Goal: Transaction & Acquisition: Book appointment/travel/reservation

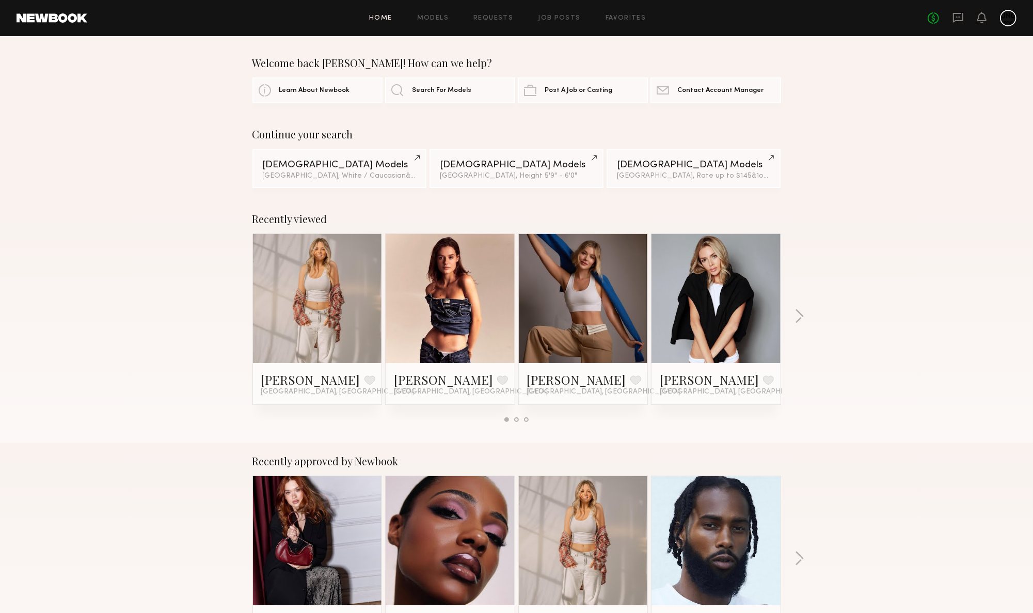
click at [793, 315] on div "Recently viewed Veronika V. Favorite Los Angeles, CA Sofi S. Favorite Los Angel…" at bounding box center [516, 321] width 1033 height 242
click at [801, 315] on button "button" at bounding box center [800, 317] width 10 height 17
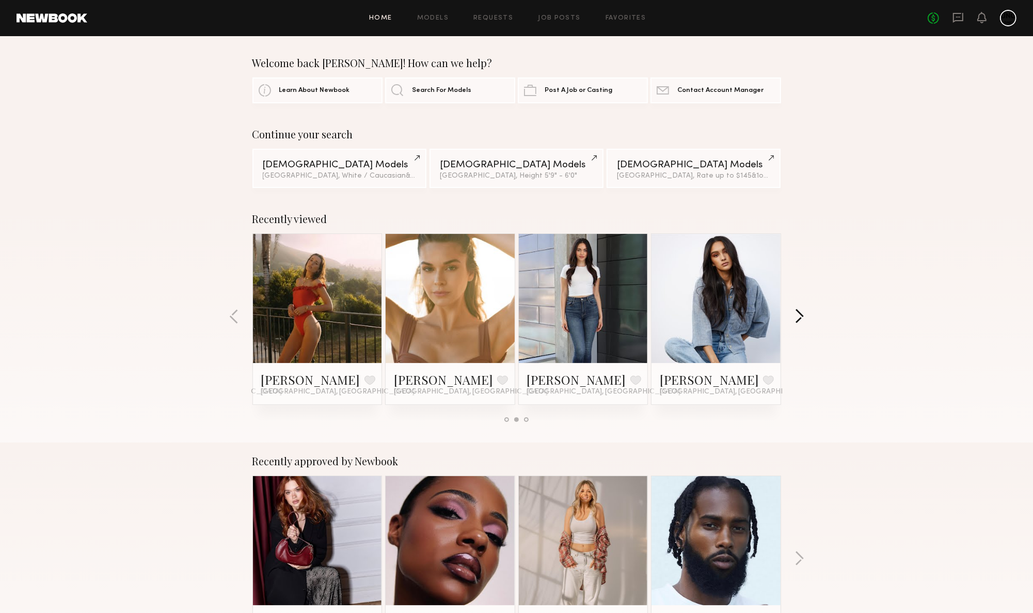
click at [801, 315] on button "button" at bounding box center [800, 317] width 10 height 17
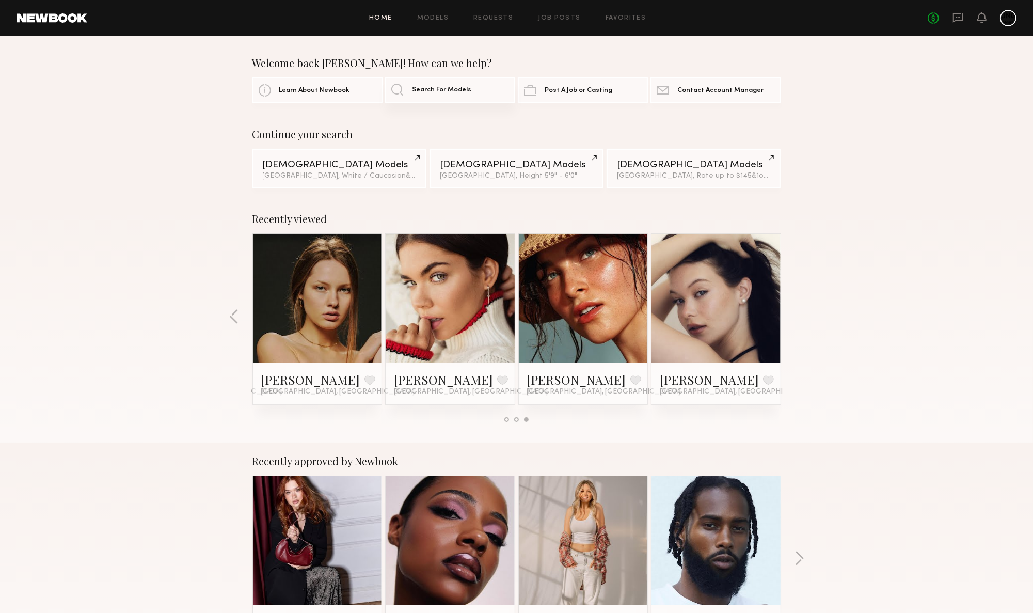
click at [426, 87] on span "Search For Models" at bounding box center [441, 90] width 59 height 7
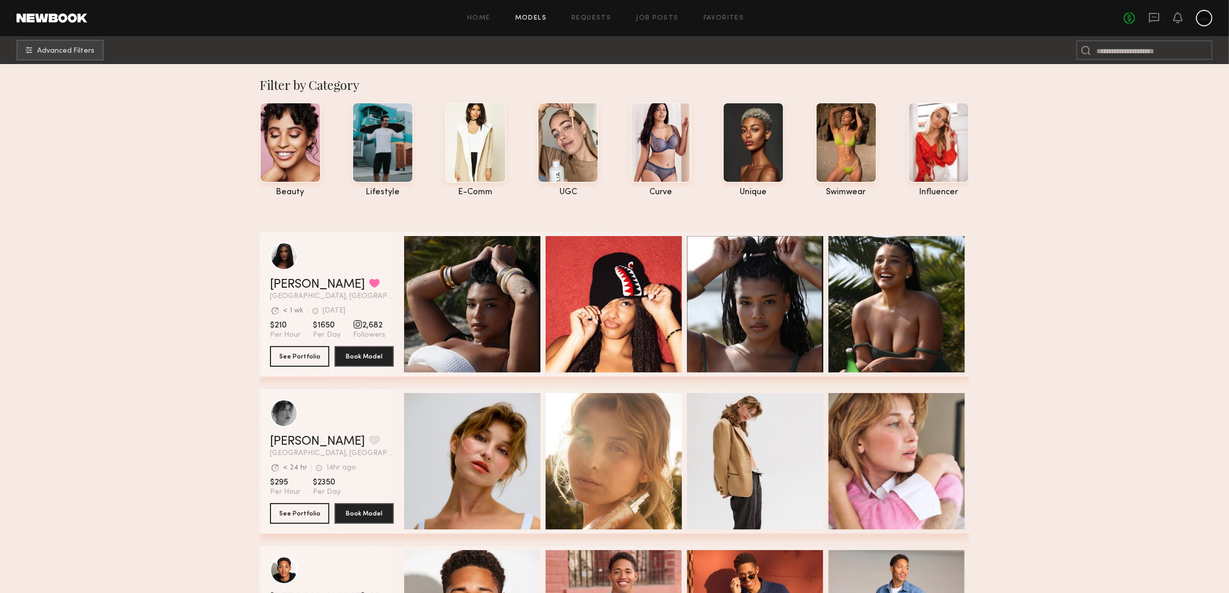
click at [46, 52] on span "Advanced Filters" at bounding box center [65, 50] width 57 height 7
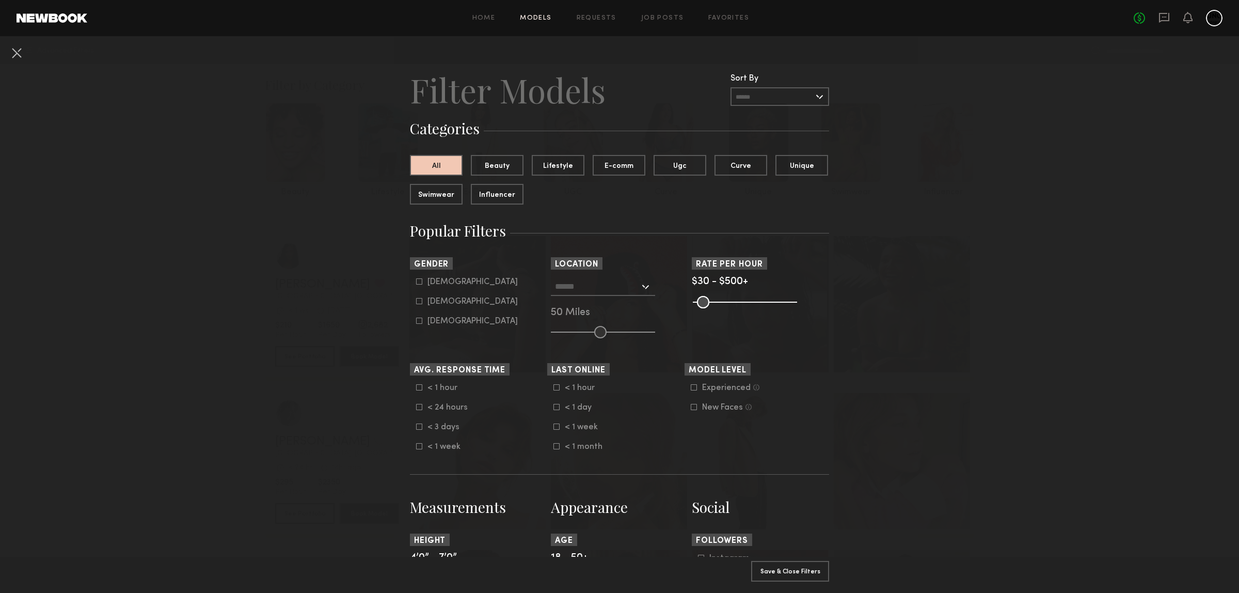
click at [416, 304] on icon at bounding box center [419, 301] width 6 height 6
type input "**"
click at [650, 288] on div at bounding box center [603, 286] width 104 height 19
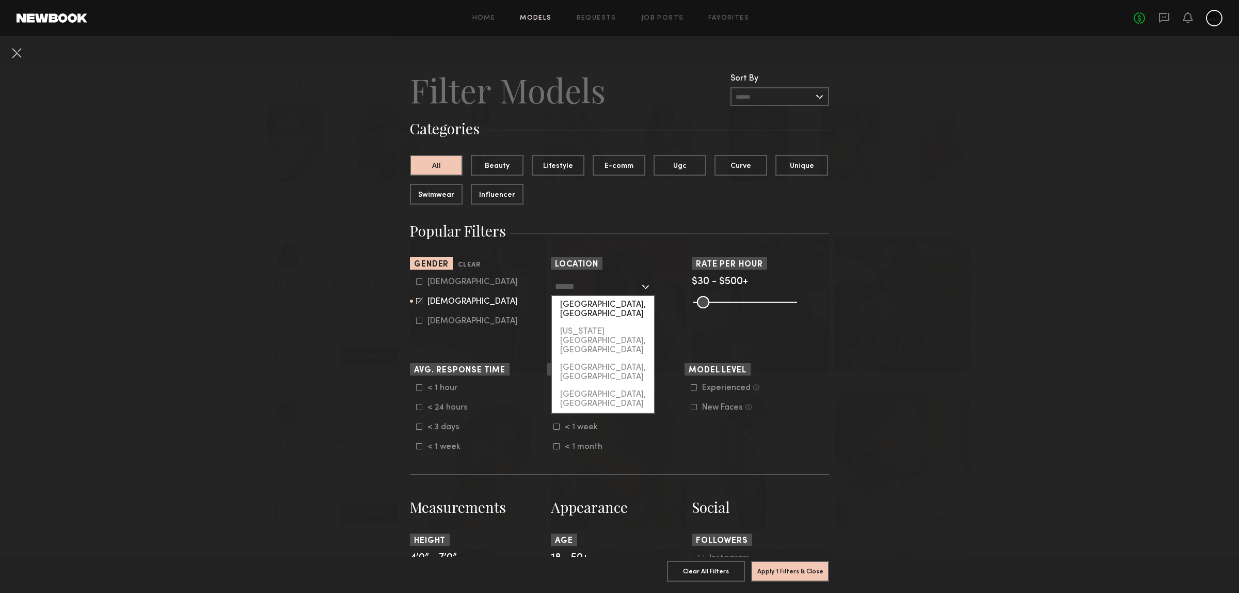
click at [588, 308] on div "[GEOGRAPHIC_DATA], [GEOGRAPHIC_DATA]" at bounding box center [603, 309] width 102 height 27
type input "**********"
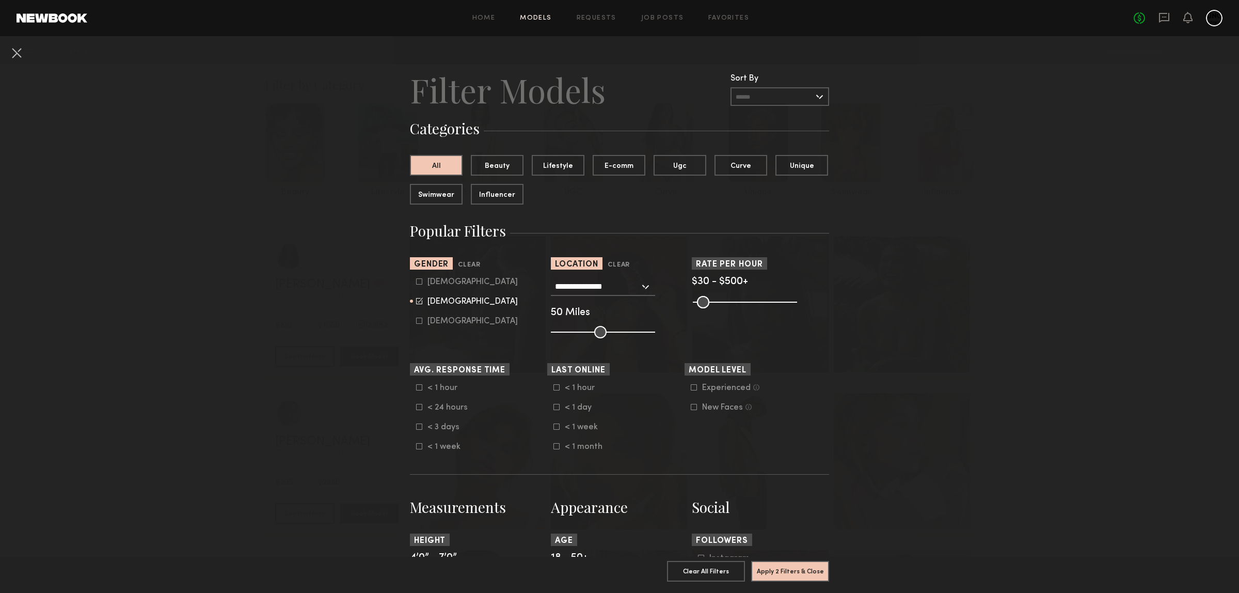
click at [298, 401] on nb-browse-filters "**********" at bounding box center [619, 602] width 1239 height 1132
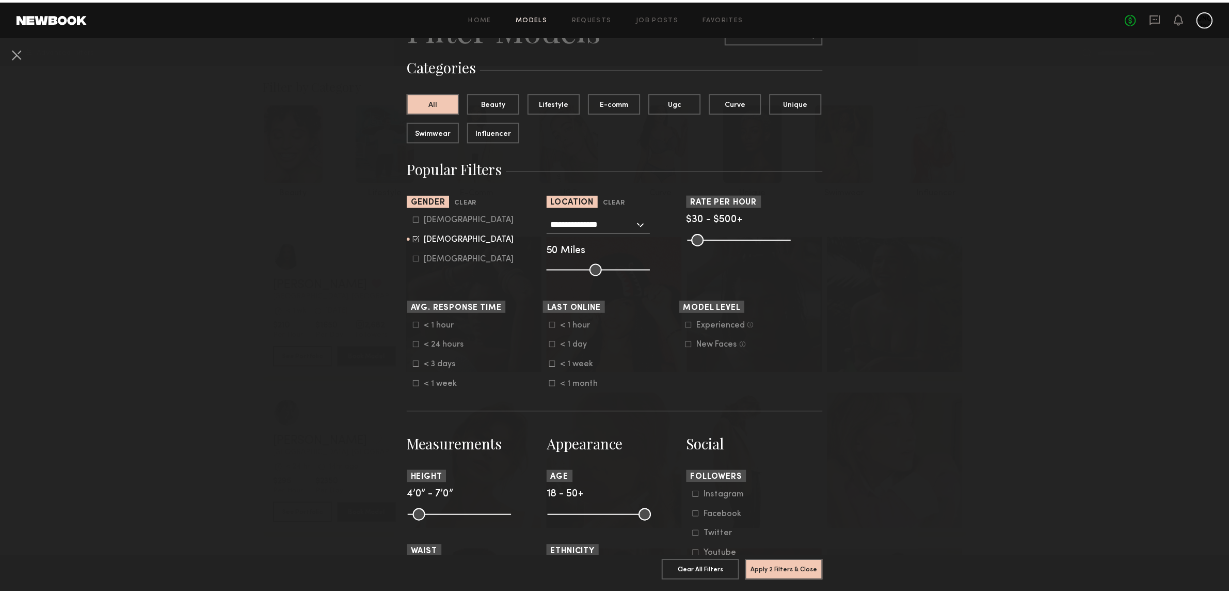
scroll to position [194, 0]
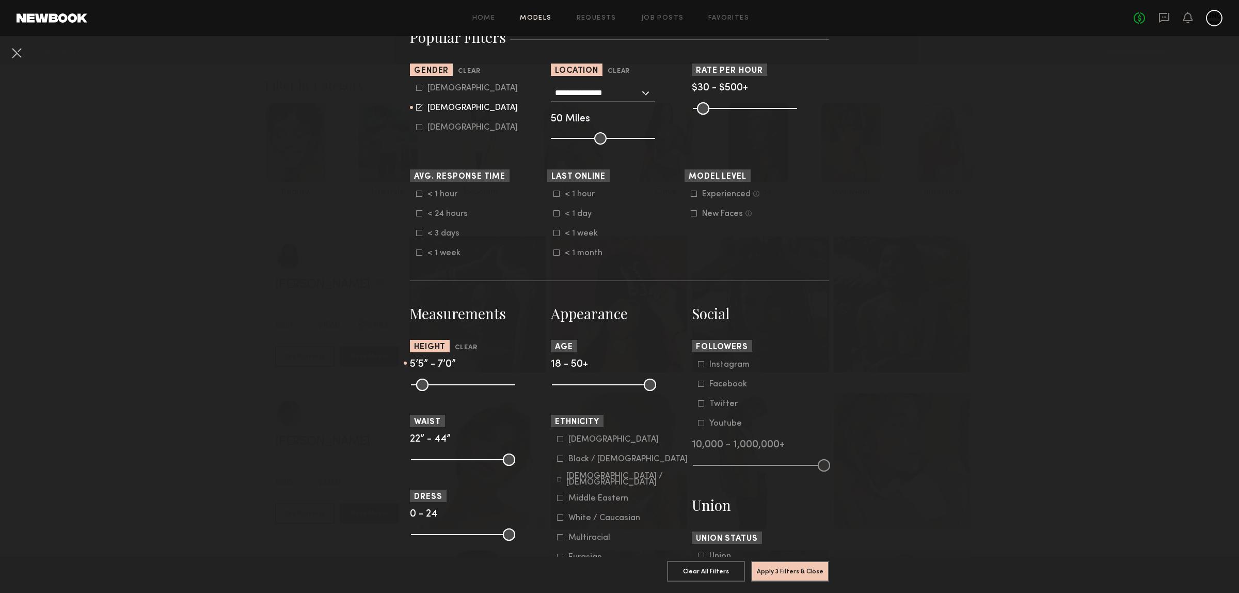
drag, startPoint x: 415, startPoint y: 395, endPoint x: 456, endPoint y: 398, distance: 41.4
type input "**"
click at [456, 391] on input "range" at bounding box center [463, 384] width 104 height 12
click at [795, 560] on button "Apply 3 Filters & Close" at bounding box center [790, 570] width 78 height 21
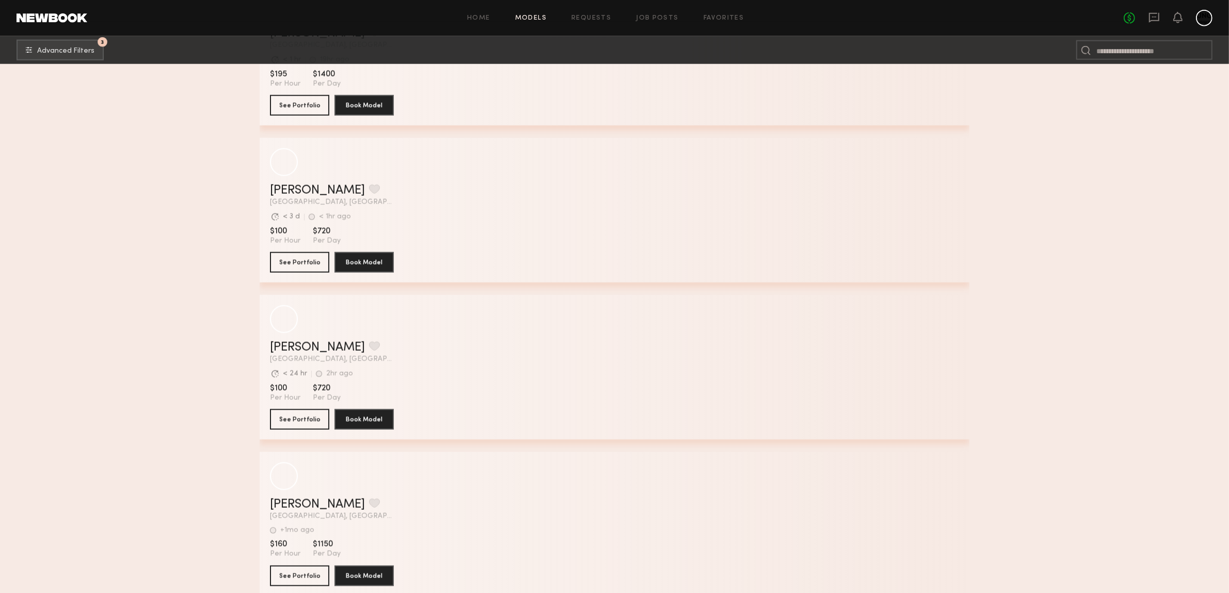
scroll to position [36051, 0]
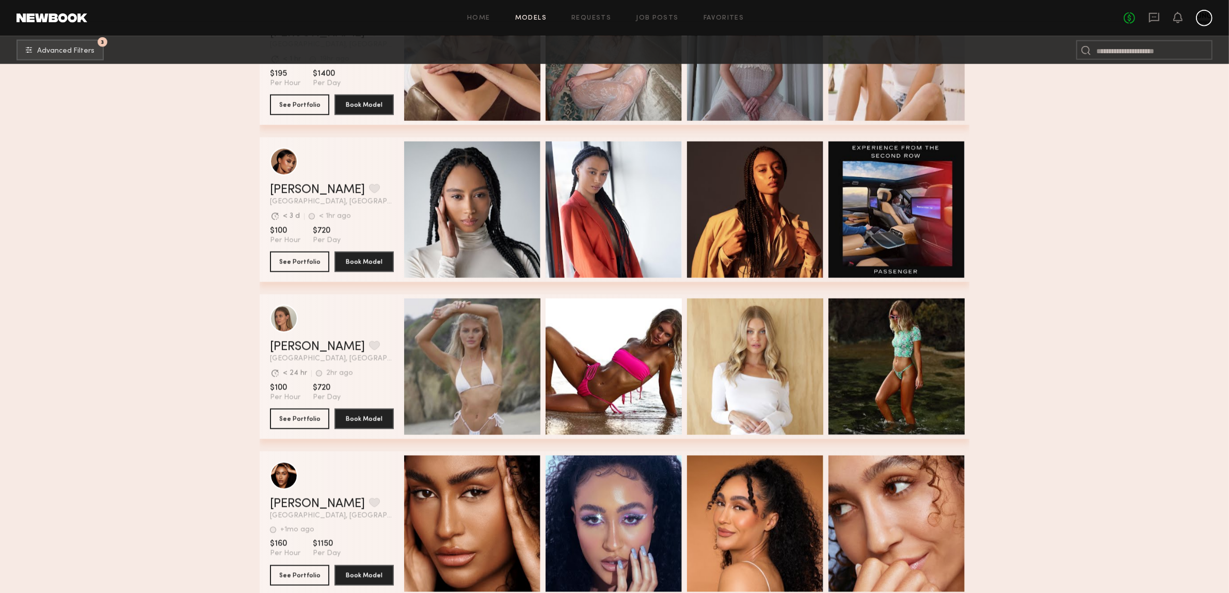
drag, startPoint x: 1141, startPoint y: 188, endPoint x: 1145, endPoint y: 200, distance: 12.6
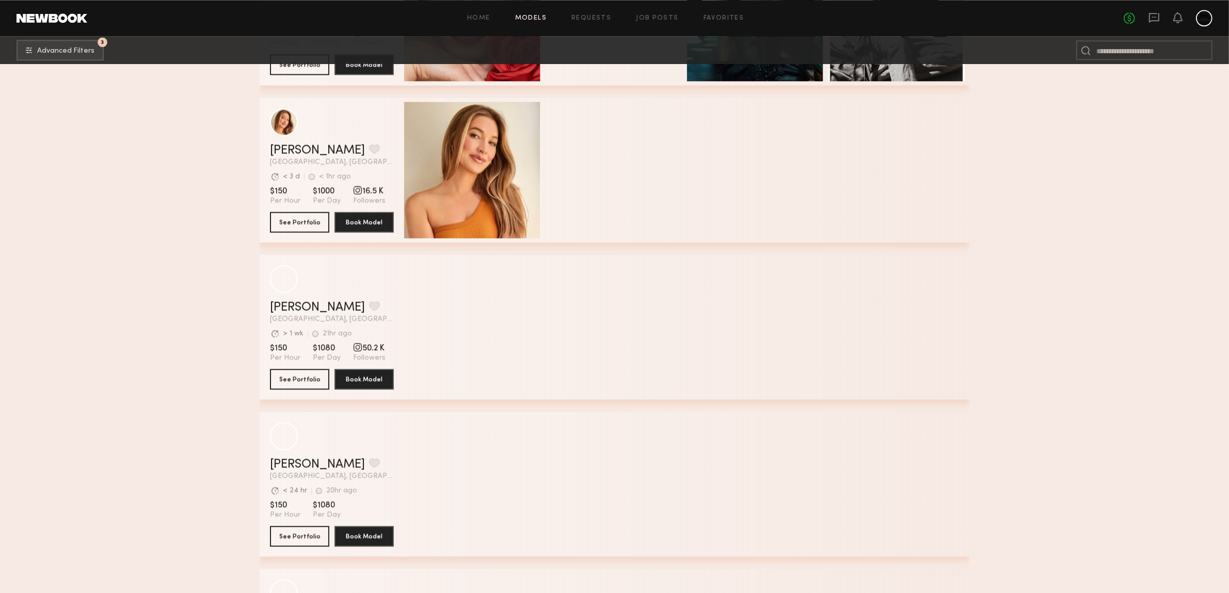
scroll to position [47394, 0]
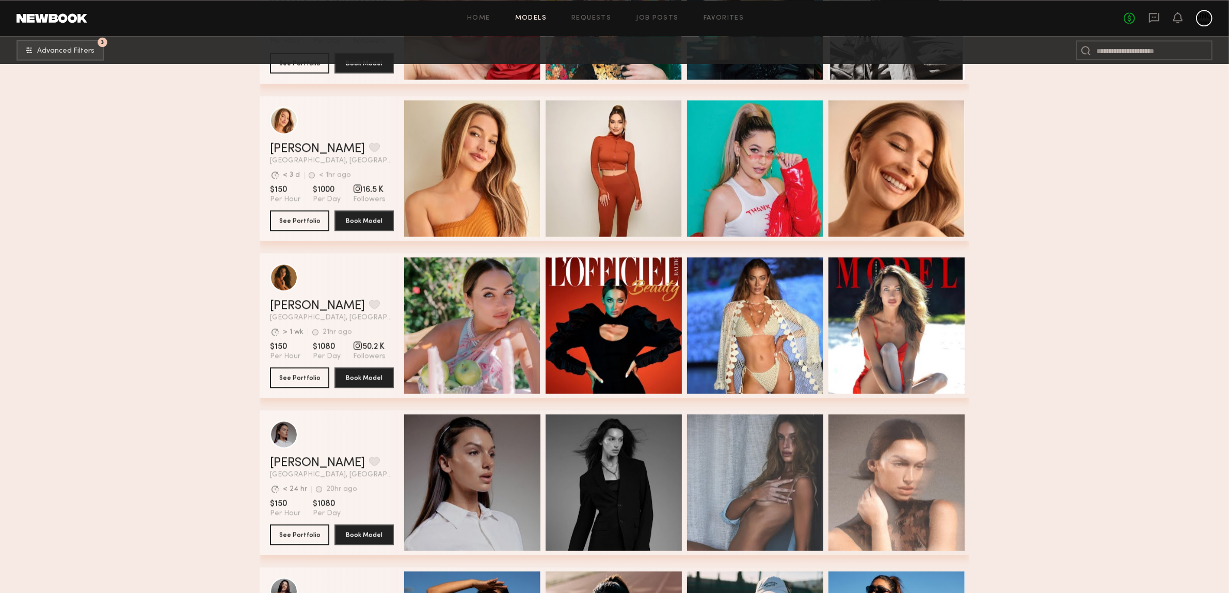
drag, startPoint x: 1222, startPoint y: 257, endPoint x: 1213, endPoint y: 279, distance: 23.7
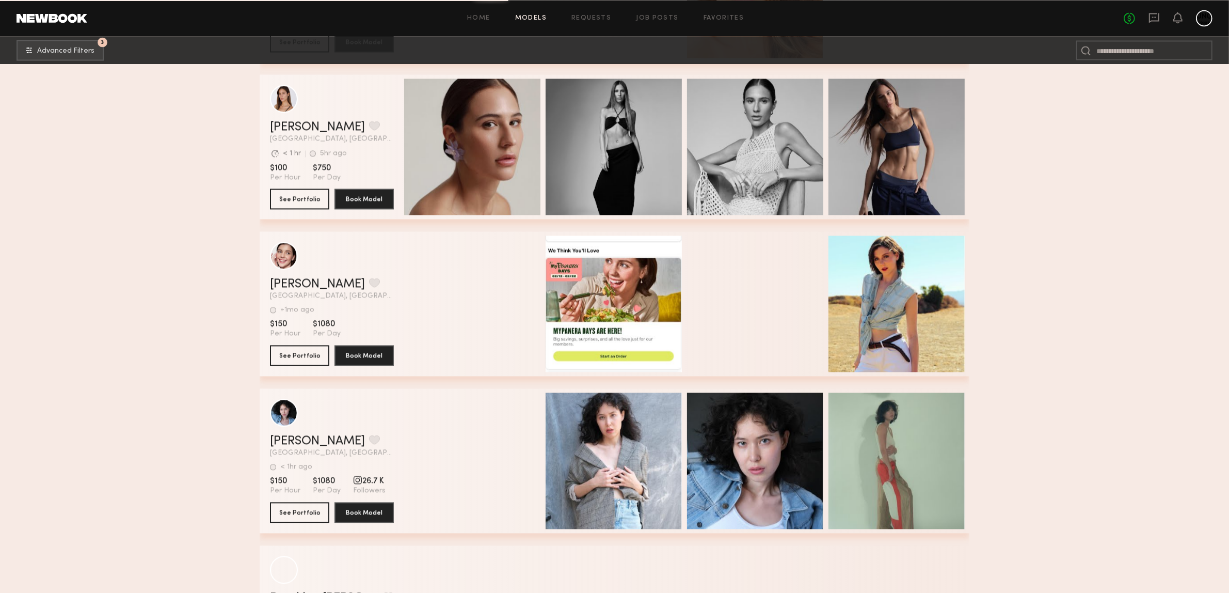
scroll to position [61842, 0]
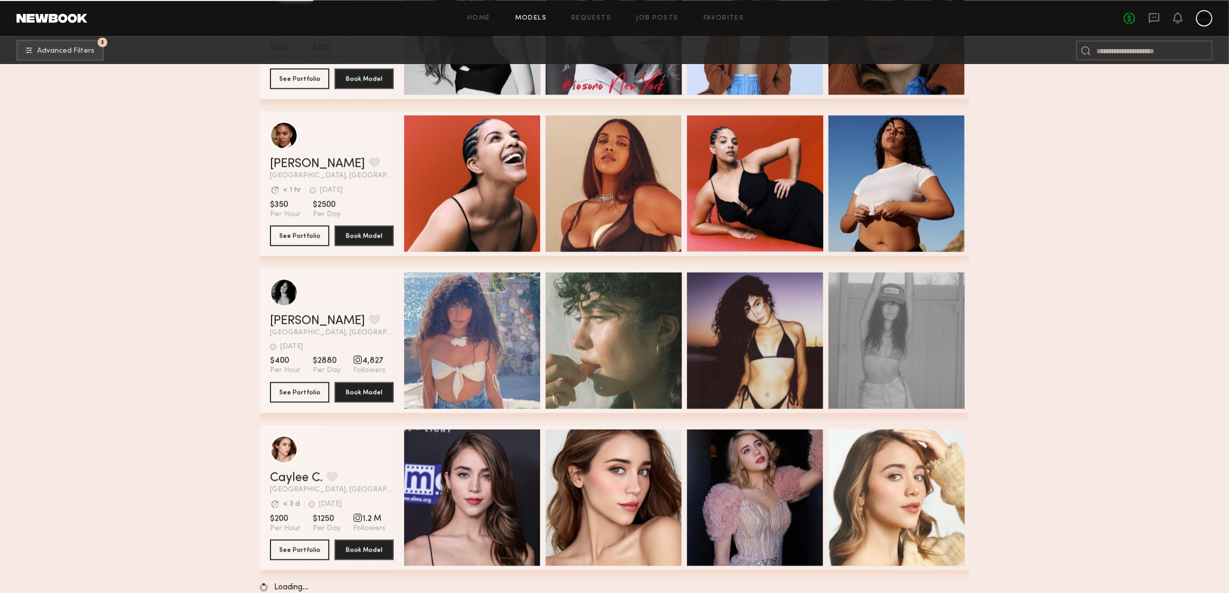
scroll to position [86329, 0]
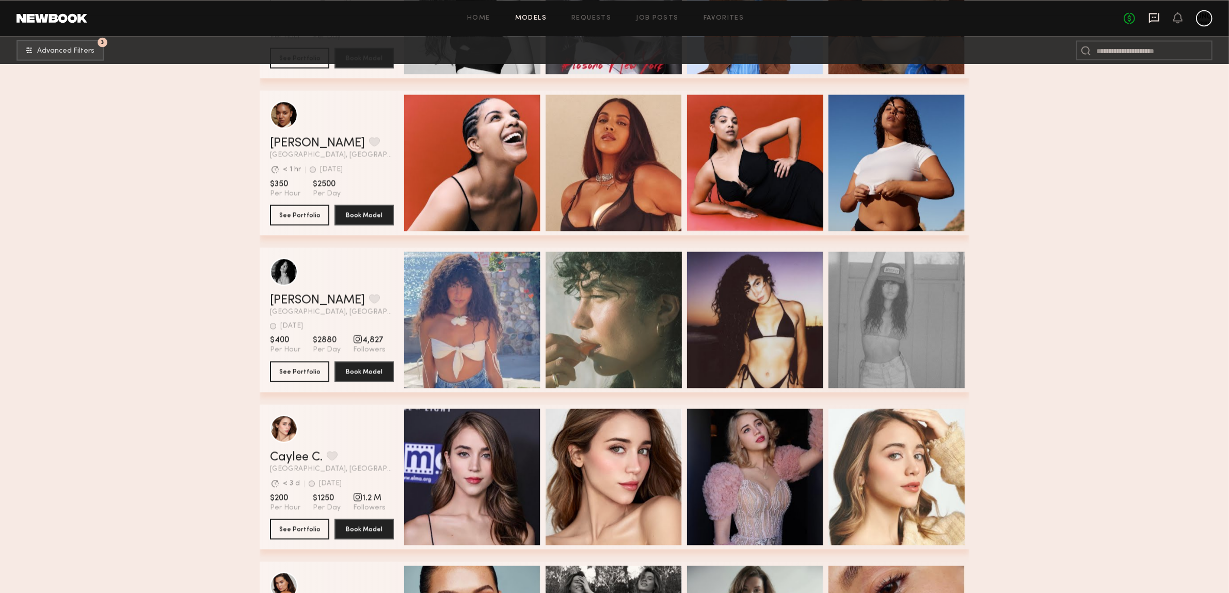
click at [1043, 17] on icon at bounding box center [1155, 17] width 4 height 1
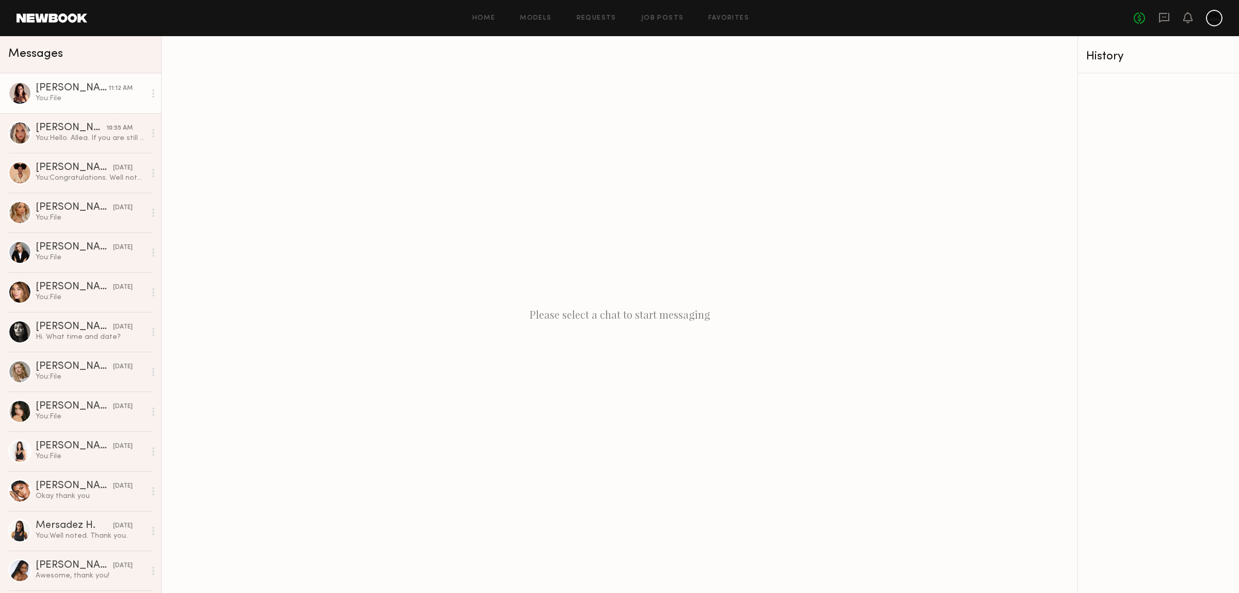
click at [68, 101] on div "You: File" at bounding box center [91, 98] width 110 height 10
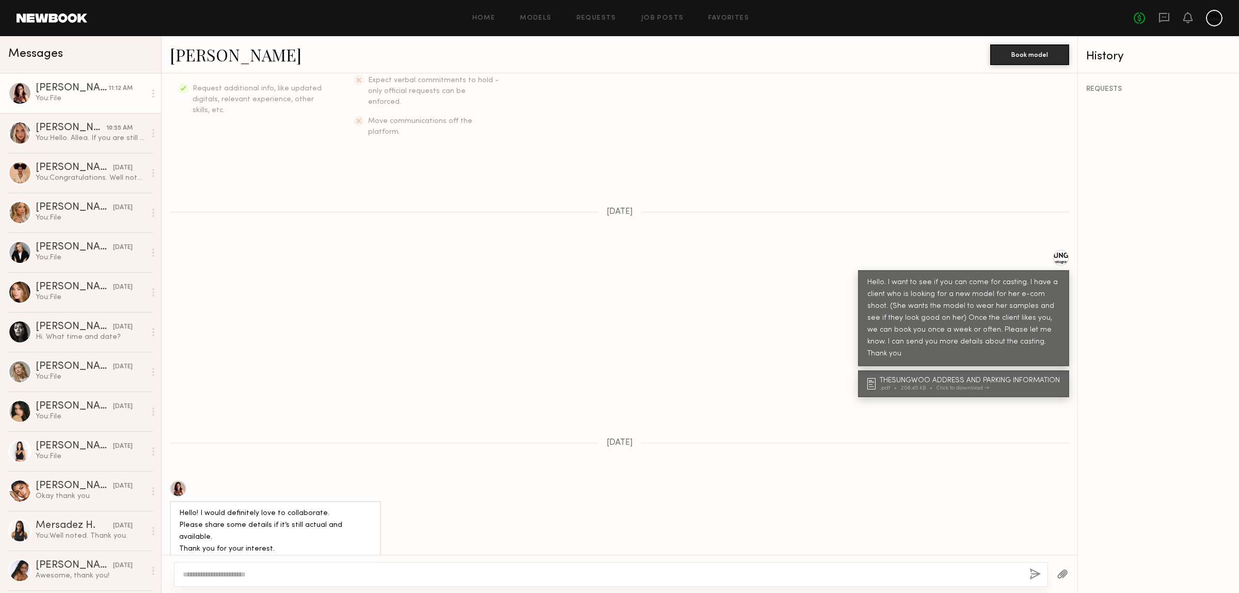
scroll to position [189, 0]
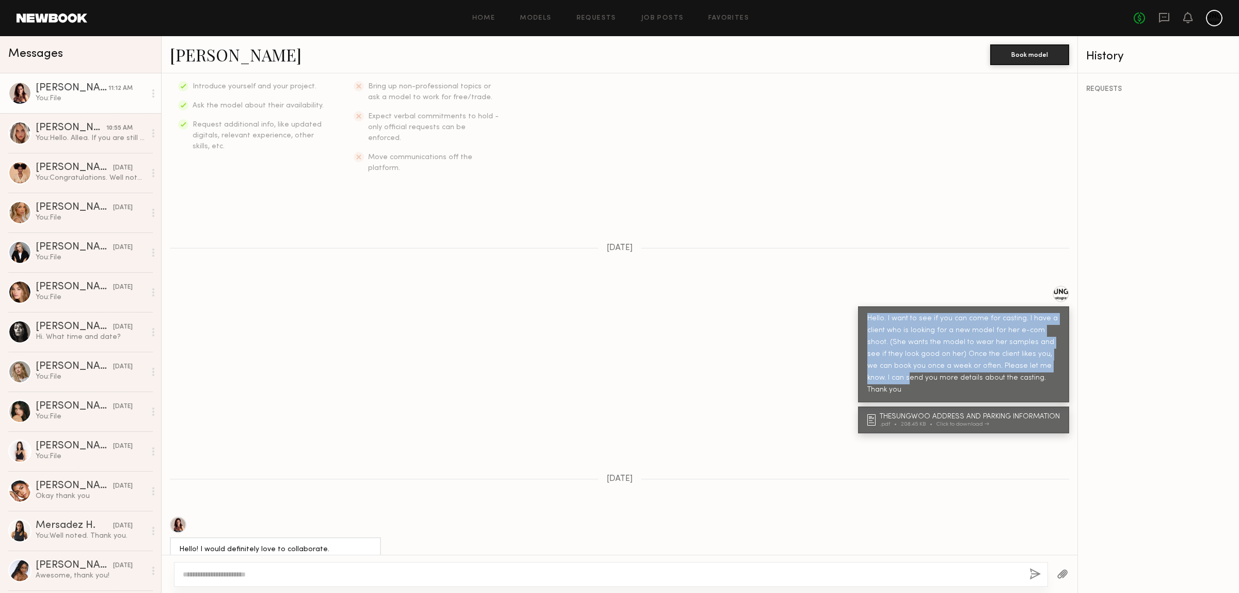
drag, startPoint x: 1030, startPoint y: 357, endPoint x: 838, endPoint y: 296, distance: 202.2
click at [838, 296] on div "Hello. I want to see if you can come for casting. I have a client who is lookin…" at bounding box center [620, 344] width 916 height 117
click at [1007, 353] on div "Hello. I want to see if you can come for casting. I have a client who is lookin…" at bounding box center [963, 354] width 193 height 83
drag, startPoint x: 1018, startPoint y: 369, endPoint x: 825, endPoint y: 298, distance: 205.8
click at [825, 298] on div "Hello. I want to see if you can come for casting. I have a client who is lookin…" at bounding box center [620, 344] width 916 height 117
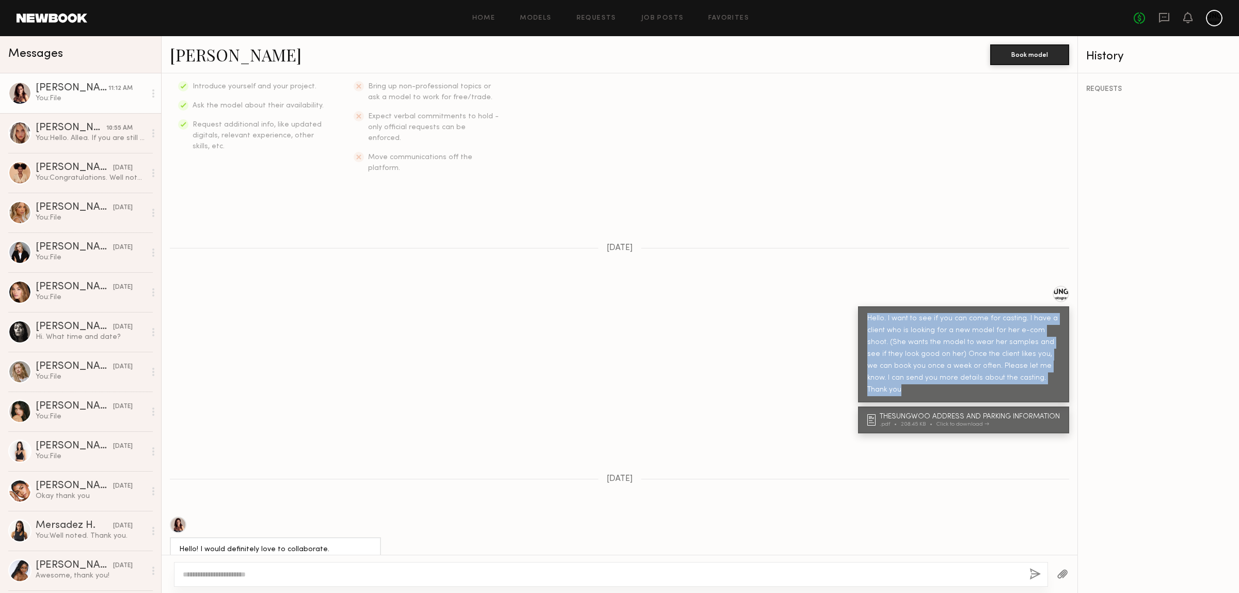
copy div "Hello. I want to see if you can come for casting. I have a client who is lookin…"
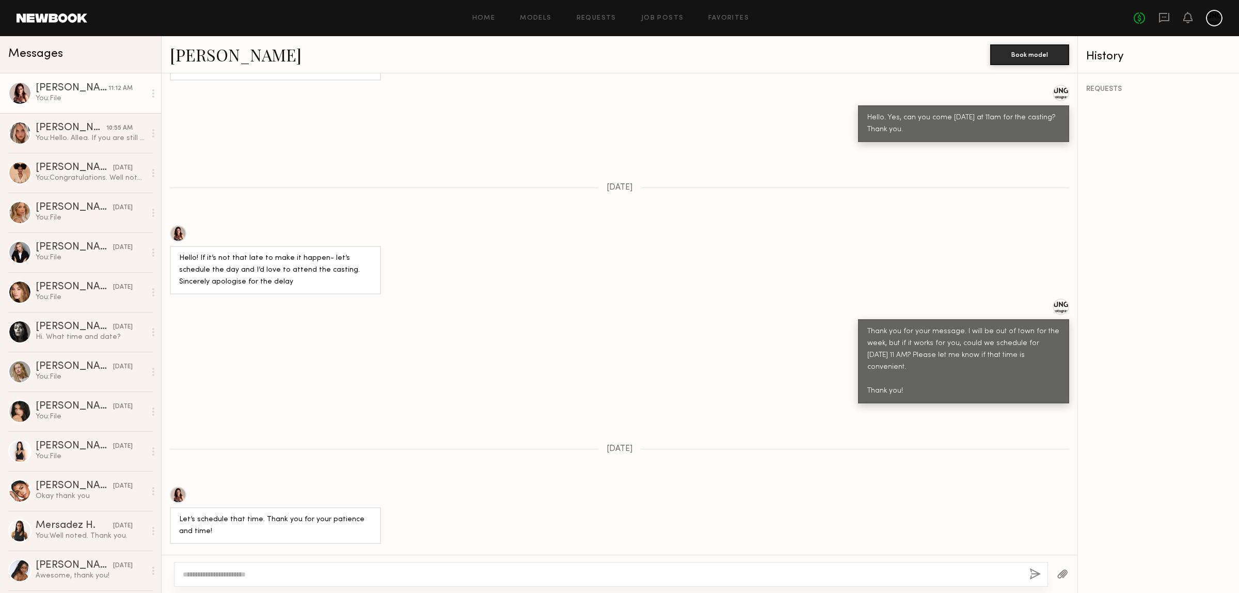
scroll to position [834, 0]
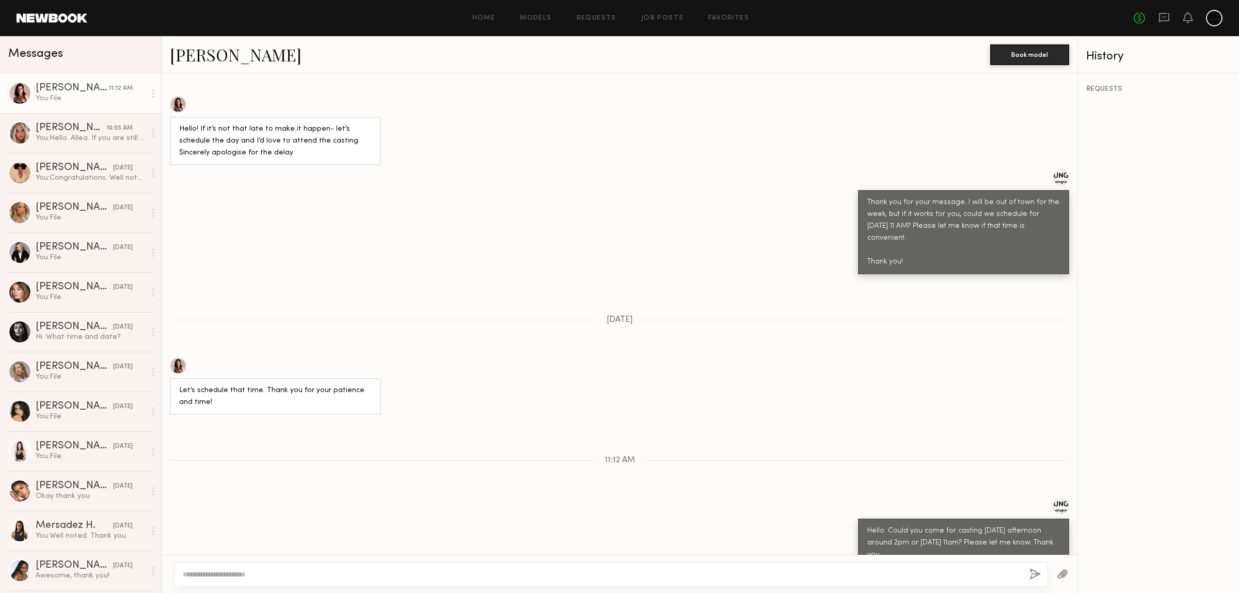
drag, startPoint x: 931, startPoint y: 509, endPoint x: 837, endPoint y: 478, distance: 99.4
click at [837, 498] on div "Hello. Could you come for casting today 8/13 afternoon around 2pm or tomorrow 8…" at bounding box center [620, 532] width 916 height 69
copy div "Hello. Could you come for casting today 8/13 afternoon around 2pm or tomorrow 8…"
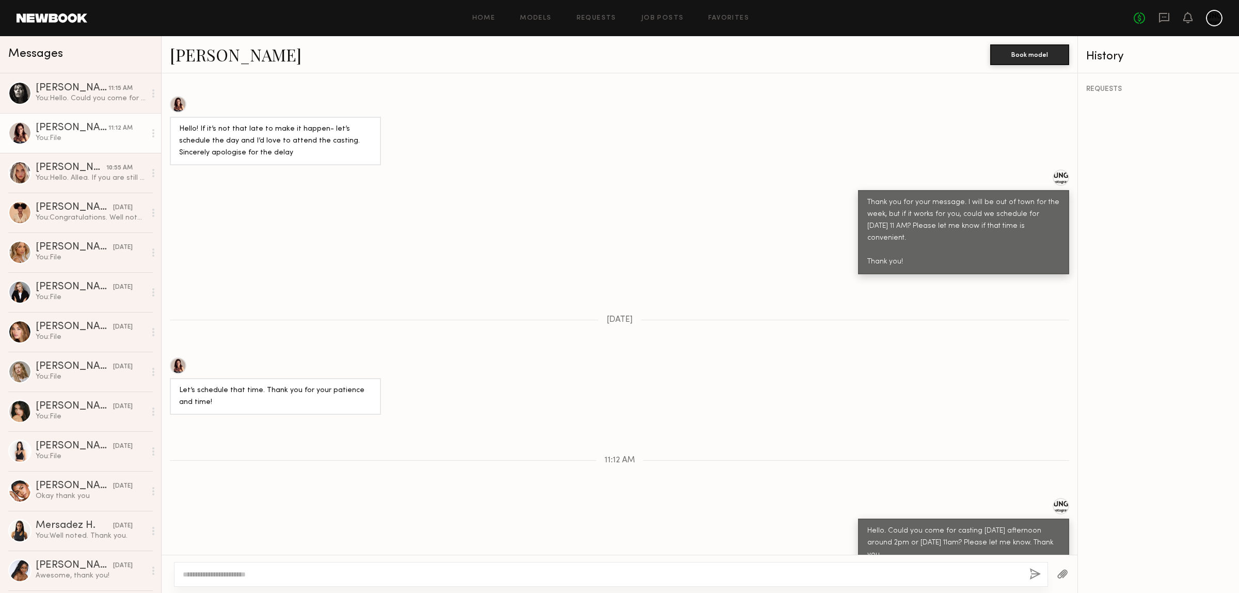
click at [963, 525] on div "Hello. Could you come for casting today 8/13 afternoon around 2pm or tomorrow 8…" at bounding box center [963, 543] width 193 height 36
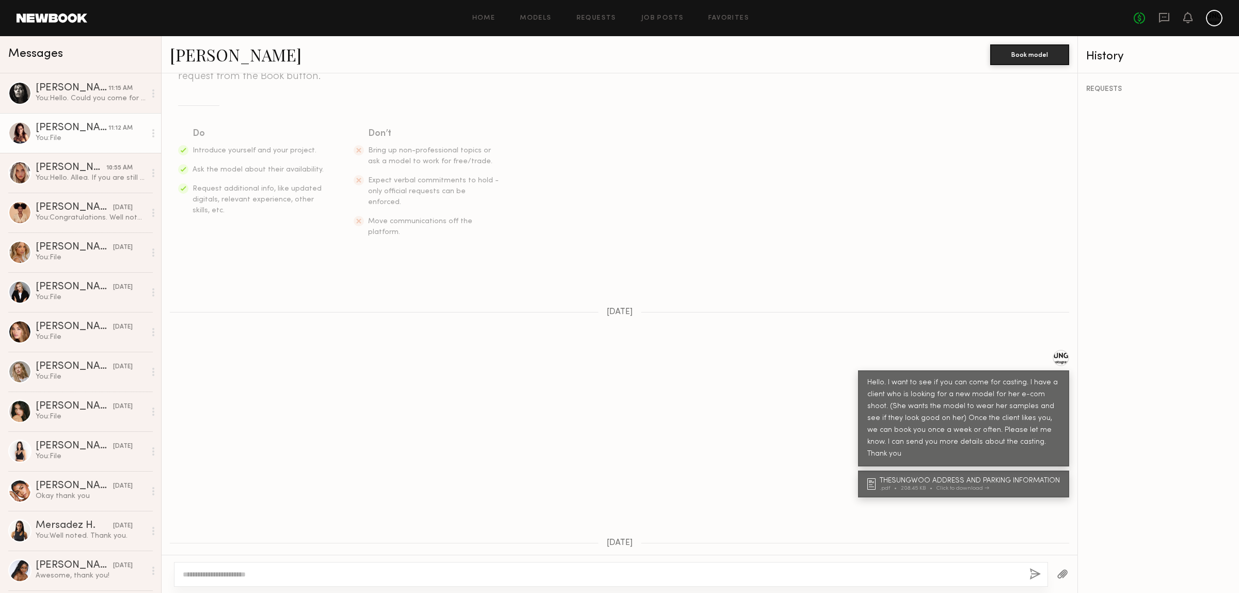
scroll to position [129, 0]
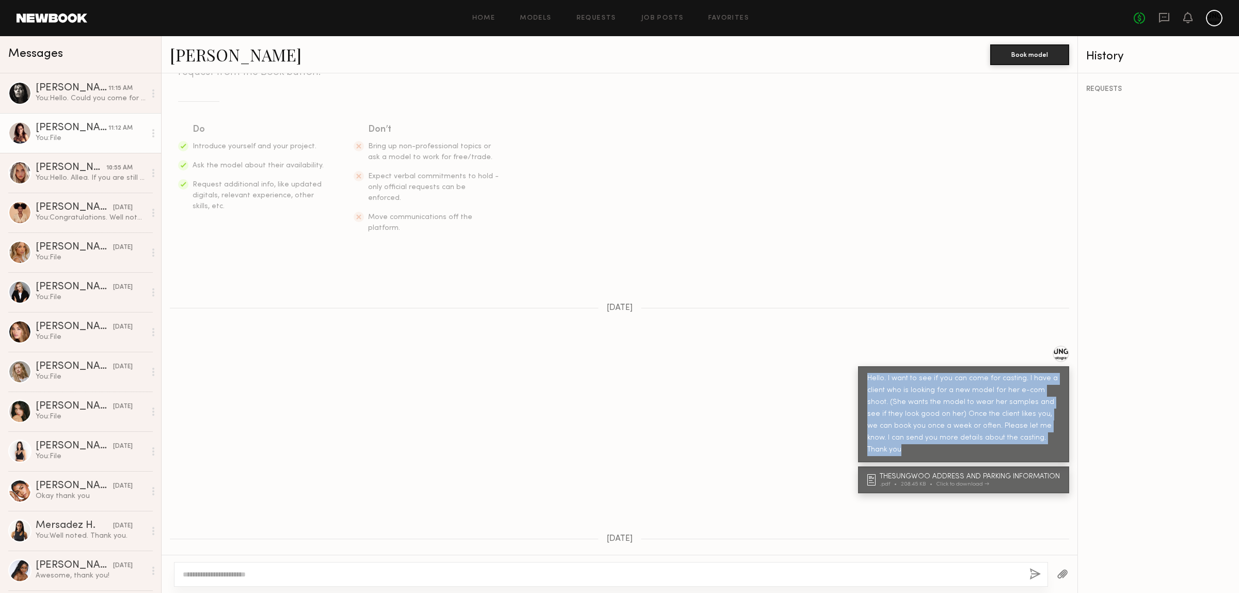
drag, startPoint x: 1018, startPoint y: 427, endPoint x: 850, endPoint y: 362, distance: 180.0
click at [858, 366] on div "Hello. I want to see if you can come for casting. I have a client who is lookin…" at bounding box center [963, 414] width 211 height 96
copy div "Hello. I want to see if you can come for casting. I have a client who is lookin…"
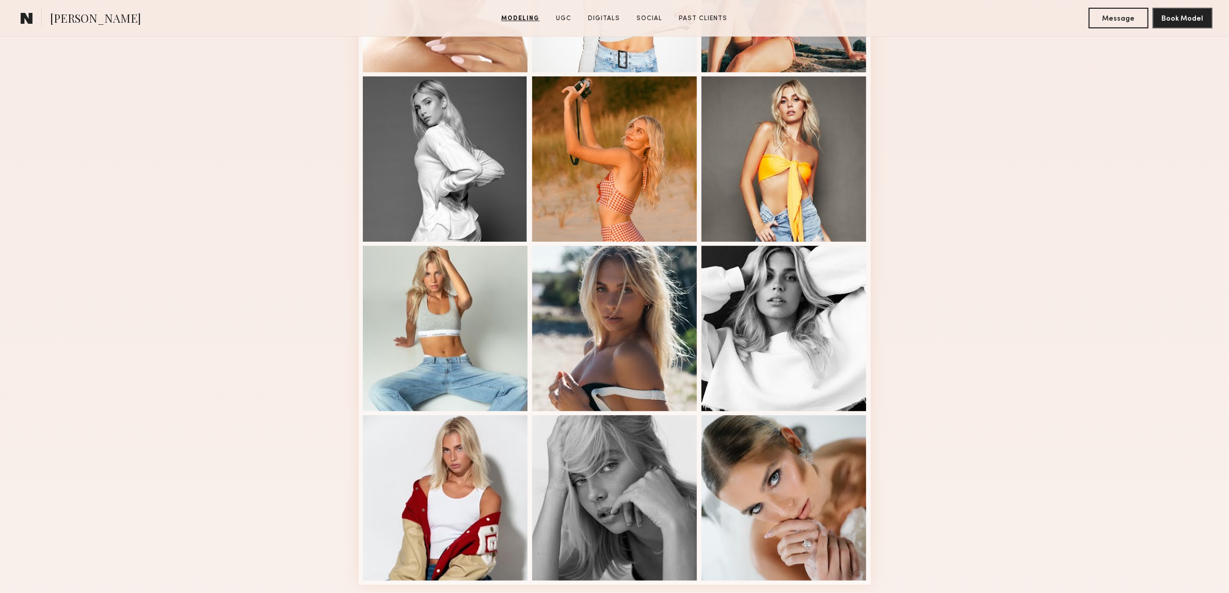
scroll to position [452, 0]
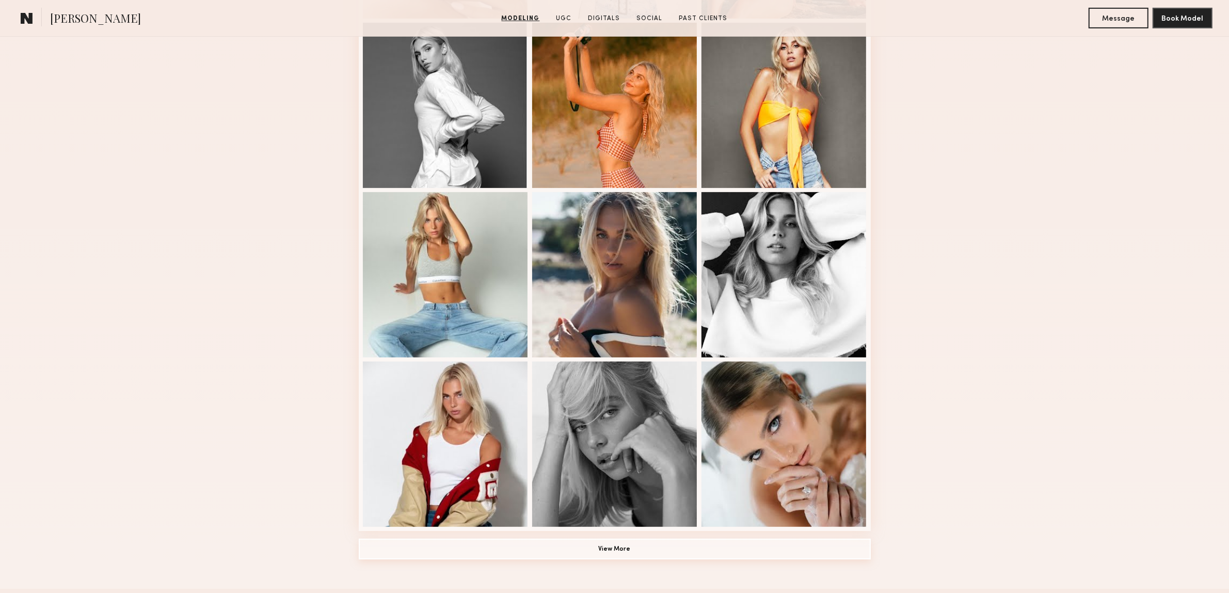
click at [537, 545] on button "View More" at bounding box center [615, 549] width 512 height 21
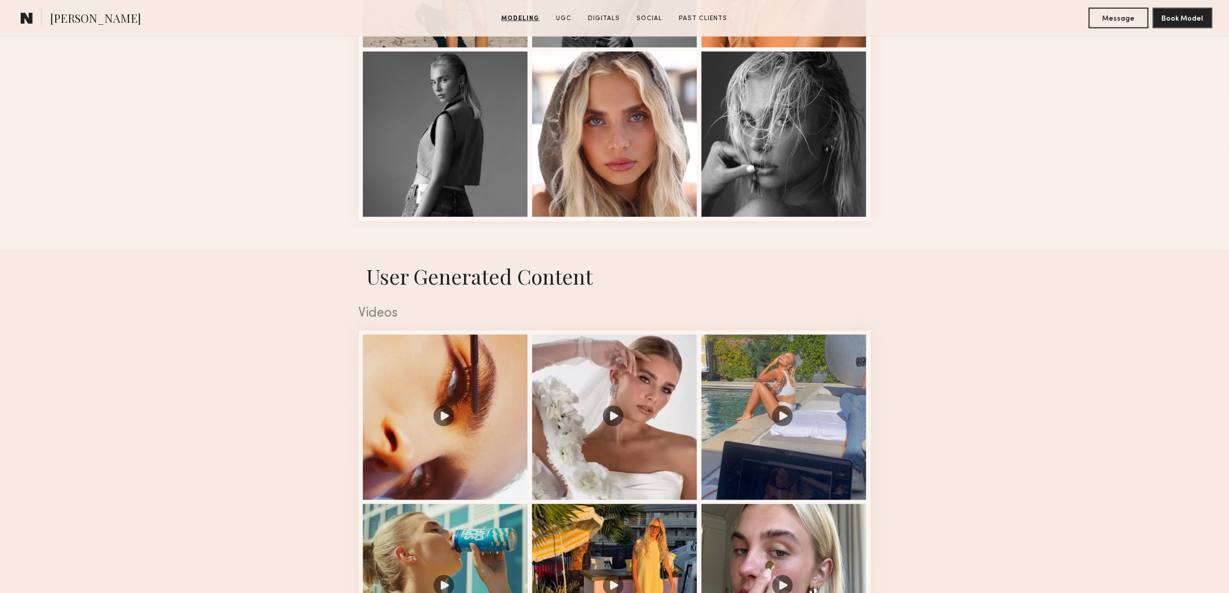
scroll to position [1549, 0]
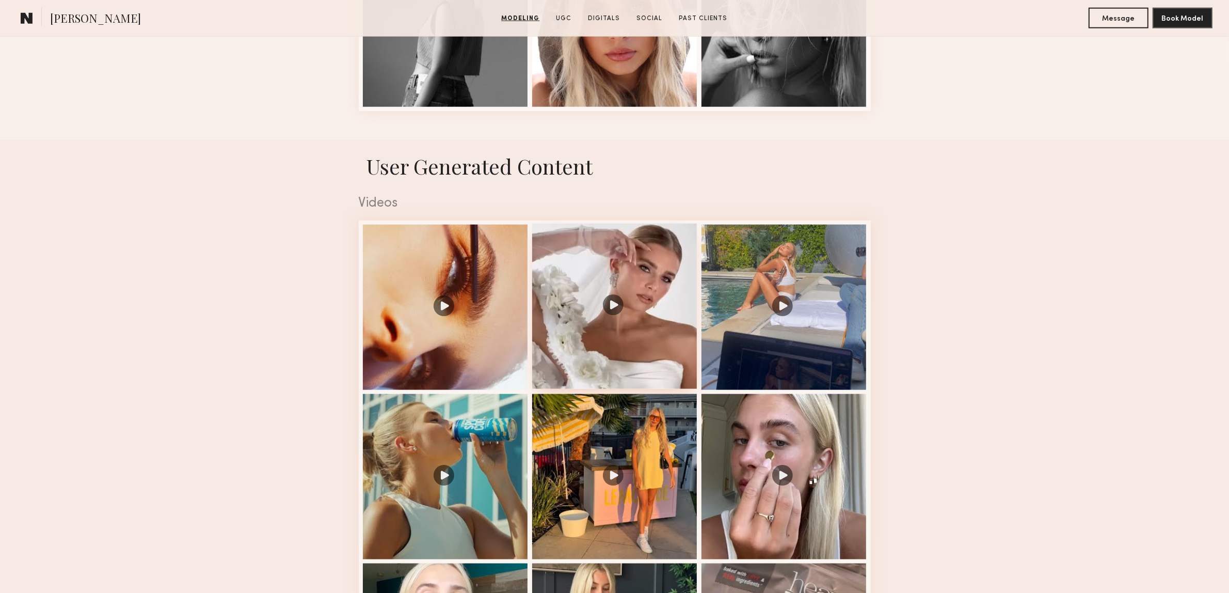
click at [617, 315] on div at bounding box center [614, 306] width 165 height 165
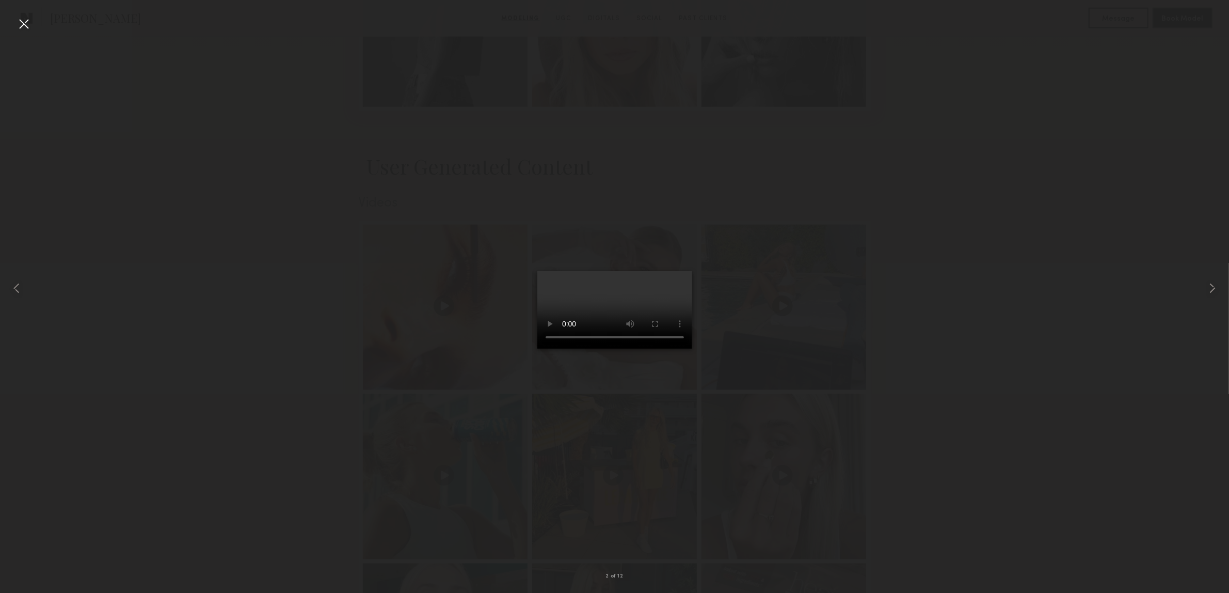
click at [25, 22] on div at bounding box center [23, 23] width 17 height 17
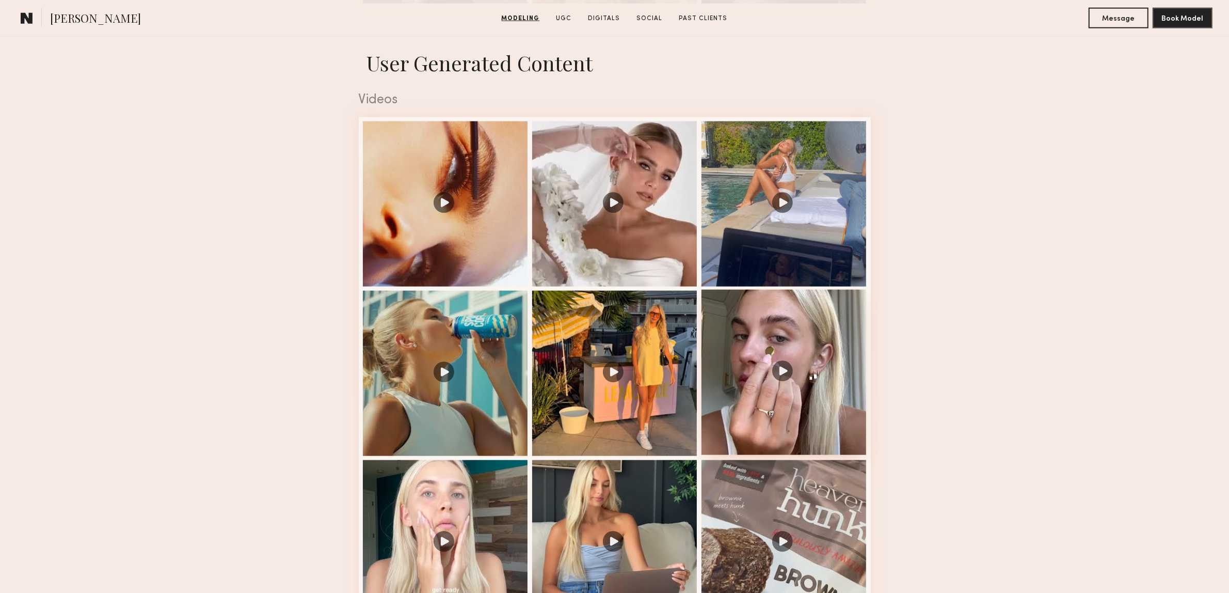
scroll to position [1678, 0]
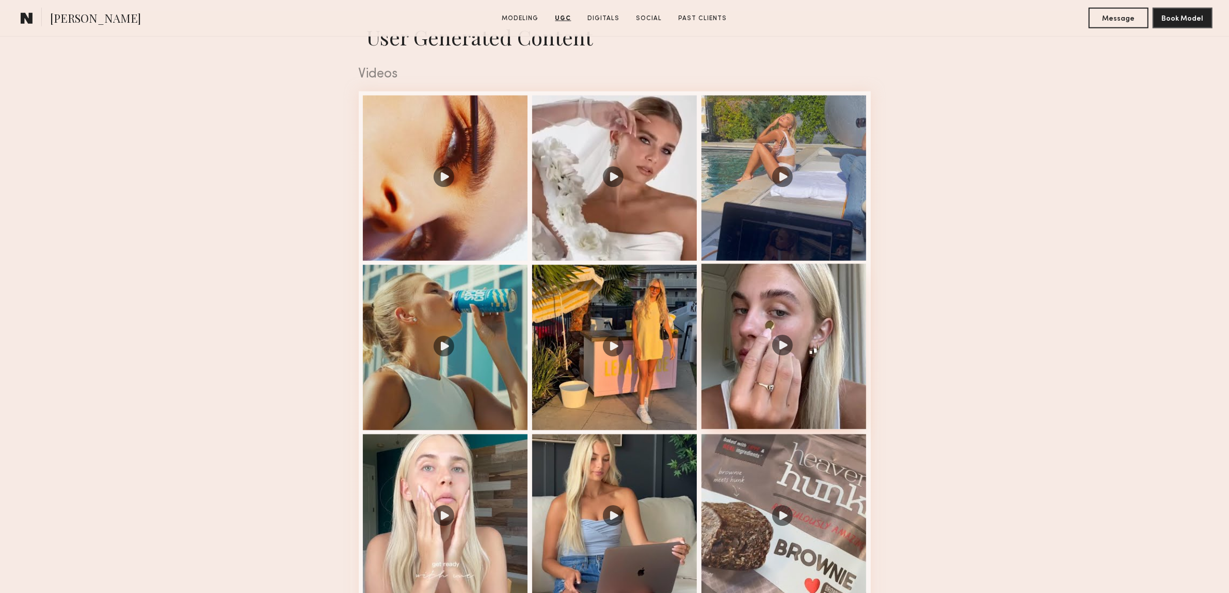
click at [763, 351] on div at bounding box center [784, 346] width 165 height 165
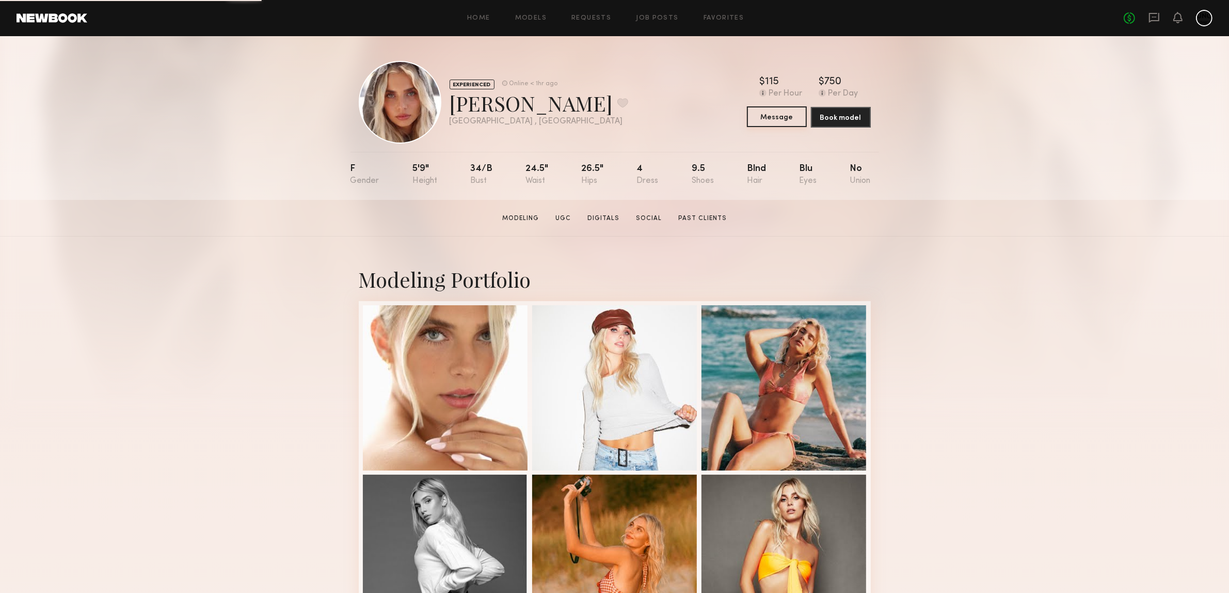
click at [776, 120] on button "Message" at bounding box center [777, 116] width 60 height 21
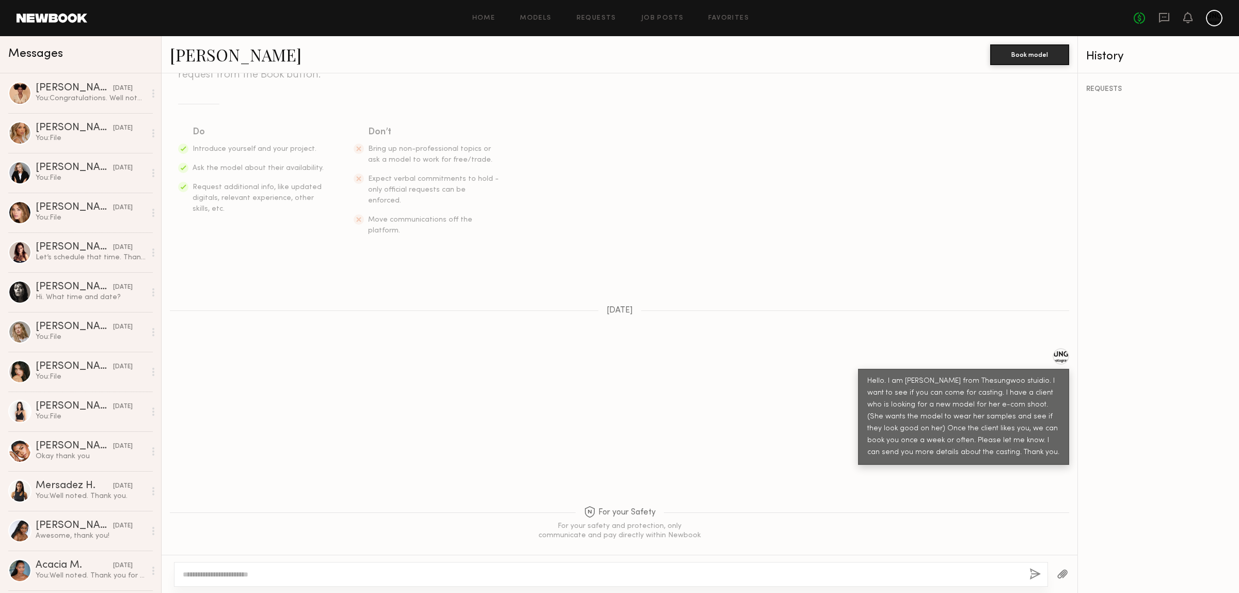
scroll to position [125, 0]
click at [246, 577] on textarea at bounding box center [602, 574] width 839 height 10
type textarea "*"
type textarea "**********"
click at [1031, 575] on button "button" at bounding box center [1035, 574] width 11 height 13
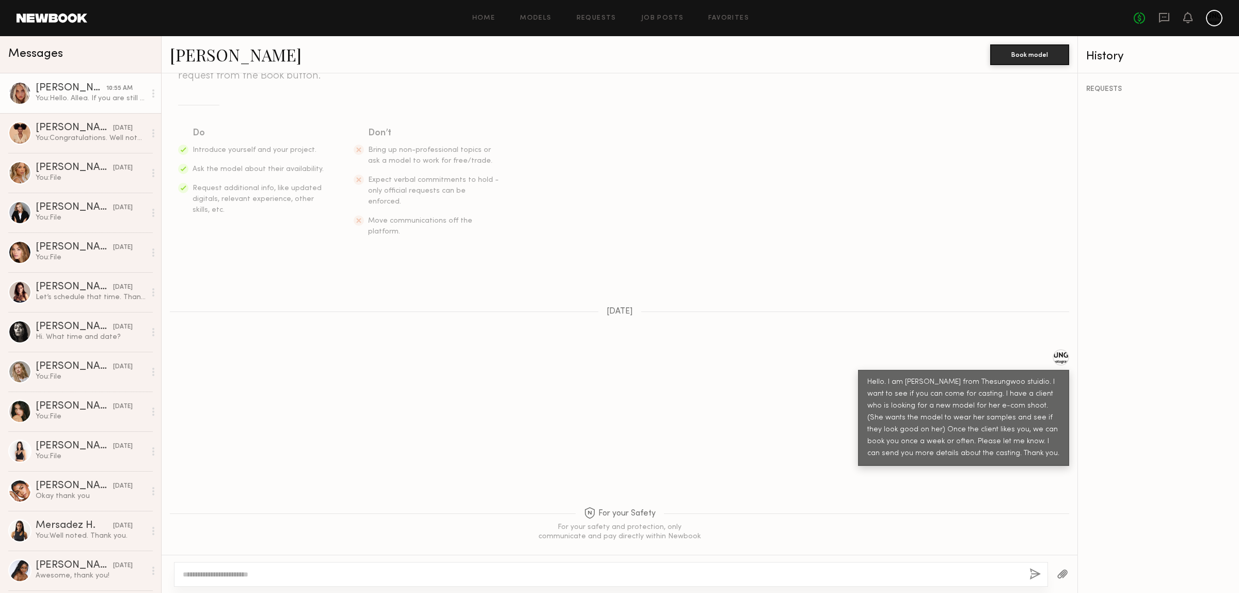
scroll to position [326, 0]
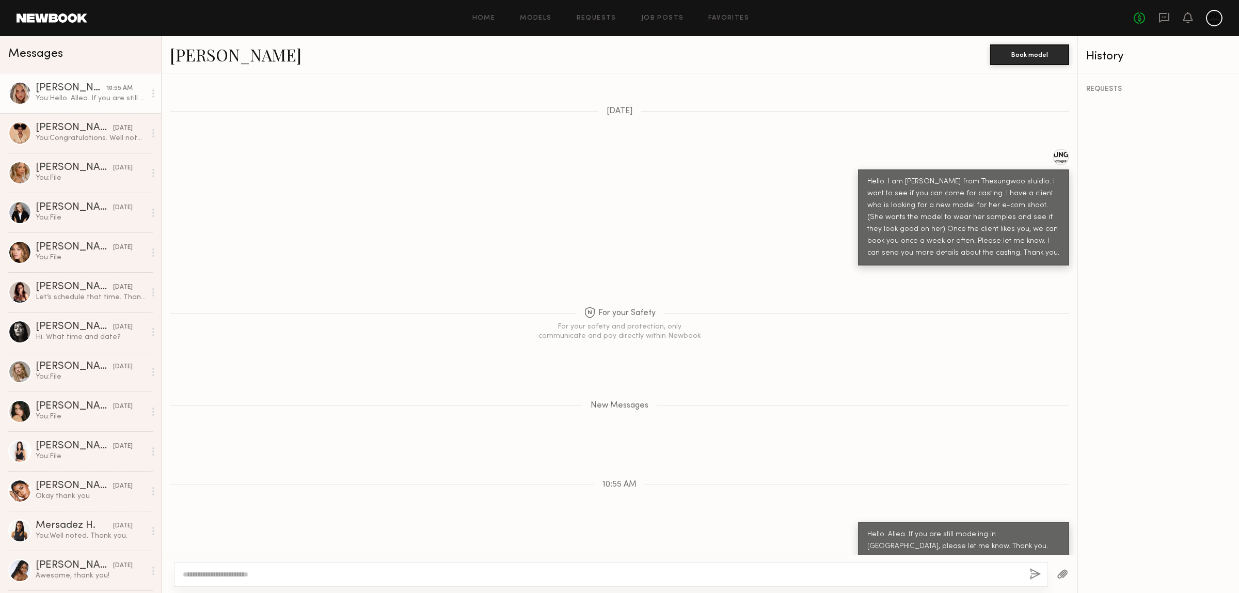
click at [195, 42] on div "Allea S. Book model" at bounding box center [620, 54] width 916 height 37
click at [192, 53] on link "Allea S." at bounding box center [236, 54] width 132 height 22
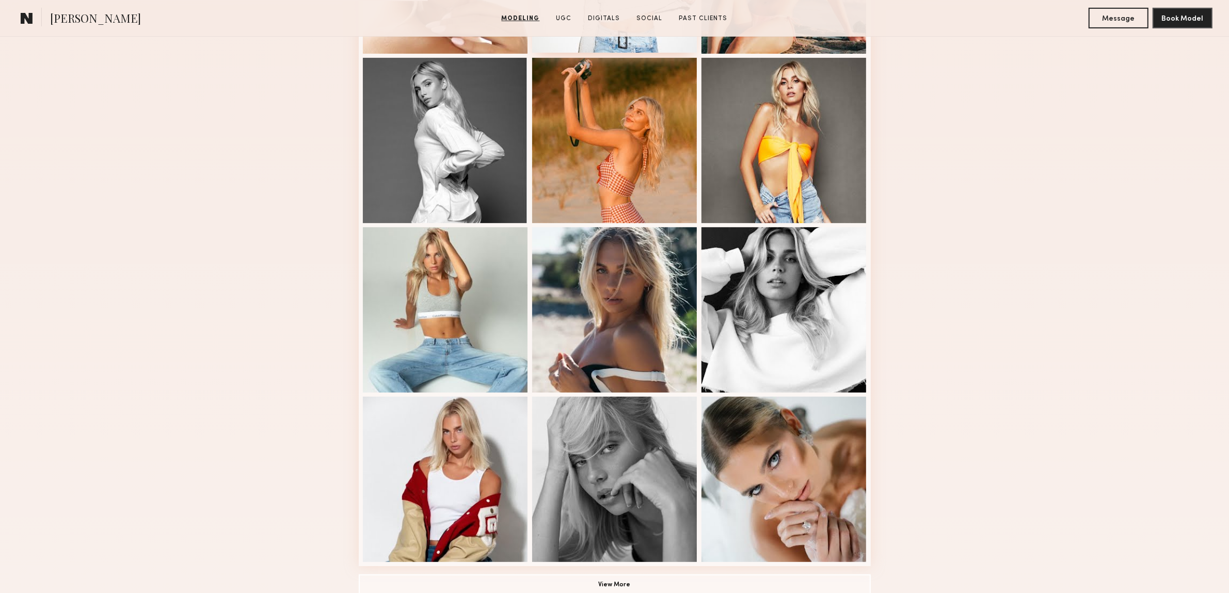
scroll to position [516, 0]
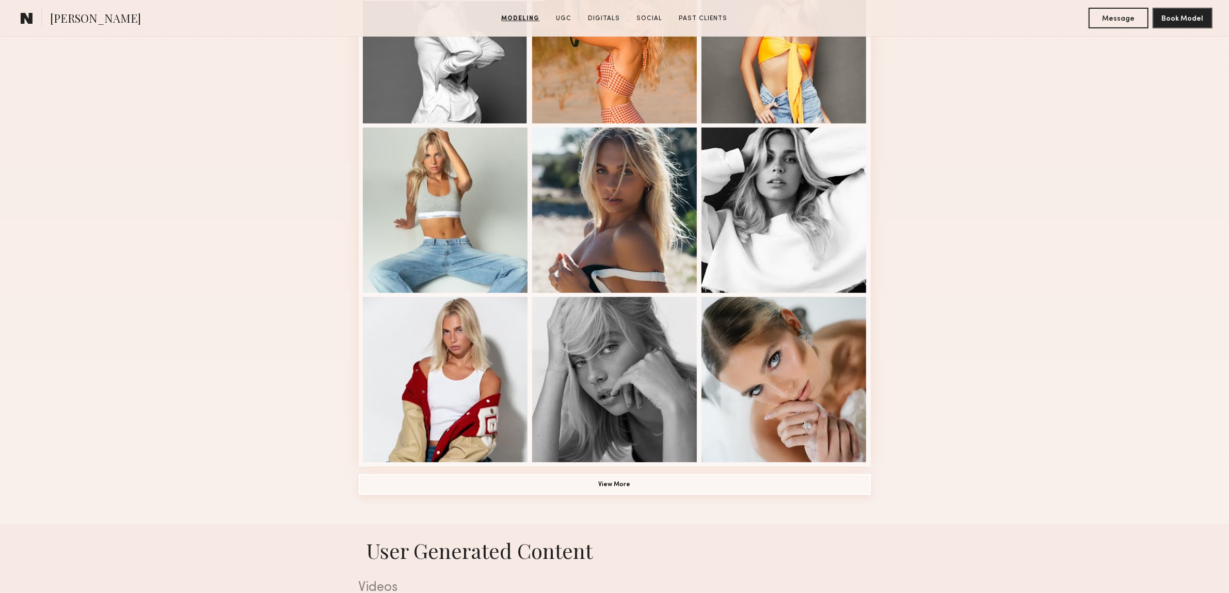
click at [623, 485] on button "View More" at bounding box center [615, 484] width 512 height 21
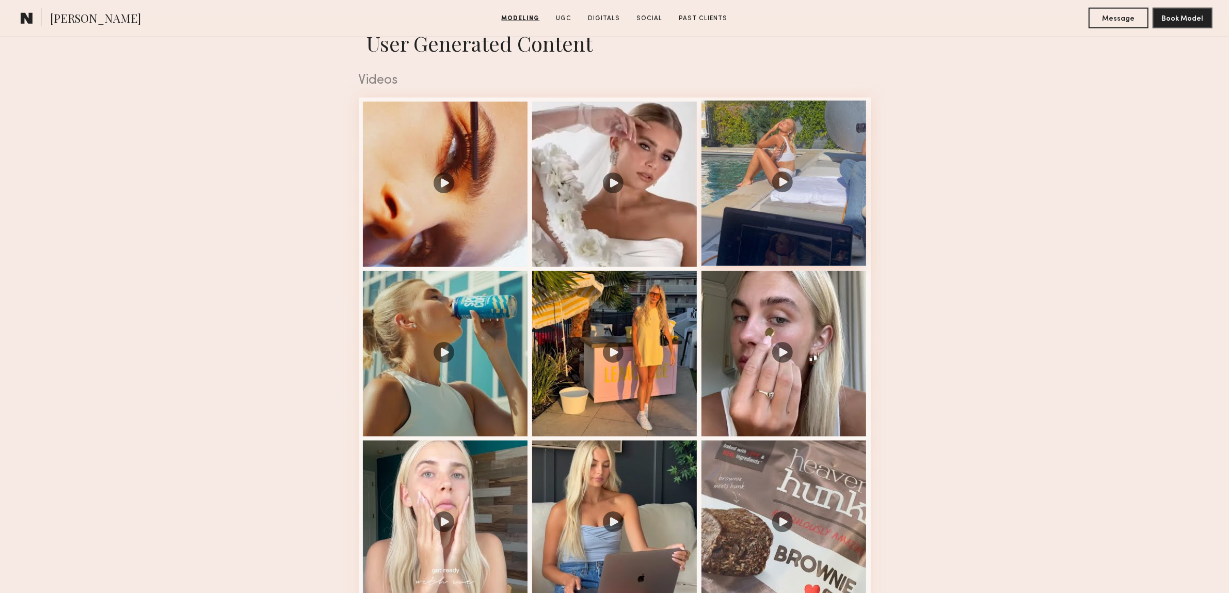
scroll to position [1678, 0]
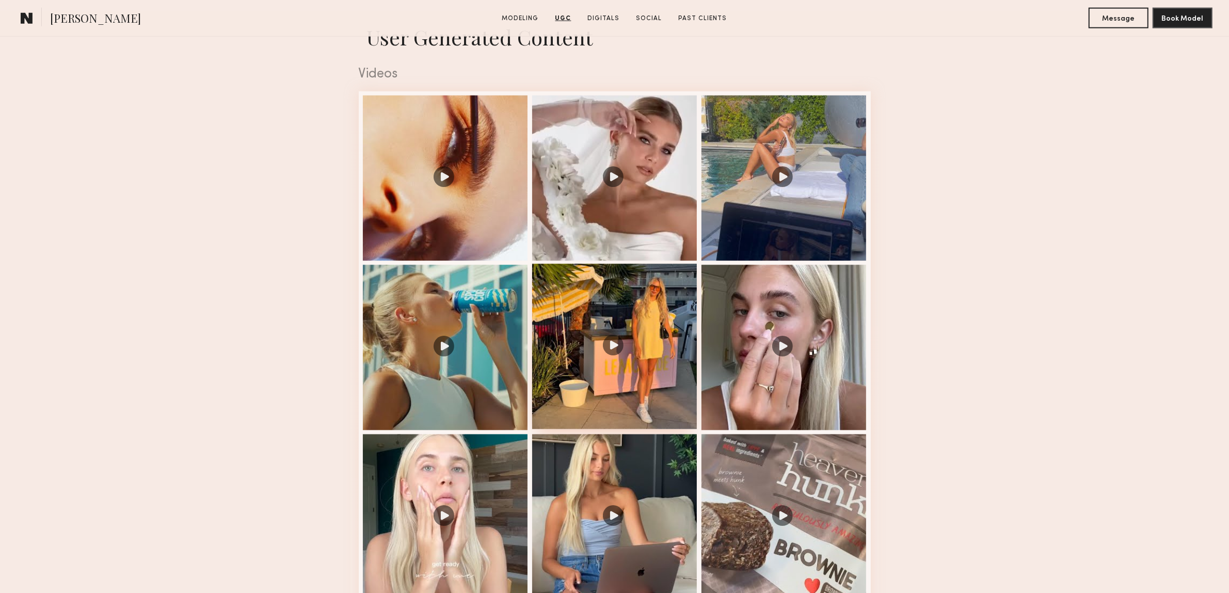
click at [611, 347] on div at bounding box center [614, 346] width 165 height 165
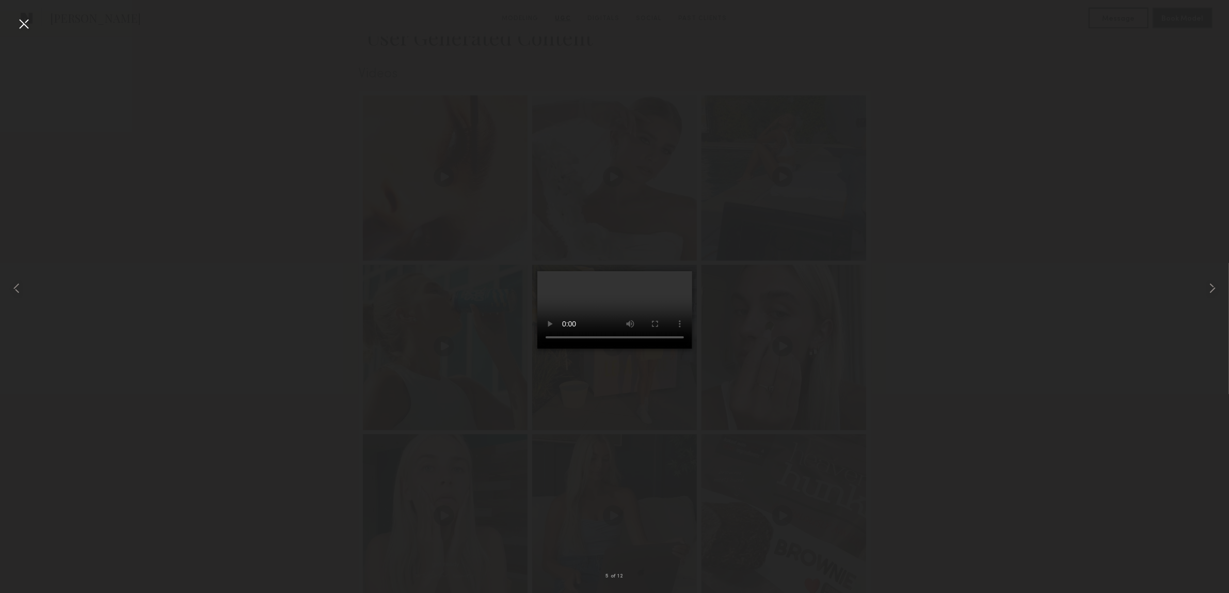
click at [27, 26] on div at bounding box center [23, 23] width 17 height 17
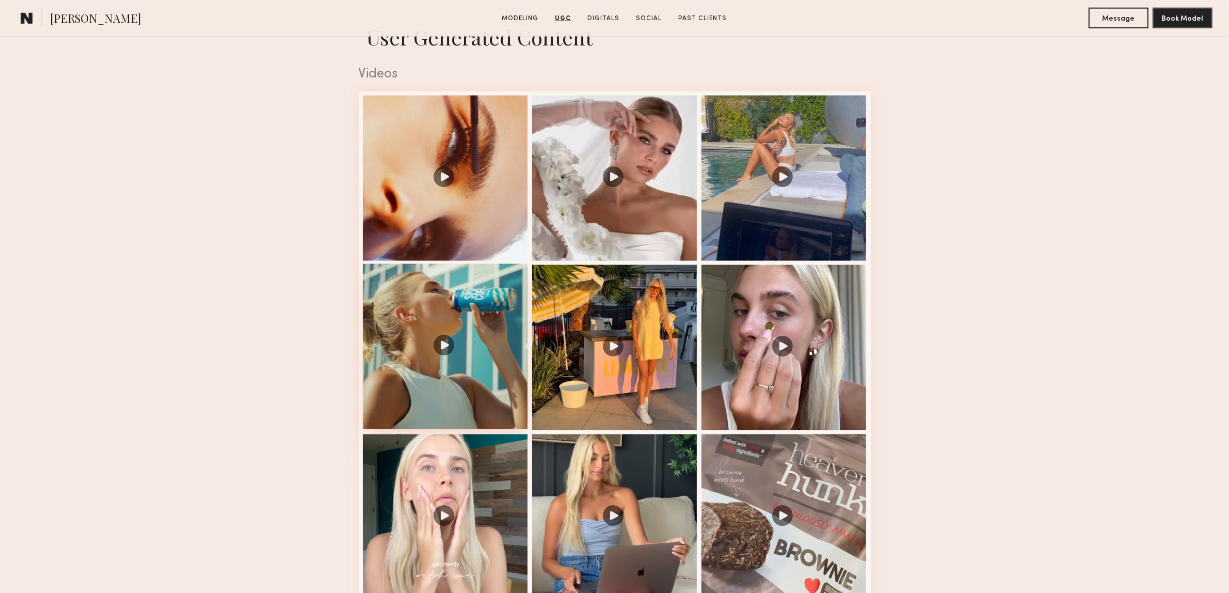
click at [430, 346] on div at bounding box center [445, 346] width 165 height 165
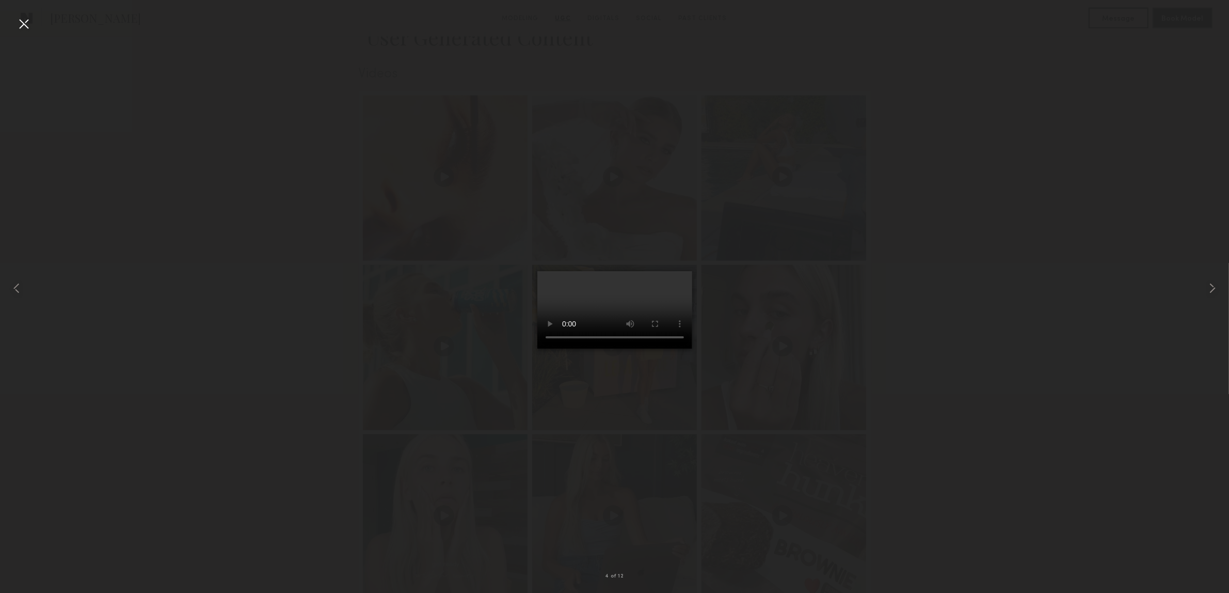
click at [21, 22] on div at bounding box center [23, 23] width 17 height 17
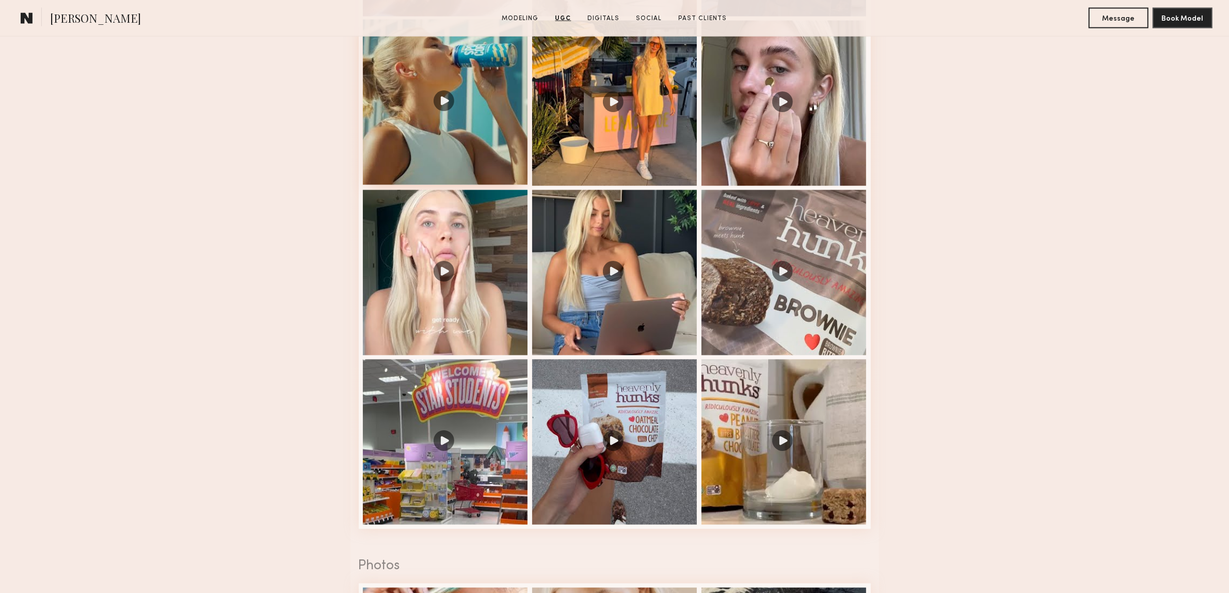
scroll to position [1936, 0]
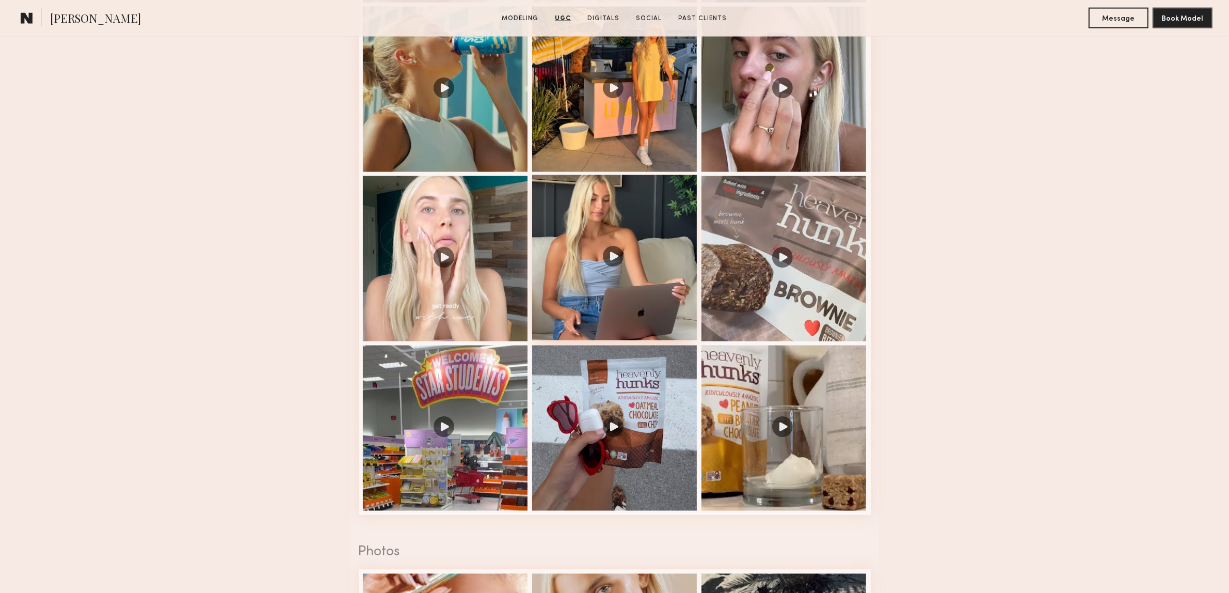
click at [618, 270] on div at bounding box center [614, 257] width 165 height 165
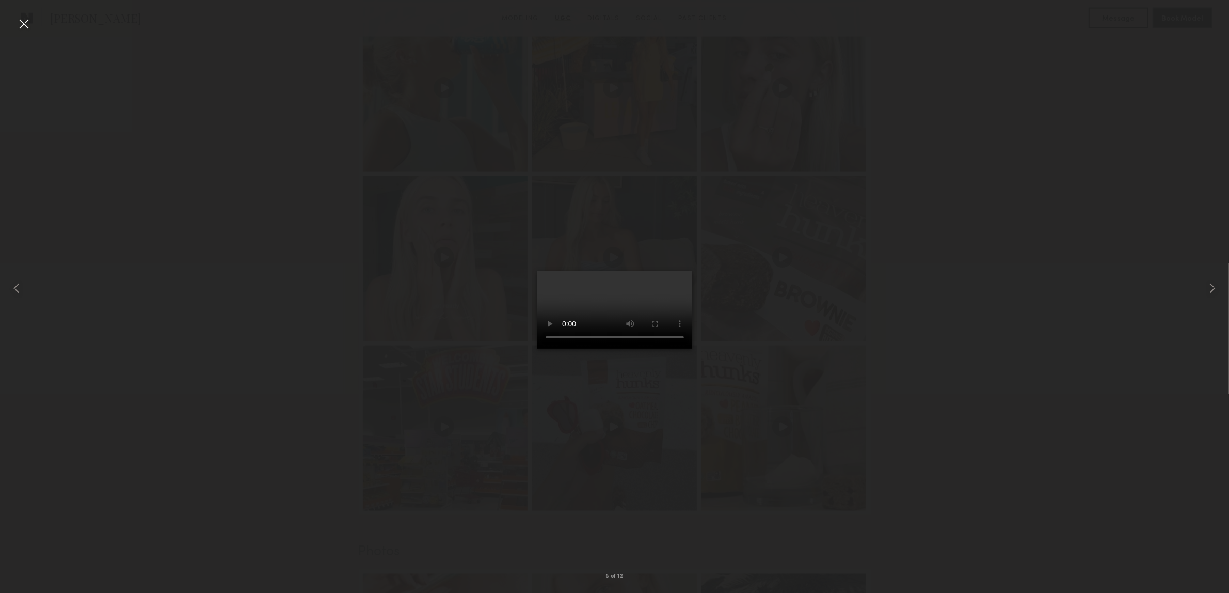
click at [22, 29] on div at bounding box center [23, 23] width 17 height 17
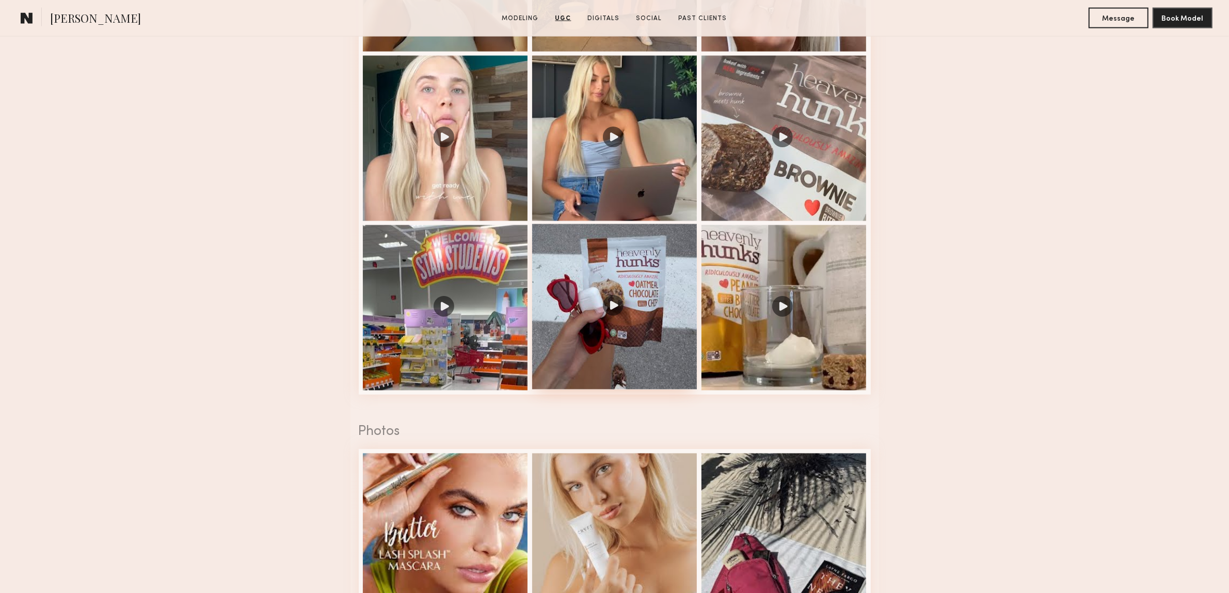
scroll to position [2065, 0]
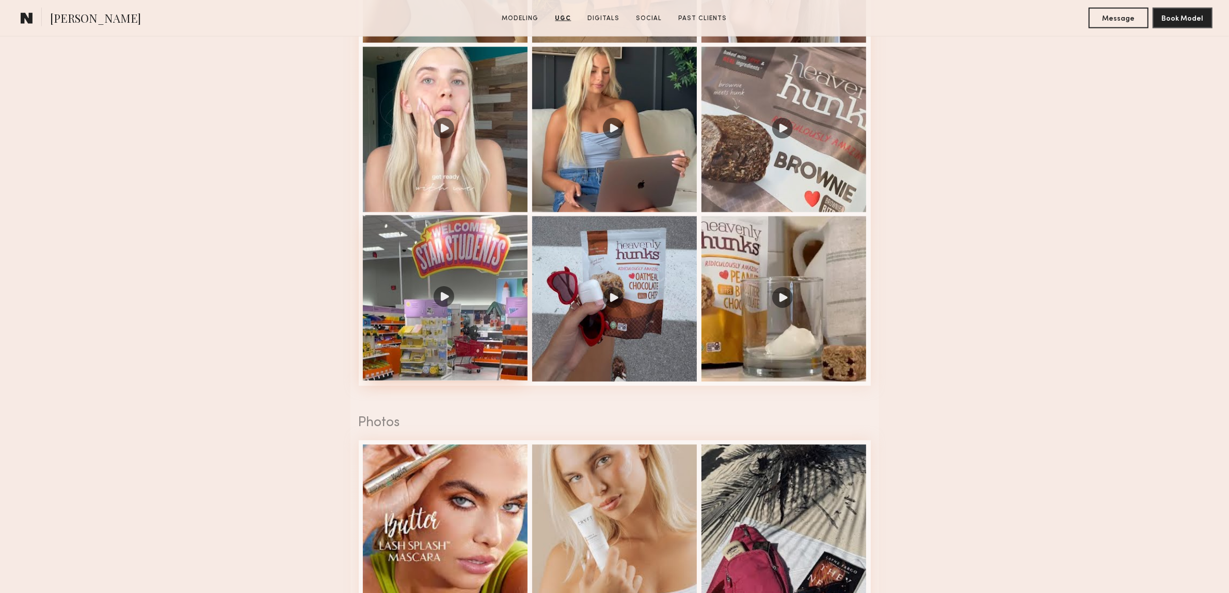
click at [449, 292] on div at bounding box center [445, 297] width 165 height 165
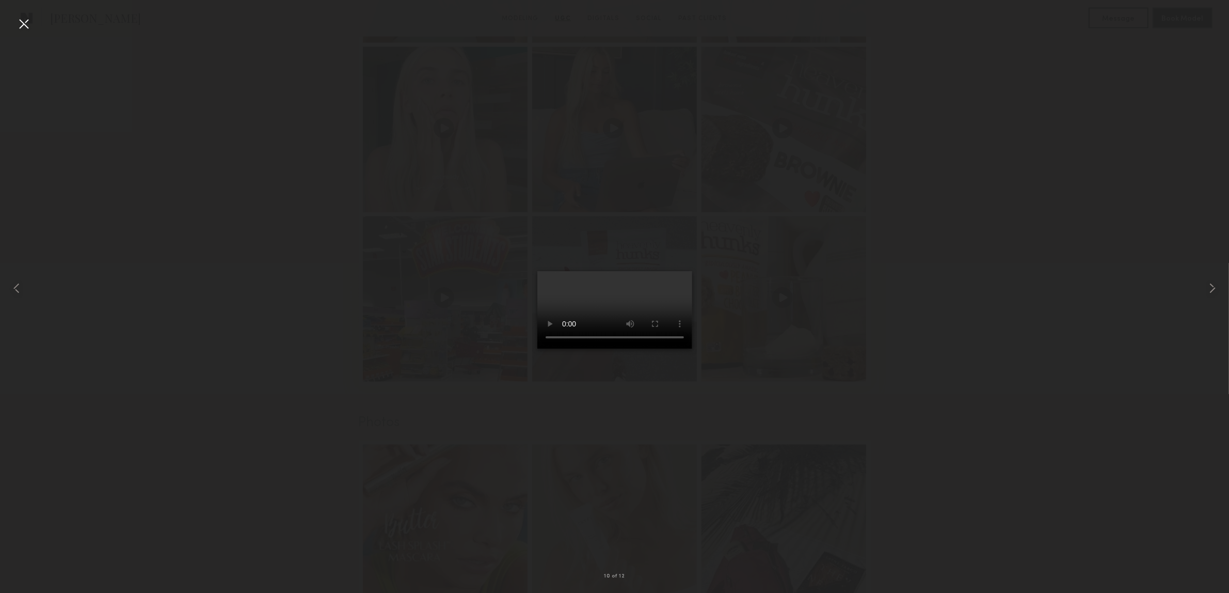
click at [19, 19] on div at bounding box center [23, 23] width 17 height 17
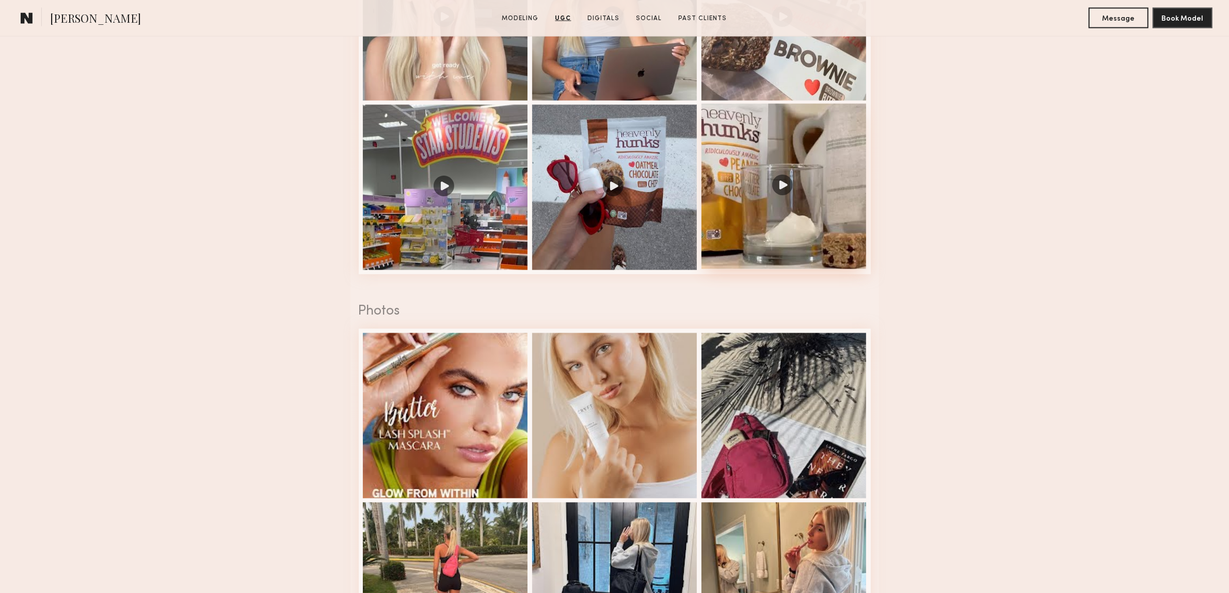
scroll to position [2195, 0]
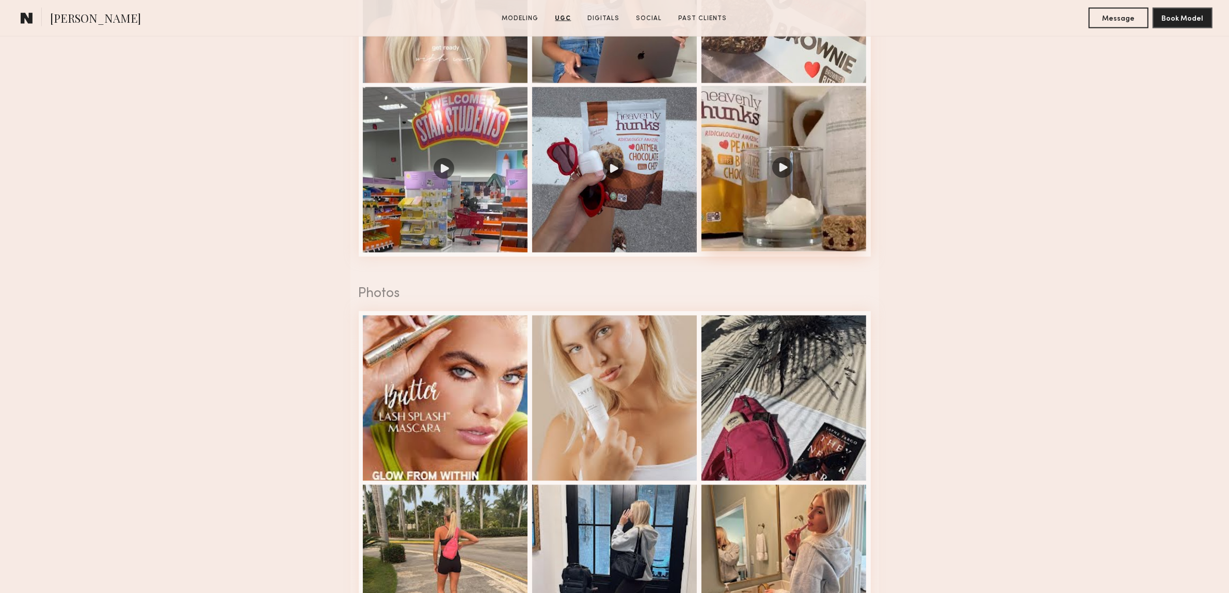
click at [765, 164] on div at bounding box center [784, 168] width 165 height 165
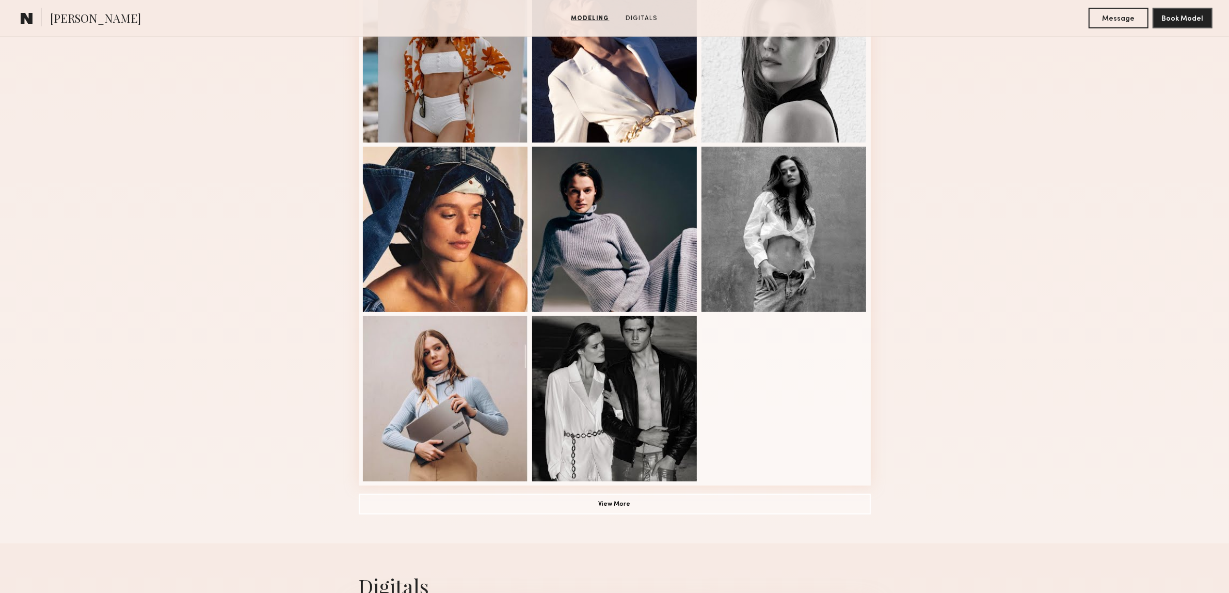
scroll to position [516, 0]
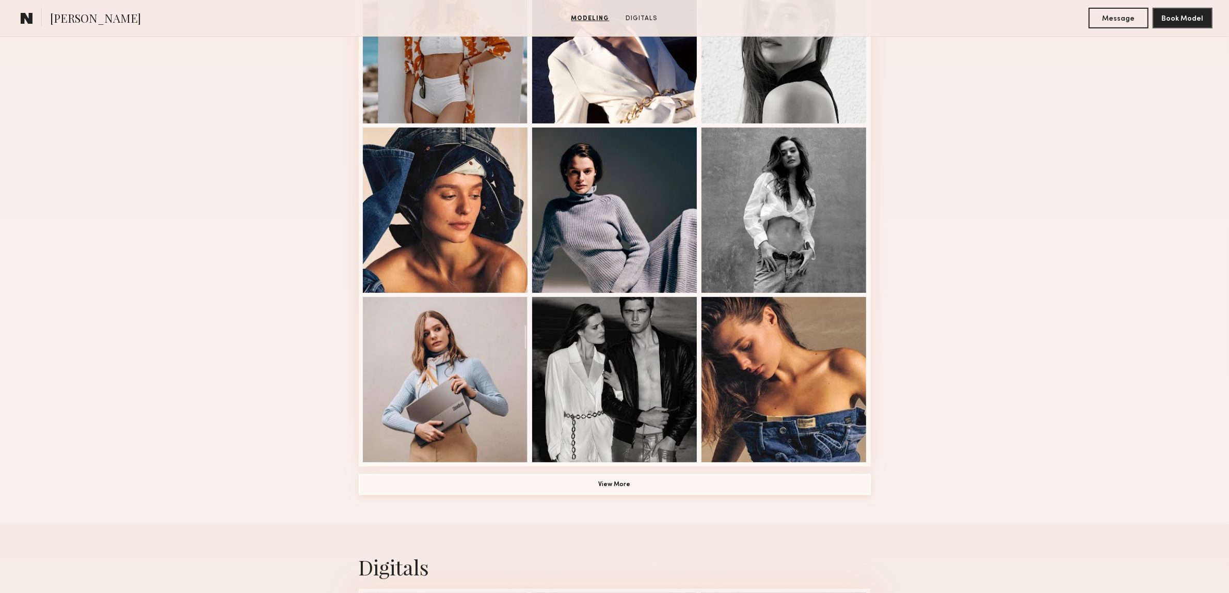
click at [625, 491] on button "View More" at bounding box center [615, 484] width 512 height 21
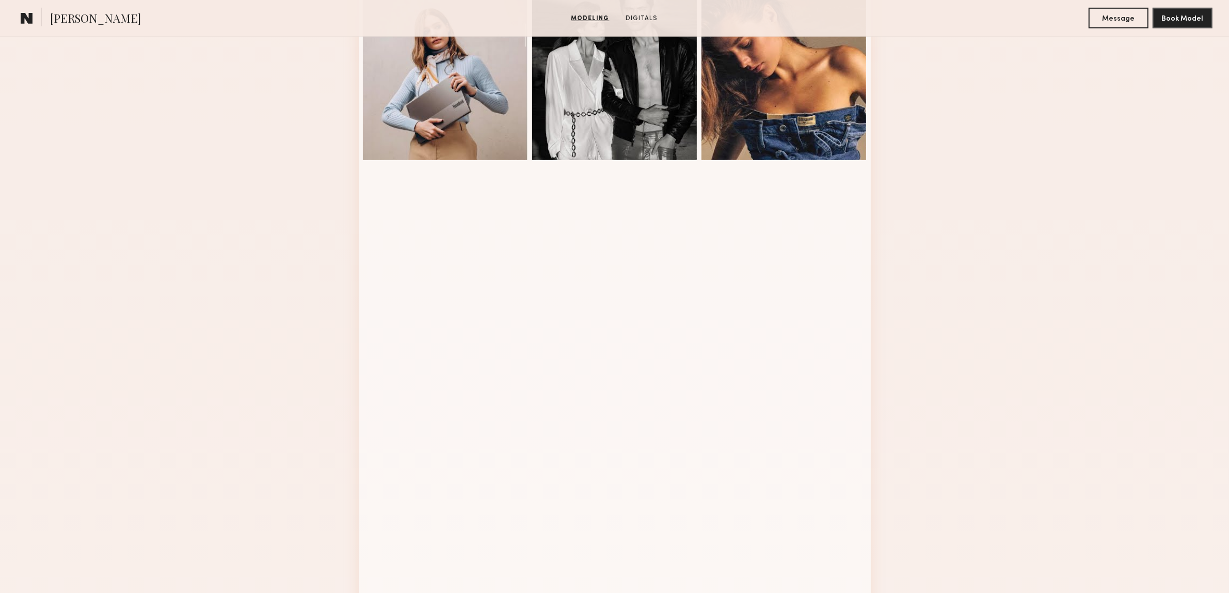
scroll to position [839, 0]
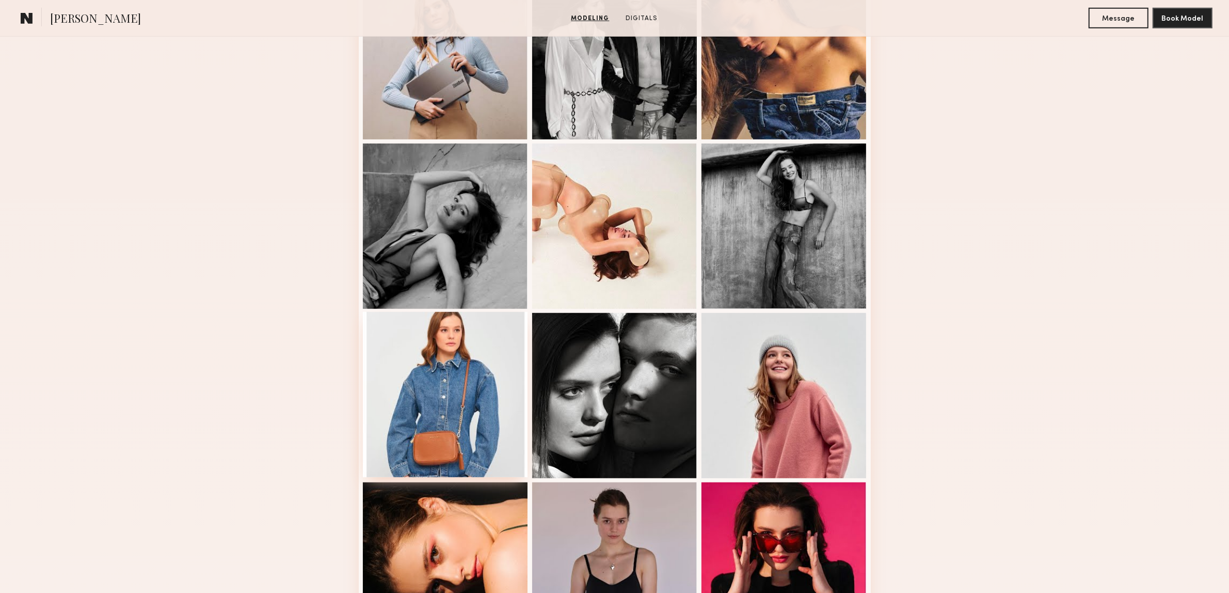
click at [459, 349] on div at bounding box center [445, 394] width 165 height 165
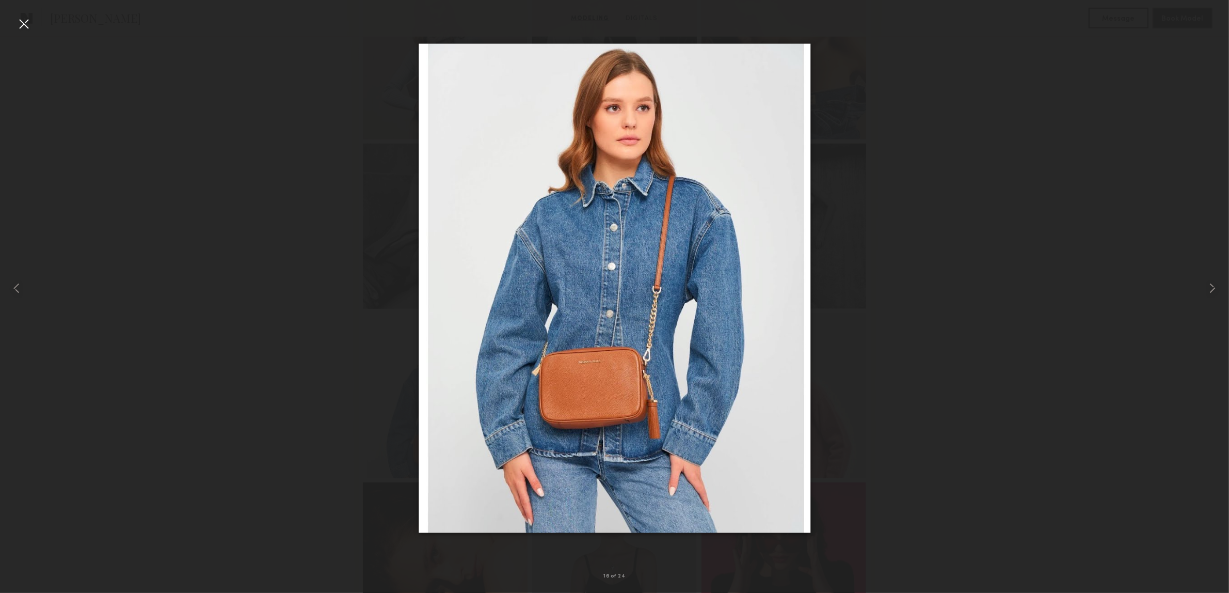
click at [26, 28] on div at bounding box center [23, 23] width 17 height 17
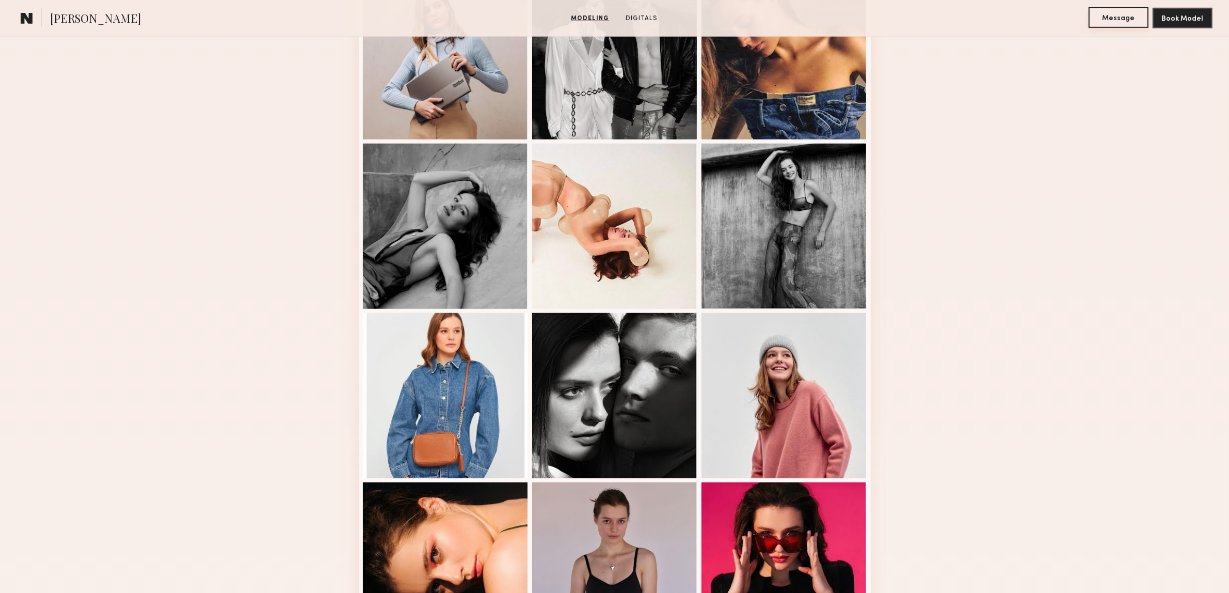
click at [1132, 14] on button "Message" at bounding box center [1119, 17] width 60 height 21
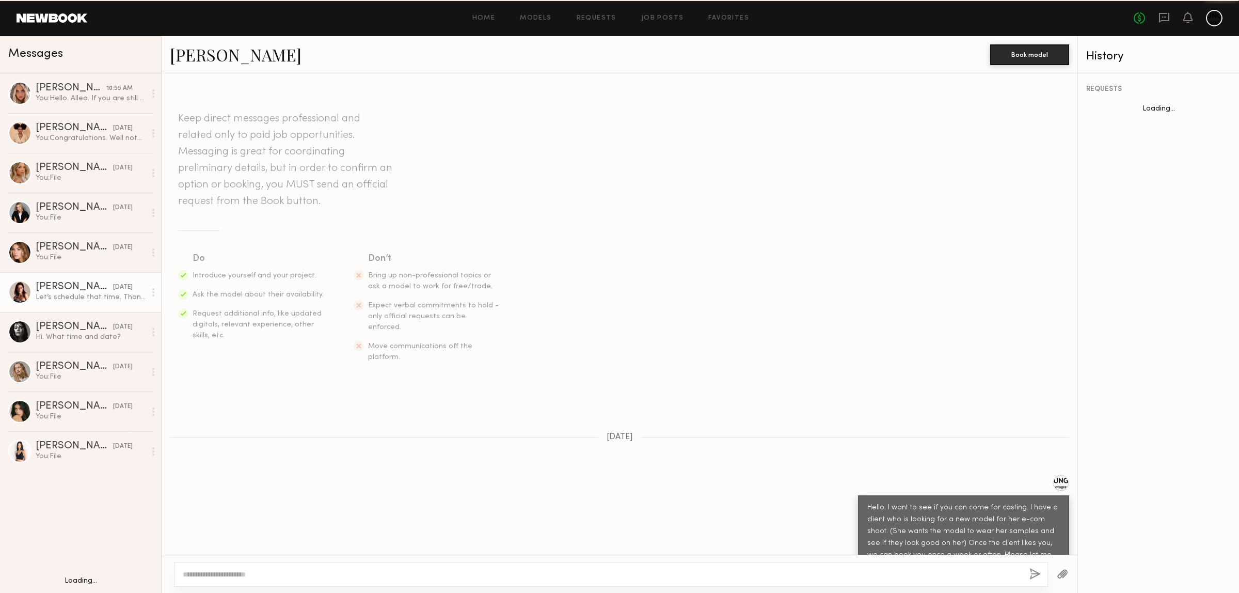
scroll to position [631, 0]
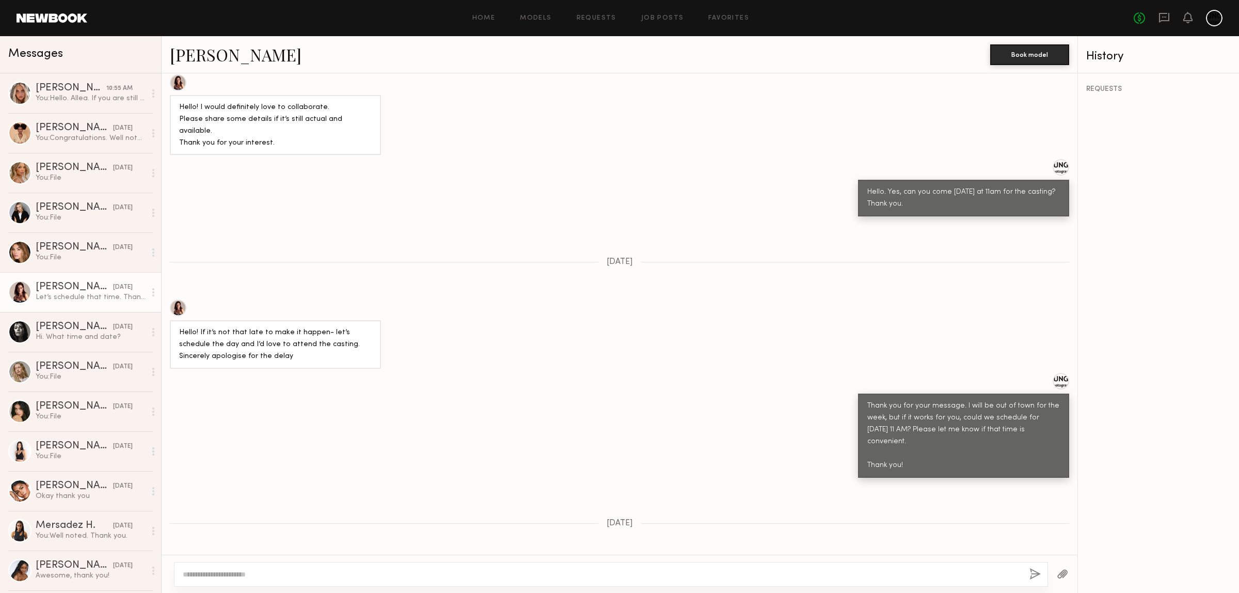
click at [292, 569] on textarea at bounding box center [602, 574] width 839 height 10
click at [313, 574] on textarea "**********" at bounding box center [602, 574] width 838 height 10
click at [448, 571] on textarea "**********" at bounding box center [602, 574] width 838 height 10
type textarea "**********"
click at [1036, 573] on button "button" at bounding box center [1035, 574] width 11 height 13
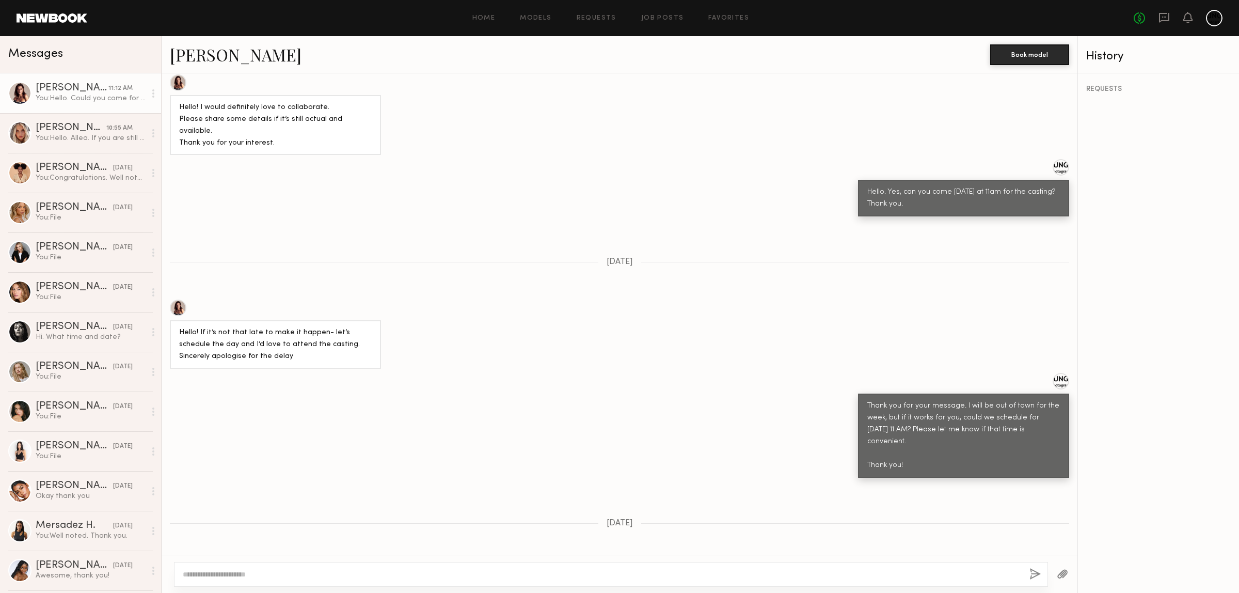
scroll to position [863, 0]
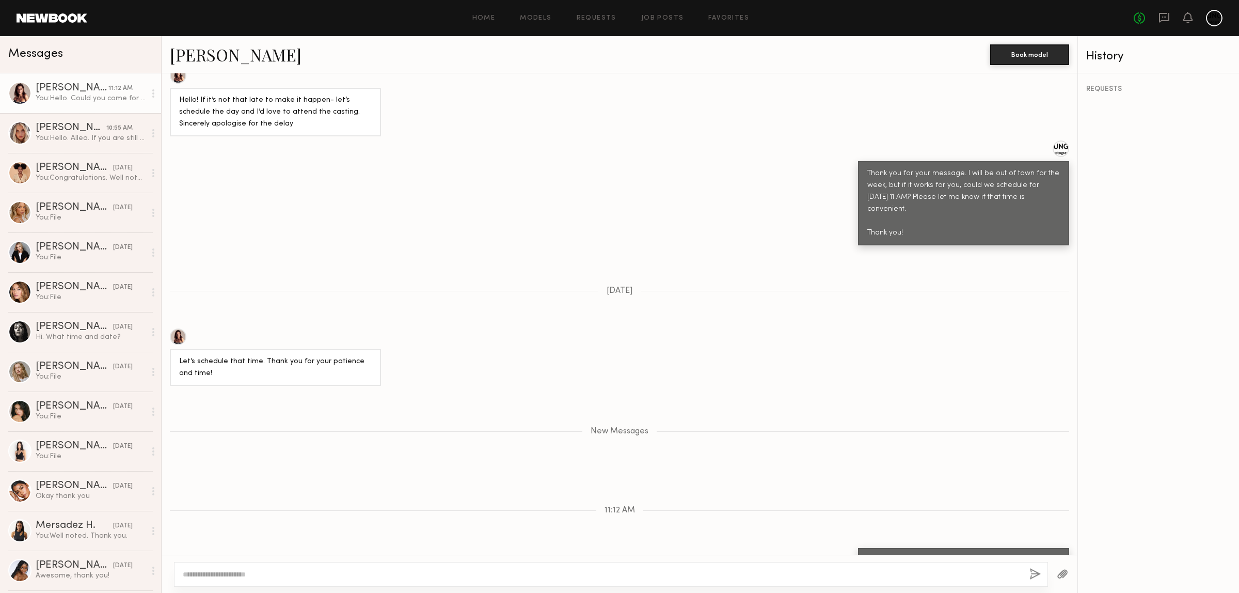
click at [1064, 572] on button "button" at bounding box center [1062, 574] width 11 height 13
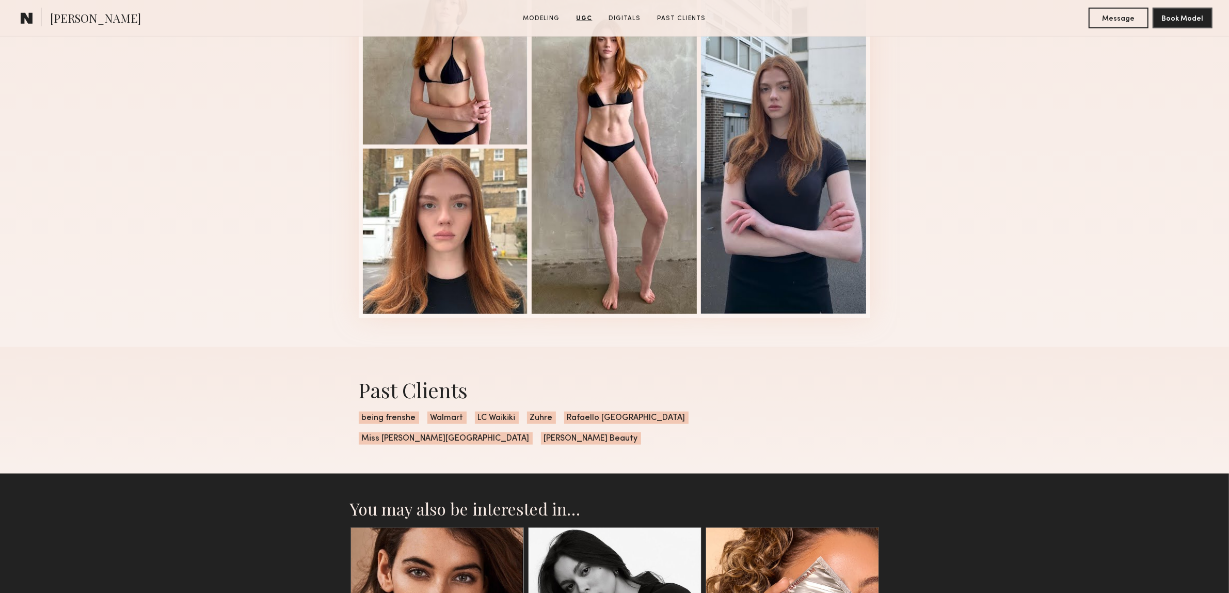
scroll to position [1807, 0]
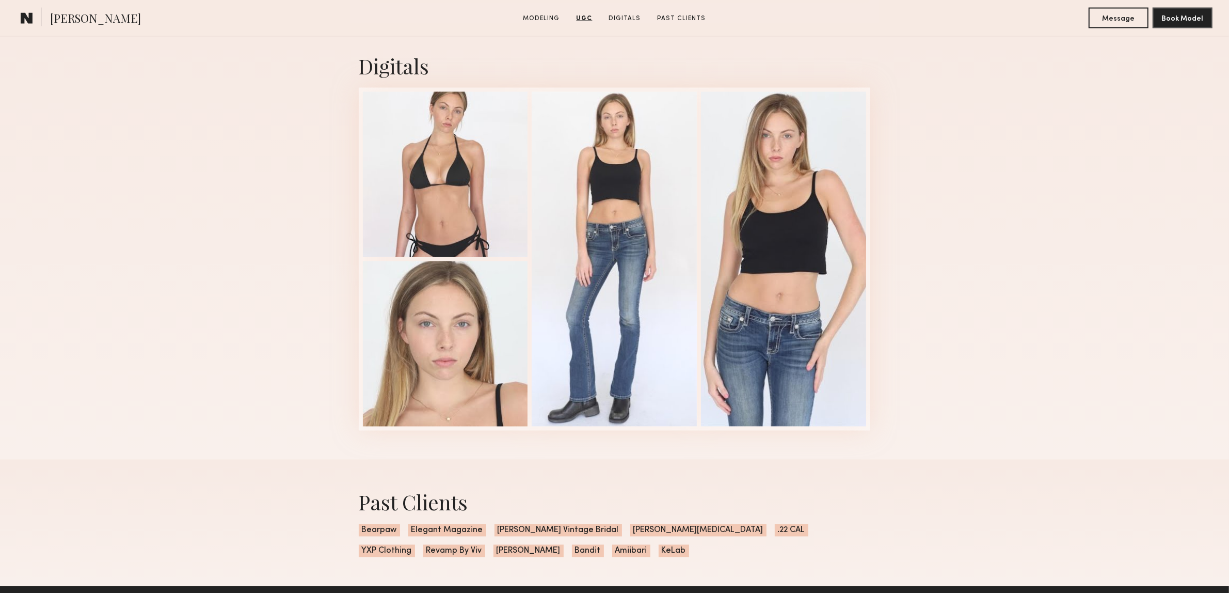
scroll to position [2388, 0]
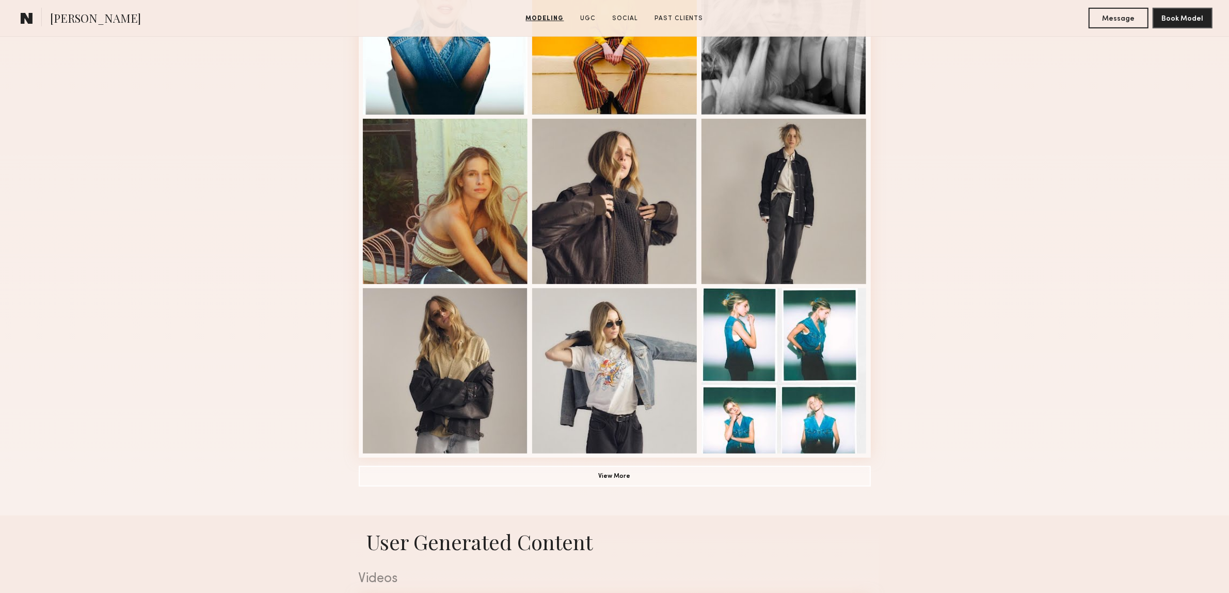
scroll to position [710, 0]
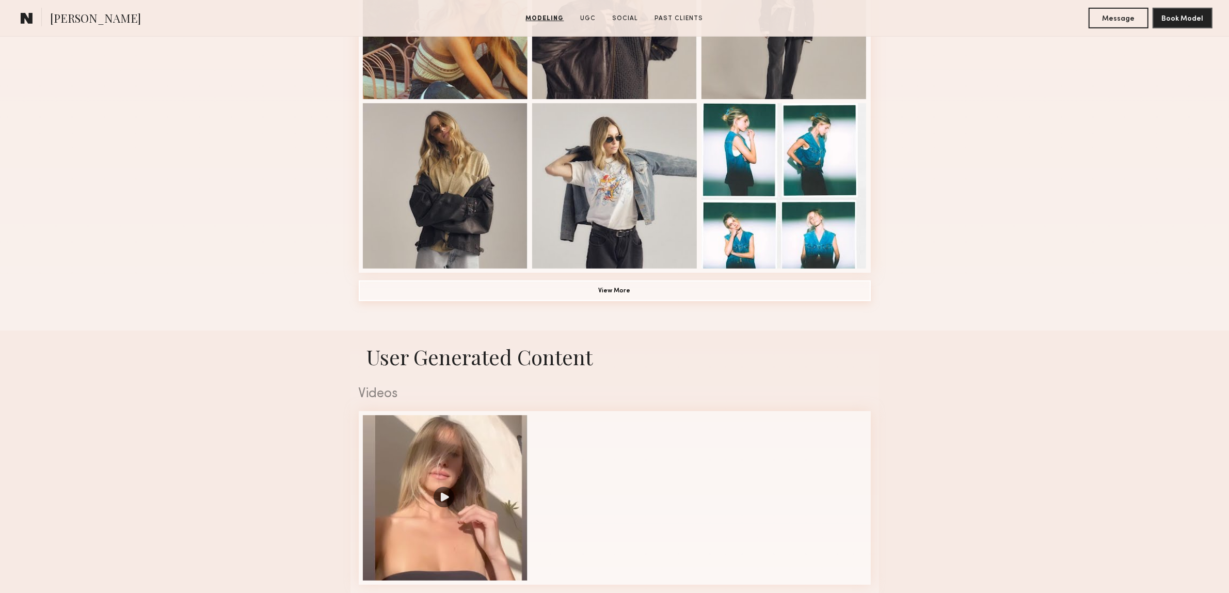
click at [580, 297] on button "View More" at bounding box center [615, 290] width 512 height 21
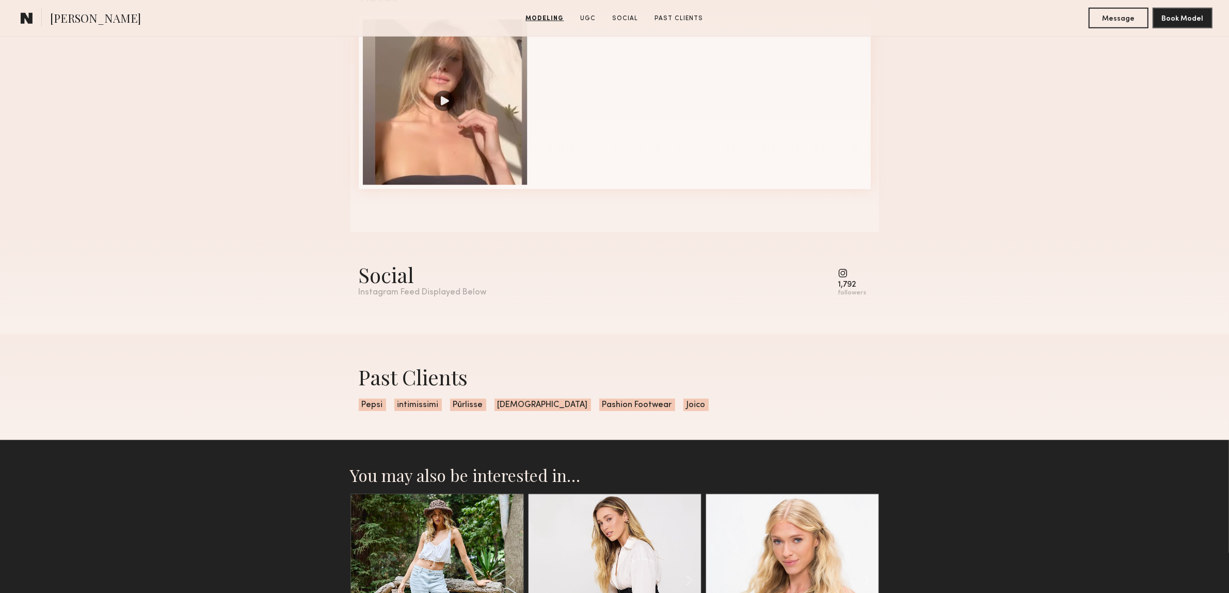
scroll to position [1420, 0]
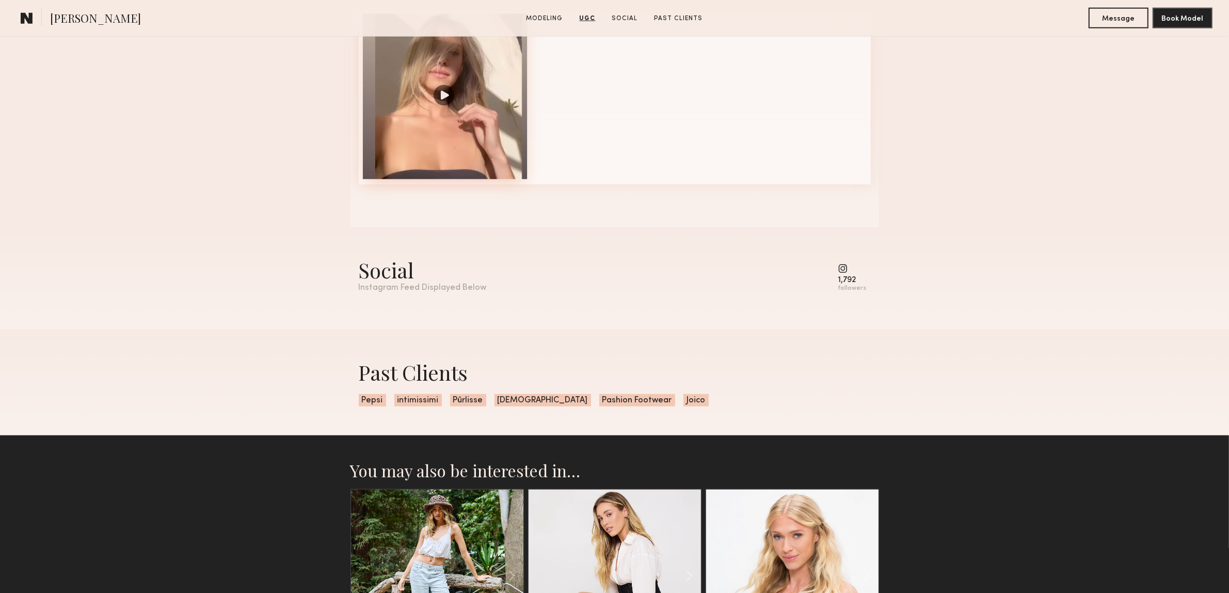
click at [438, 99] on div at bounding box center [445, 96] width 165 height 165
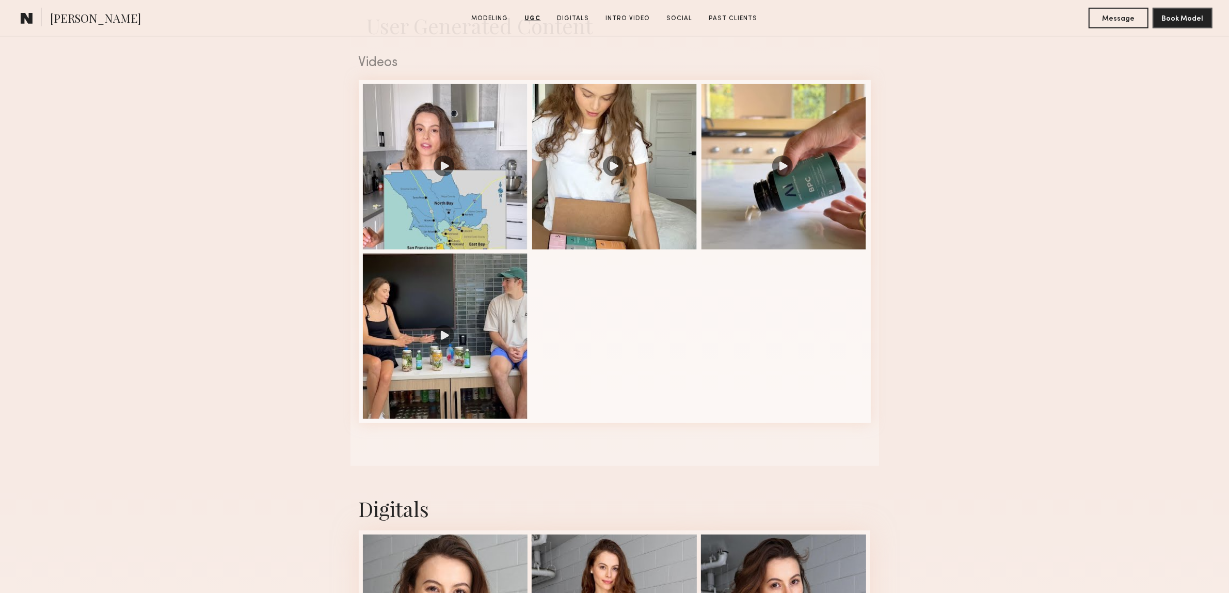
scroll to position [1033, 0]
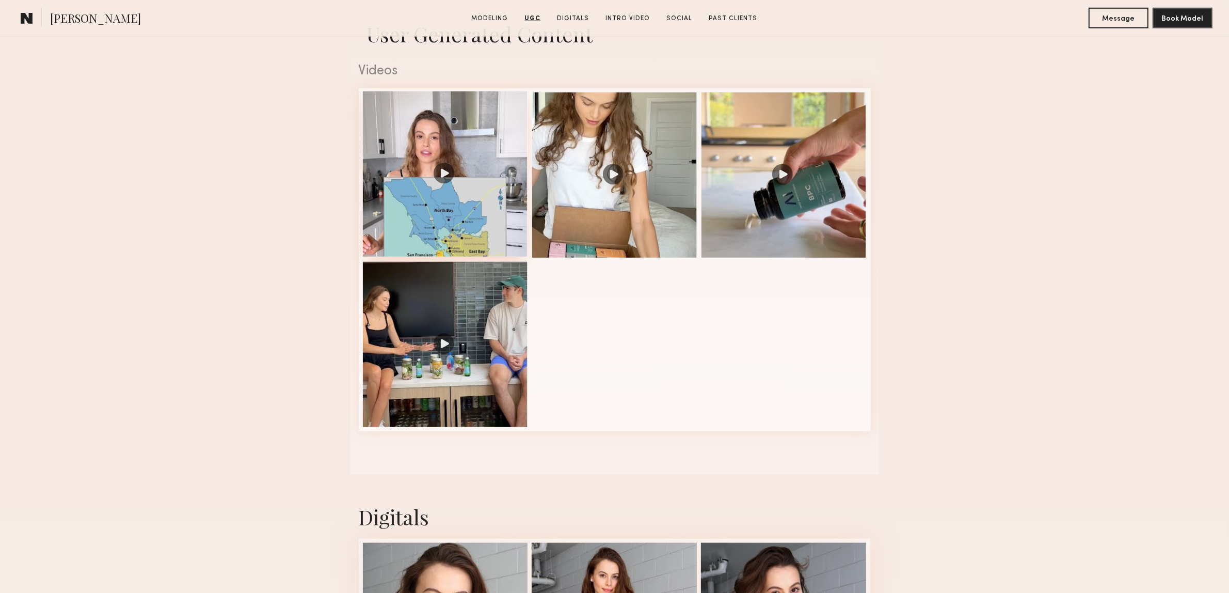
click at [445, 176] on div at bounding box center [445, 173] width 165 height 165
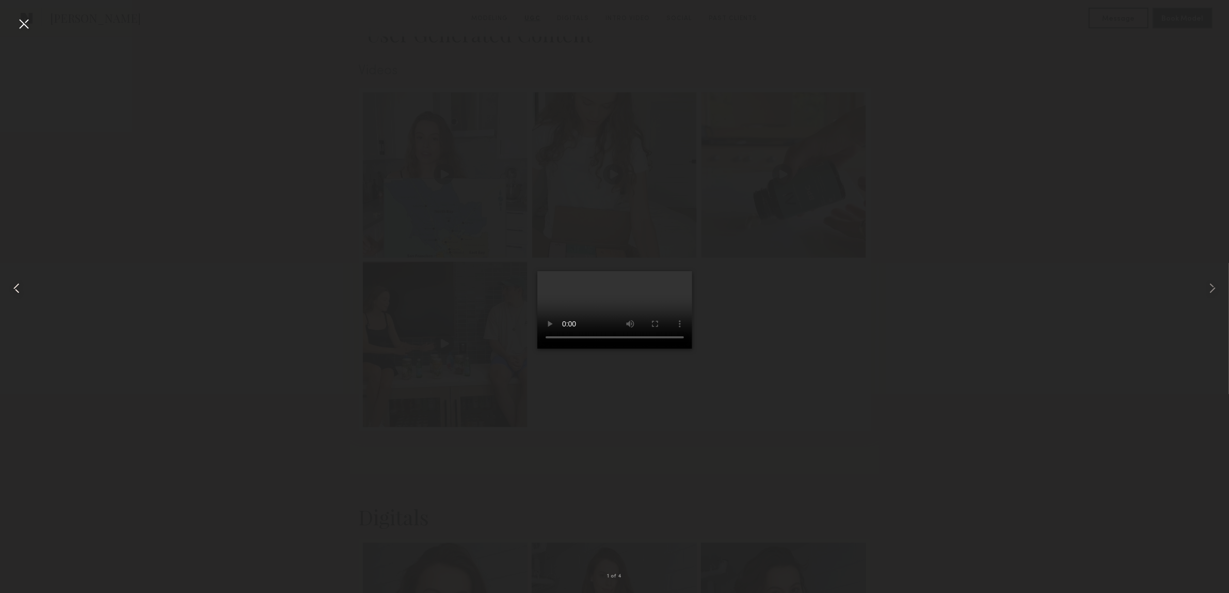
click at [34, 23] on div at bounding box center [24, 288] width 49 height 543
click at [26, 27] on div at bounding box center [23, 23] width 17 height 17
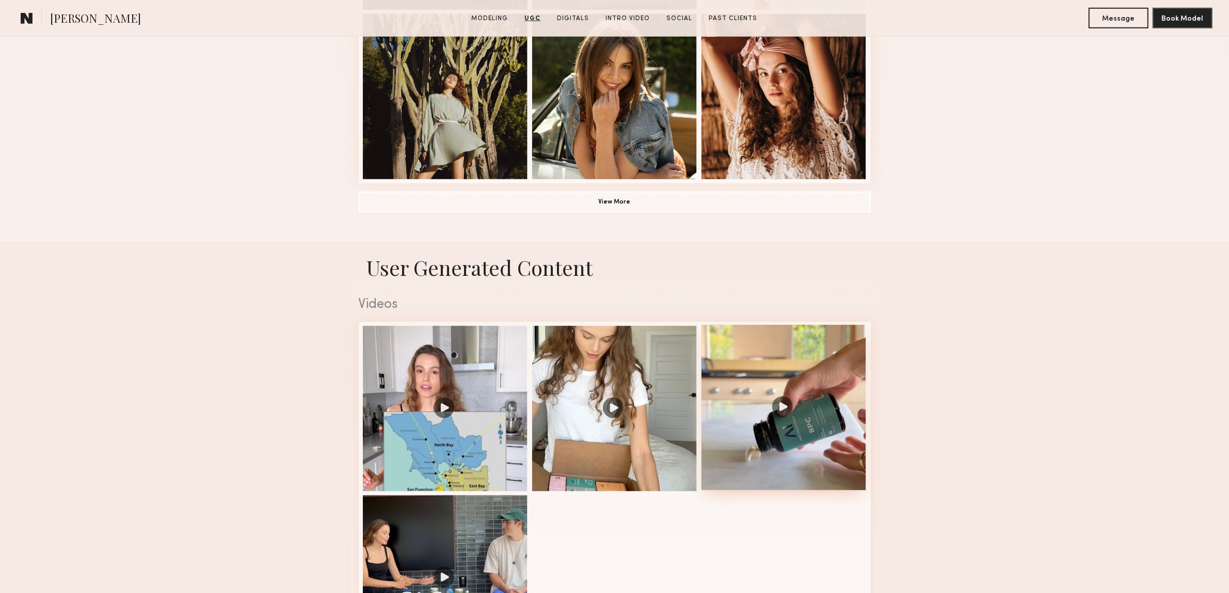
scroll to position [775, 0]
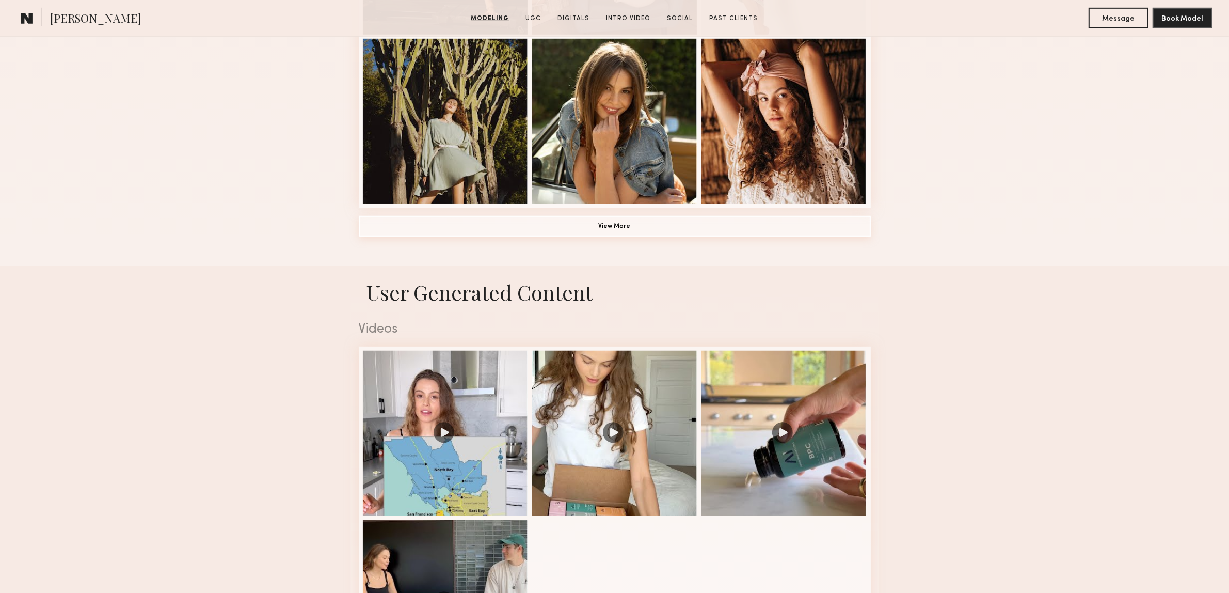
click at [625, 222] on button "View More" at bounding box center [615, 226] width 512 height 21
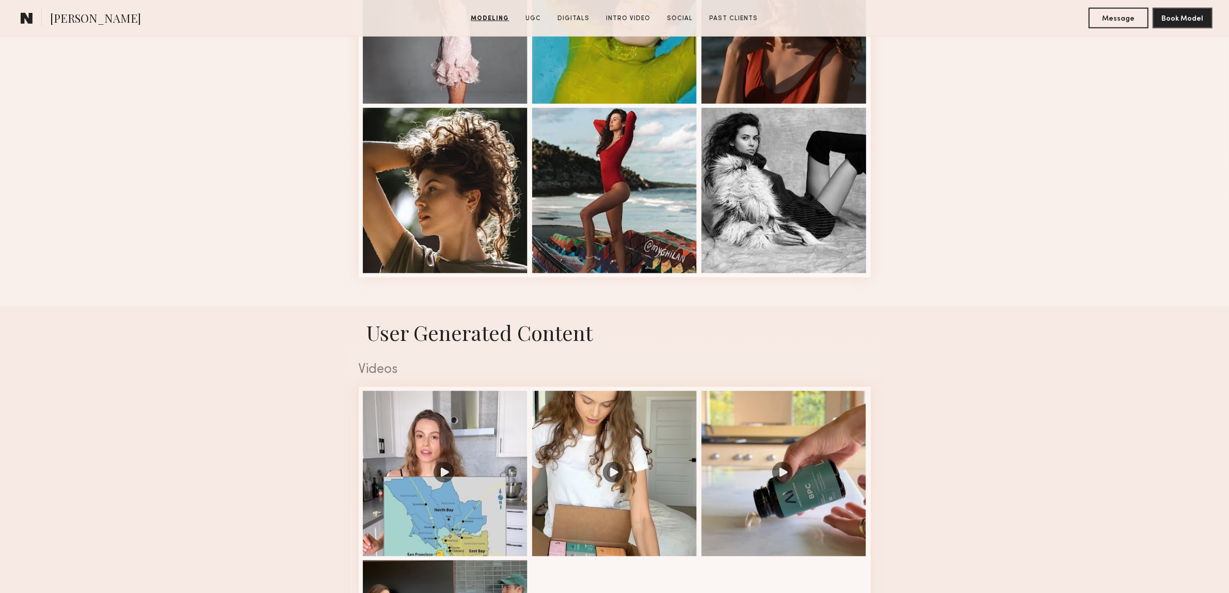
scroll to position [1549, 0]
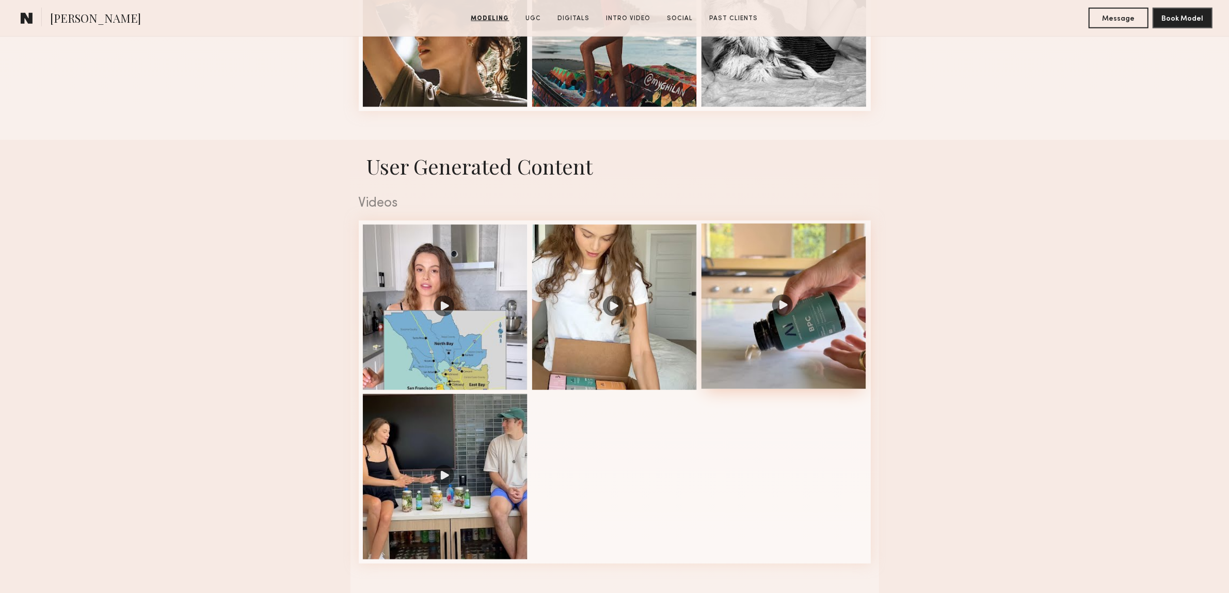
click at [782, 308] on div at bounding box center [784, 306] width 165 height 165
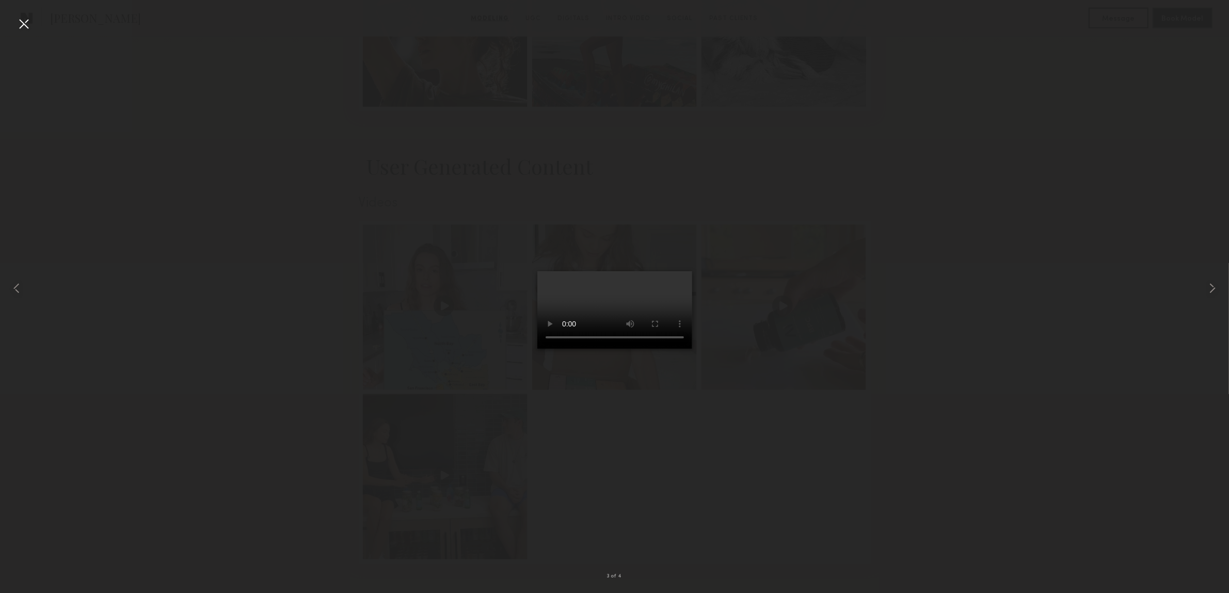
click at [25, 22] on div at bounding box center [23, 23] width 17 height 17
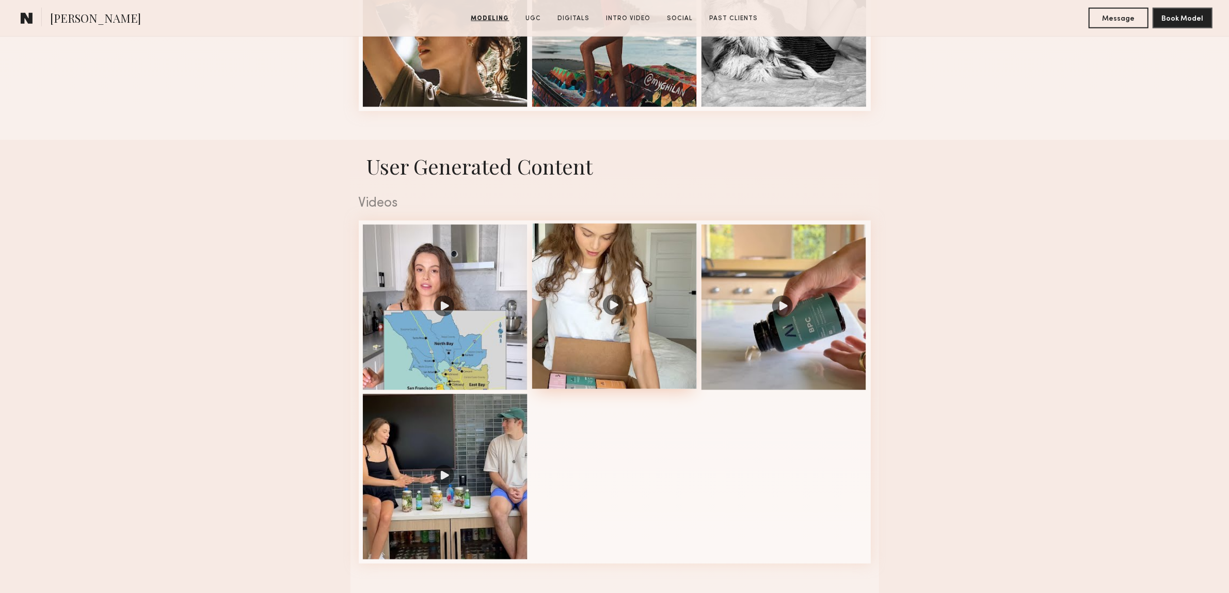
click at [608, 295] on div at bounding box center [614, 306] width 165 height 165
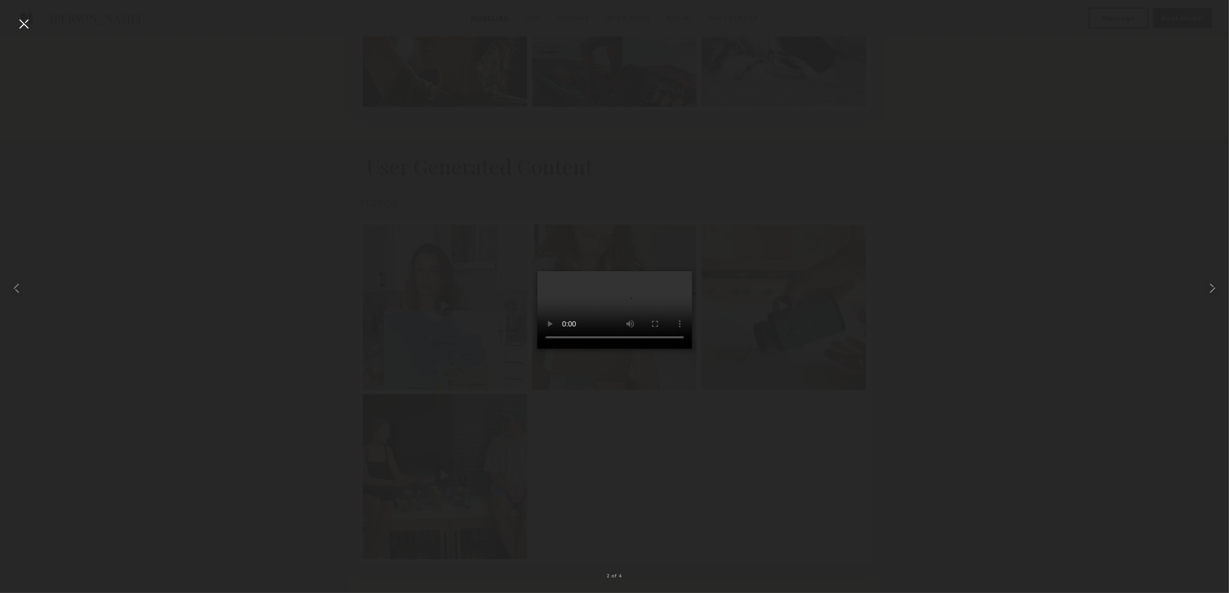
click at [27, 30] on div at bounding box center [23, 23] width 17 height 17
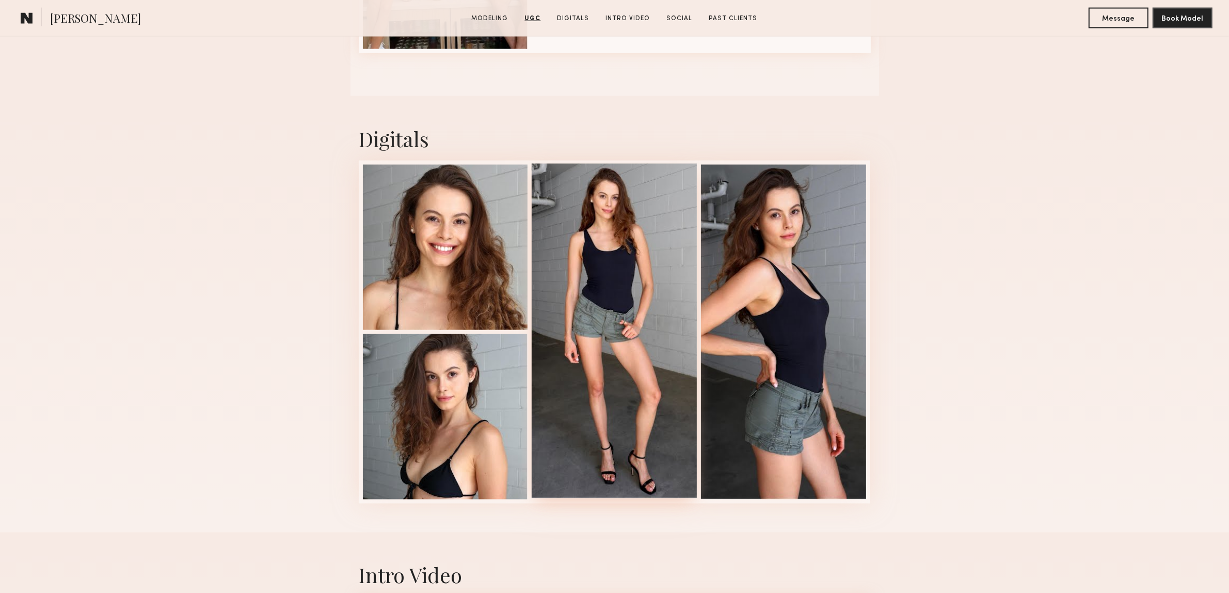
scroll to position [2065, 0]
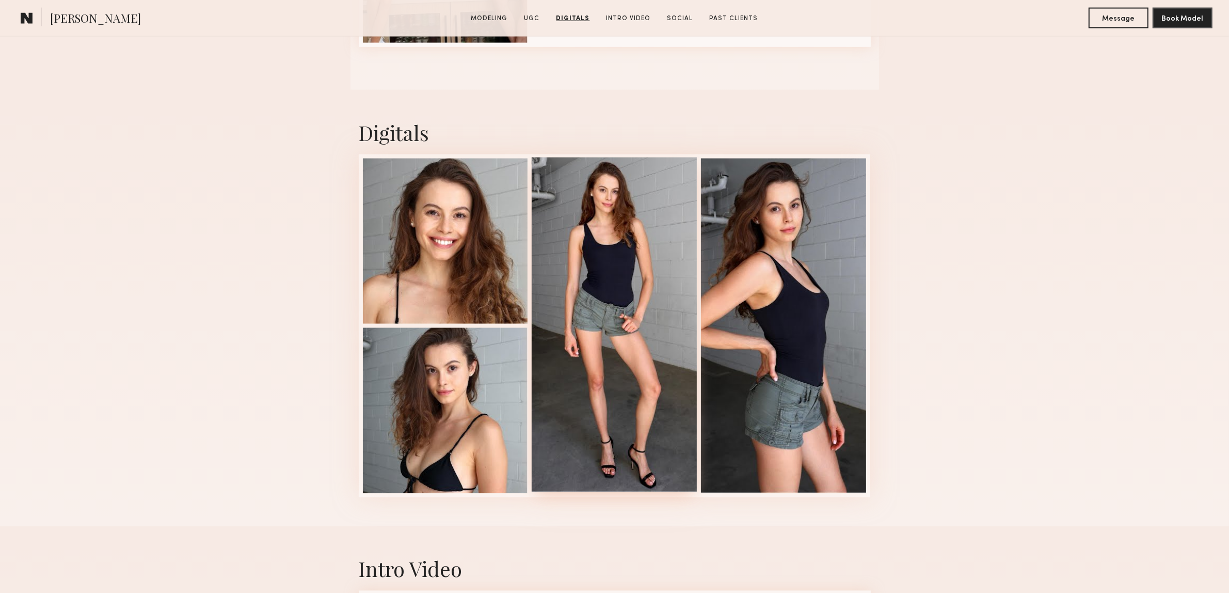
click at [630, 249] on div at bounding box center [614, 324] width 165 height 335
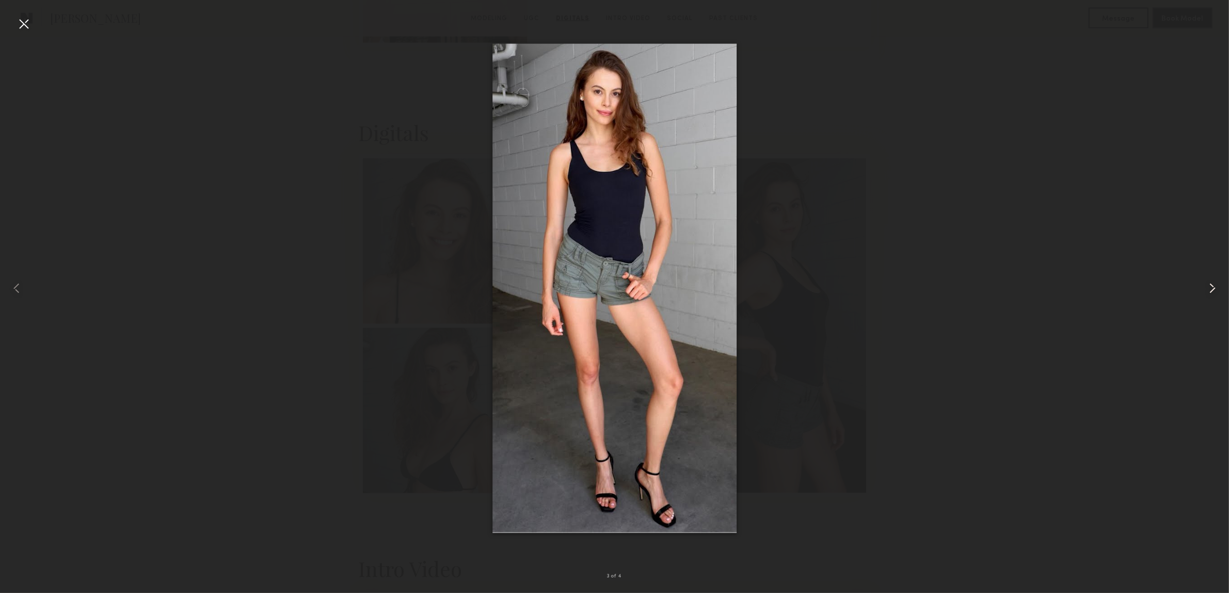
click at [1207, 280] on common-icon at bounding box center [1213, 288] width 17 height 17
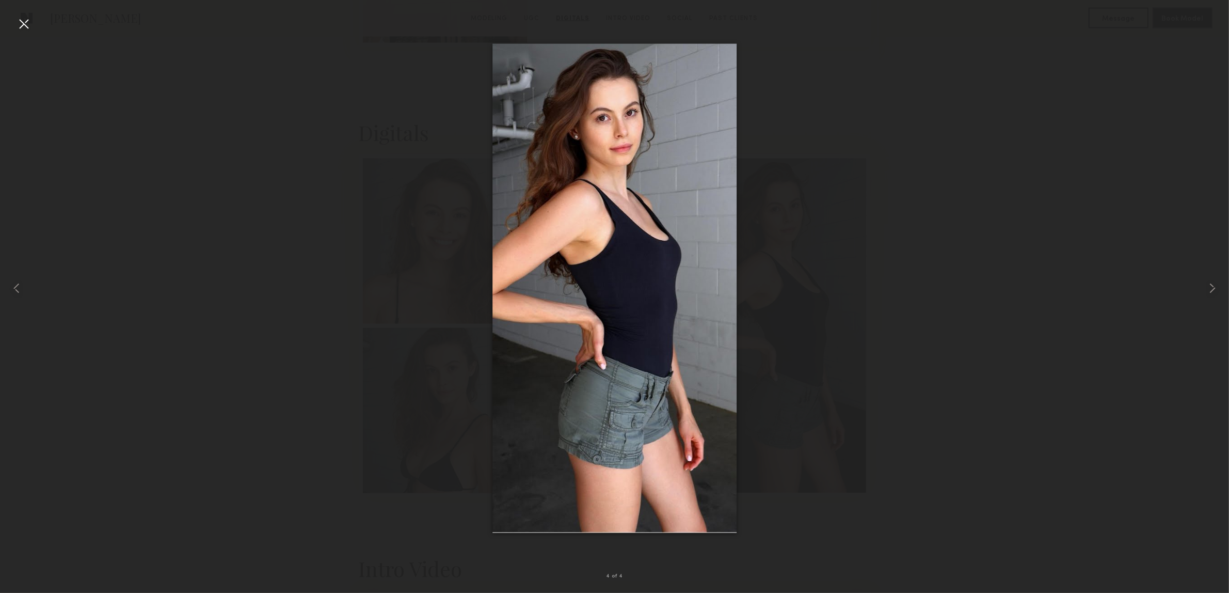
click at [29, 19] on div at bounding box center [23, 23] width 17 height 17
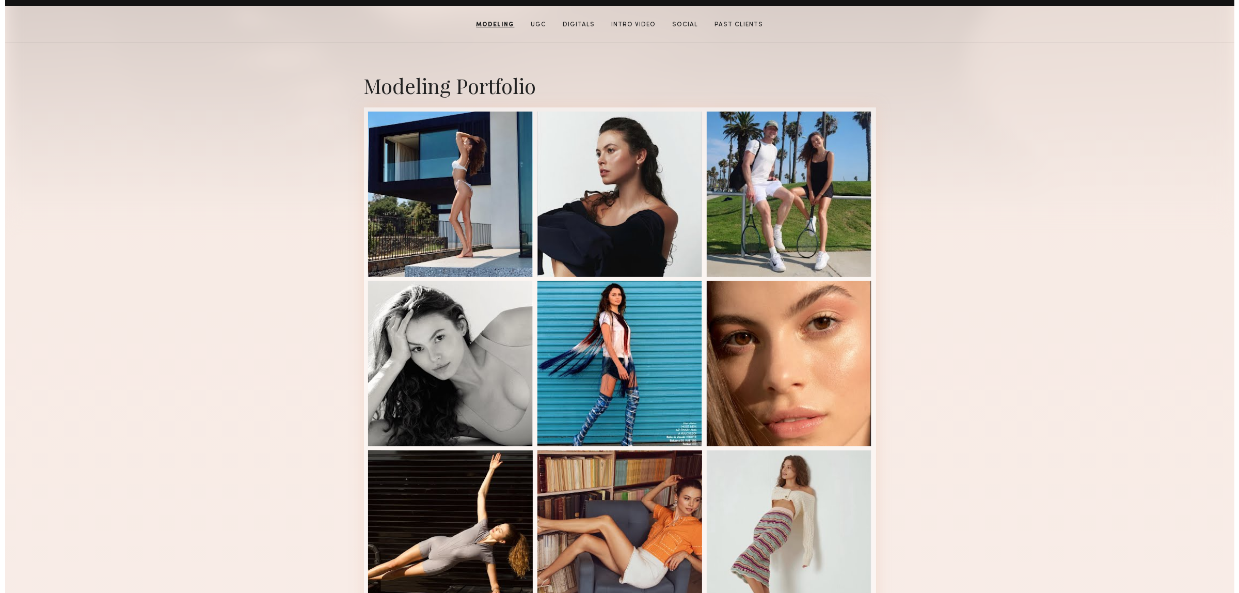
scroll to position [0, 0]
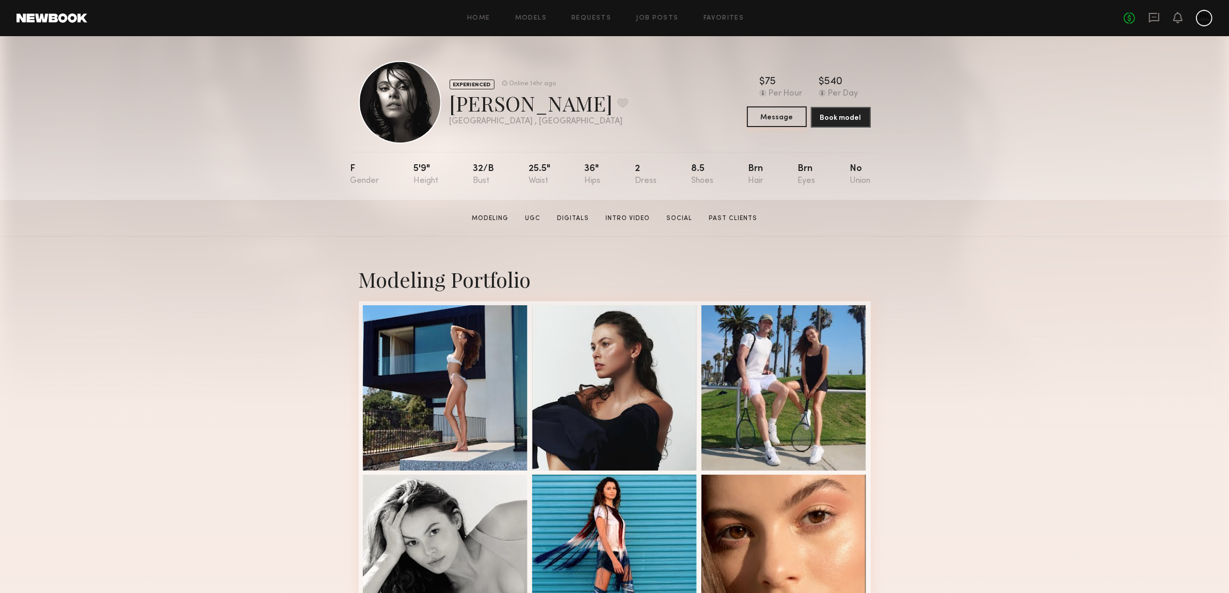
click at [789, 119] on button "Message" at bounding box center [777, 116] width 60 height 21
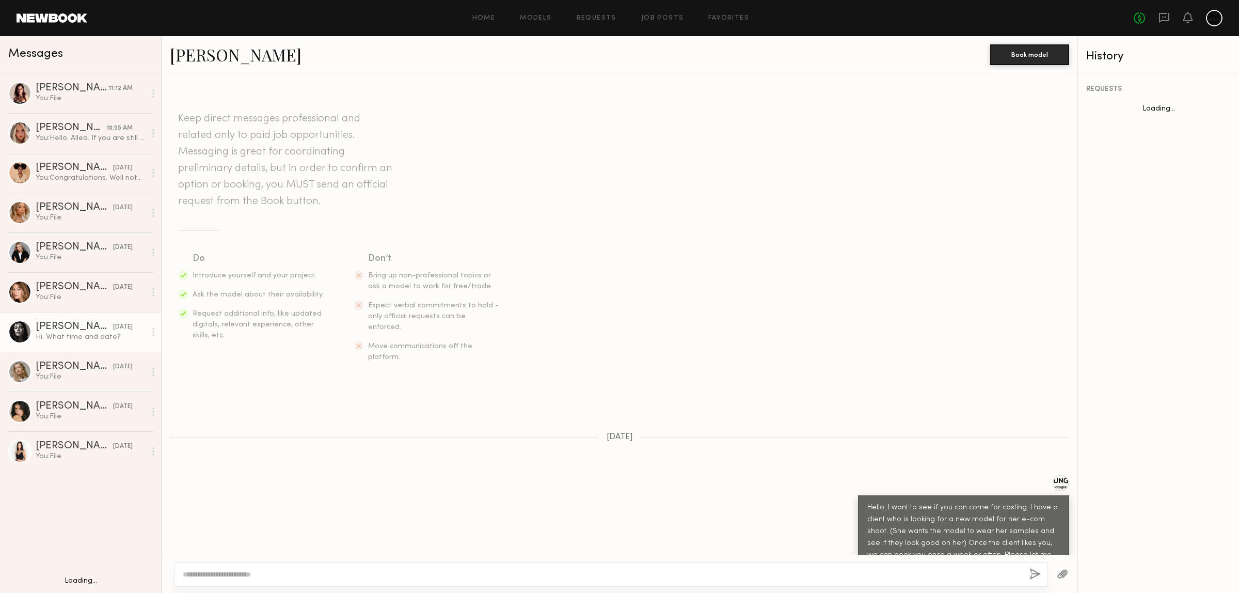
scroll to position [78, 0]
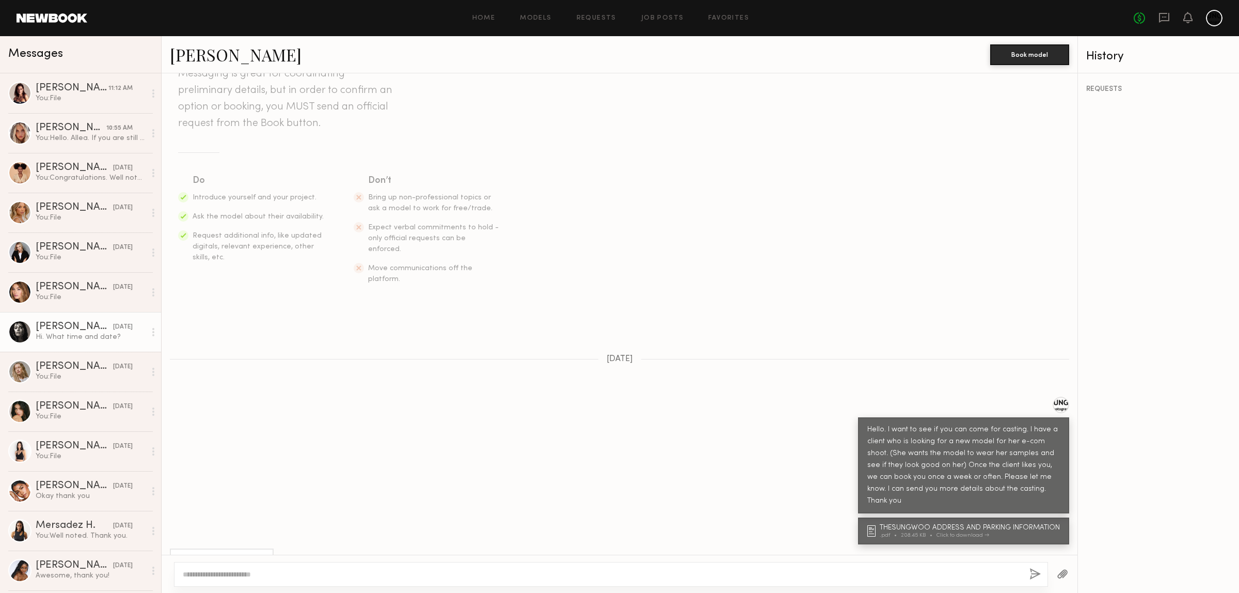
click at [273, 579] on textarea at bounding box center [602, 574] width 839 height 10
paste textarea "**********"
type textarea "**********"
click at [1030, 577] on button "button" at bounding box center [1035, 574] width 11 height 13
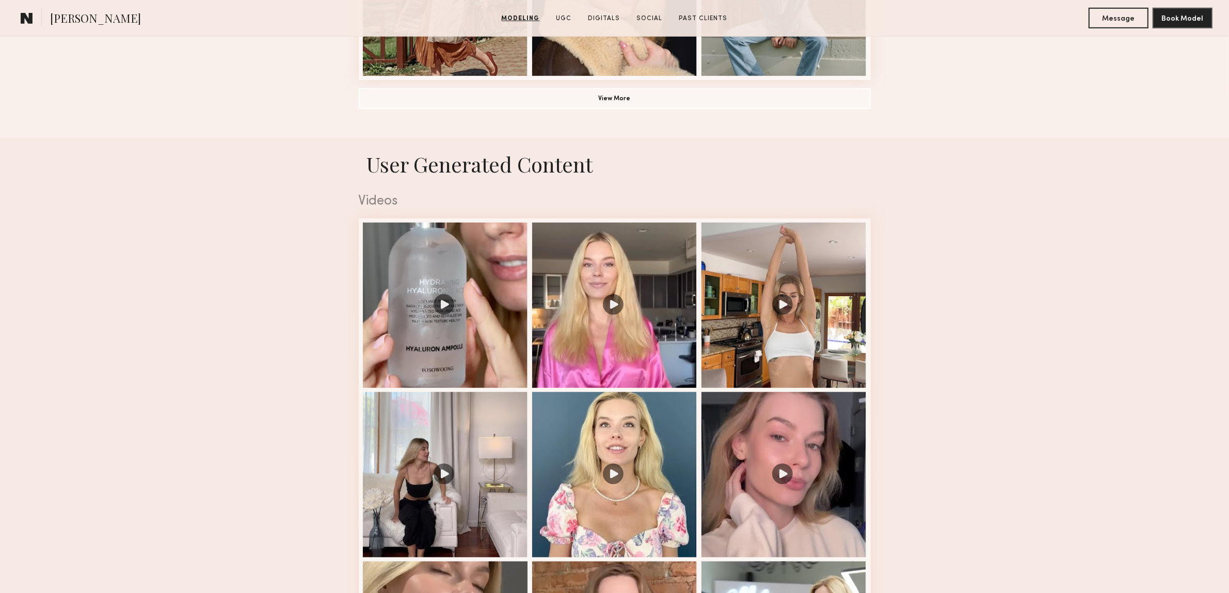
scroll to position [904, 0]
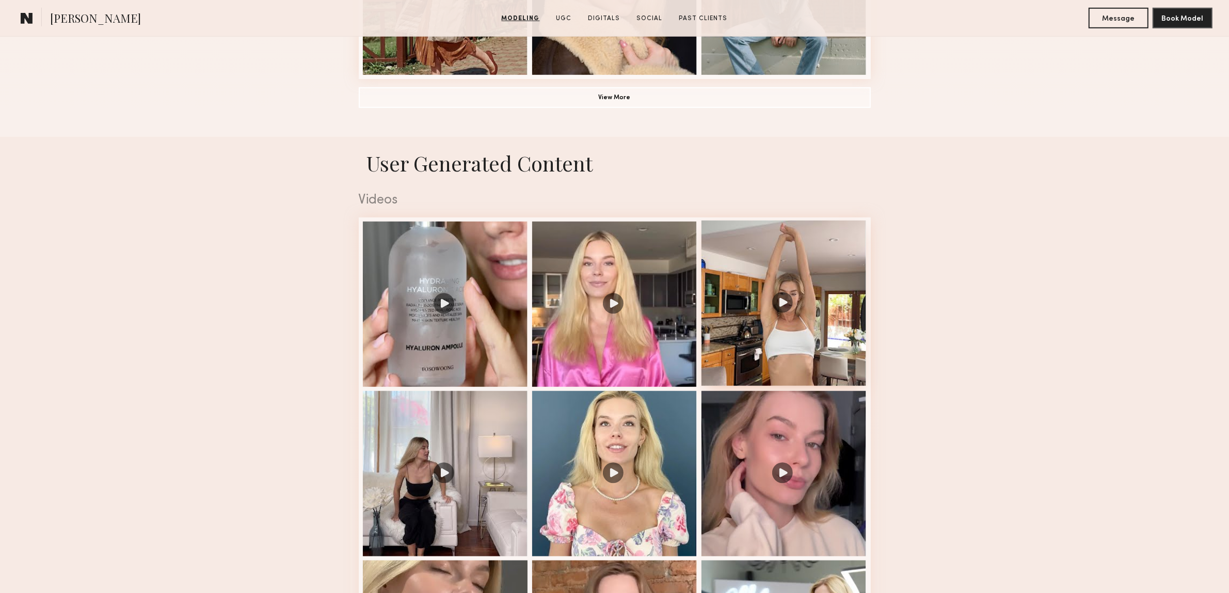
click at [787, 309] on div at bounding box center [784, 302] width 165 height 165
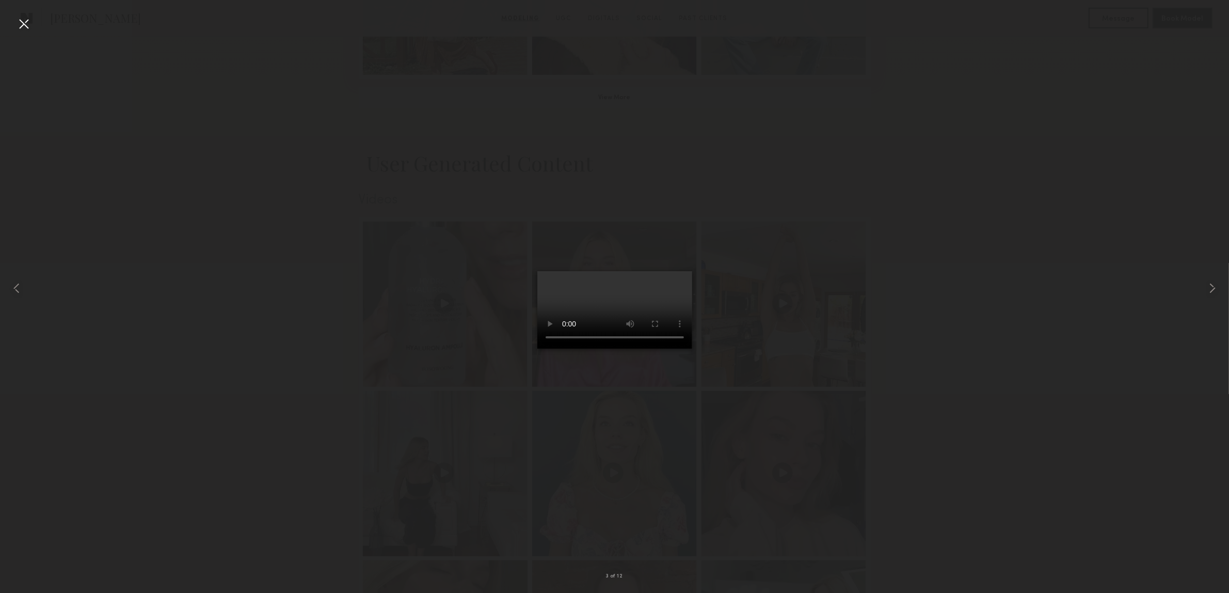
click at [21, 19] on div at bounding box center [23, 23] width 17 height 17
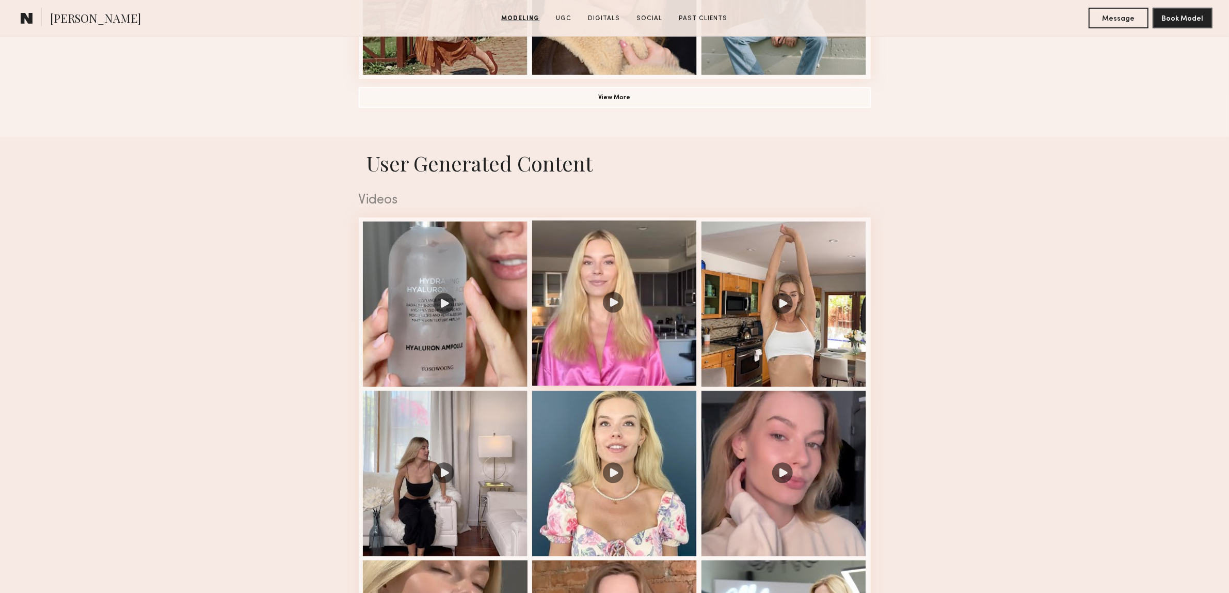
click at [610, 296] on div at bounding box center [614, 302] width 165 height 165
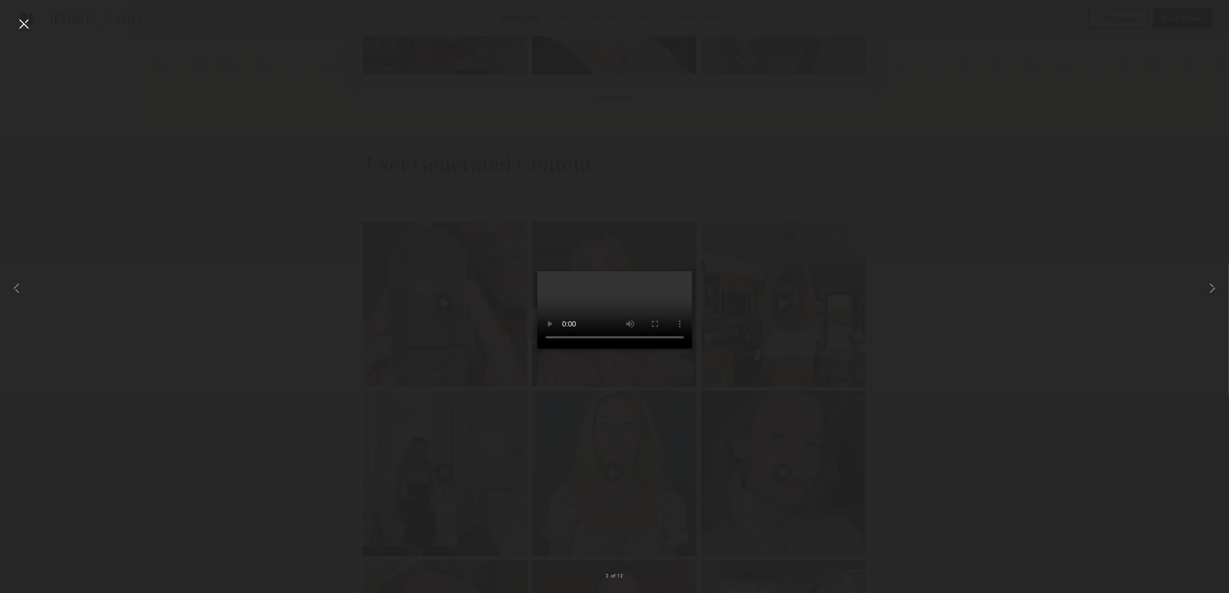
click at [21, 26] on div at bounding box center [23, 23] width 17 height 17
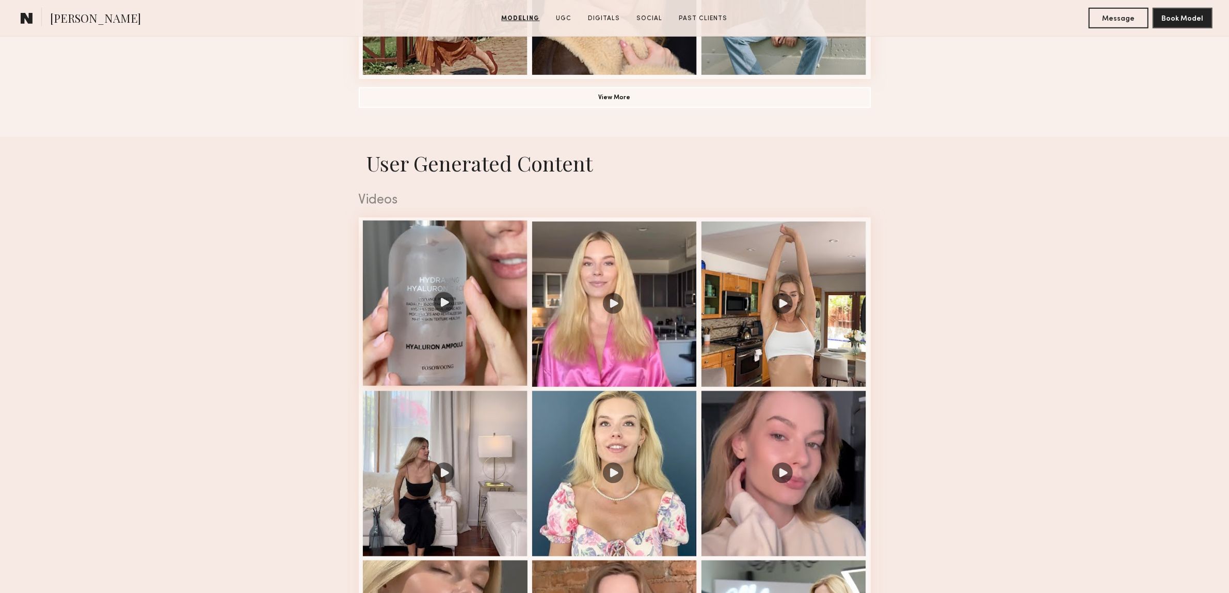
click at [451, 306] on div at bounding box center [445, 302] width 165 height 165
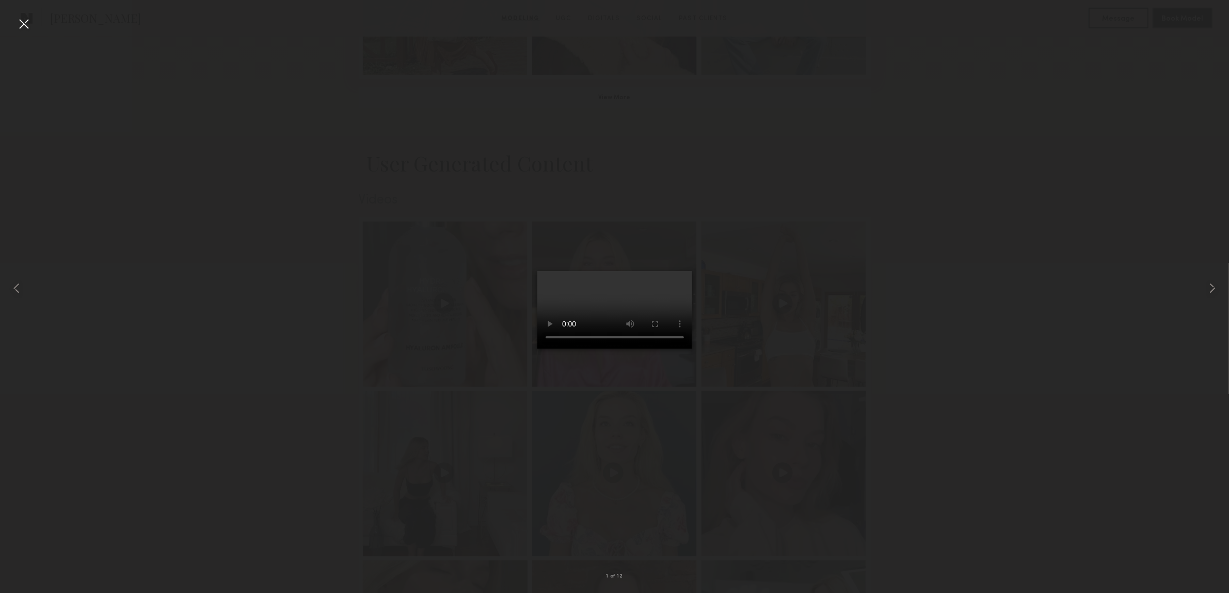
click at [22, 26] on div at bounding box center [23, 23] width 17 height 17
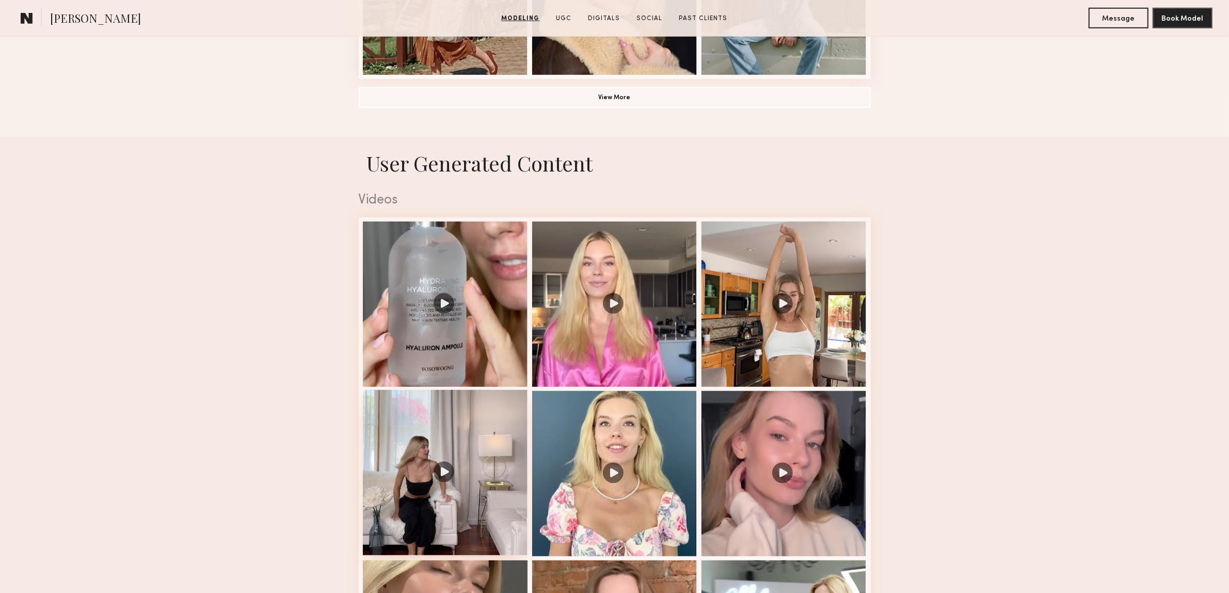
click at [443, 483] on div at bounding box center [445, 472] width 165 height 165
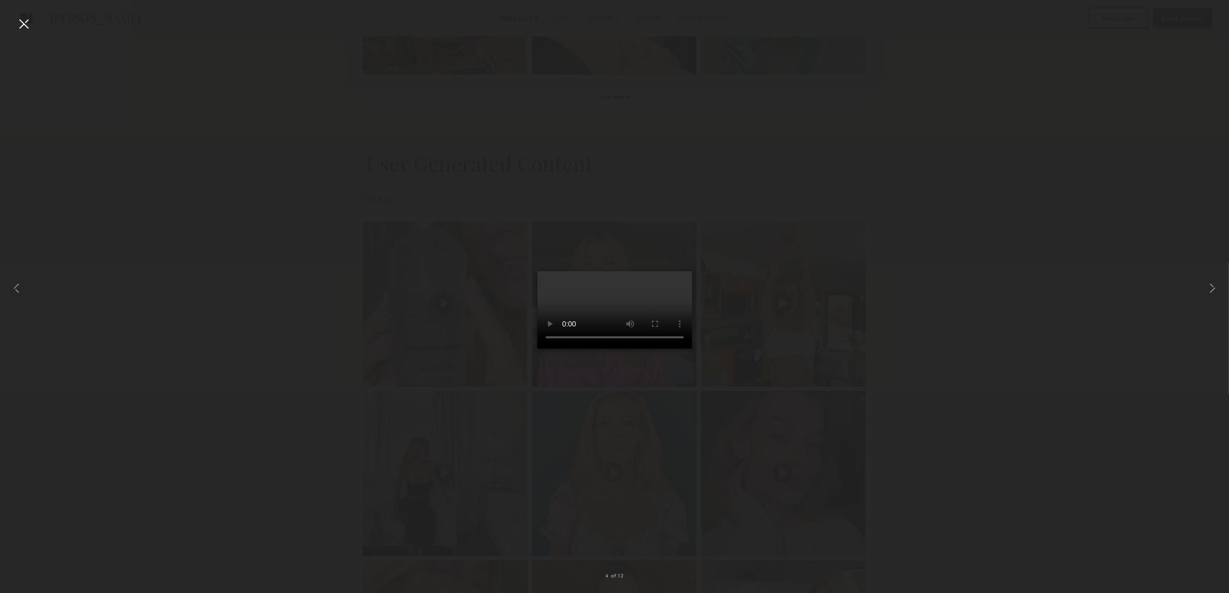
click at [20, 24] on div at bounding box center [23, 23] width 17 height 17
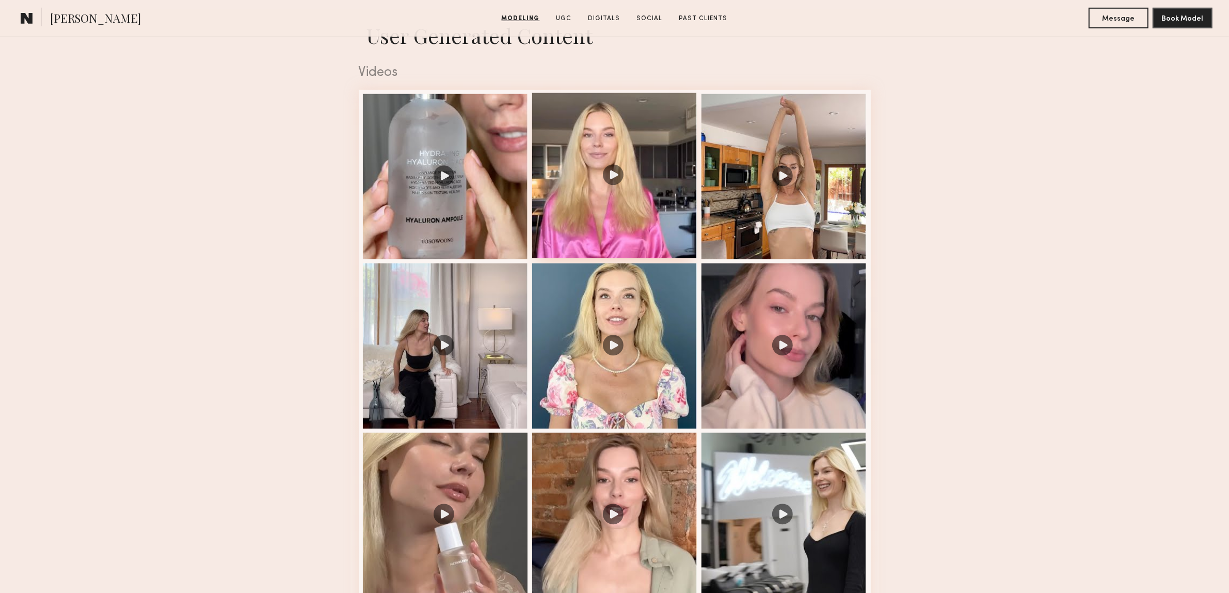
scroll to position [1033, 0]
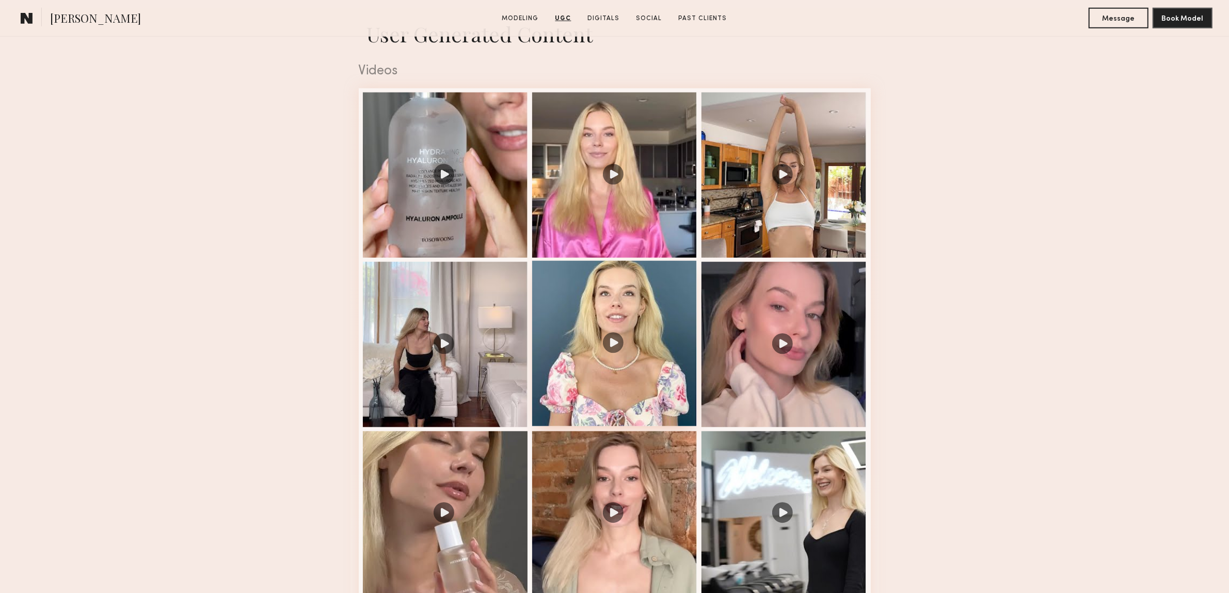
click at [623, 340] on div at bounding box center [614, 343] width 165 height 165
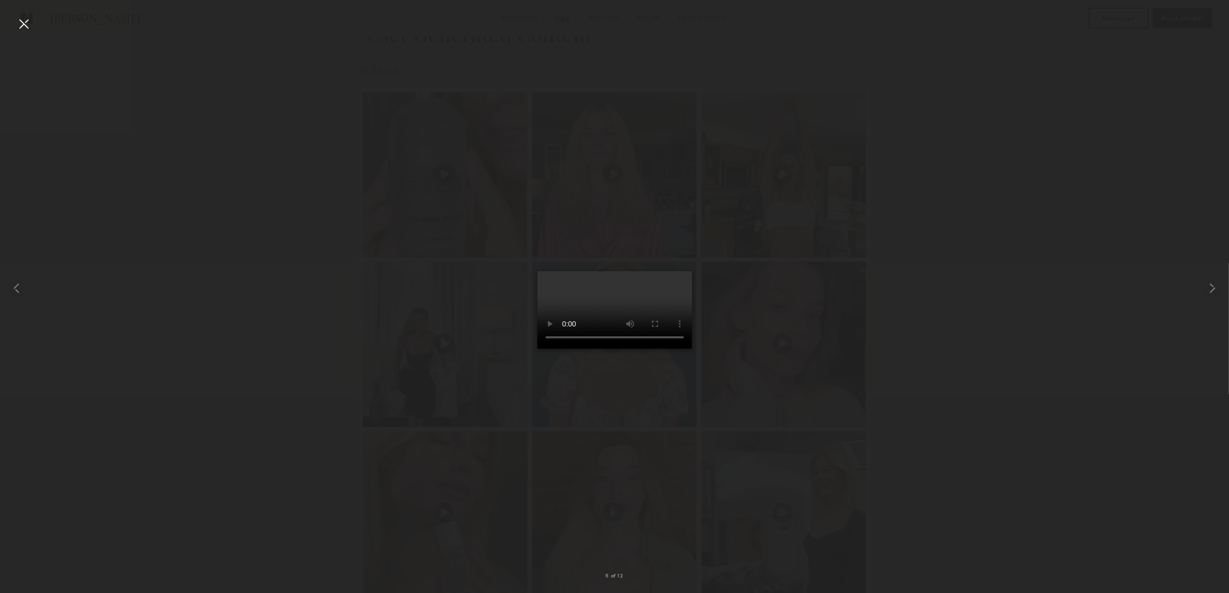
click at [20, 22] on div at bounding box center [23, 23] width 17 height 17
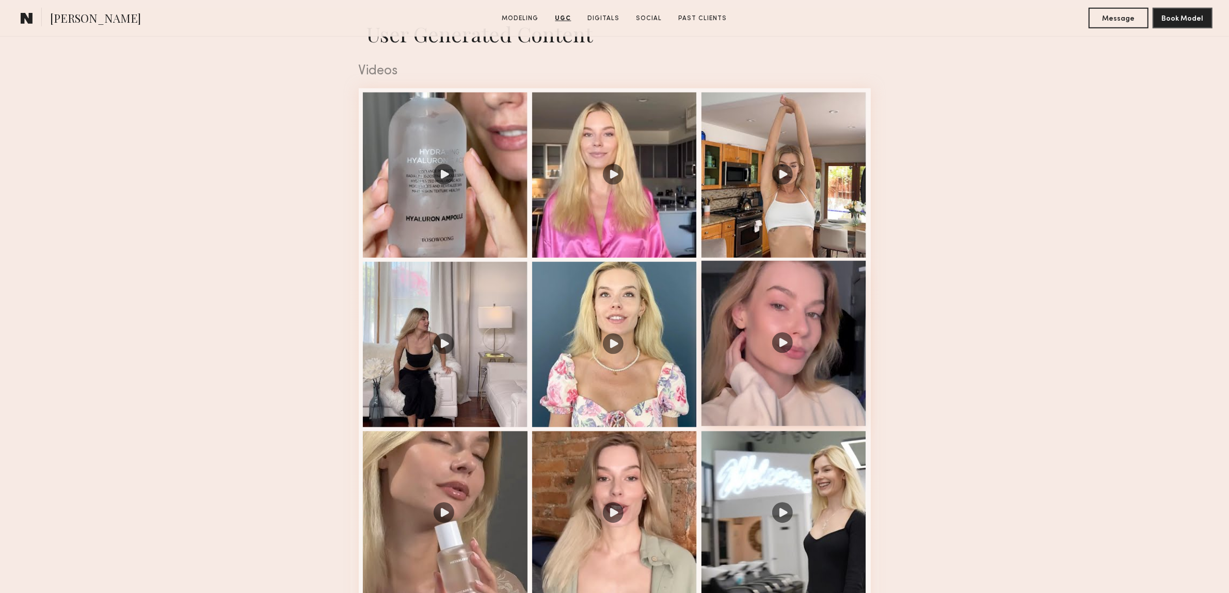
click at [799, 376] on div at bounding box center [784, 343] width 165 height 165
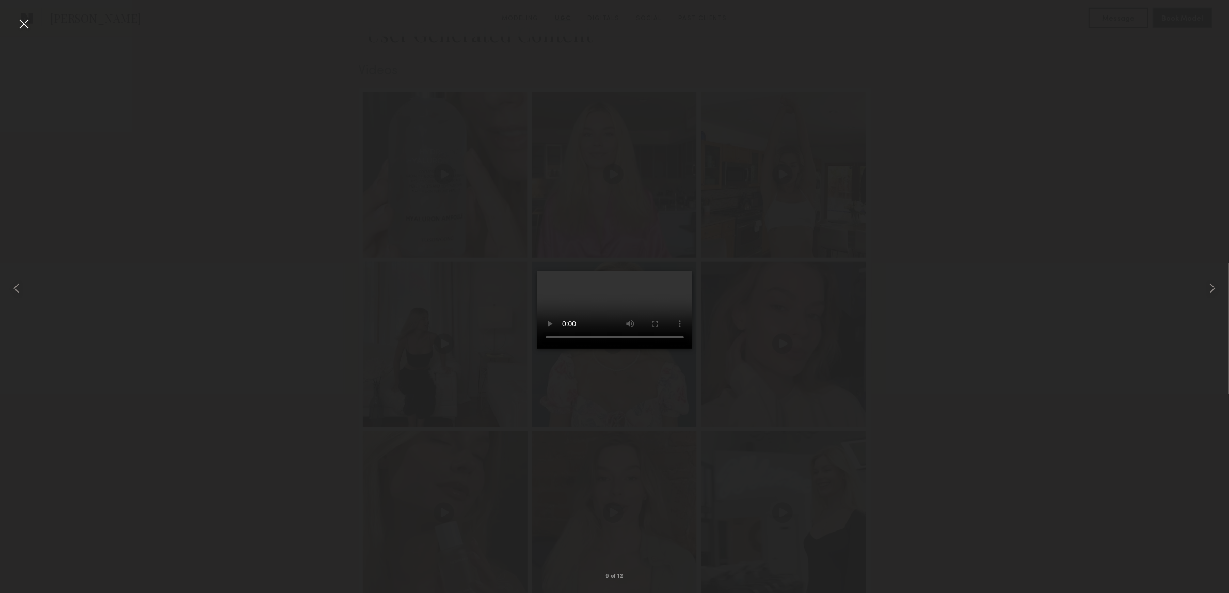
click at [29, 24] on div at bounding box center [23, 23] width 17 height 17
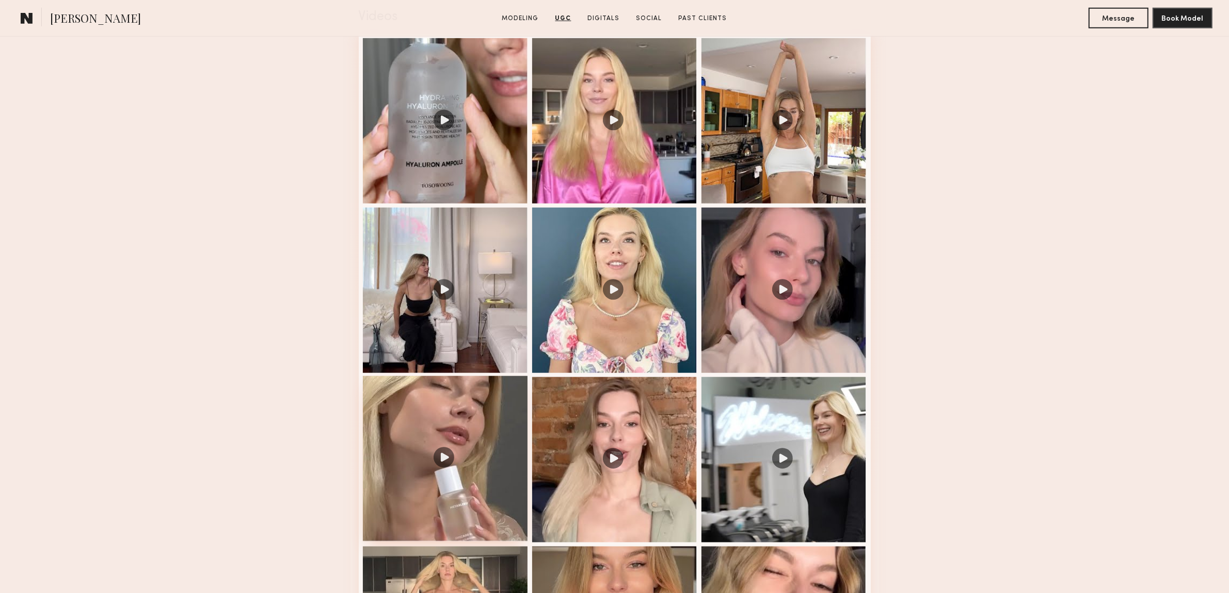
scroll to position [1162, 0]
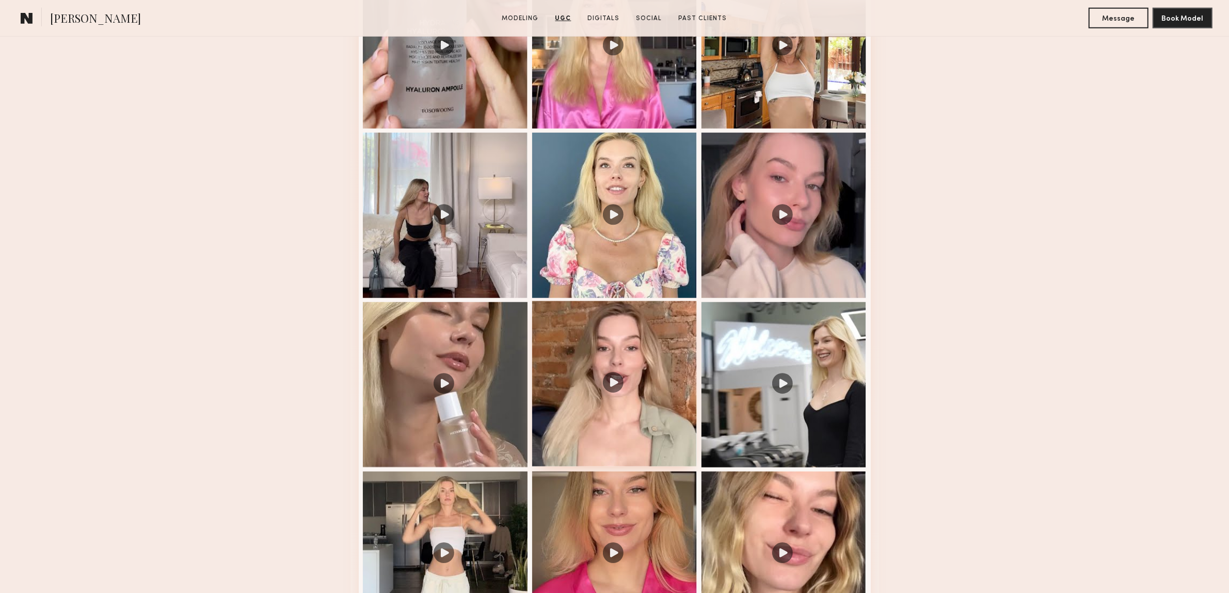
click at [618, 383] on div at bounding box center [614, 383] width 165 height 165
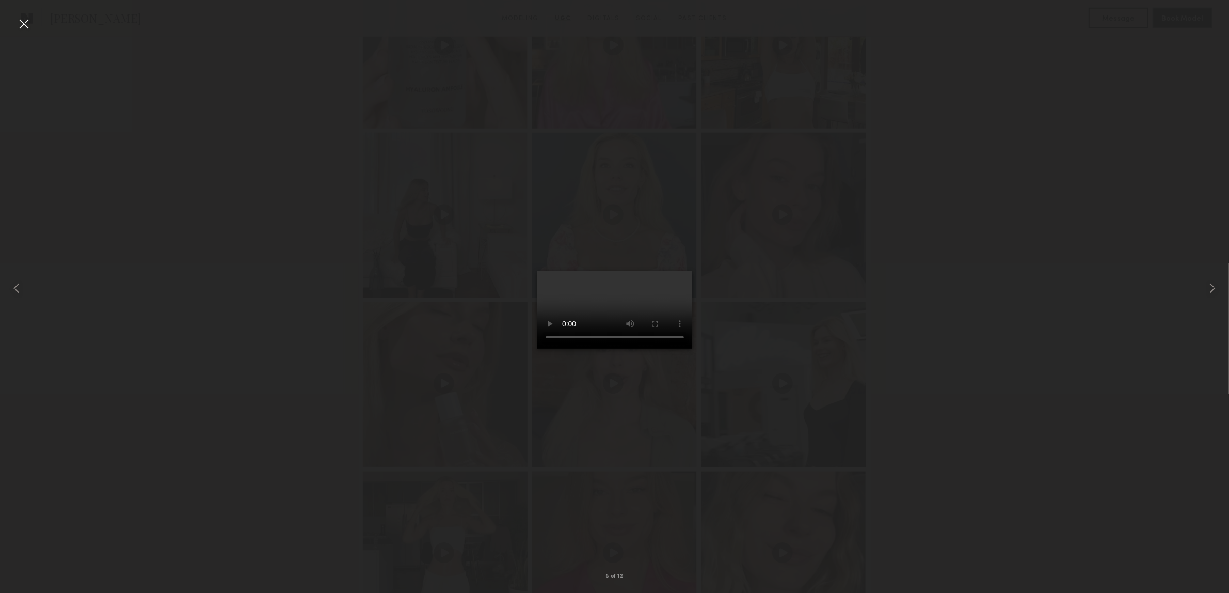
click at [21, 18] on div at bounding box center [23, 23] width 17 height 17
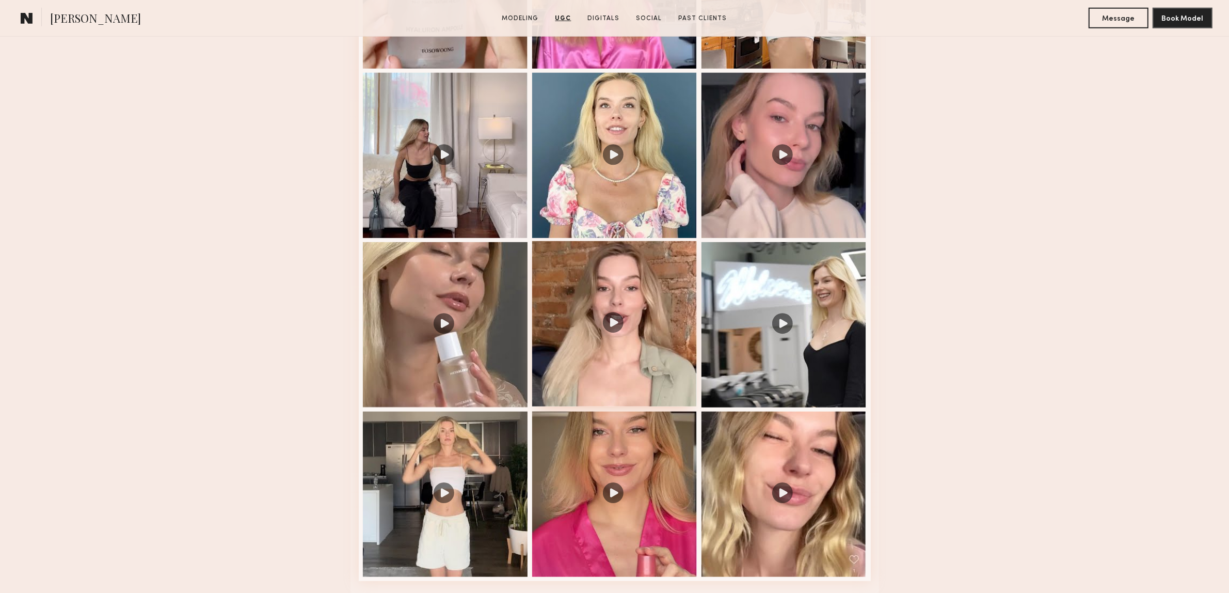
scroll to position [1355, 0]
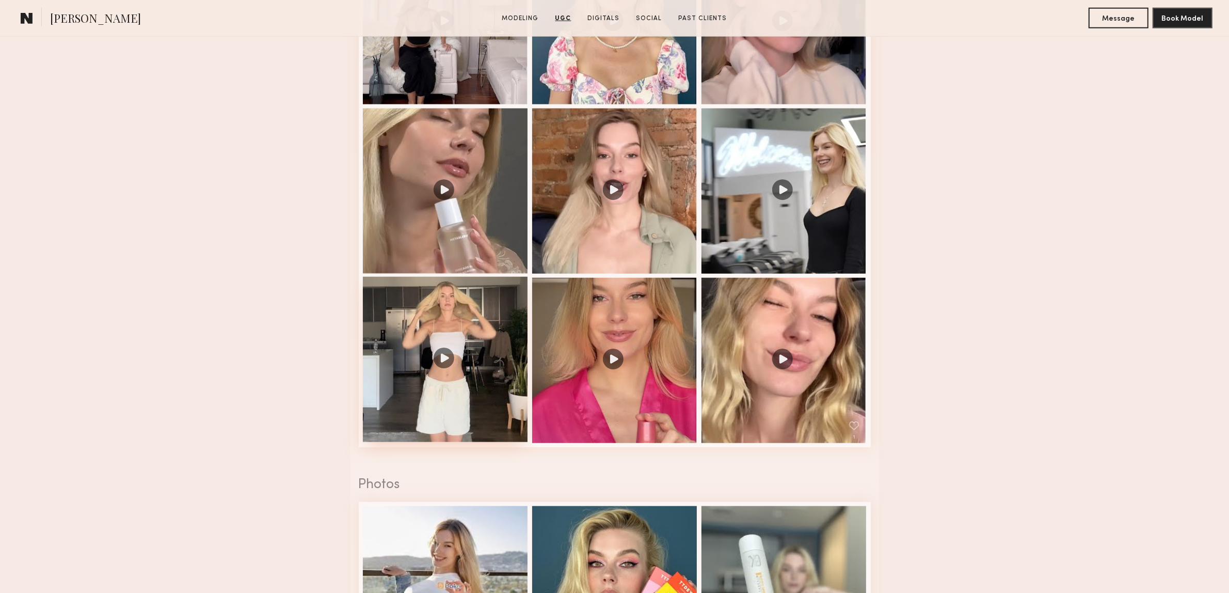
click at [444, 360] on div at bounding box center [445, 359] width 165 height 165
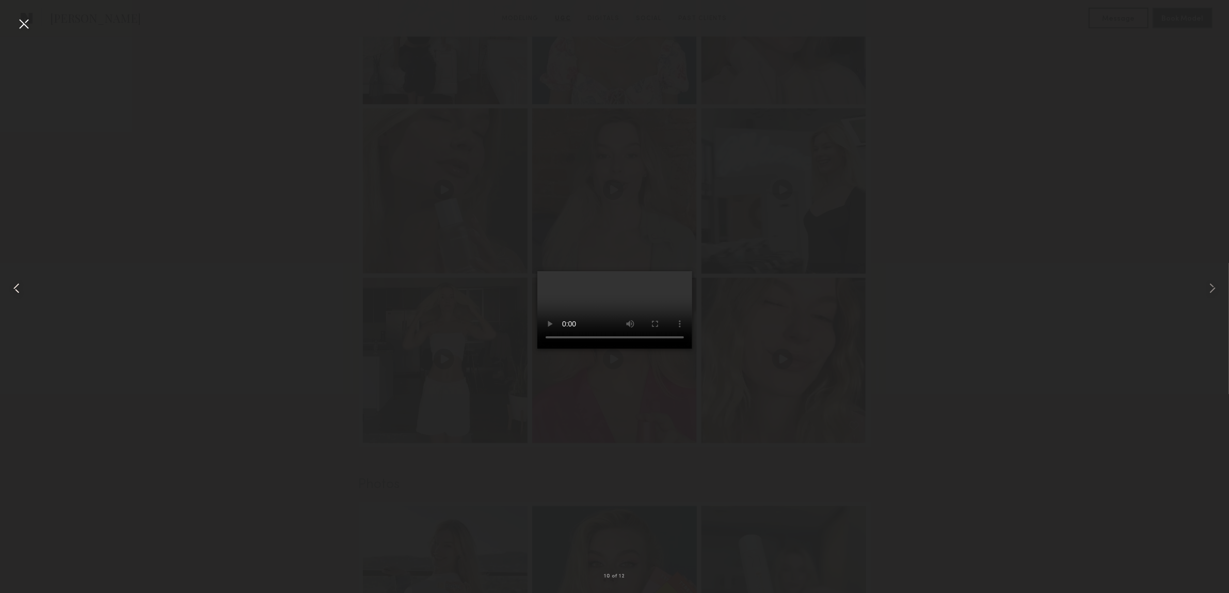
click at [34, 27] on div at bounding box center [24, 288] width 49 height 543
click at [22, 22] on div at bounding box center [23, 23] width 17 height 17
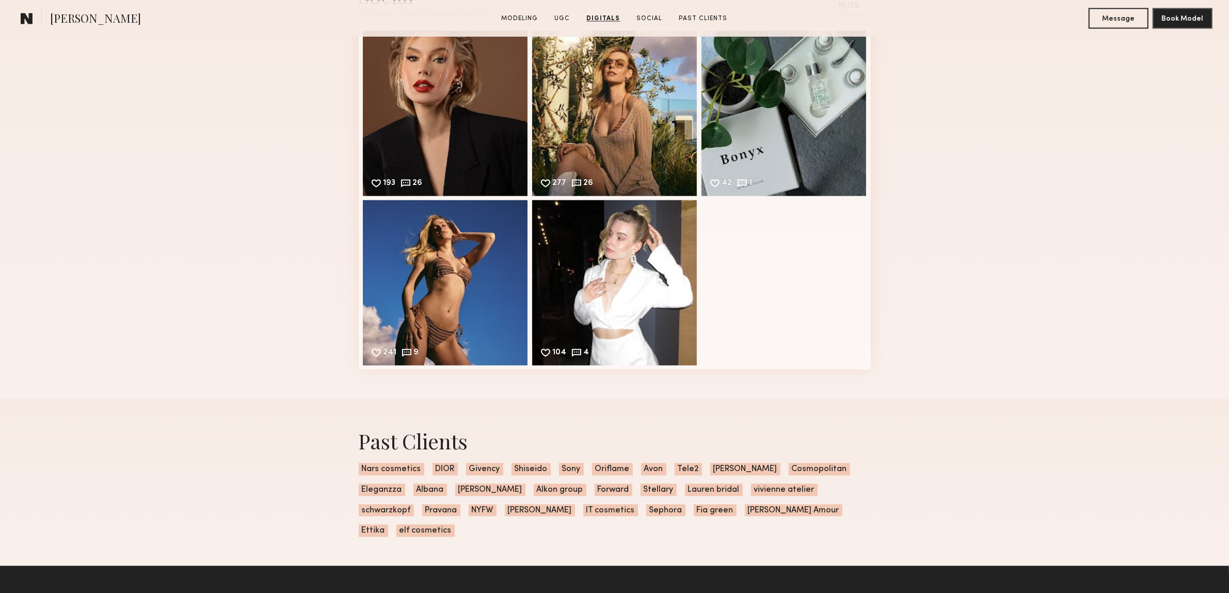
scroll to position [2711, 0]
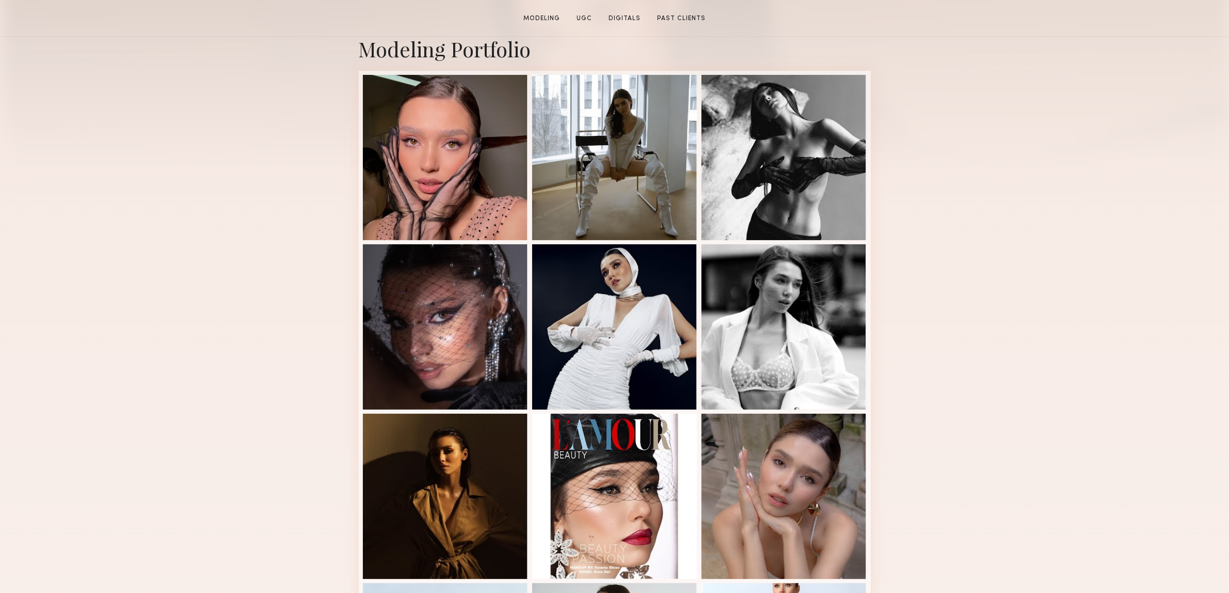
scroll to position [258, 0]
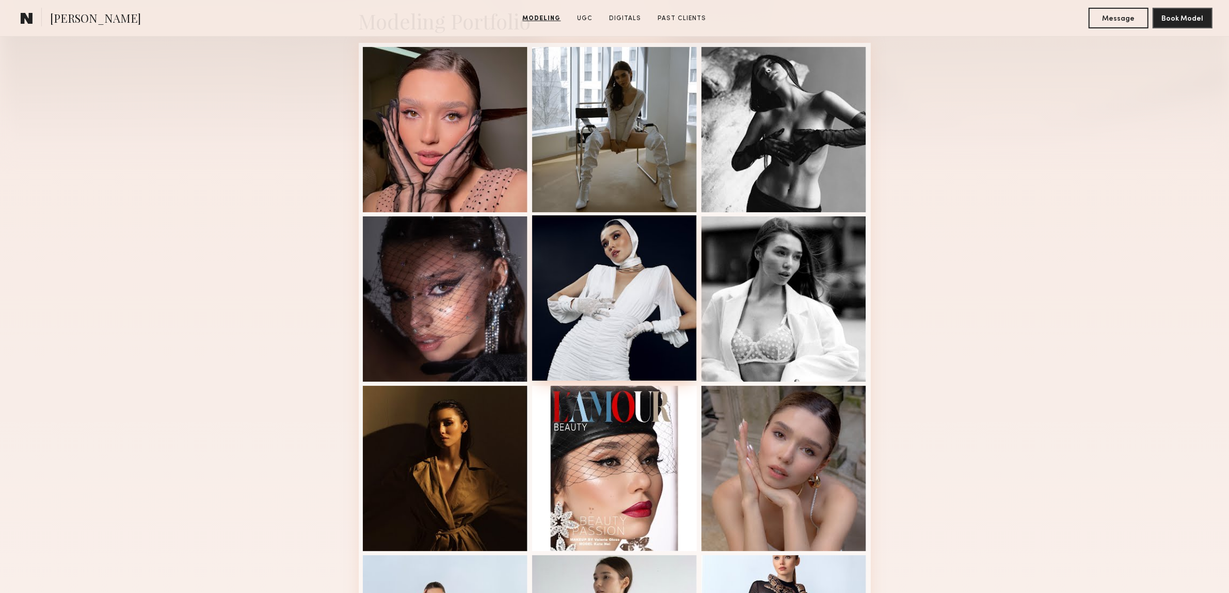
click at [586, 302] on div at bounding box center [614, 297] width 165 height 165
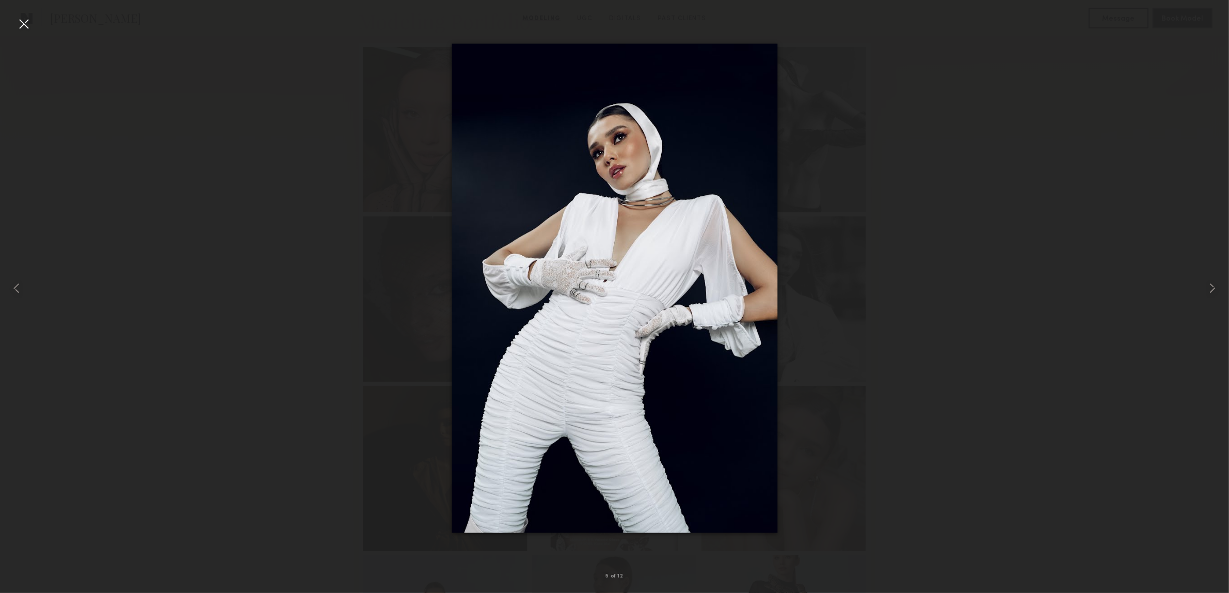
click at [20, 17] on div at bounding box center [23, 23] width 17 height 17
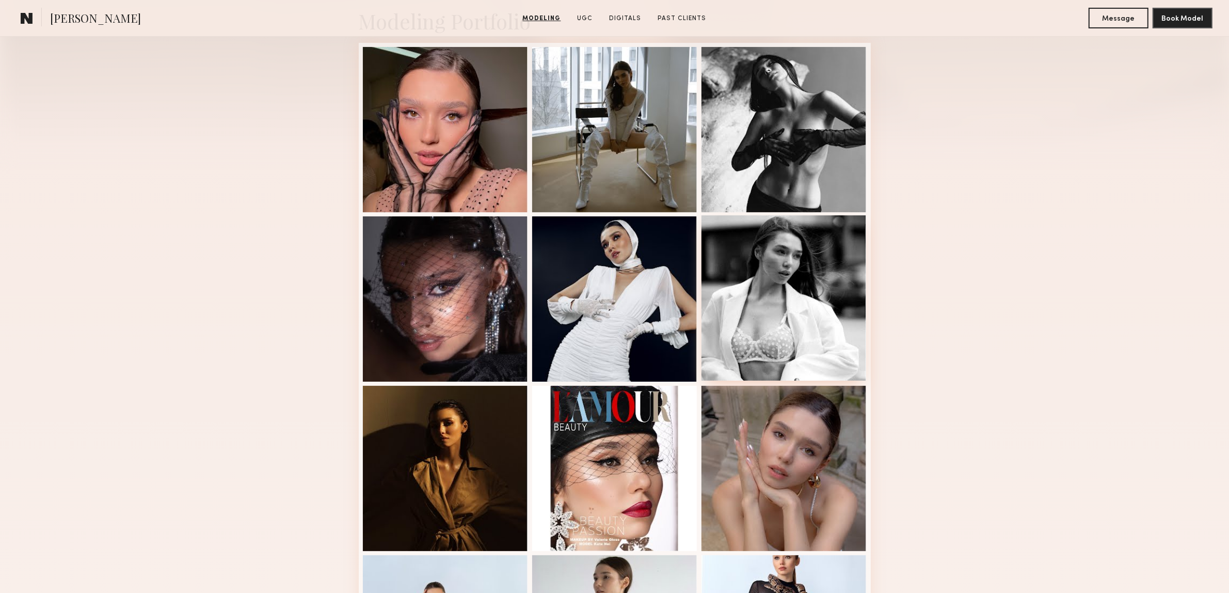
click at [806, 315] on div at bounding box center [784, 297] width 165 height 165
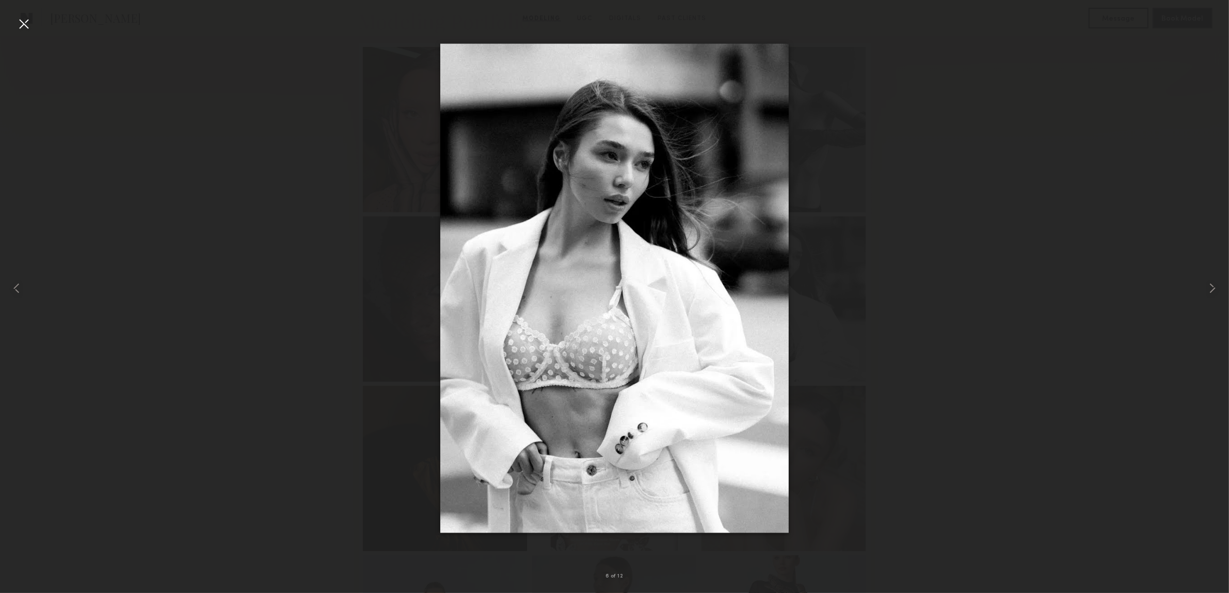
click at [23, 18] on div at bounding box center [23, 23] width 17 height 17
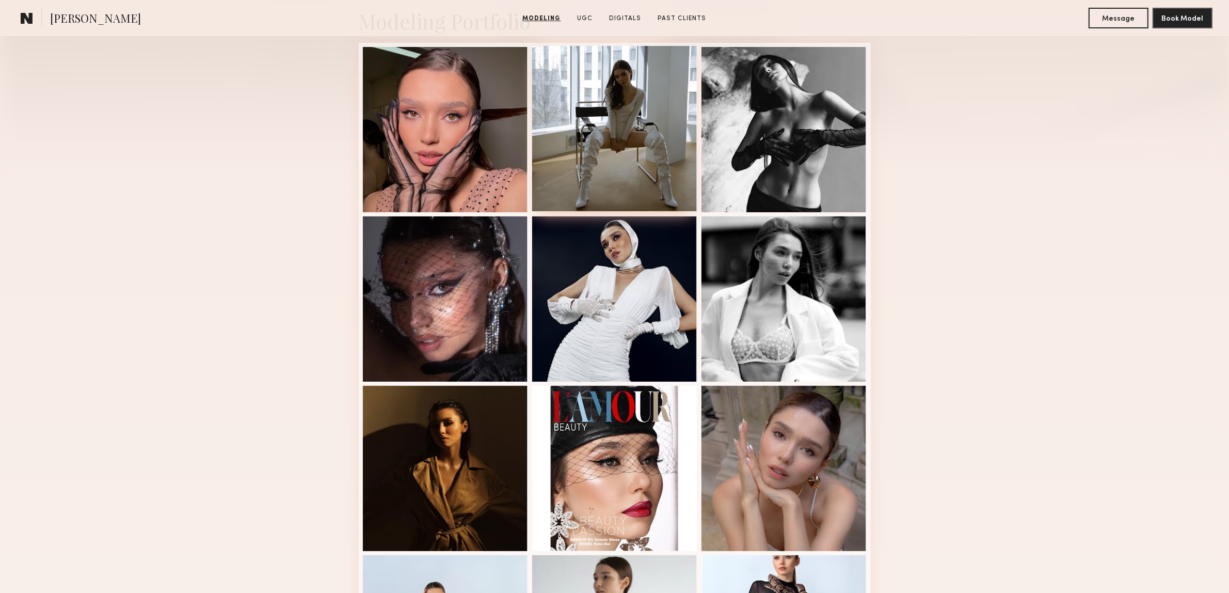
click at [618, 182] on div at bounding box center [614, 128] width 165 height 165
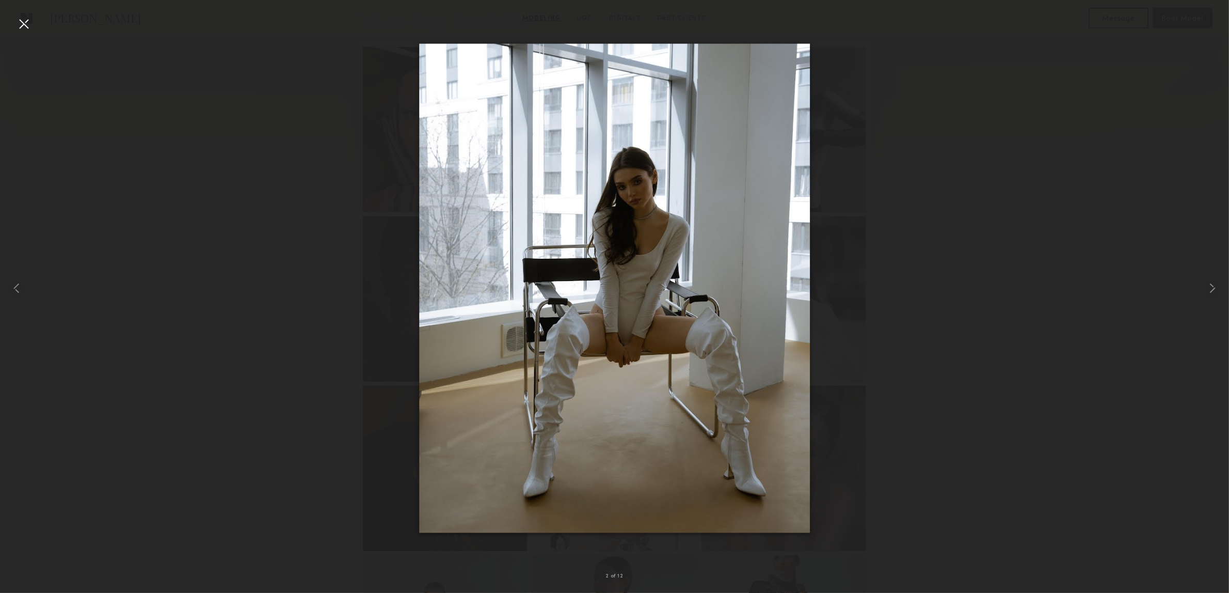
click at [16, 22] on div at bounding box center [23, 23] width 17 height 17
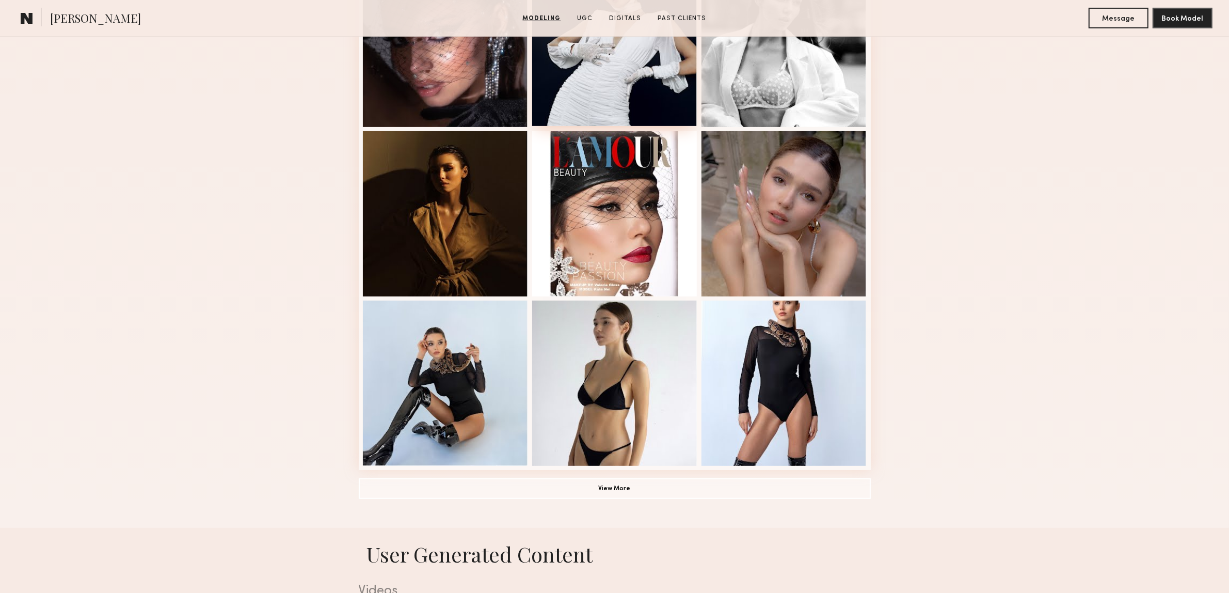
scroll to position [516, 0]
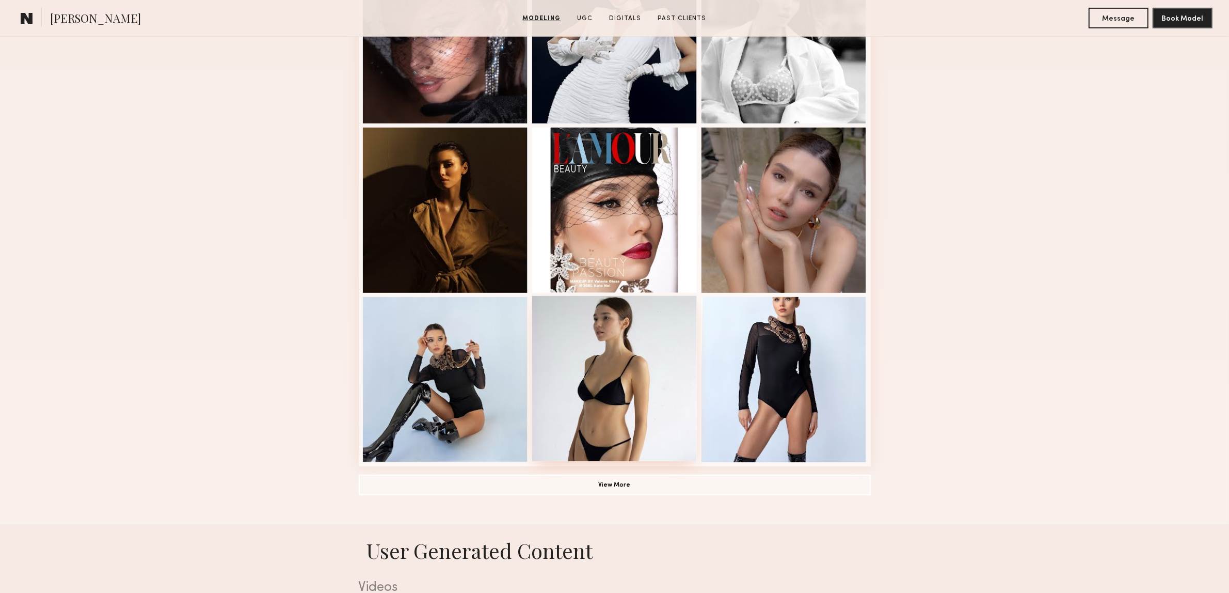
click at [627, 351] on div at bounding box center [614, 378] width 165 height 165
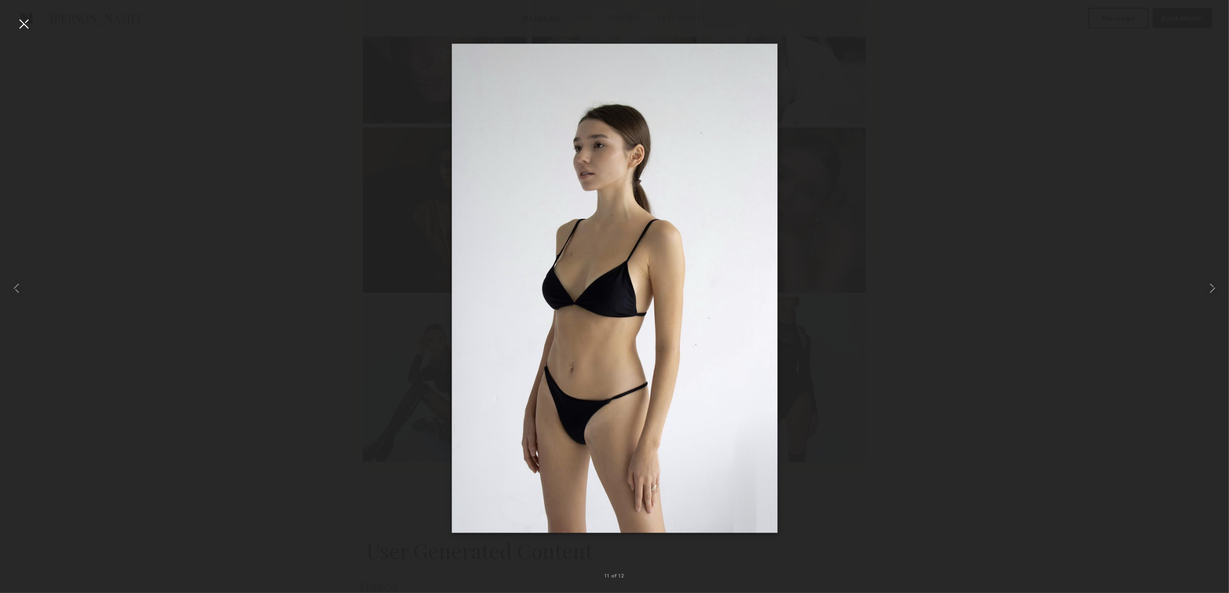
click at [23, 23] on div at bounding box center [23, 23] width 17 height 17
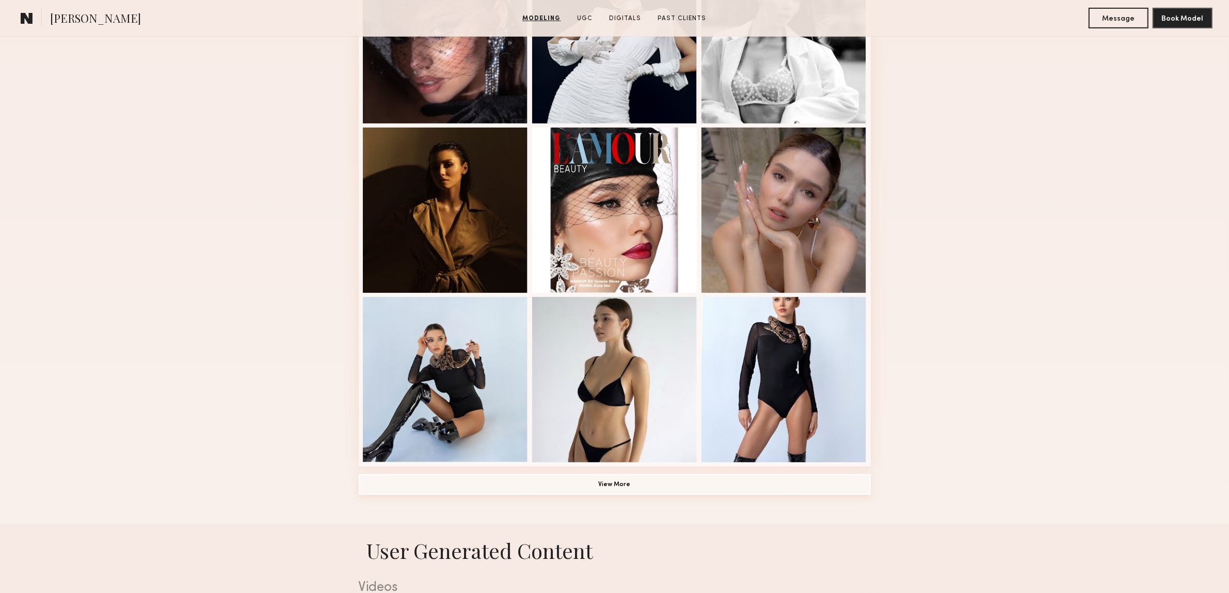
click at [667, 487] on button "View More" at bounding box center [615, 484] width 512 height 21
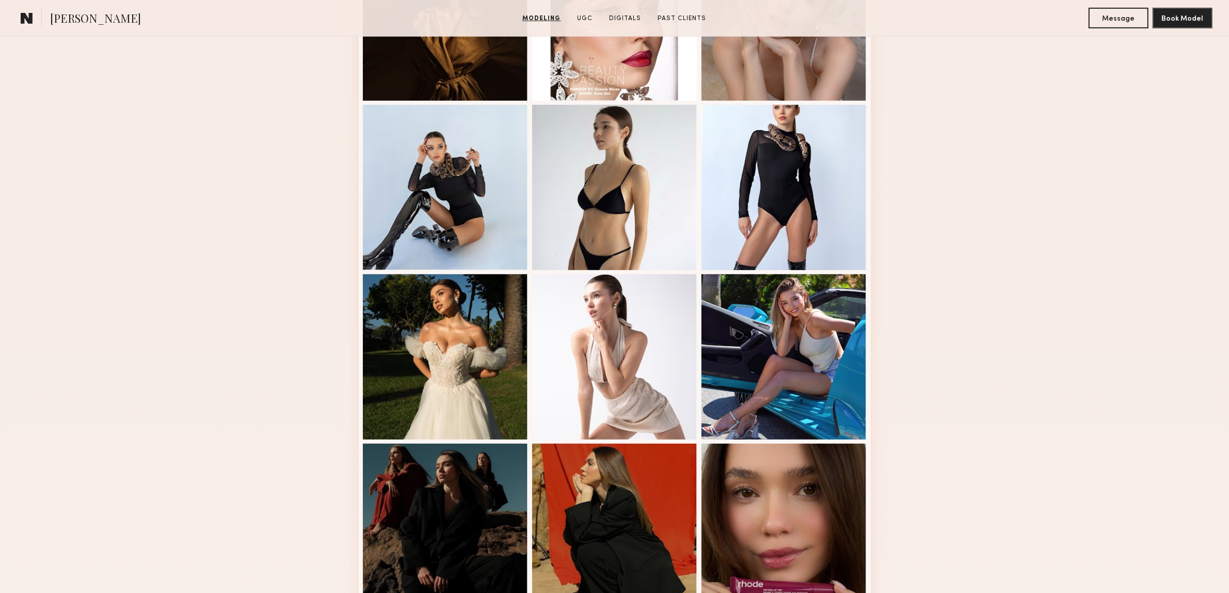
scroll to position [710, 0]
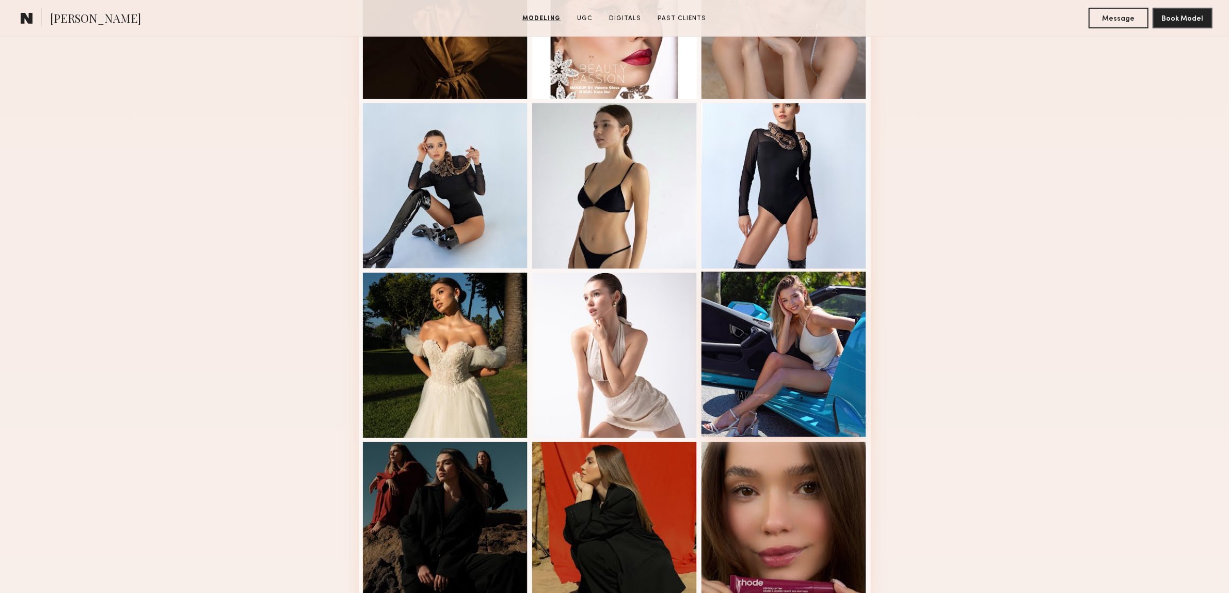
click at [799, 406] on div at bounding box center [784, 354] width 165 height 165
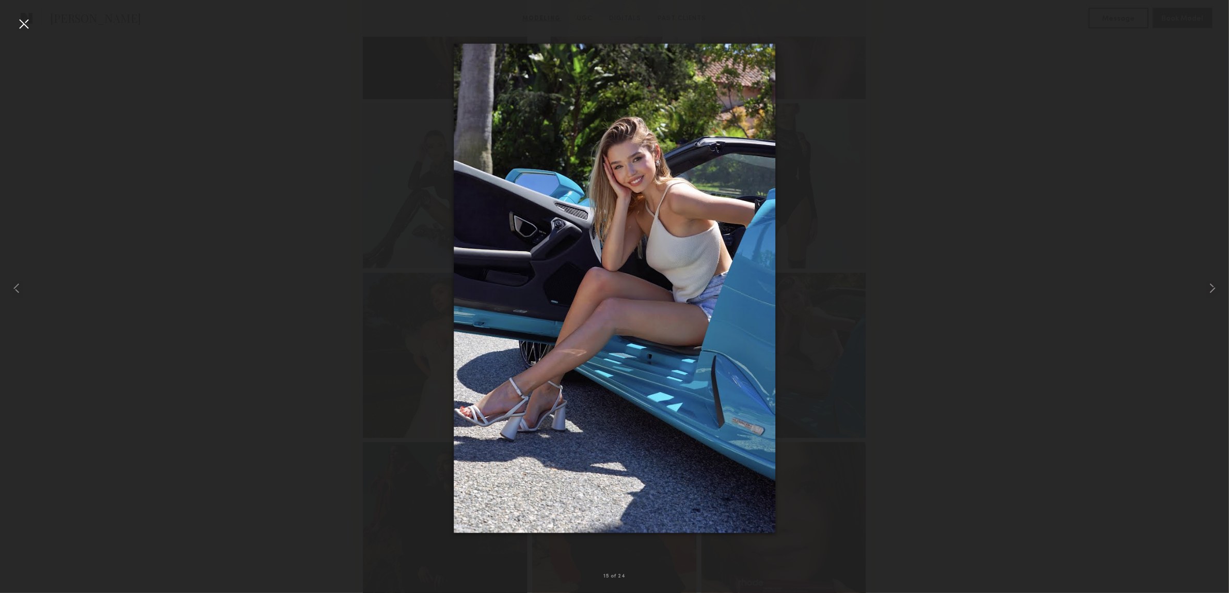
click at [16, 22] on div at bounding box center [23, 23] width 17 height 17
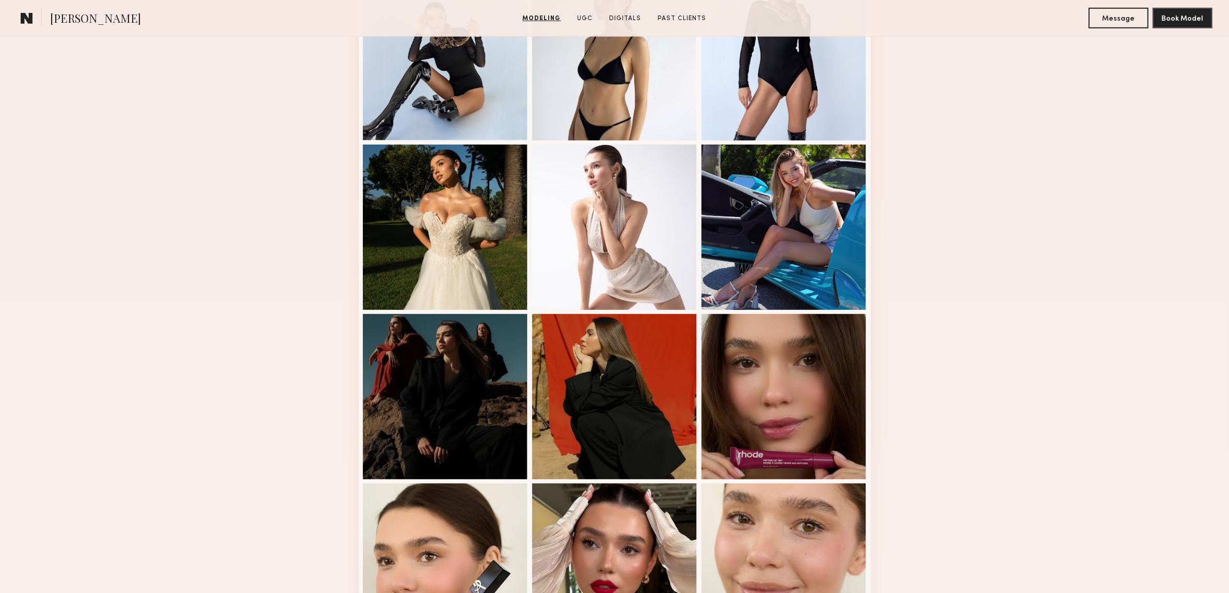
scroll to position [839, 0]
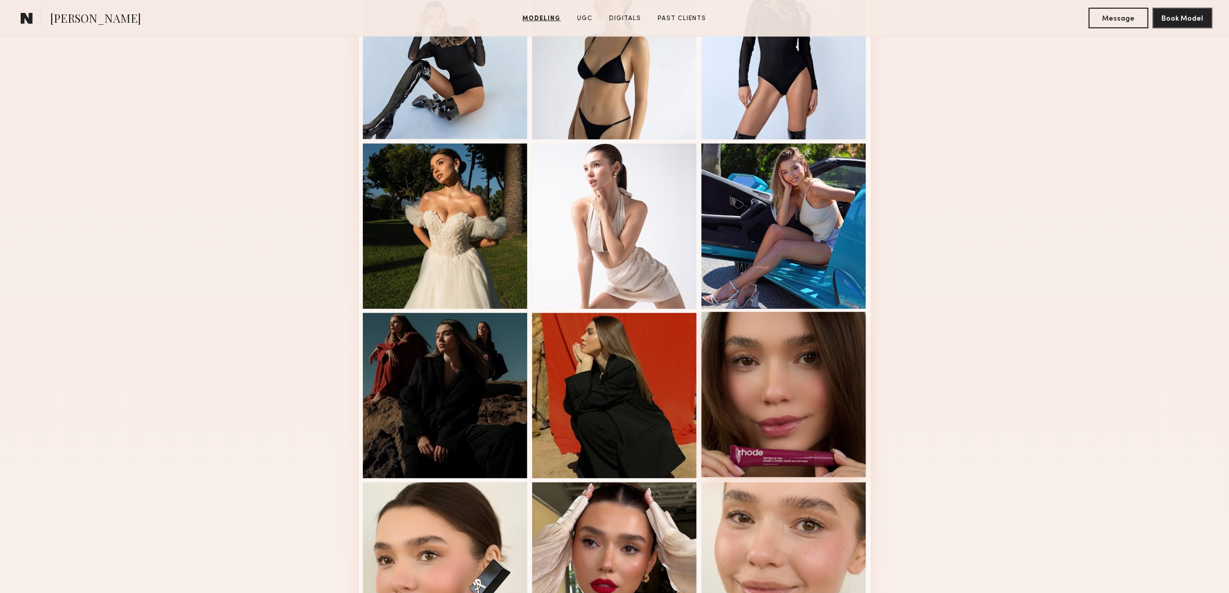
click at [749, 412] on div at bounding box center [784, 394] width 165 height 165
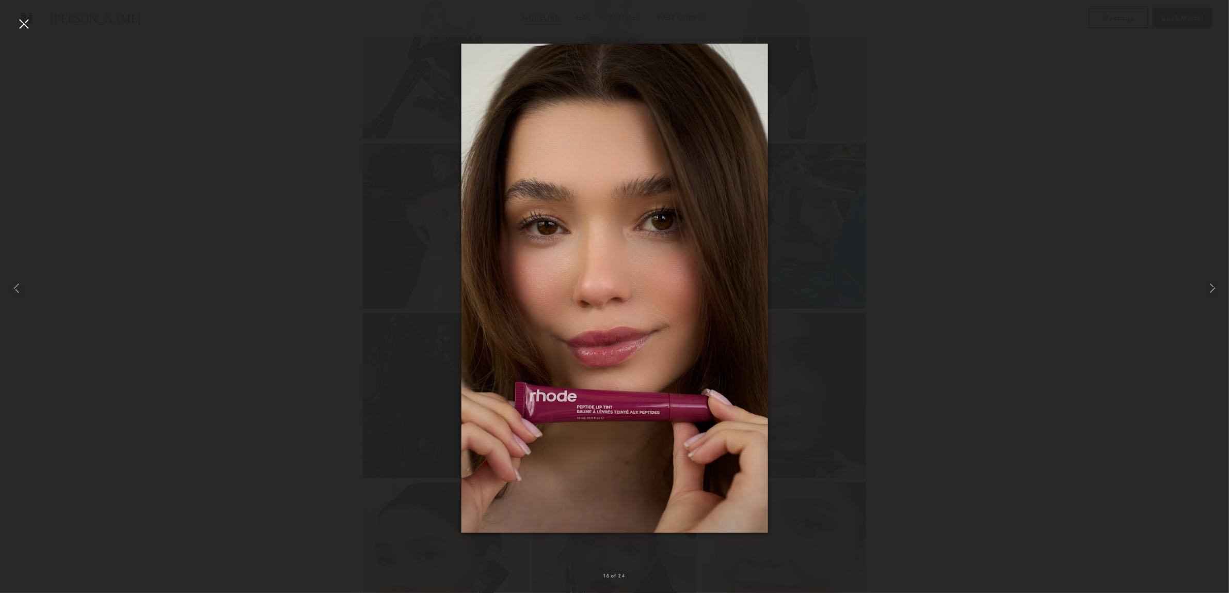
click at [22, 21] on div at bounding box center [23, 23] width 17 height 17
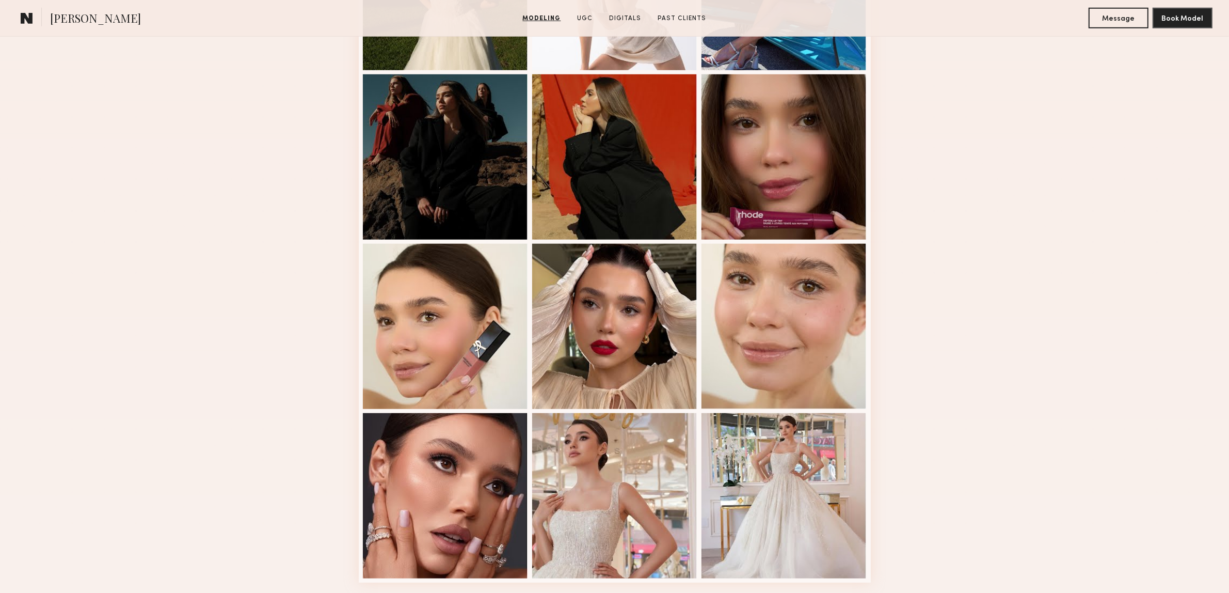
scroll to position [1097, 0]
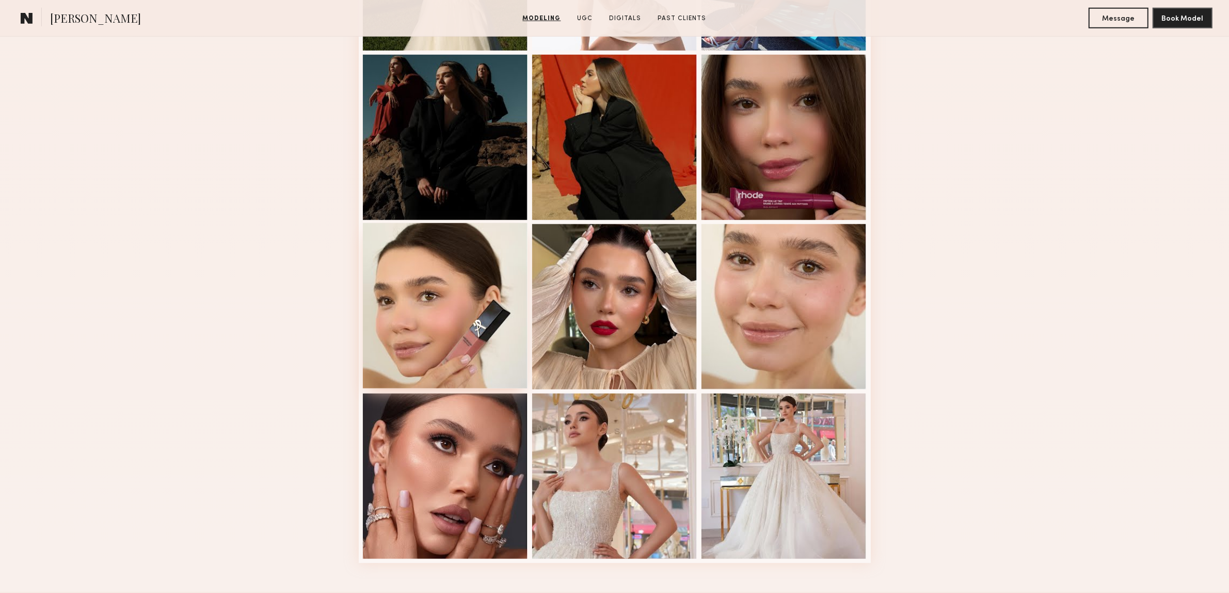
click at [452, 272] on div at bounding box center [445, 305] width 165 height 165
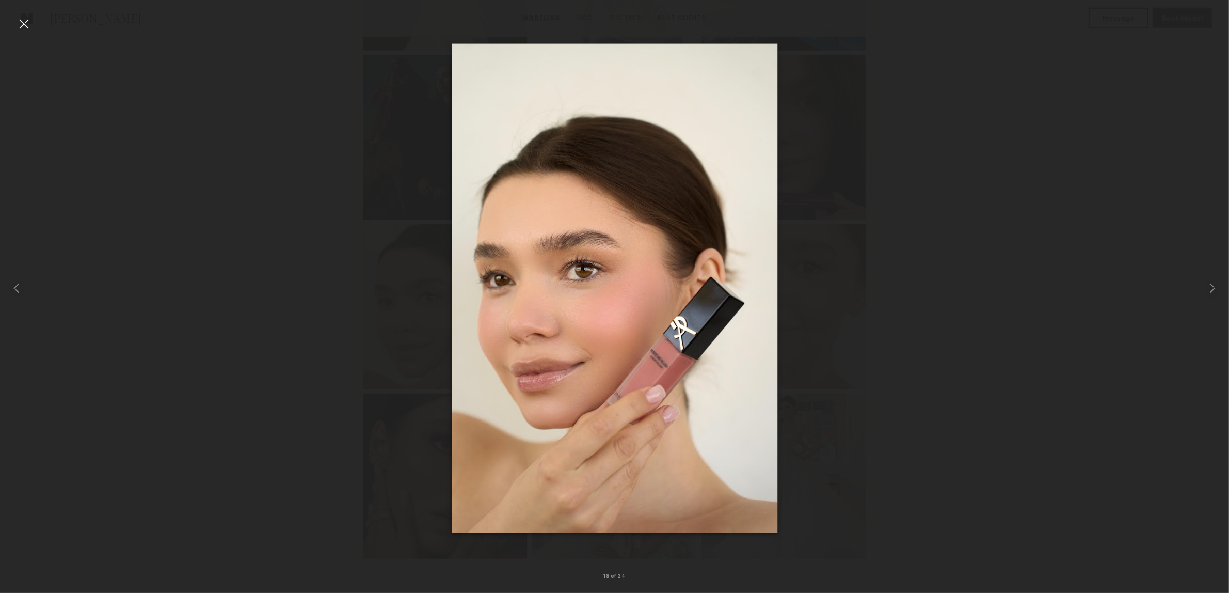
click at [30, 24] on div at bounding box center [23, 23] width 17 height 17
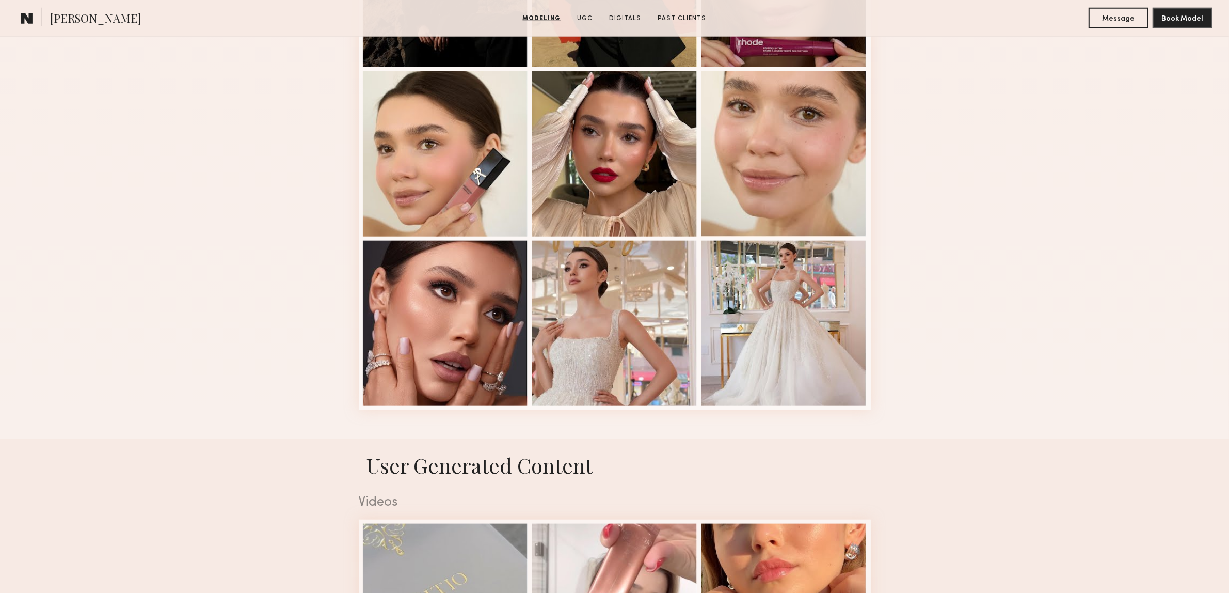
scroll to position [1291, 0]
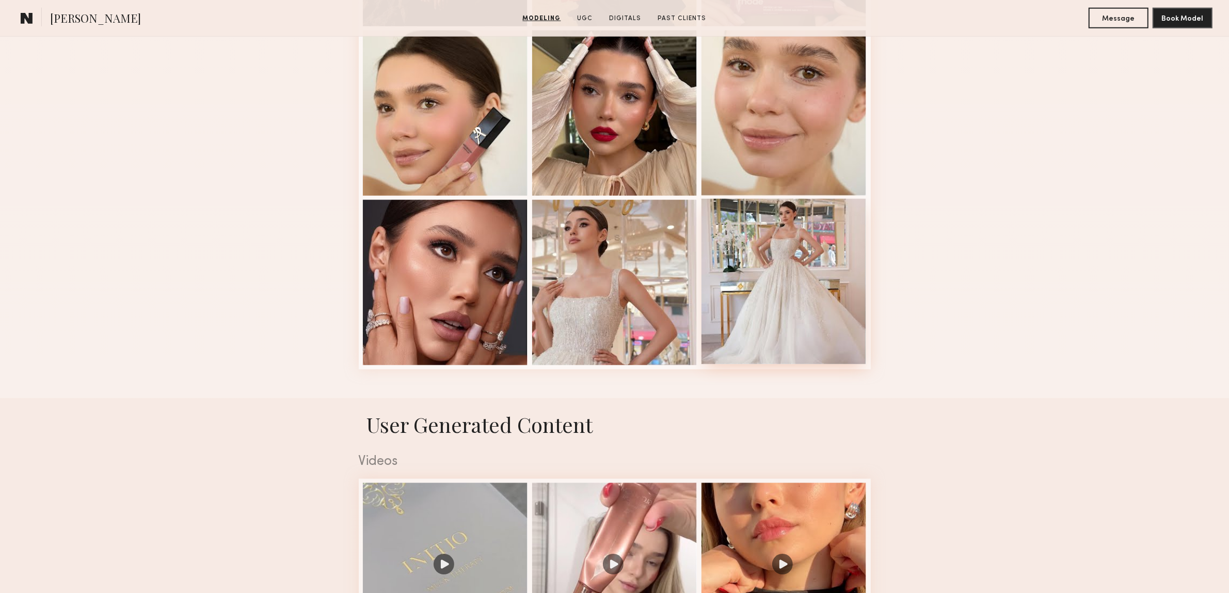
click at [789, 310] on div at bounding box center [784, 281] width 165 height 165
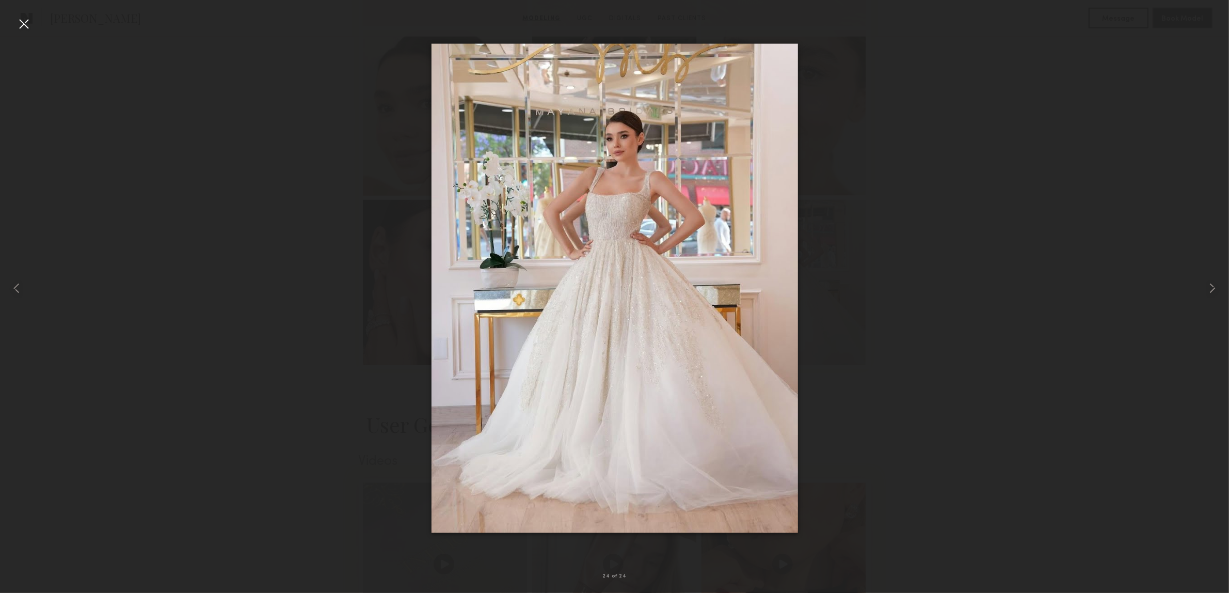
click at [15, 26] on div at bounding box center [23, 23] width 17 height 17
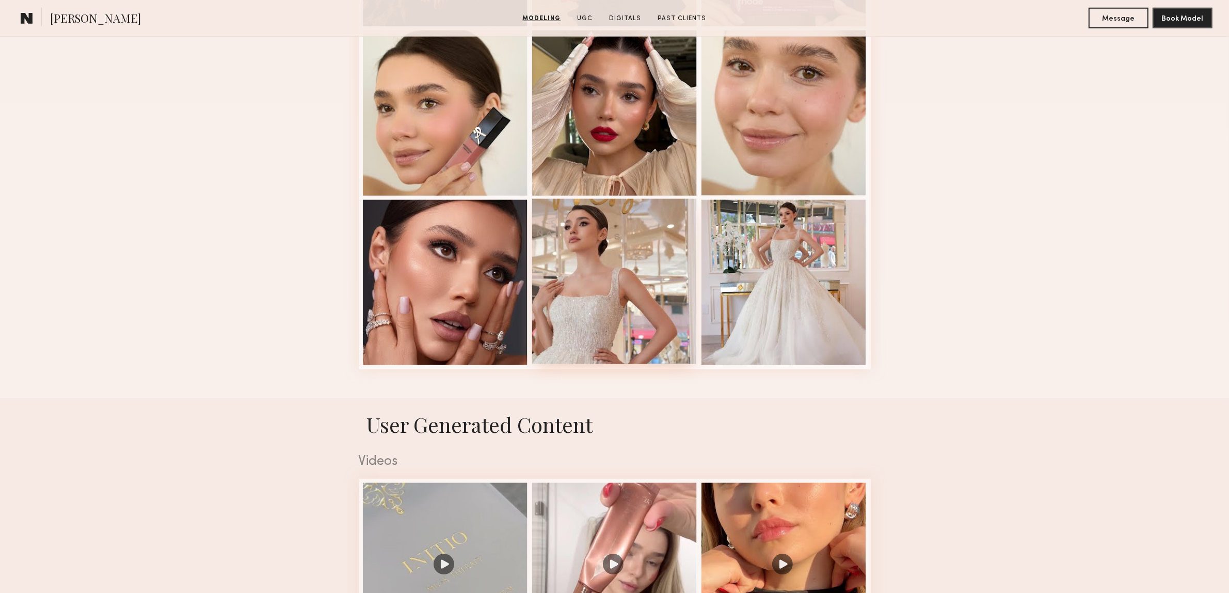
click at [585, 275] on div at bounding box center [614, 281] width 165 height 165
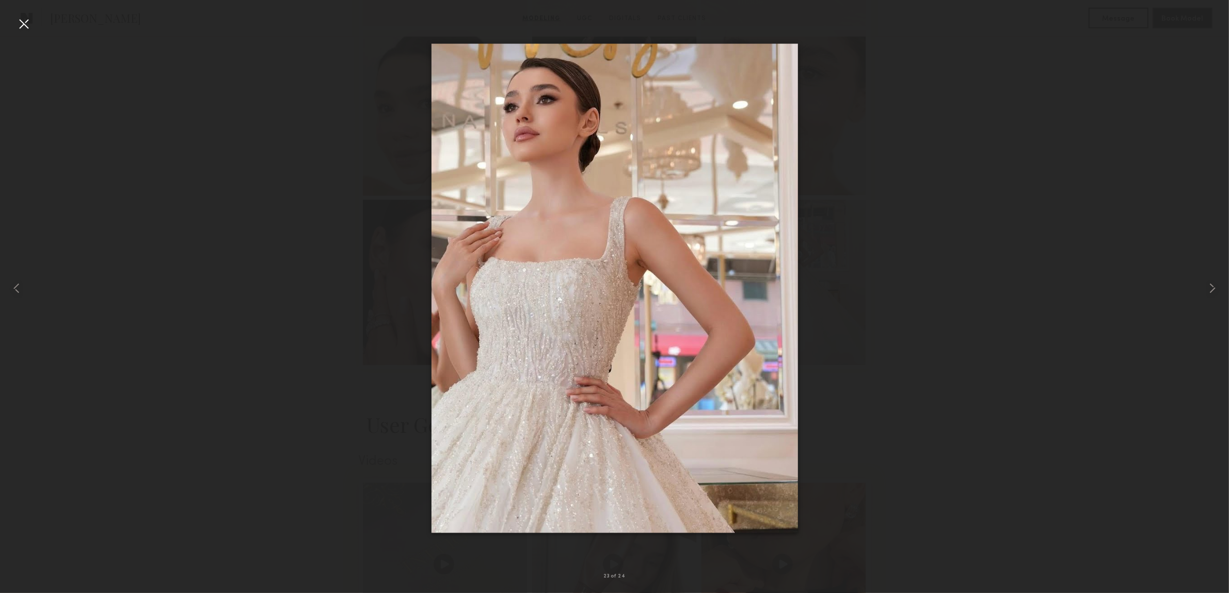
click at [22, 26] on div at bounding box center [23, 23] width 17 height 17
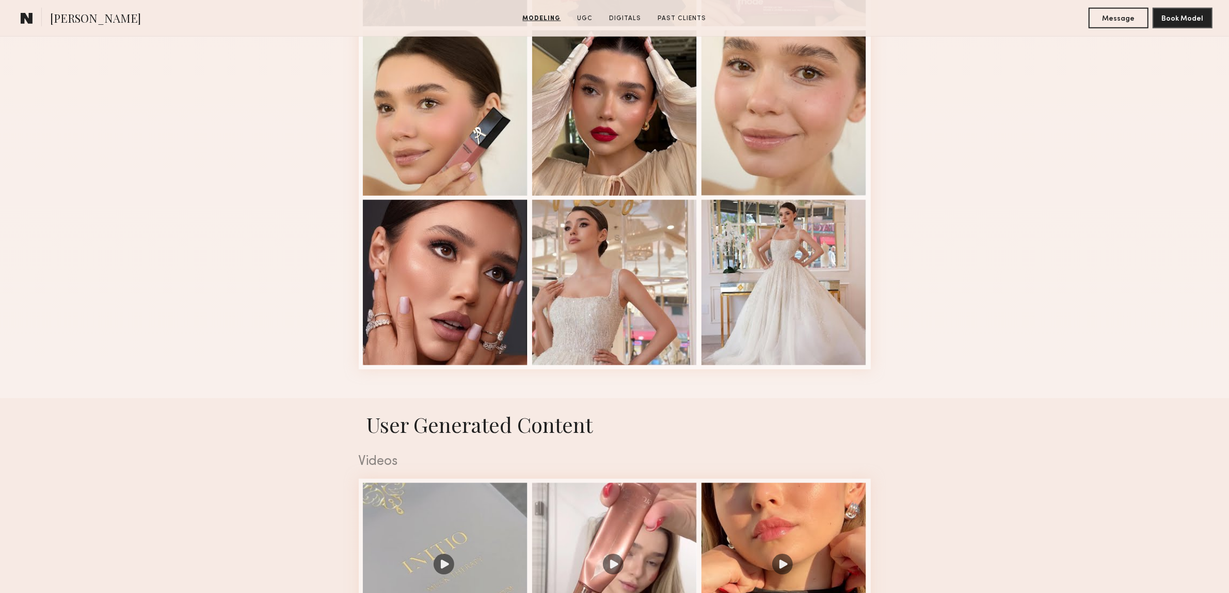
scroll to position [1549, 0]
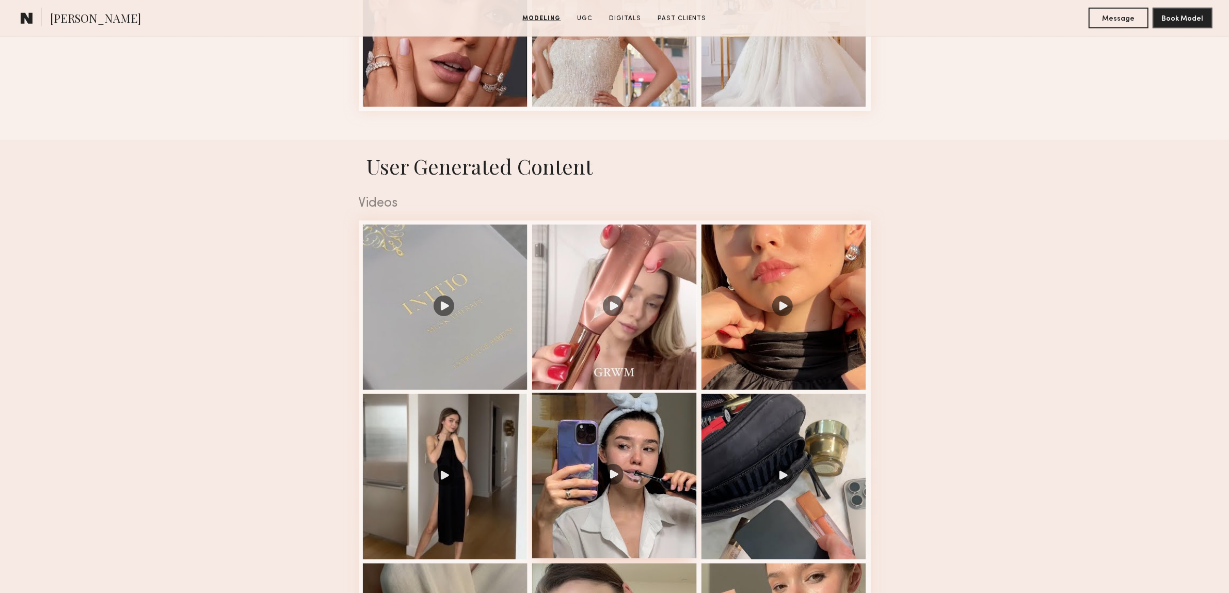
click at [615, 484] on div at bounding box center [614, 475] width 165 height 165
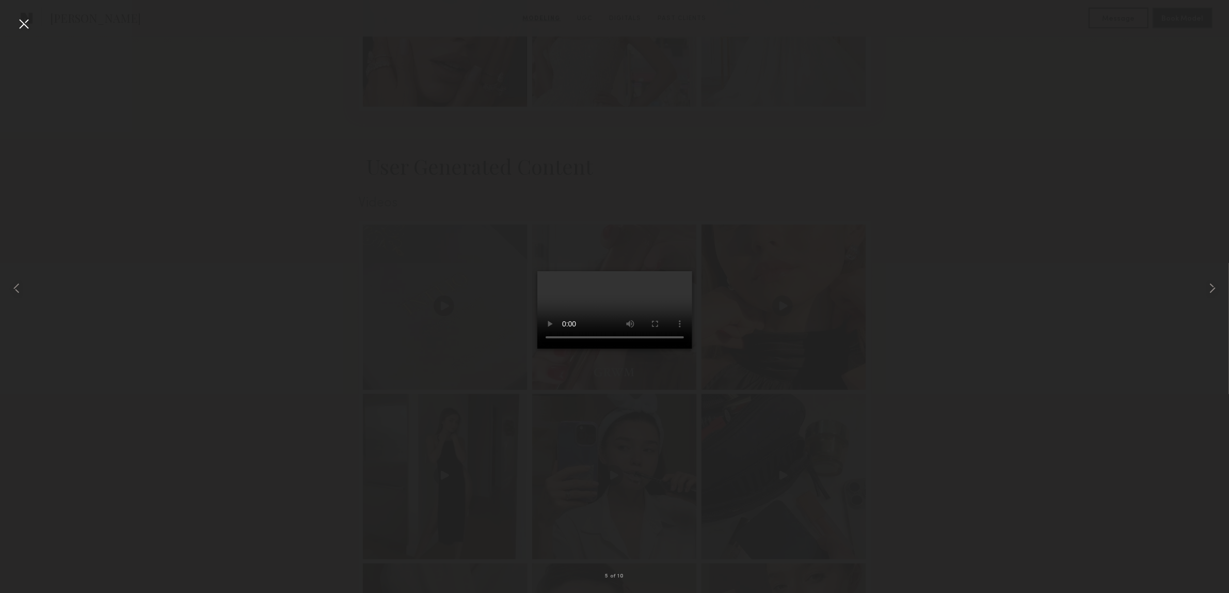
click at [19, 19] on div at bounding box center [23, 23] width 17 height 17
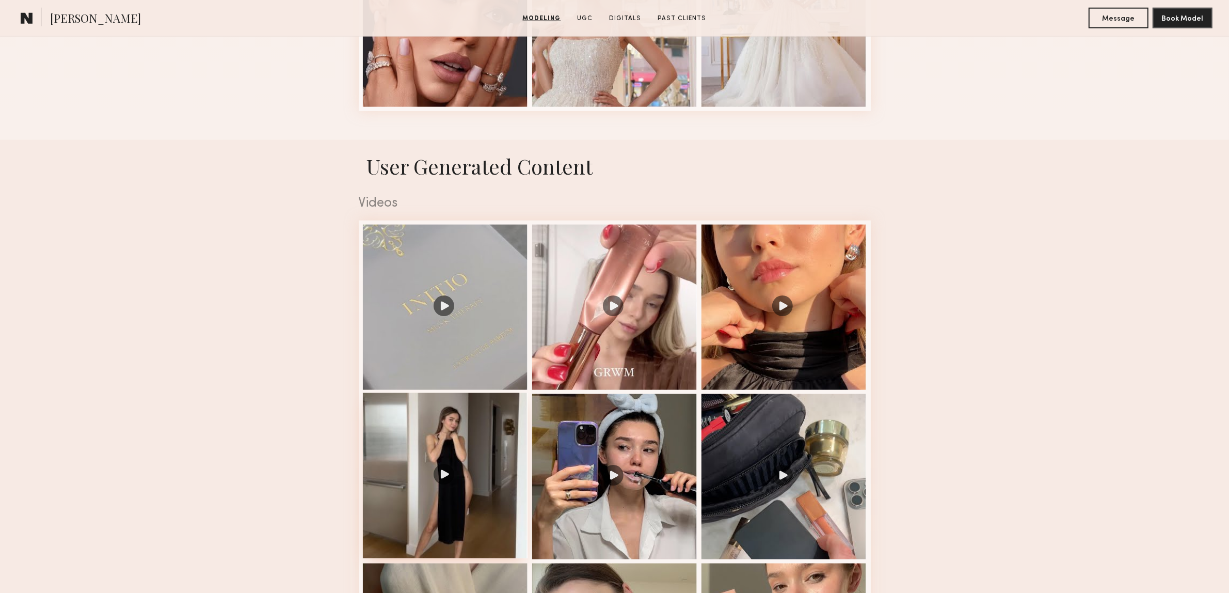
click at [448, 497] on div at bounding box center [445, 475] width 165 height 165
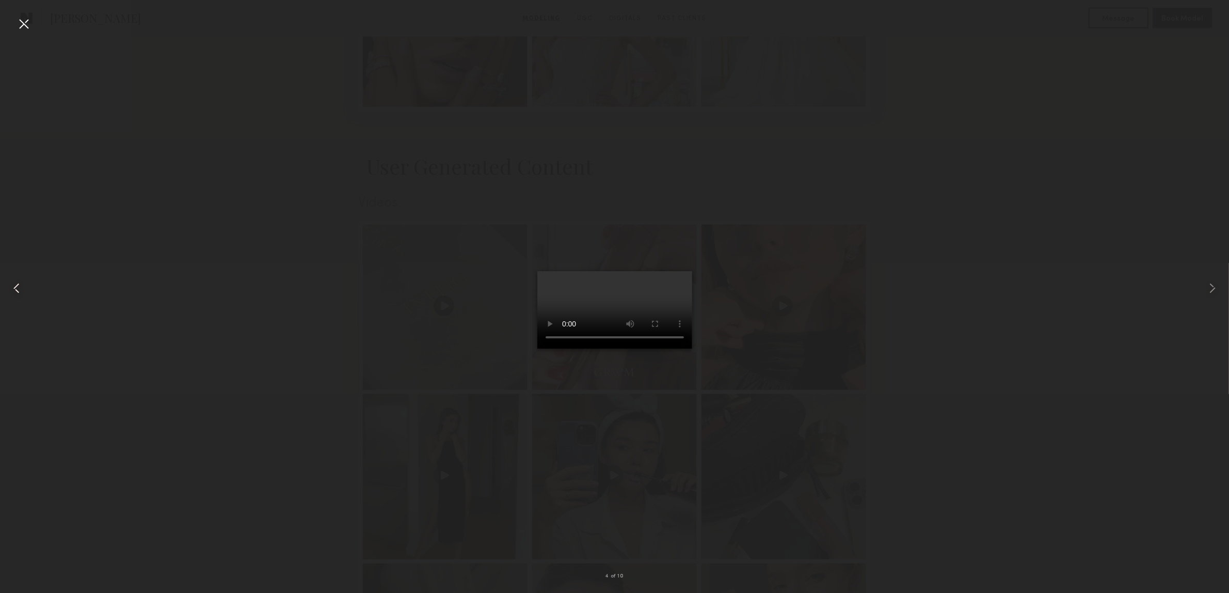
click at [24, 32] on div at bounding box center [24, 288] width 49 height 543
click at [27, 27] on div at bounding box center [23, 23] width 17 height 17
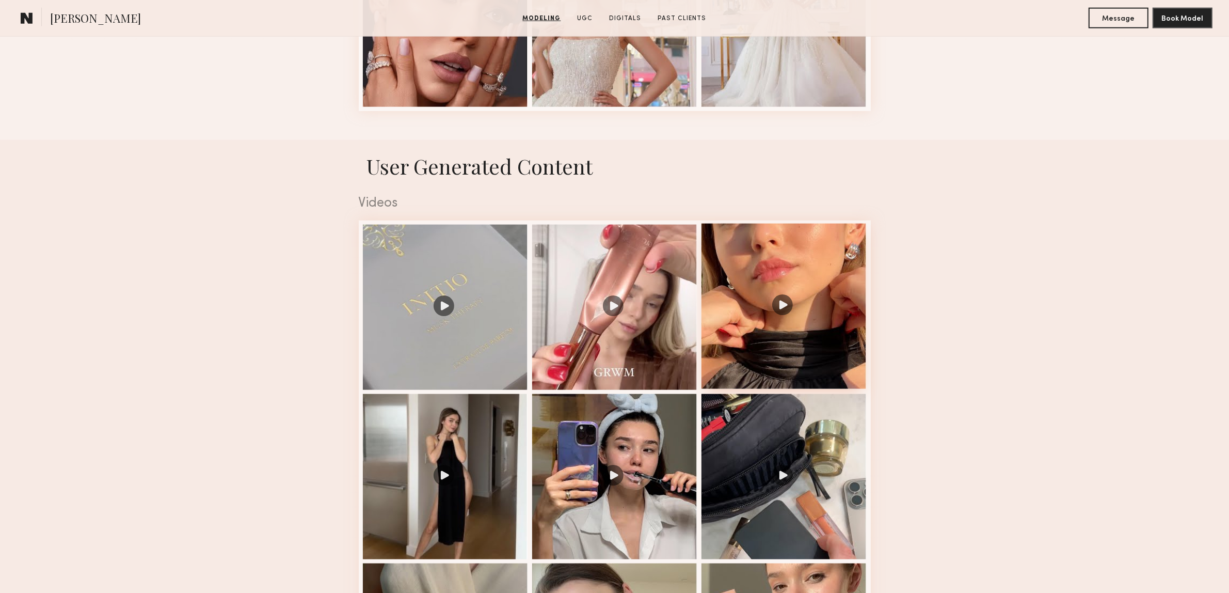
click at [809, 342] on div at bounding box center [784, 306] width 165 height 165
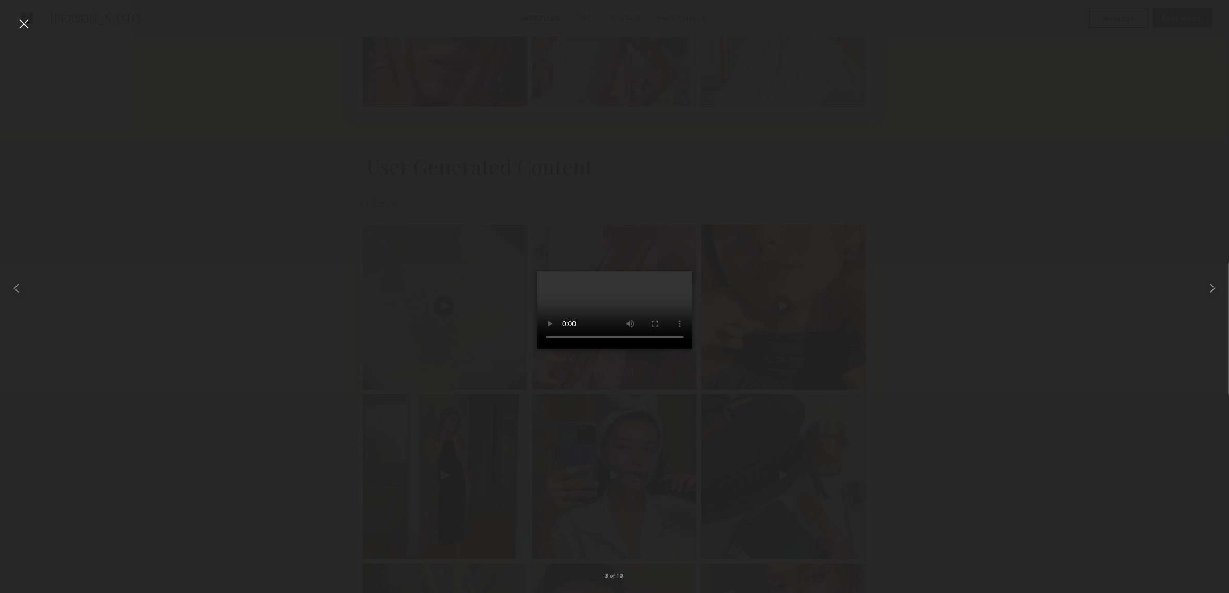
click at [656, 301] on video at bounding box center [615, 309] width 155 height 77
click at [24, 24] on div at bounding box center [23, 23] width 17 height 17
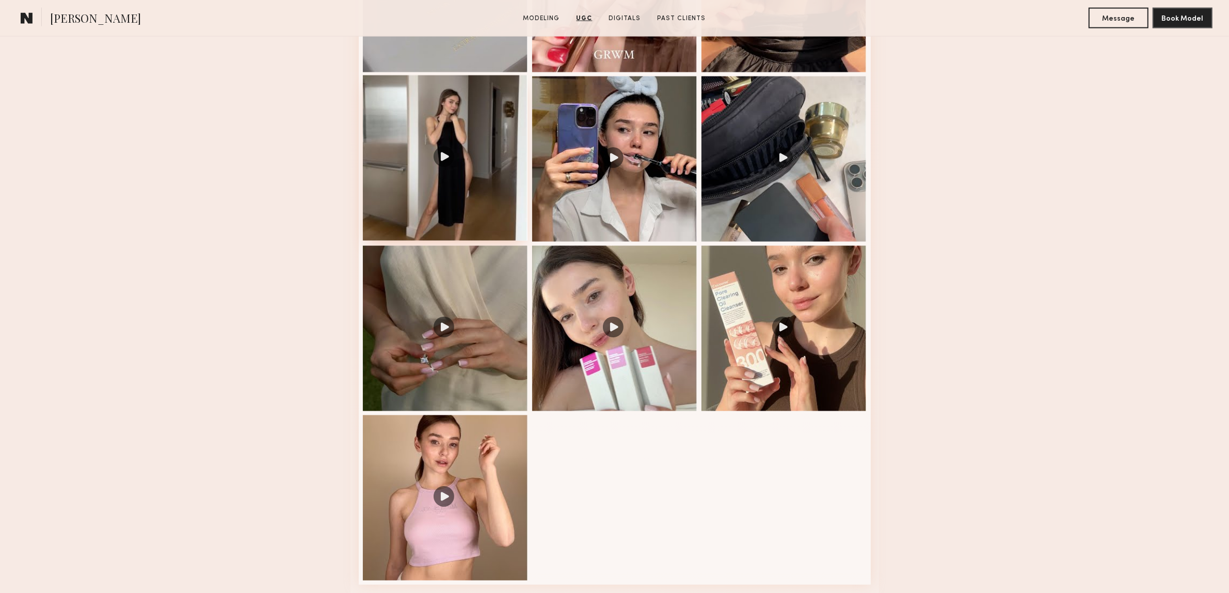
scroll to position [1872, 0]
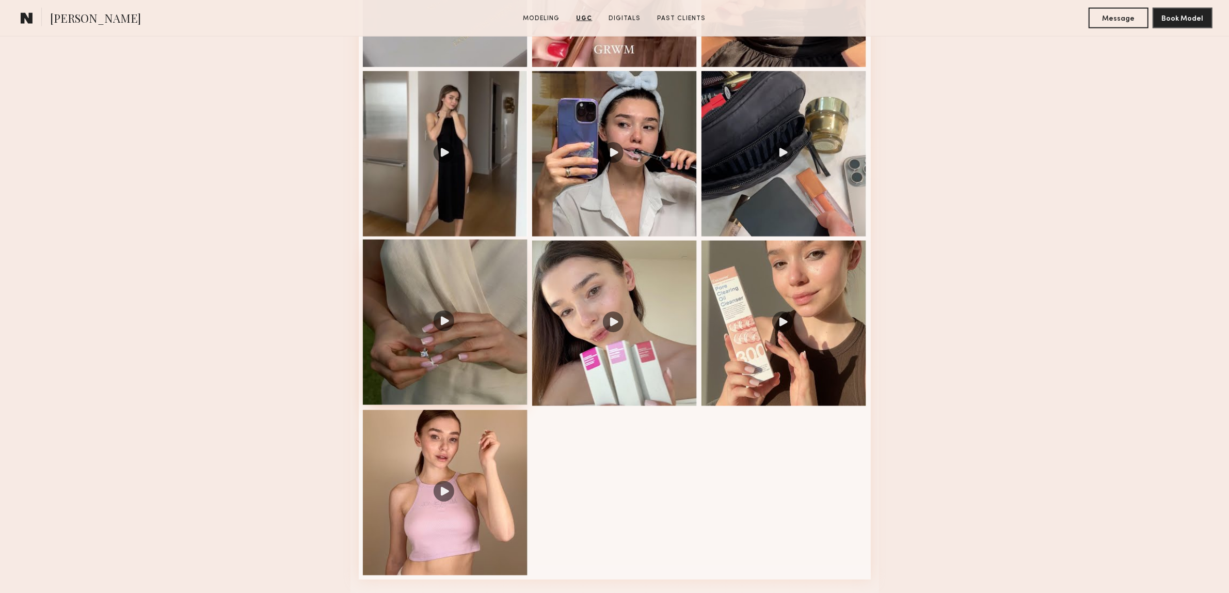
click at [443, 331] on div at bounding box center [445, 322] width 165 height 165
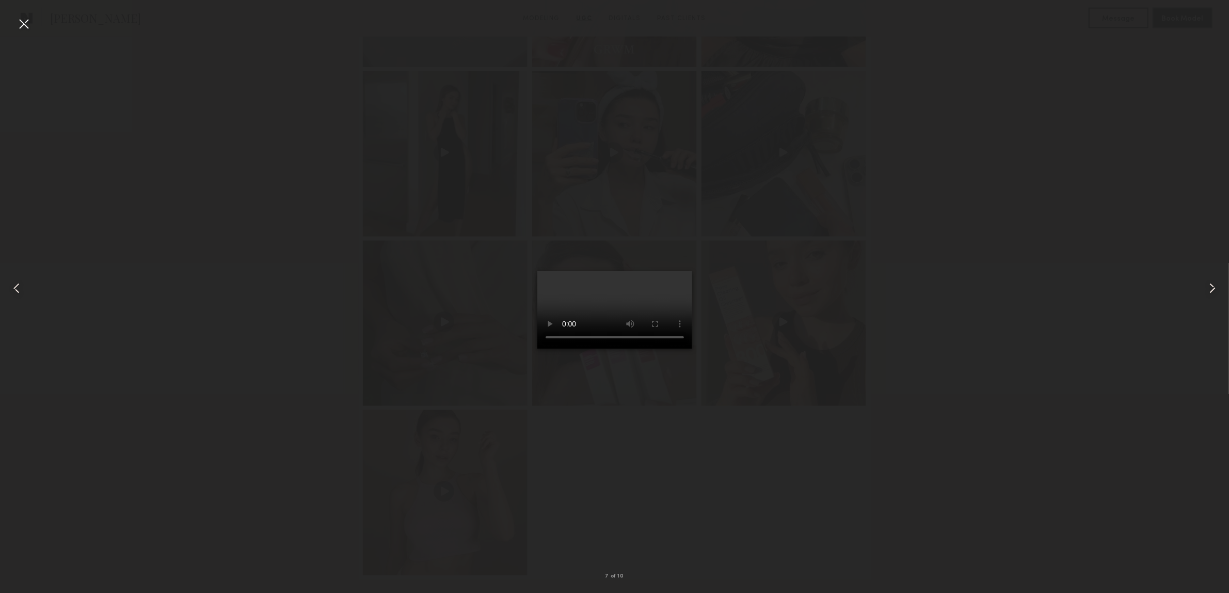
click at [23, 24] on div at bounding box center [23, 23] width 17 height 17
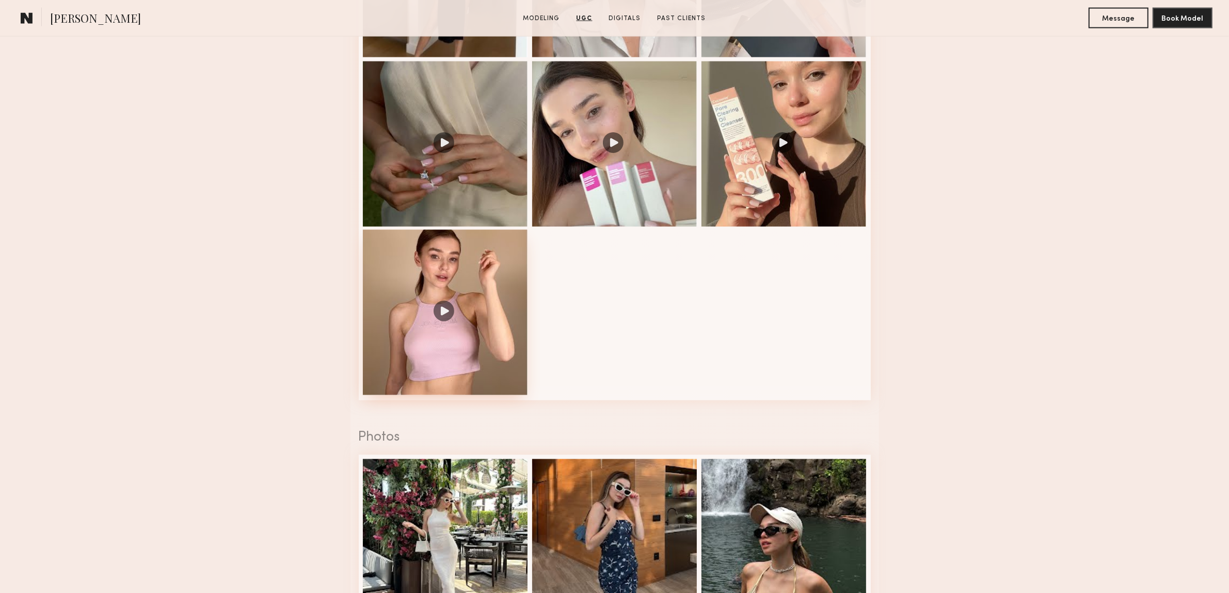
scroll to position [2065, 0]
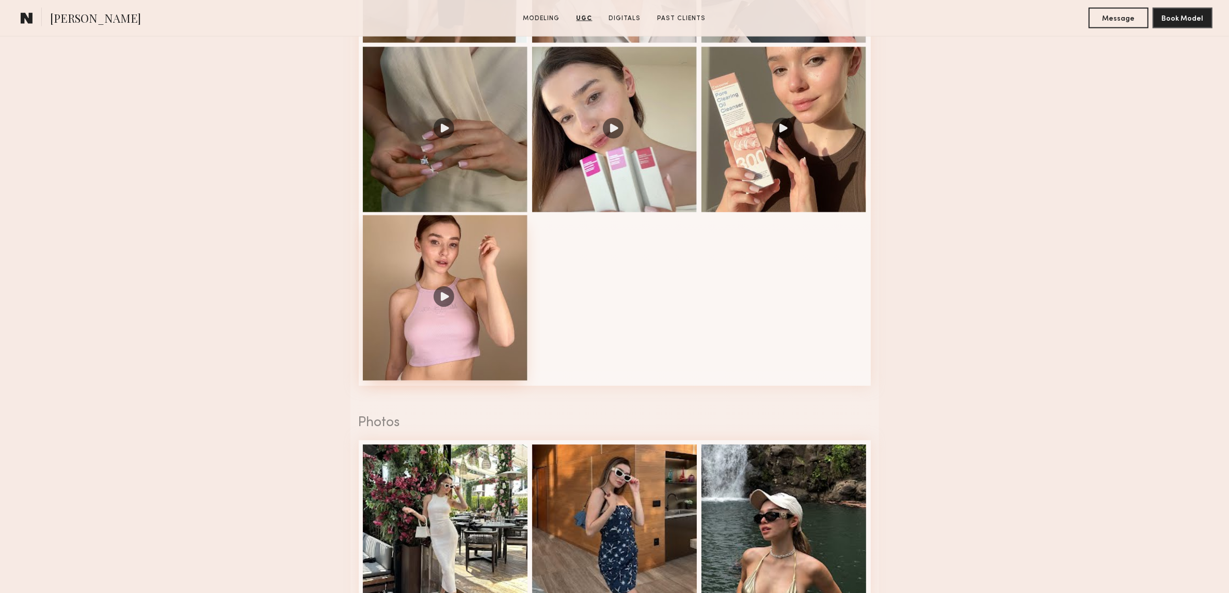
click at [435, 290] on div at bounding box center [445, 297] width 165 height 165
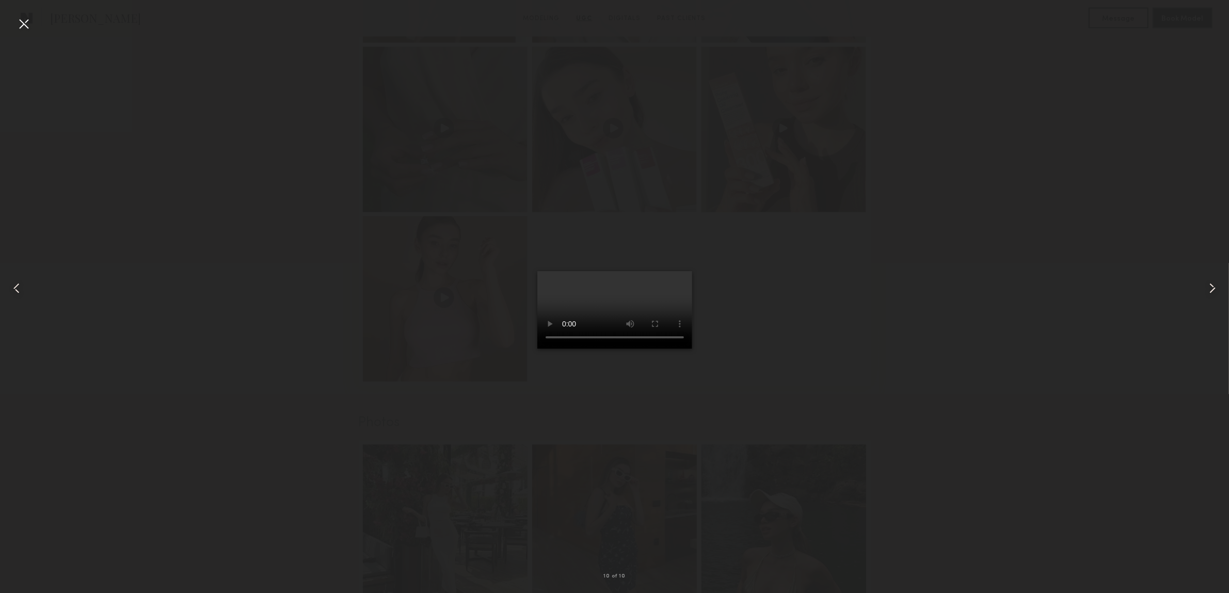
click at [37, 26] on div at bounding box center [24, 288] width 49 height 543
click at [262, 262] on div at bounding box center [614, 288] width 1229 height 543
click at [14, 24] on div at bounding box center [24, 288] width 49 height 543
click at [25, 20] on div at bounding box center [23, 23] width 17 height 17
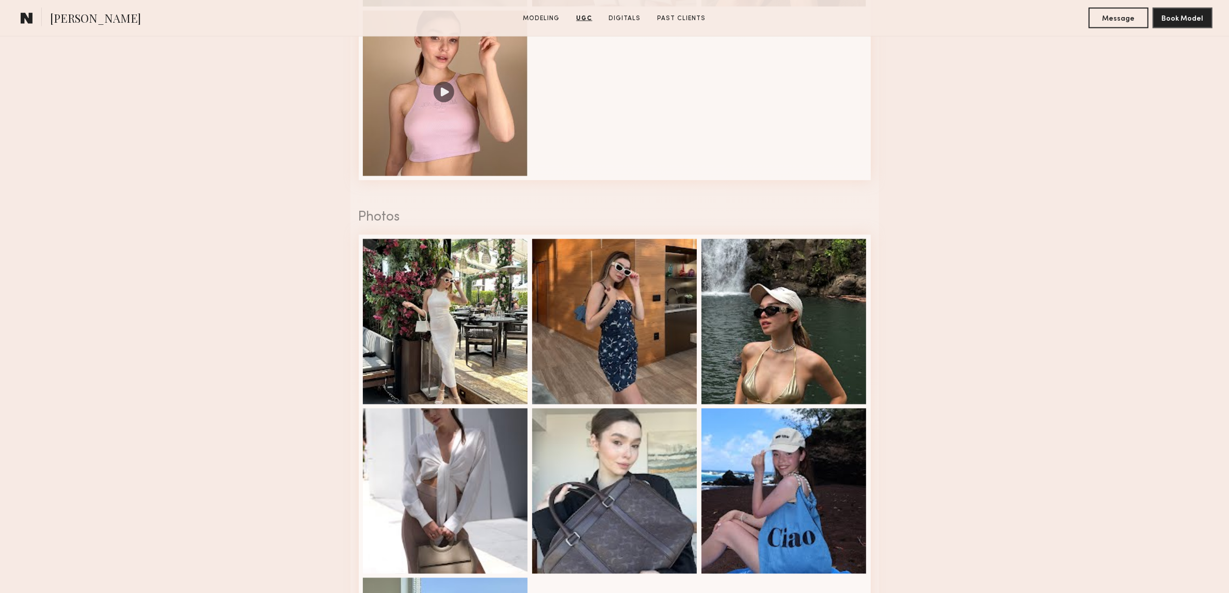
scroll to position [2517, 0]
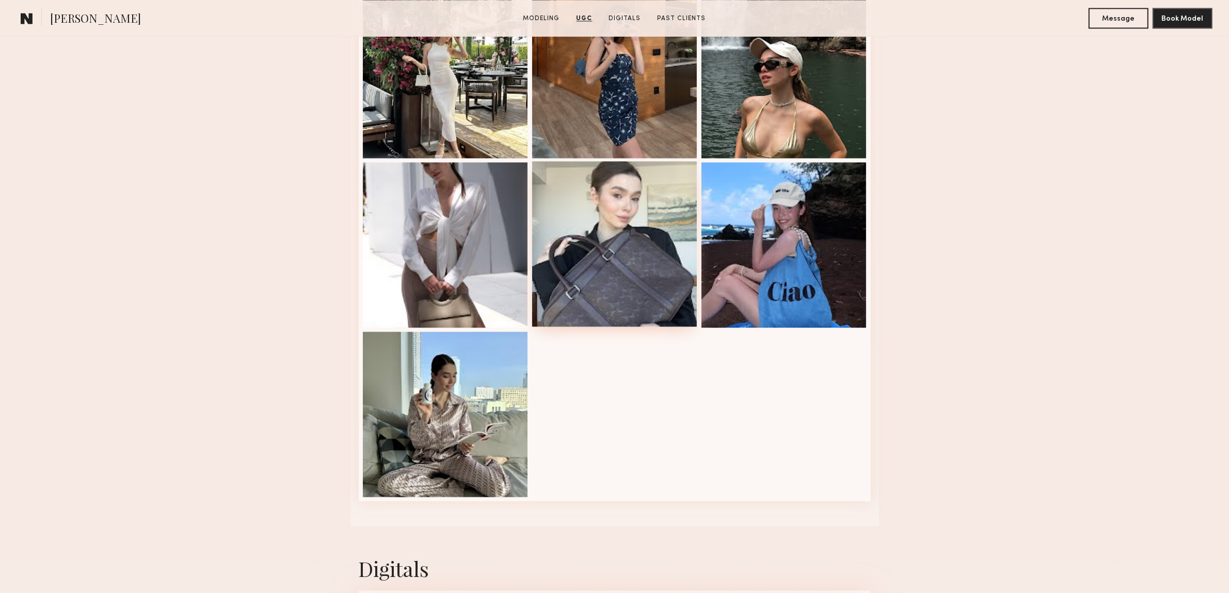
click at [601, 254] on div at bounding box center [614, 243] width 165 height 165
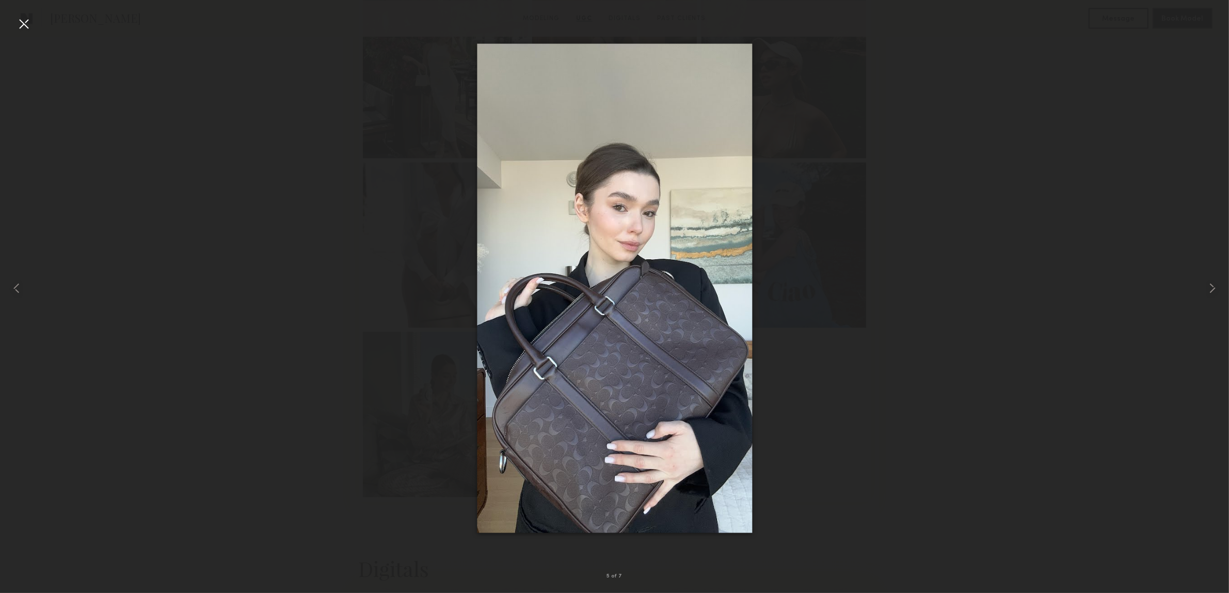
click at [21, 20] on div at bounding box center [23, 23] width 17 height 17
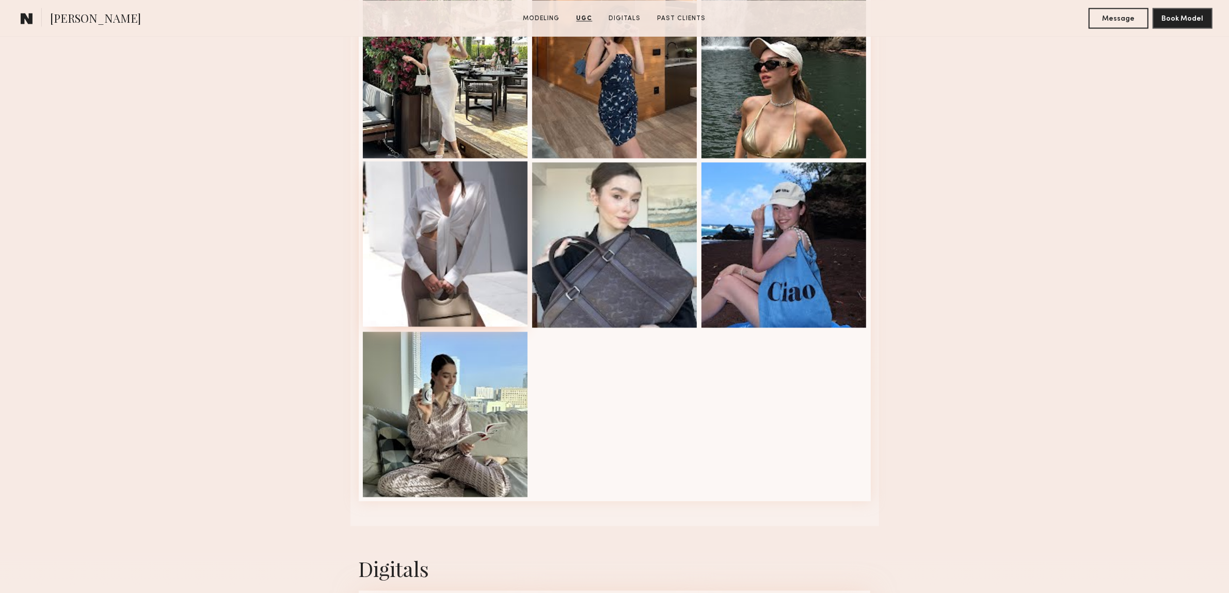
click at [474, 289] on div at bounding box center [445, 243] width 165 height 165
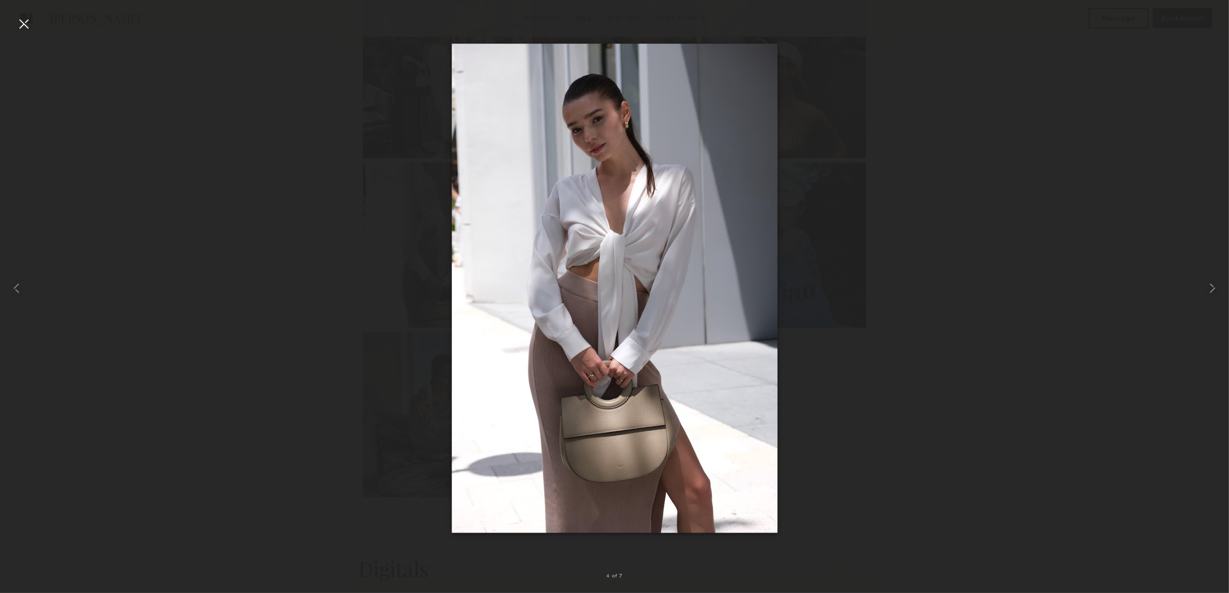
click at [21, 22] on div at bounding box center [23, 23] width 17 height 17
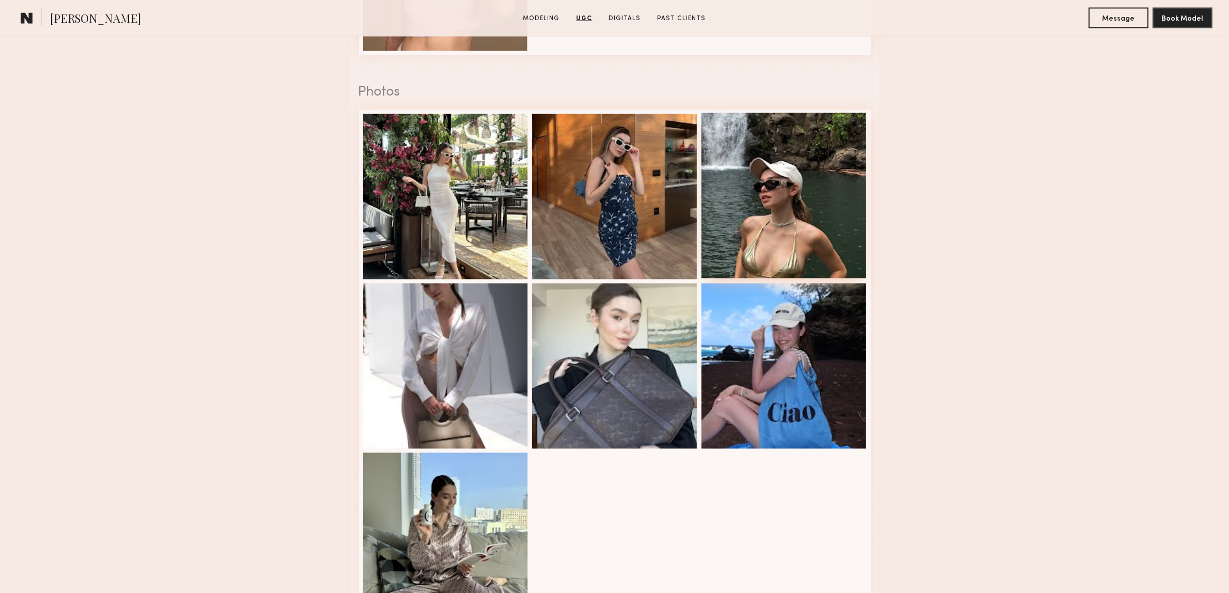
scroll to position [2388, 0]
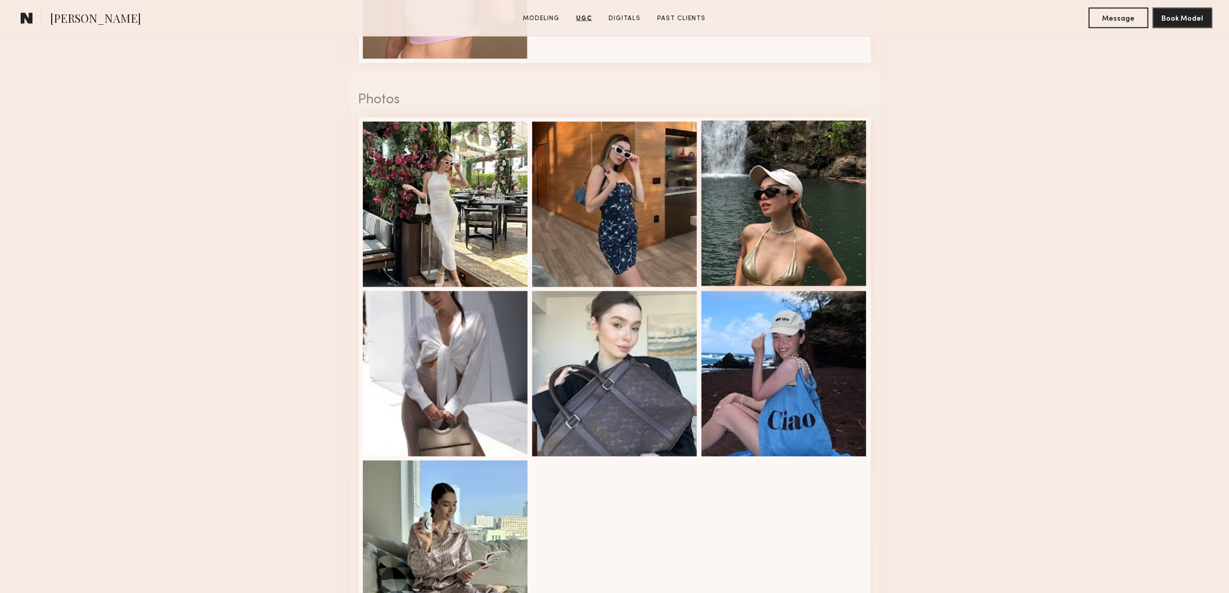
click at [778, 223] on div at bounding box center [784, 203] width 165 height 165
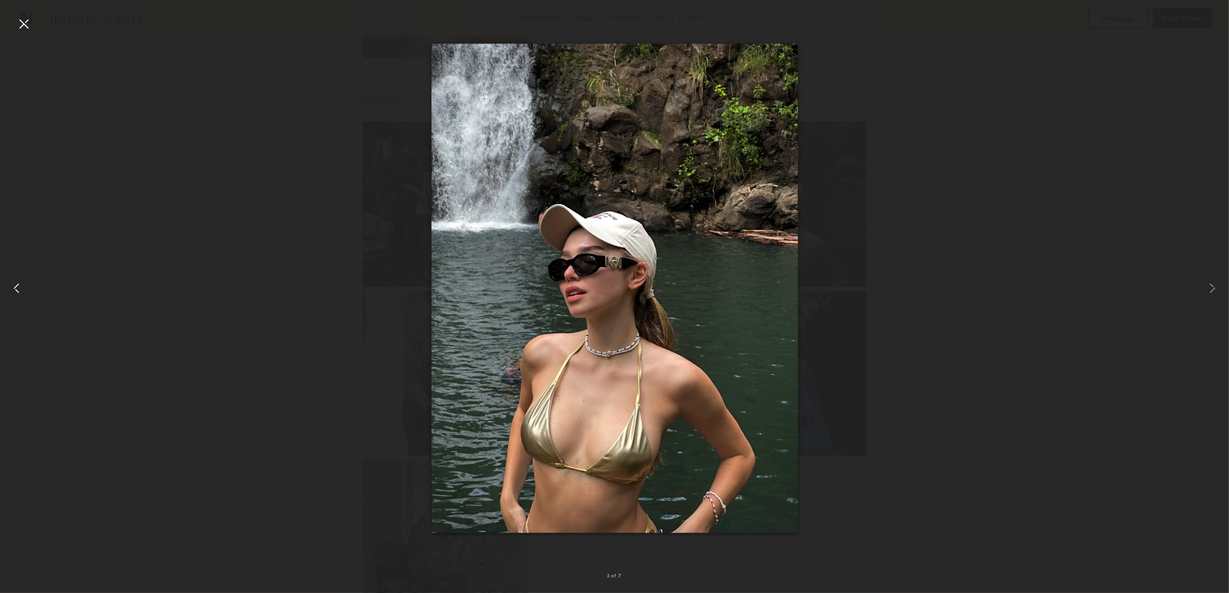
click at [26, 32] on div at bounding box center [24, 288] width 49 height 543
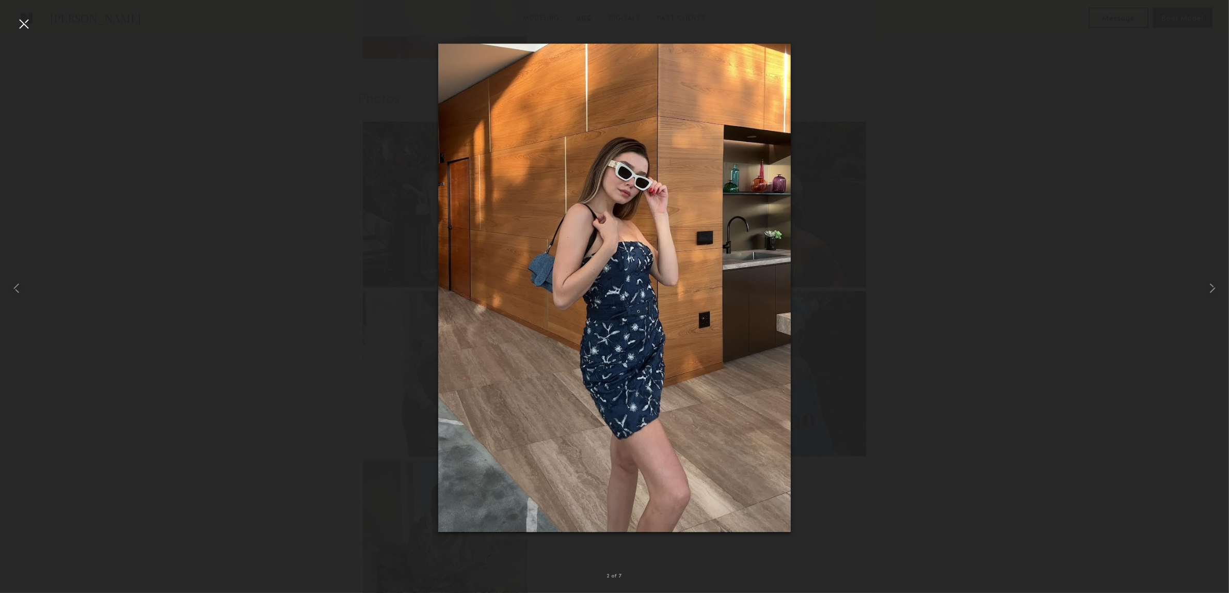
click at [23, 22] on div at bounding box center [23, 23] width 17 height 17
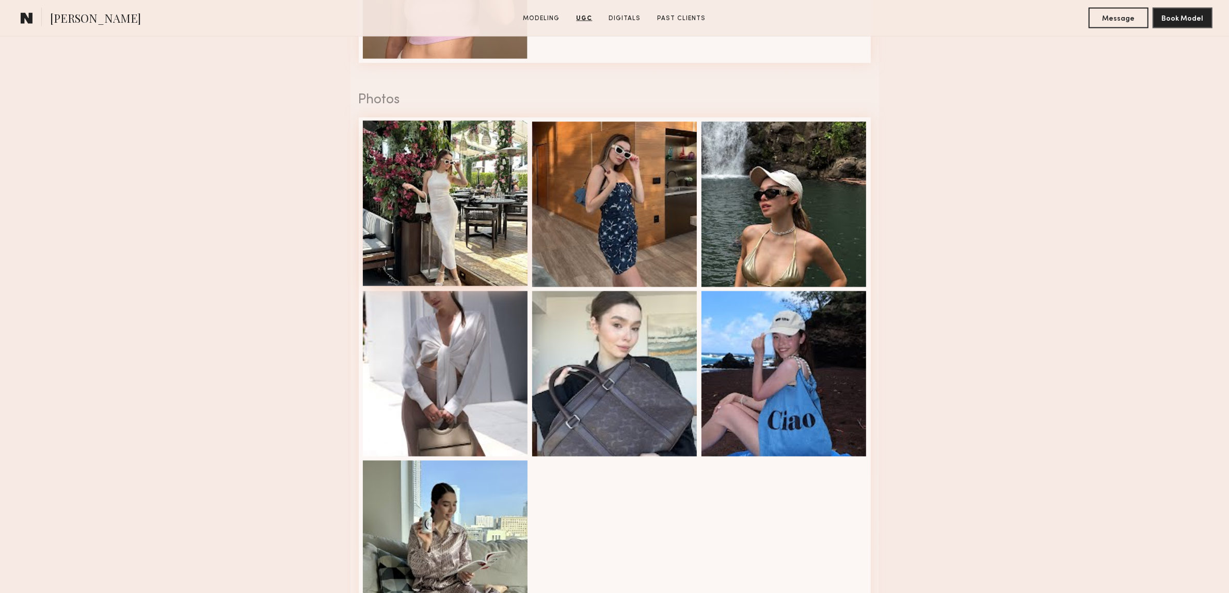
click at [420, 207] on div at bounding box center [445, 203] width 165 height 165
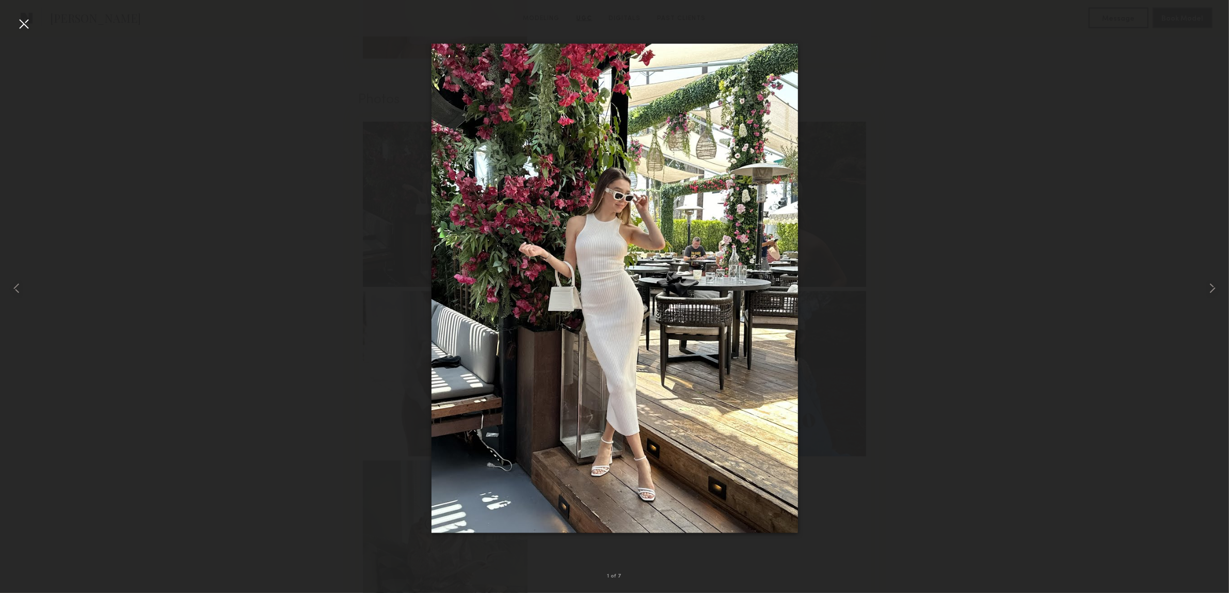
click at [22, 13] on nb-gallery-light "1 of 7" at bounding box center [614, 296] width 1229 height 593
click at [29, 27] on div at bounding box center [23, 23] width 17 height 17
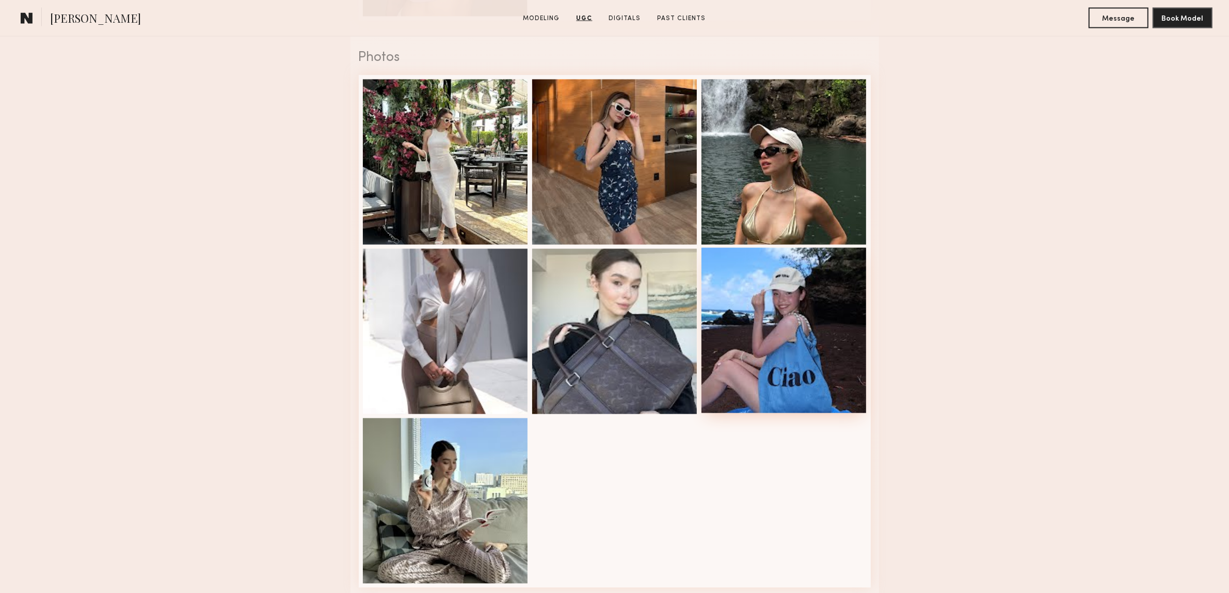
scroll to position [2453, 0]
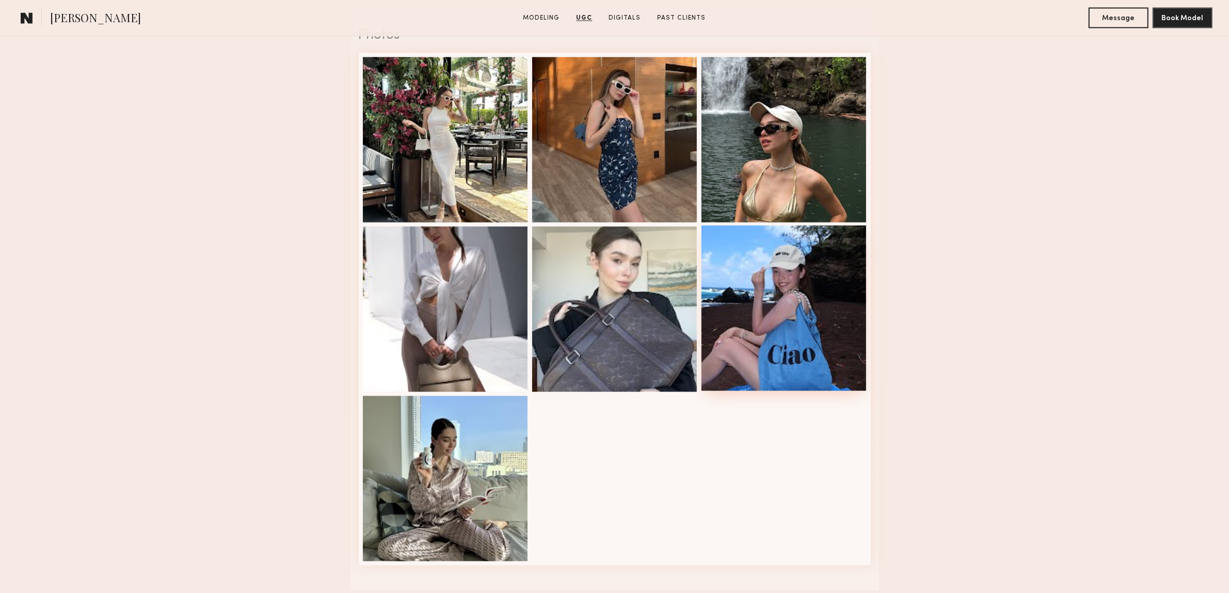
click at [801, 307] on div at bounding box center [784, 308] width 165 height 165
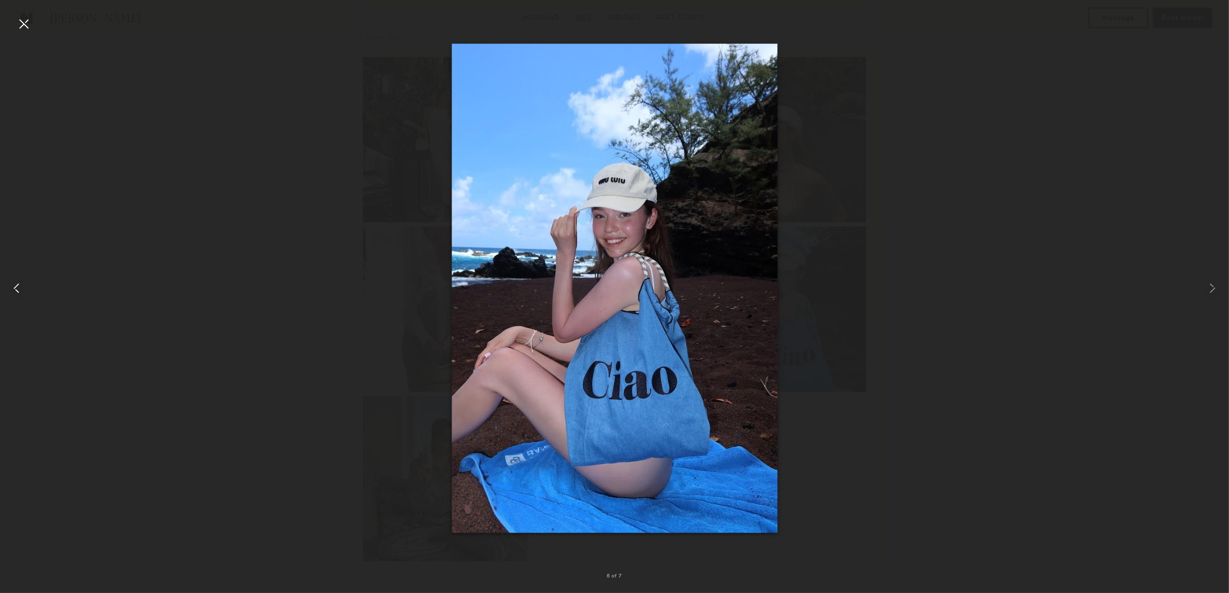
click at [23, 34] on div at bounding box center [24, 288] width 49 height 543
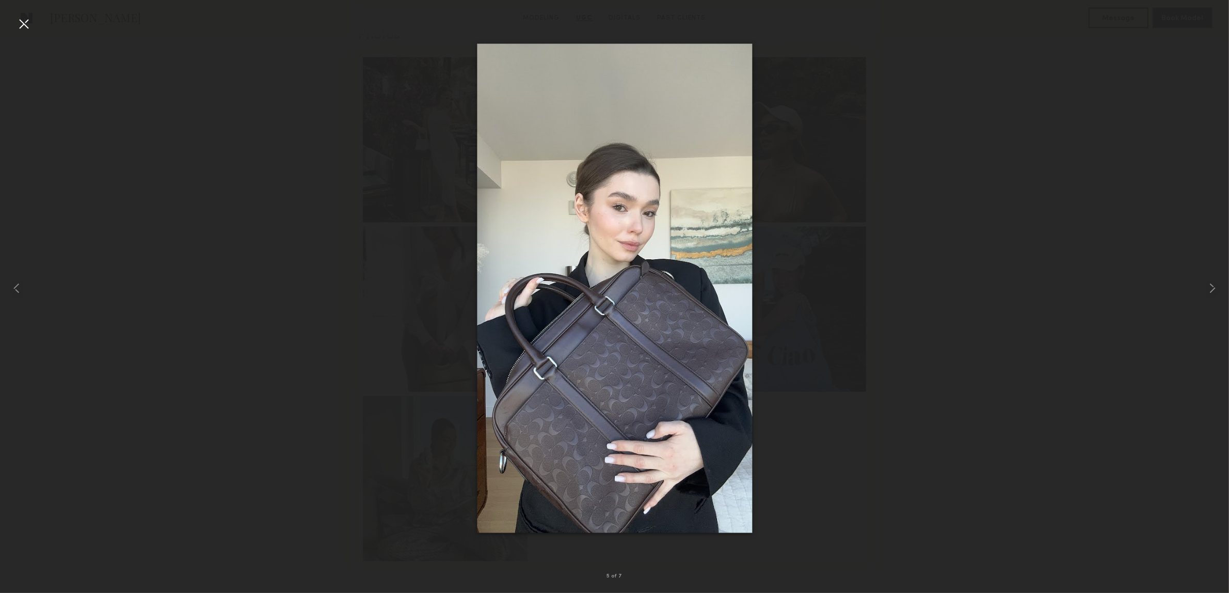
click at [24, 22] on div at bounding box center [23, 23] width 17 height 17
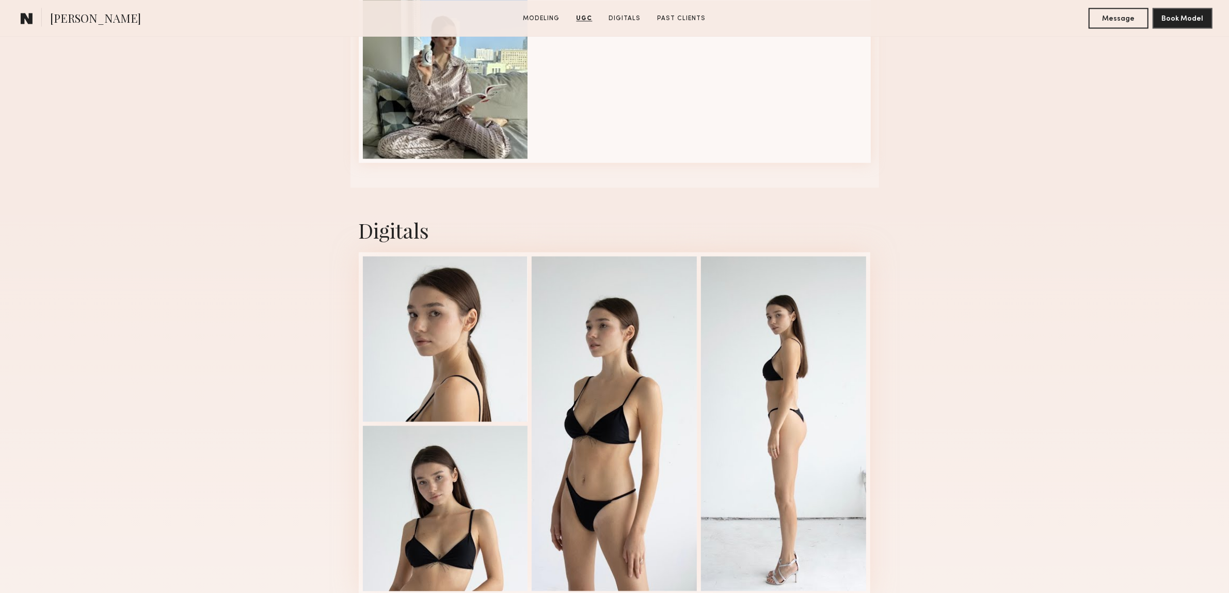
scroll to position [3034, 0]
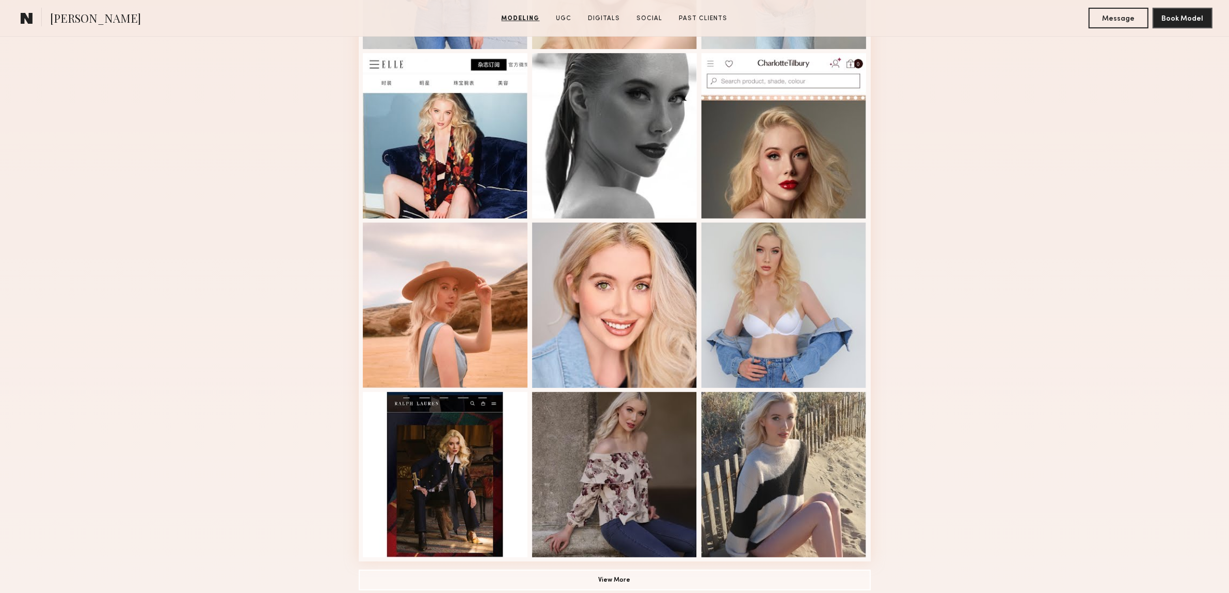
scroll to position [645, 0]
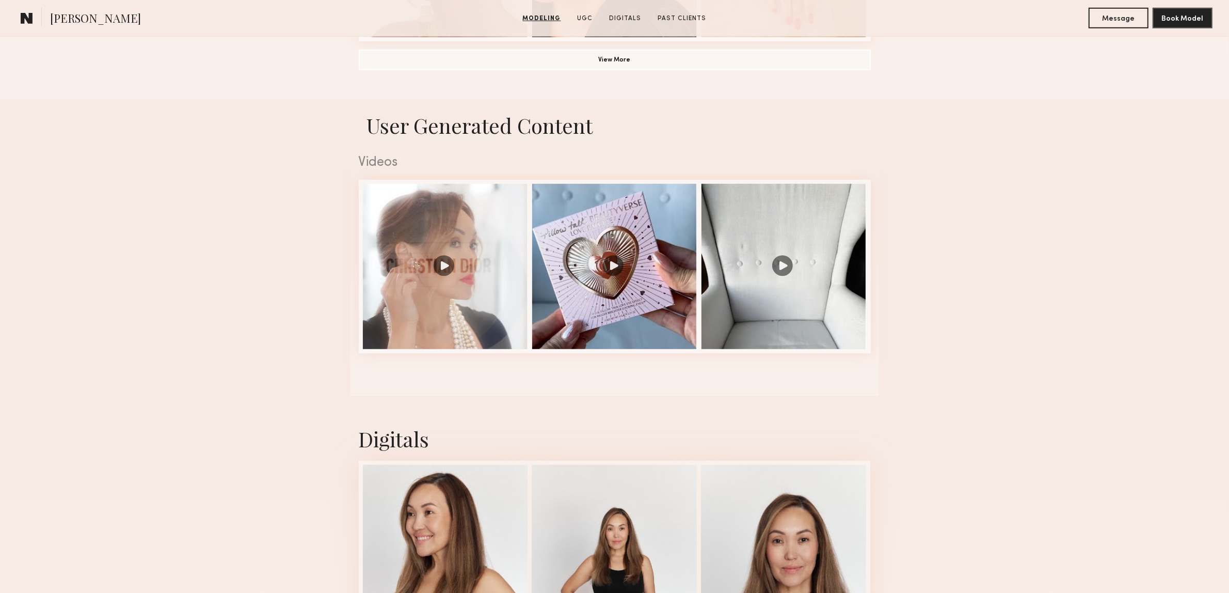
scroll to position [1162, 0]
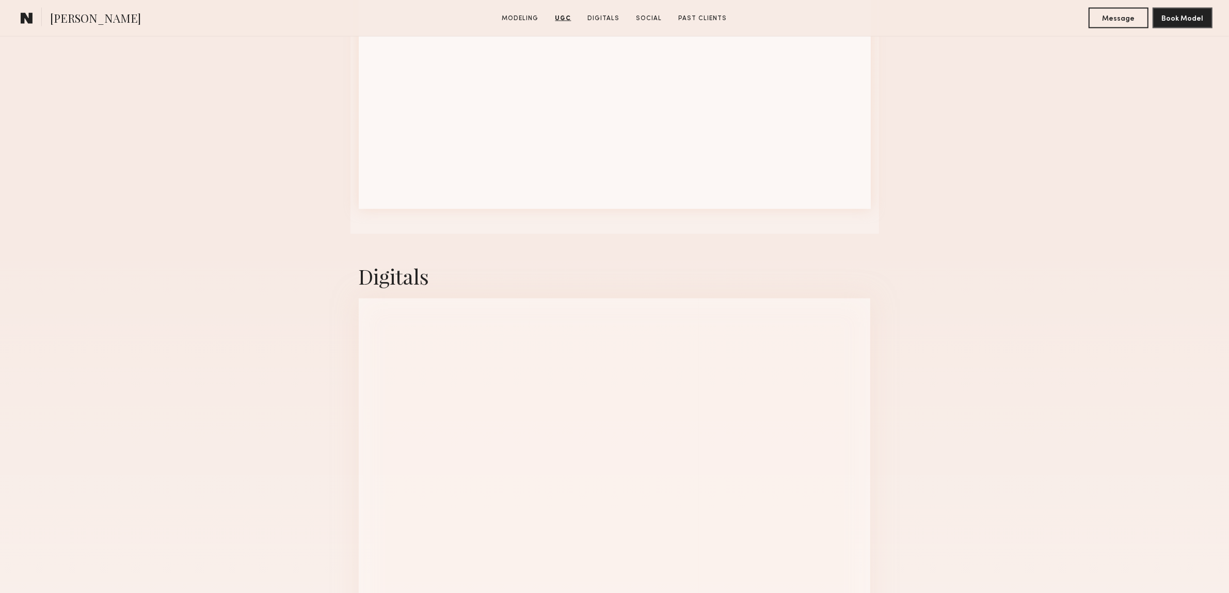
scroll to position [2517, 0]
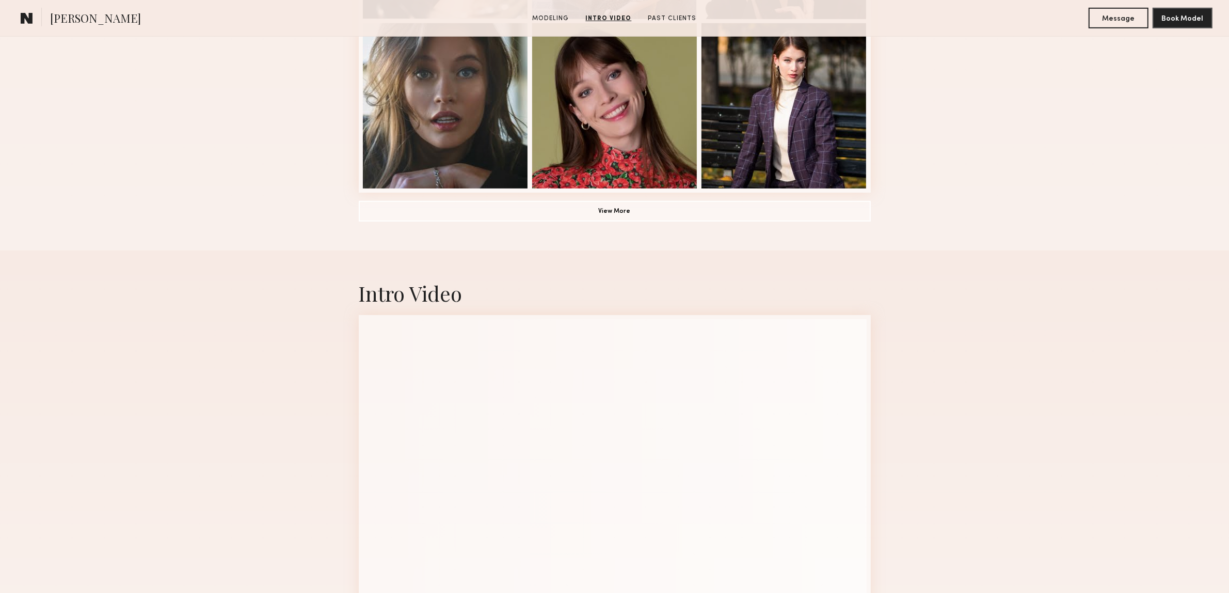
scroll to position [775, 0]
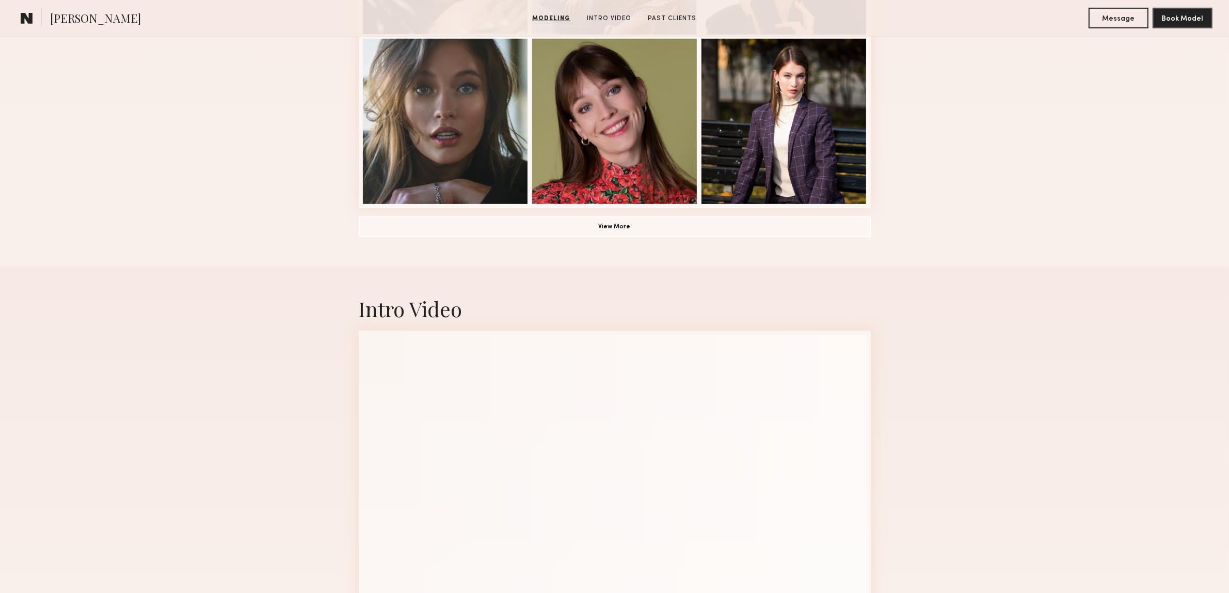
click at [573, 228] on button "View More" at bounding box center [615, 226] width 512 height 21
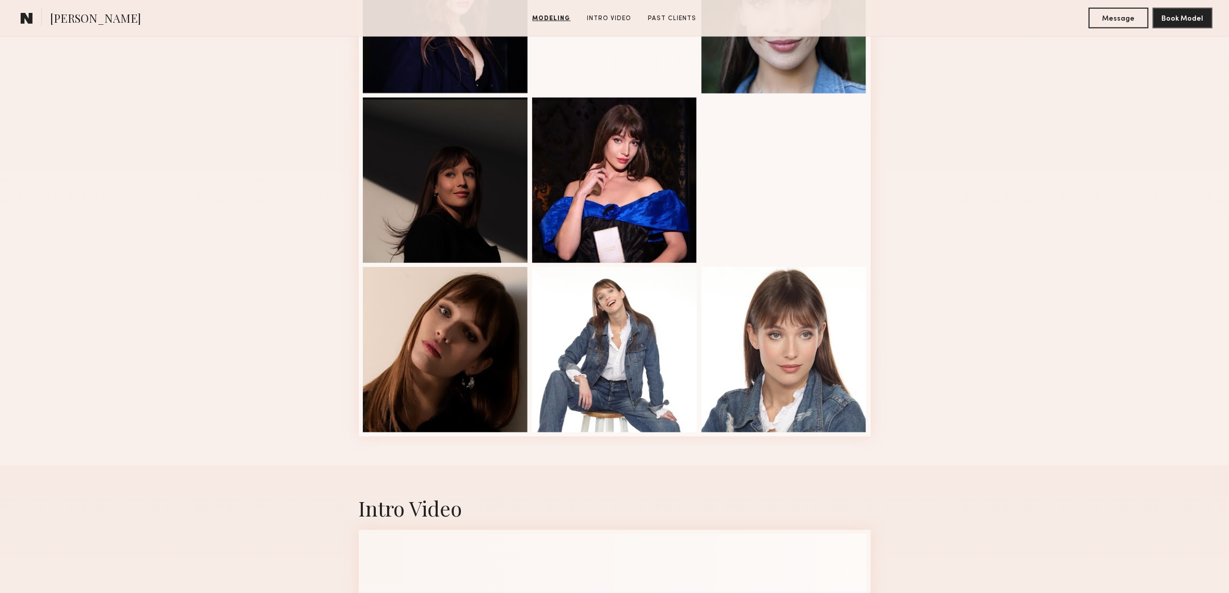
scroll to position [1226, 0]
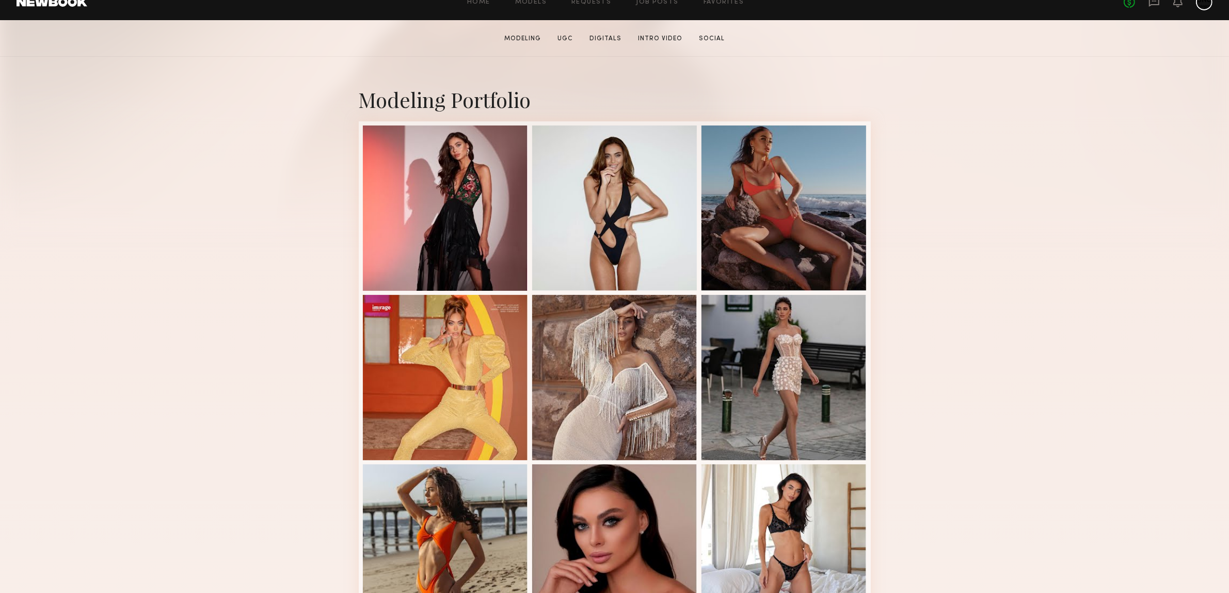
scroll to position [194, 0]
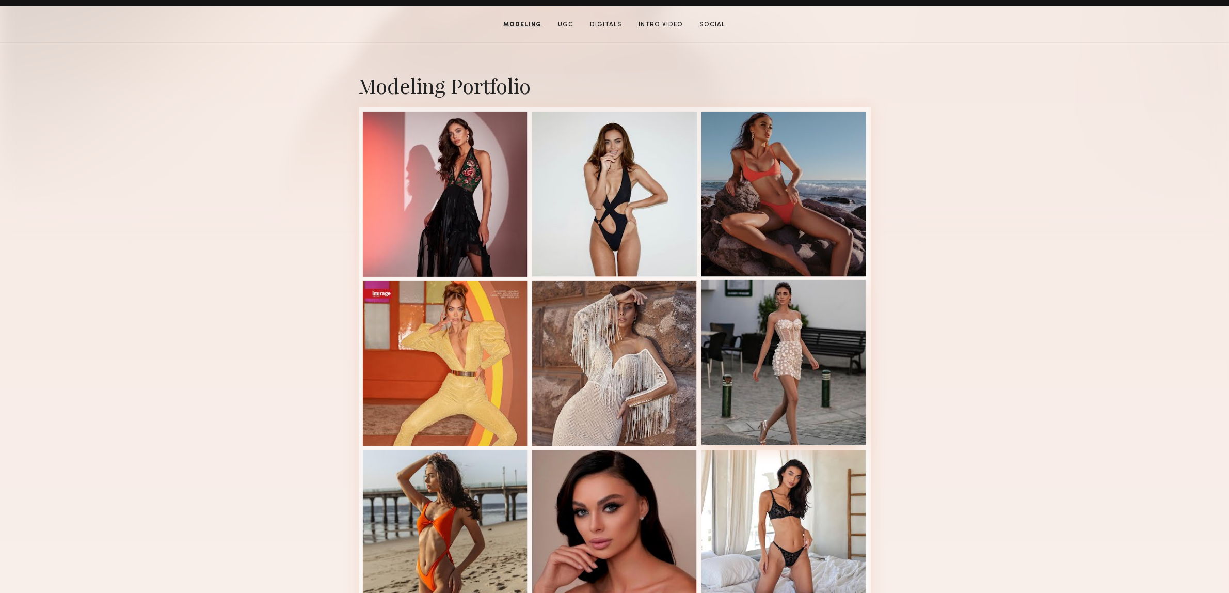
click at [838, 339] on div at bounding box center [784, 362] width 165 height 165
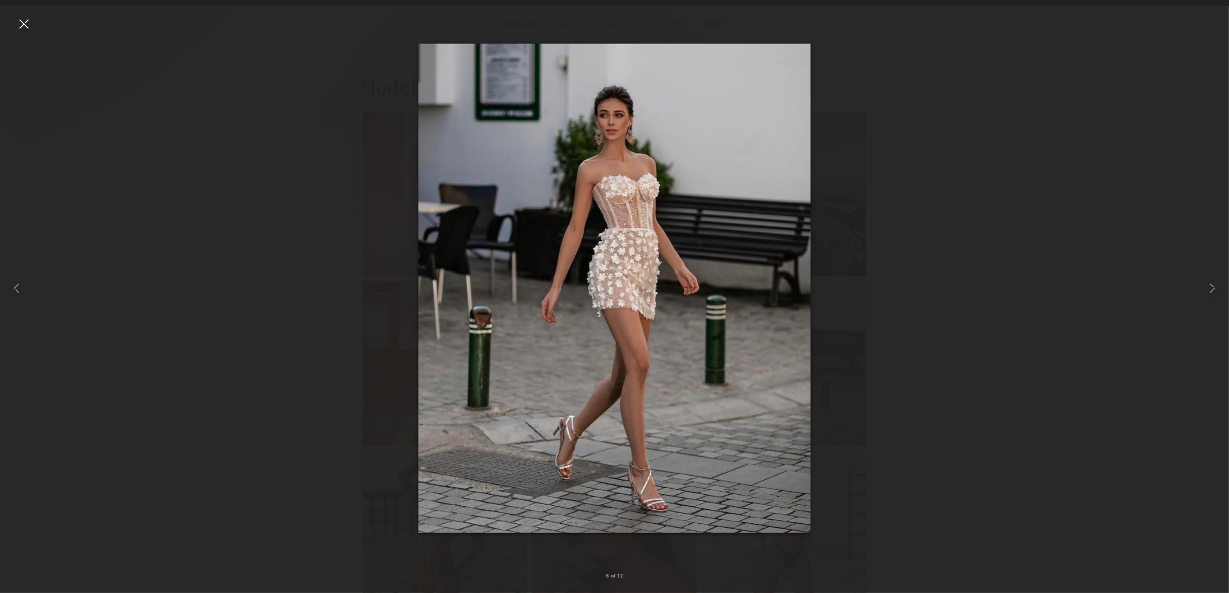
click at [29, 24] on div at bounding box center [23, 23] width 17 height 17
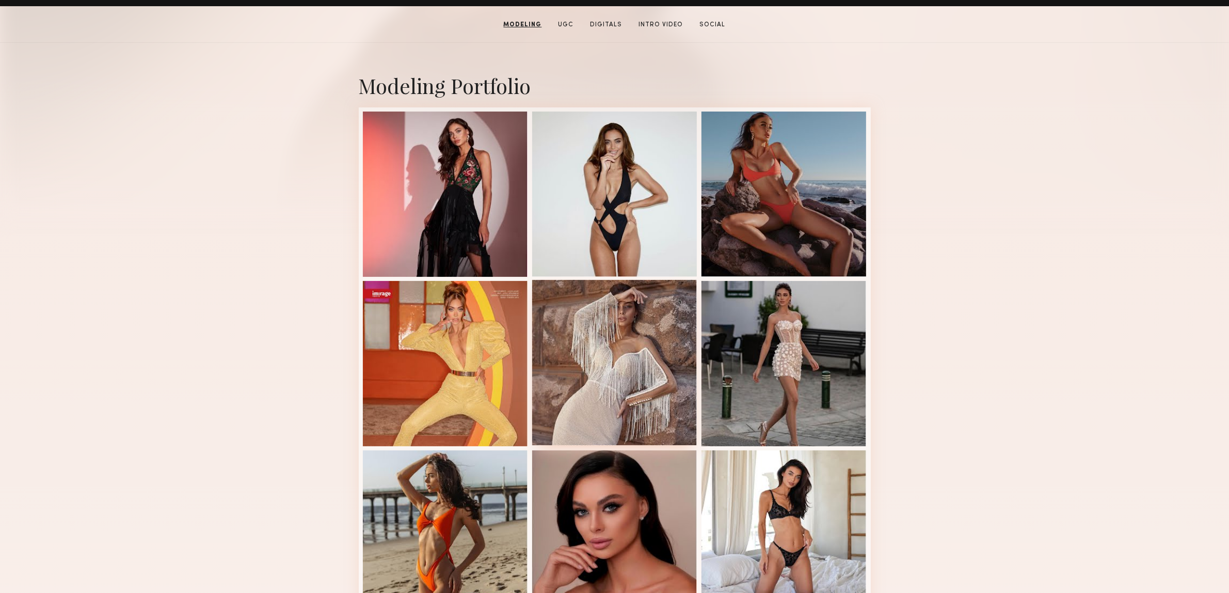
click at [618, 368] on div at bounding box center [614, 362] width 165 height 165
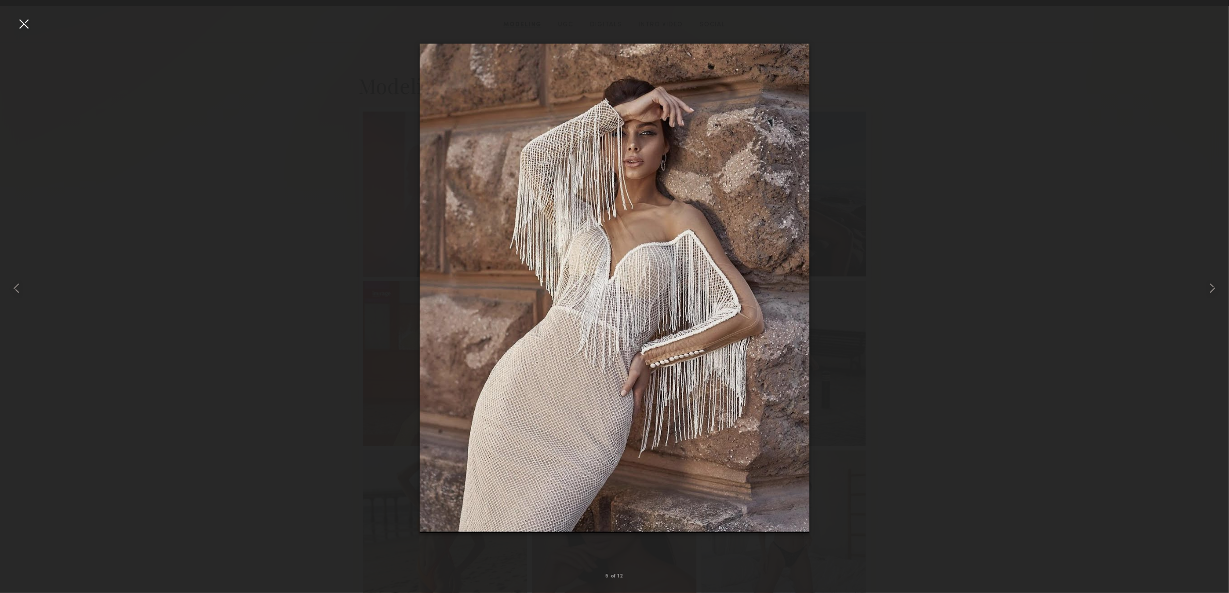
click at [22, 27] on div at bounding box center [23, 23] width 17 height 17
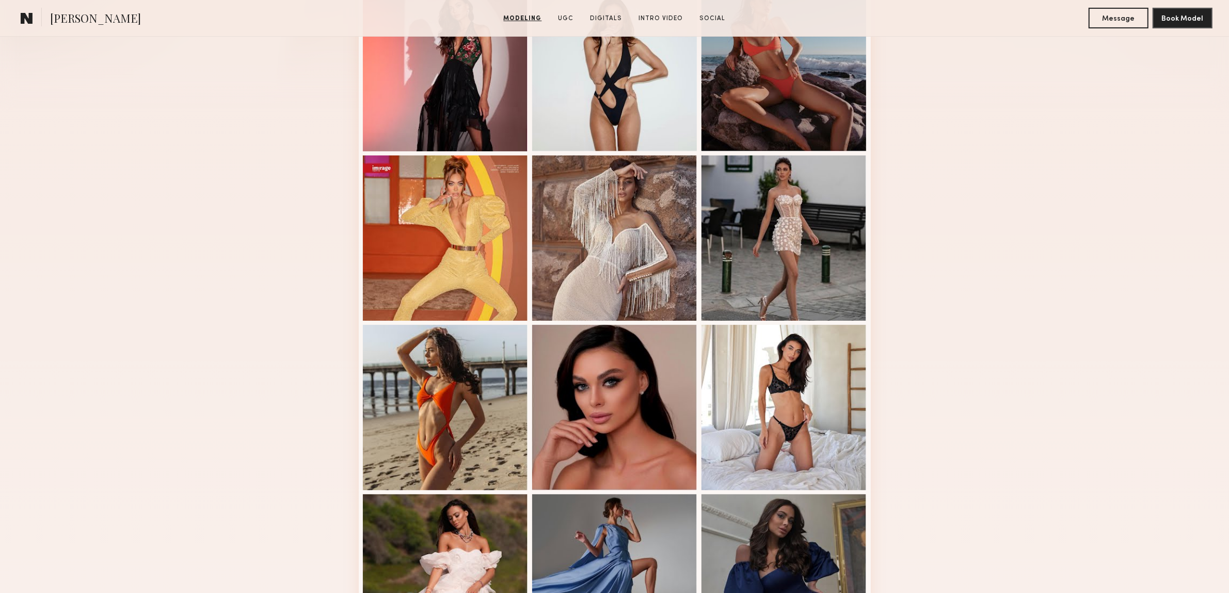
scroll to position [323, 0]
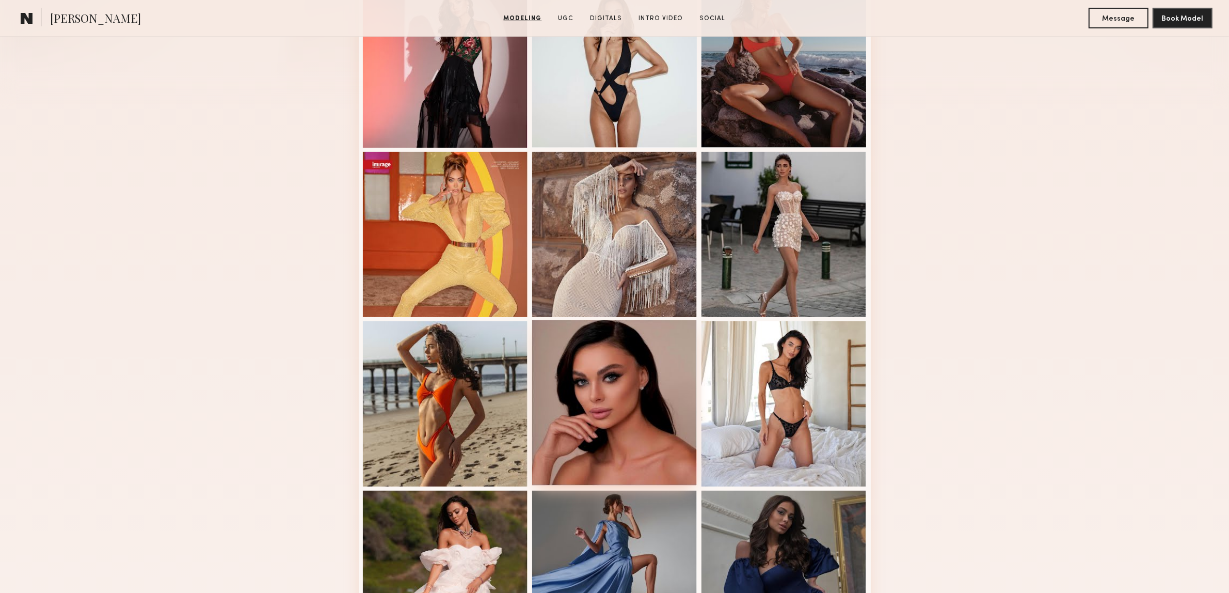
click at [619, 348] on div at bounding box center [614, 402] width 165 height 165
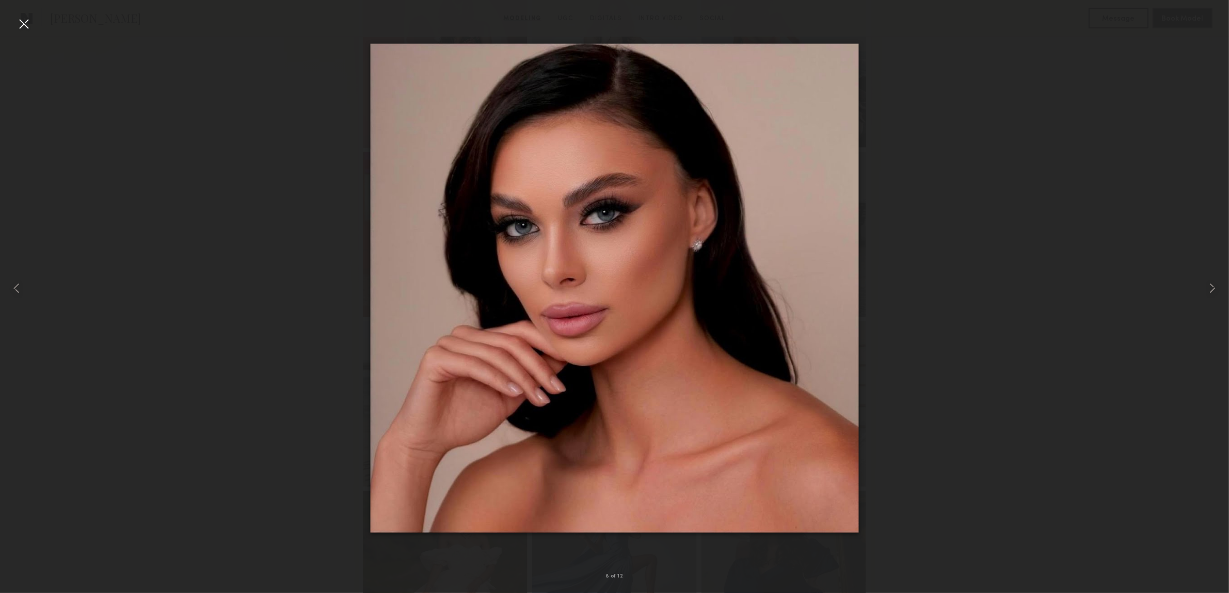
click at [22, 17] on div at bounding box center [23, 23] width 17 height 17
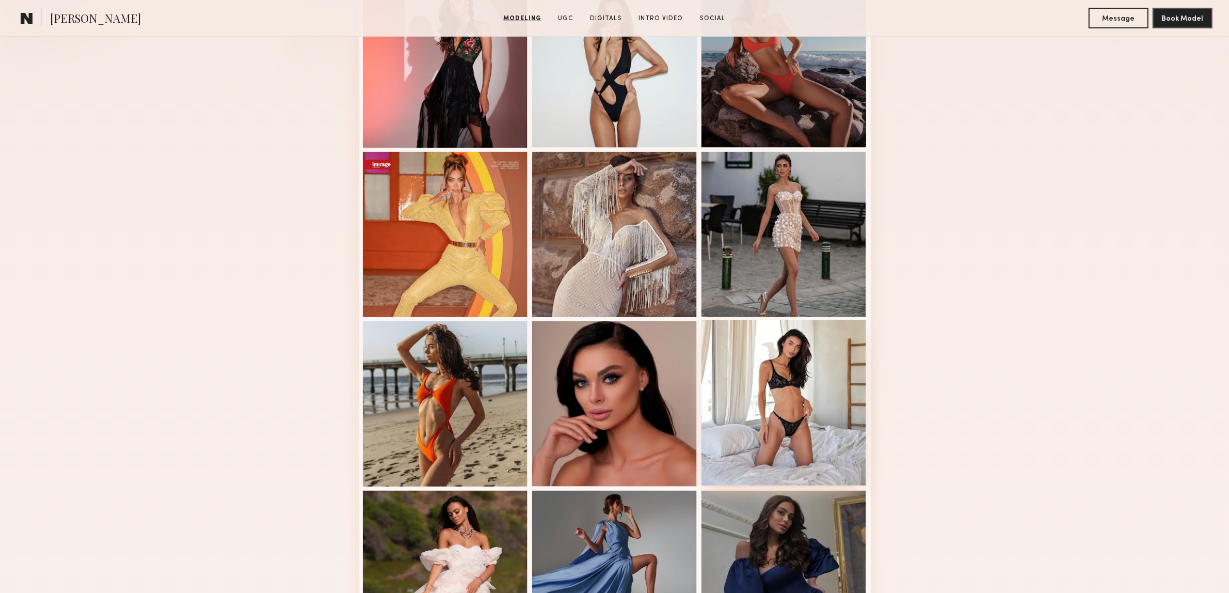
click at [799, 373] on div at bounding box center [784, 402] width 165 height 165
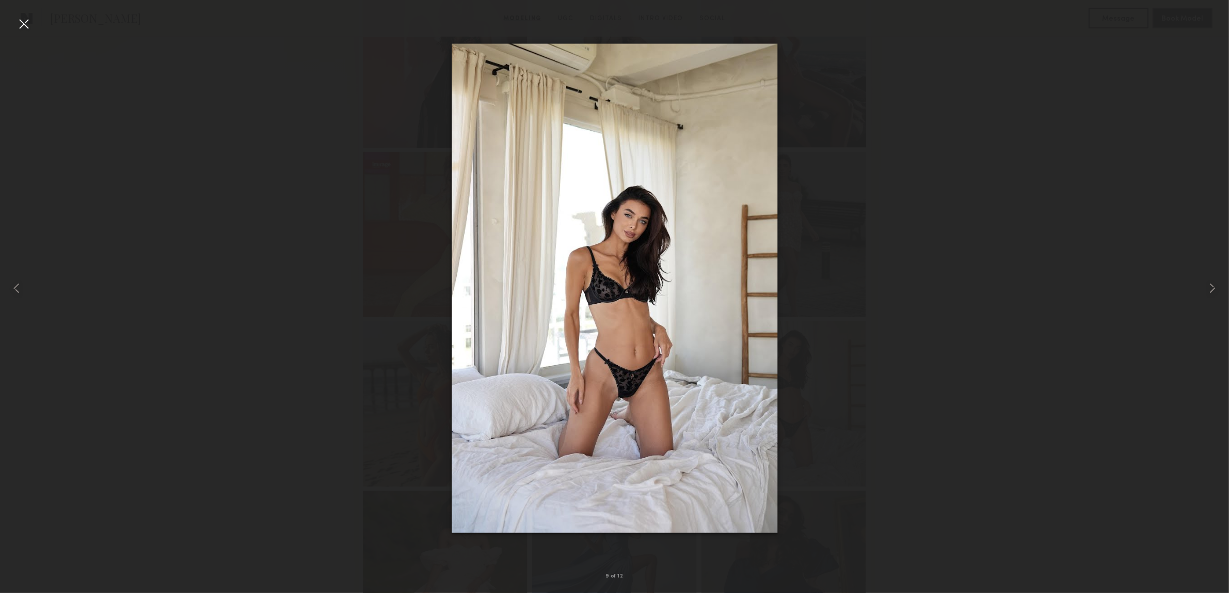
click at [23, 18] on div at bounding box center [23, 23] width 17 height 17
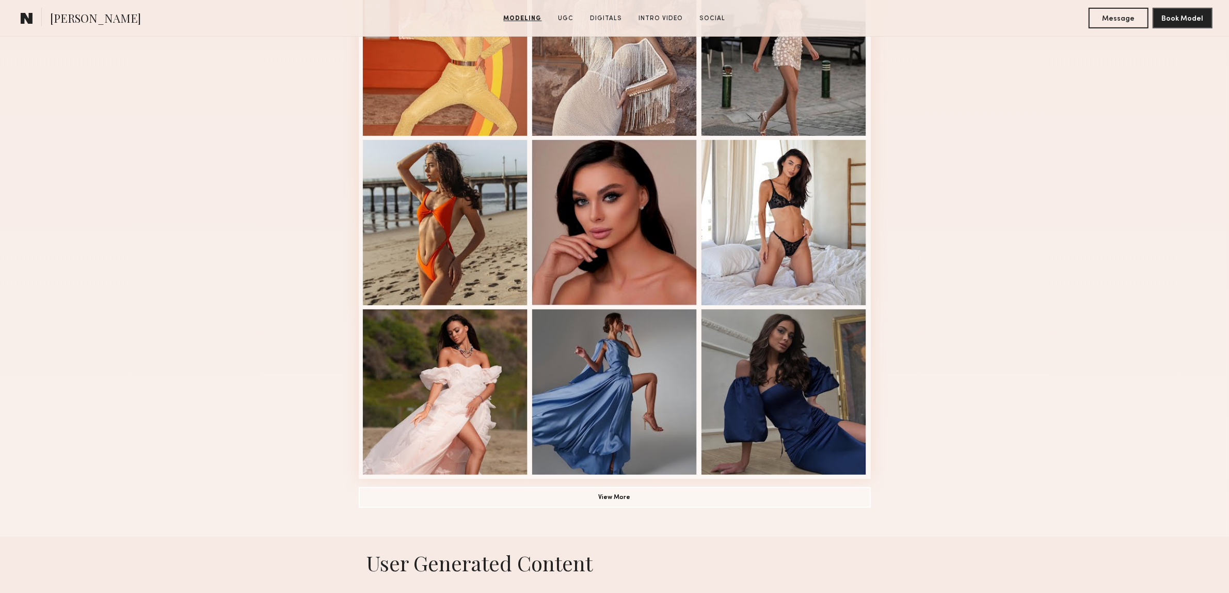
scroll to position [516, 0]
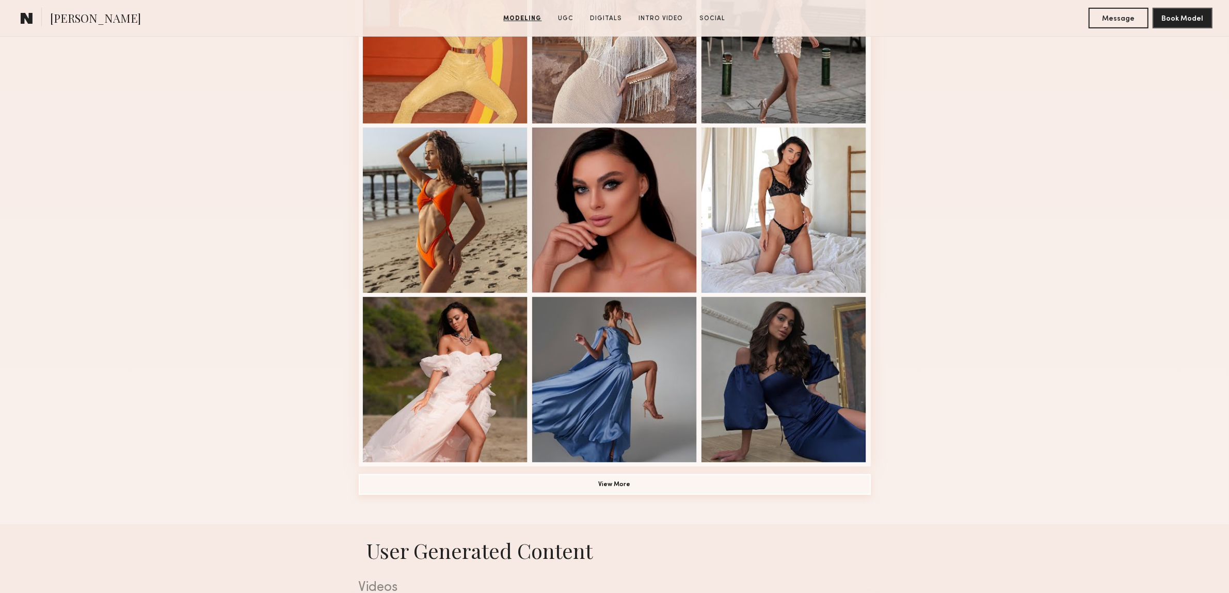
click at [596, 494] on button "View More" at bounding box center [615, 484] width 512 height 21
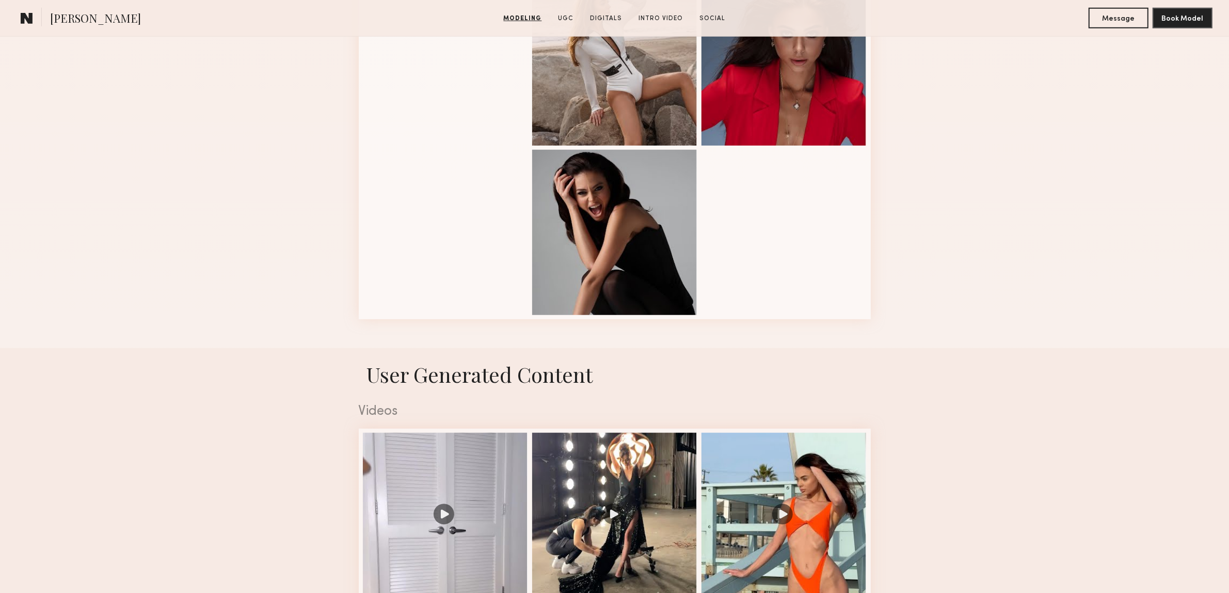
scroll to position [1097, 0]
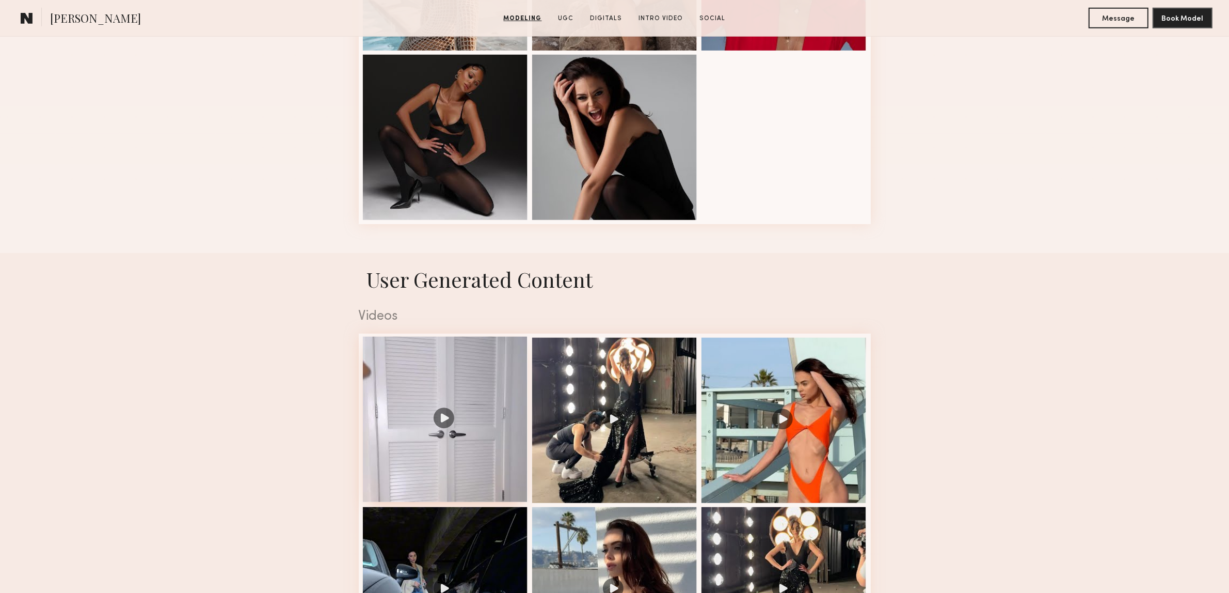
click at [441, 429] on div at bounding box center [445, 419] width 165 height 165
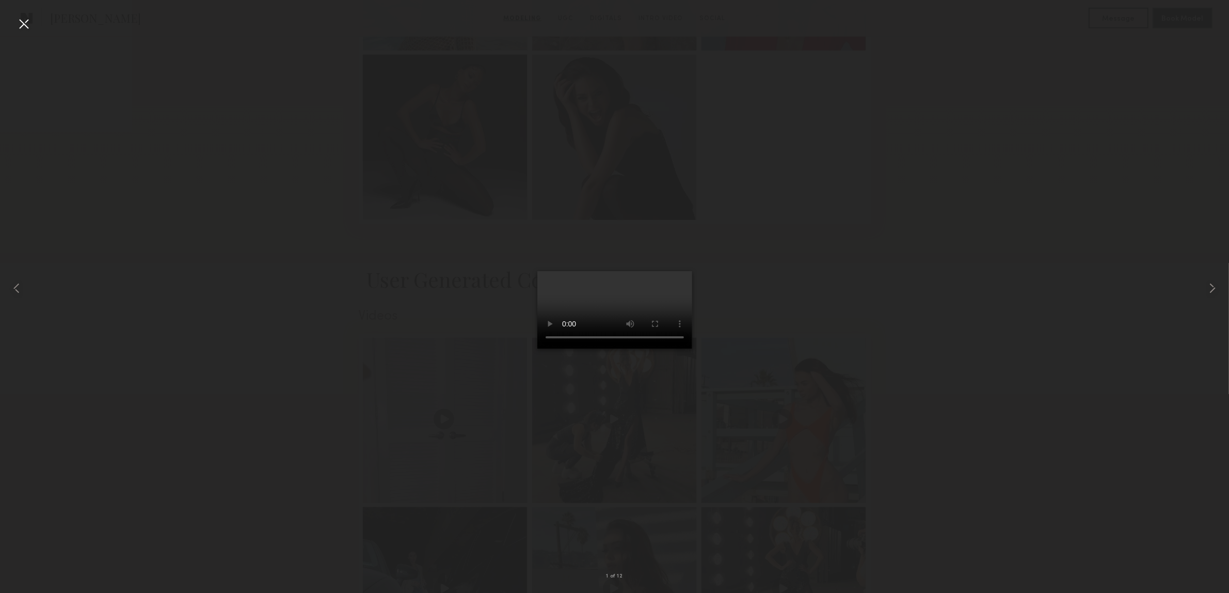
click at [25, 26] on div at bounding box center [23, 23] width 17 height 17
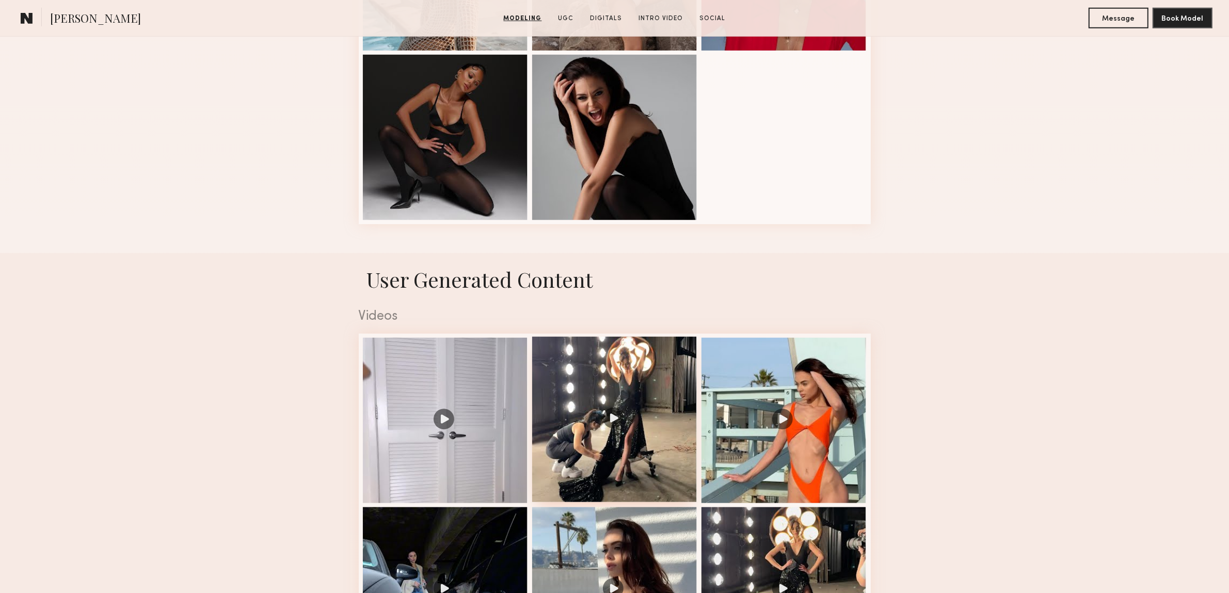
click at [611, 422] on div at bounding box center [614, 419] width 165 height 165
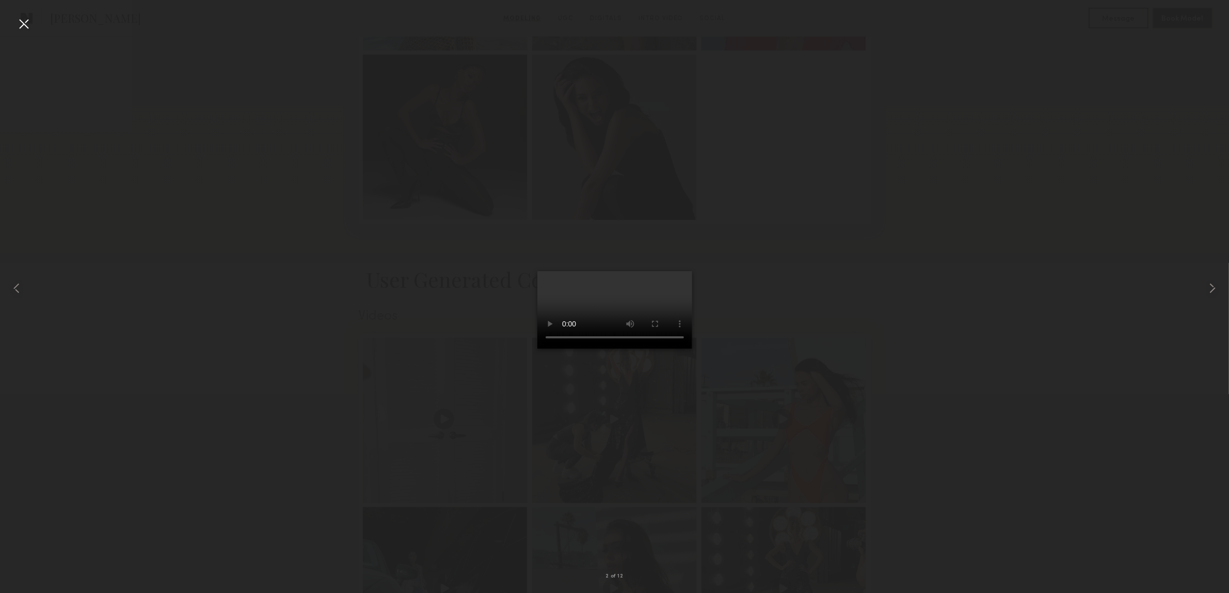
click at [24, 25] on div at bounding box center [23, 23] width 17 height 17
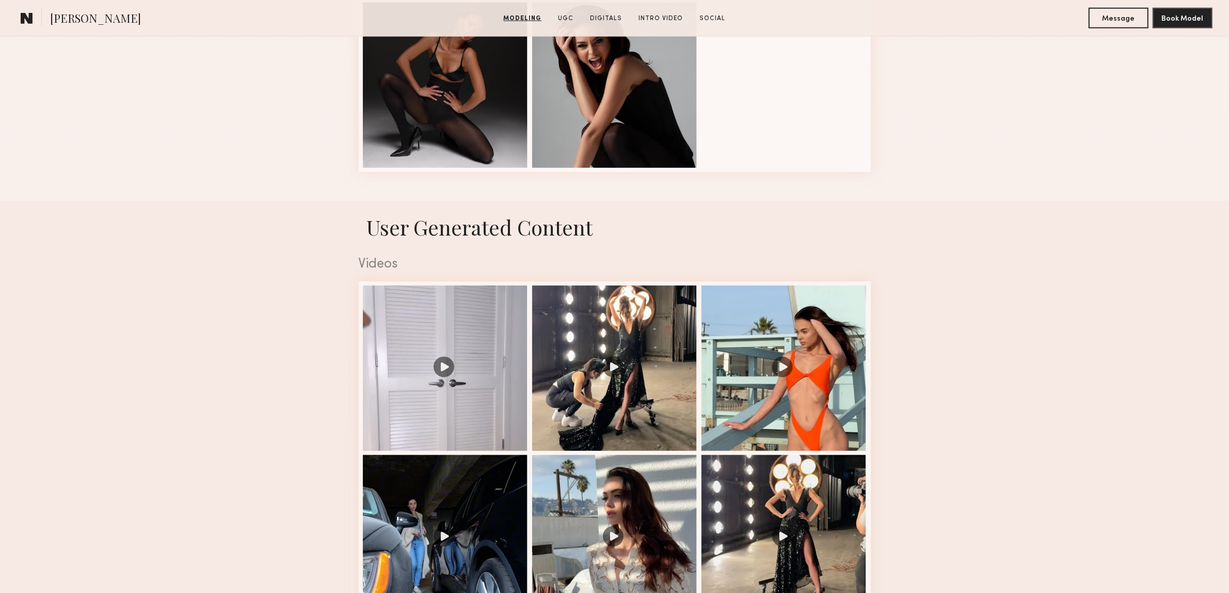
scroll to position [1291, 0]
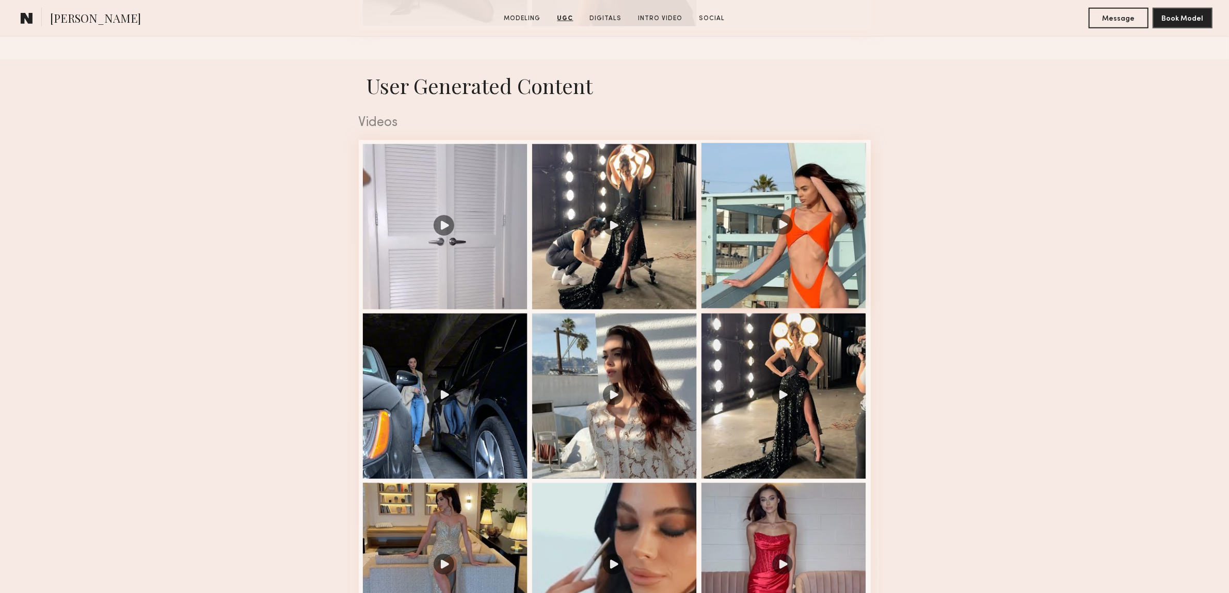
click at [787, 228] on div at bounding box center [784, 225] width 165 height 165
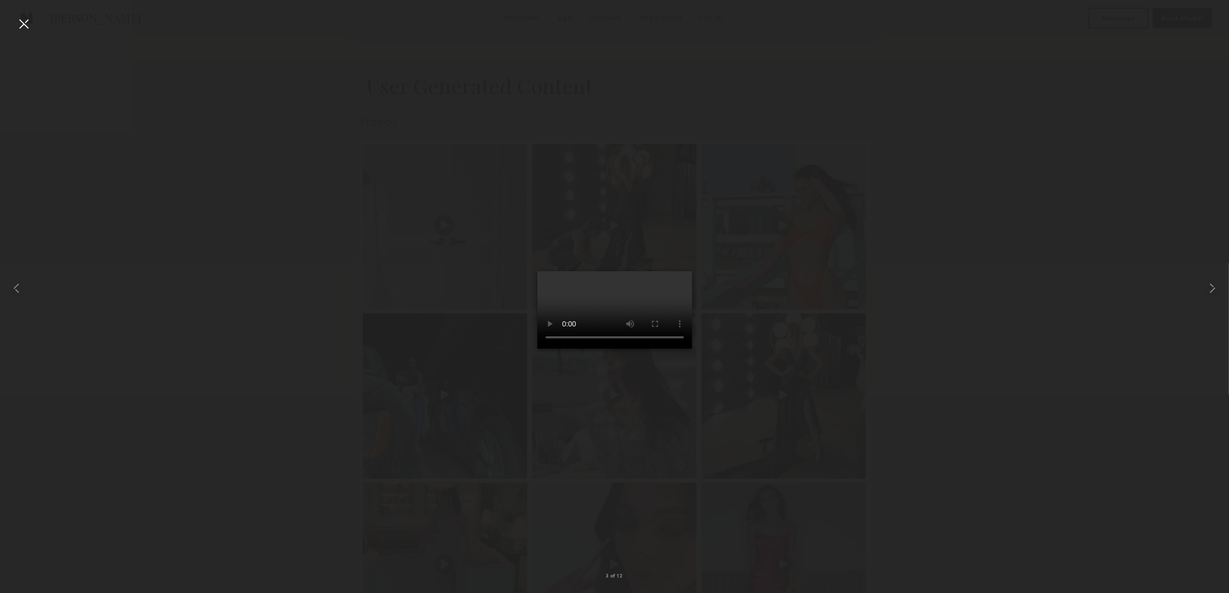
click at [18, 19] on div at bounding box center [23, 23] width 17 height 17
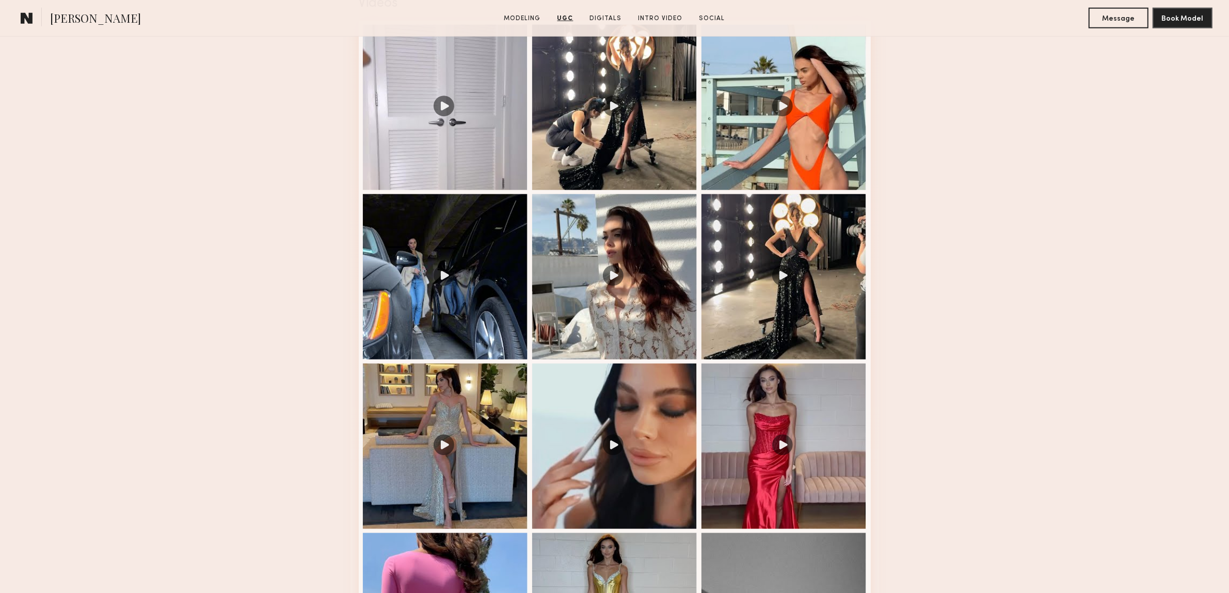
scroll to position [1420, 0]
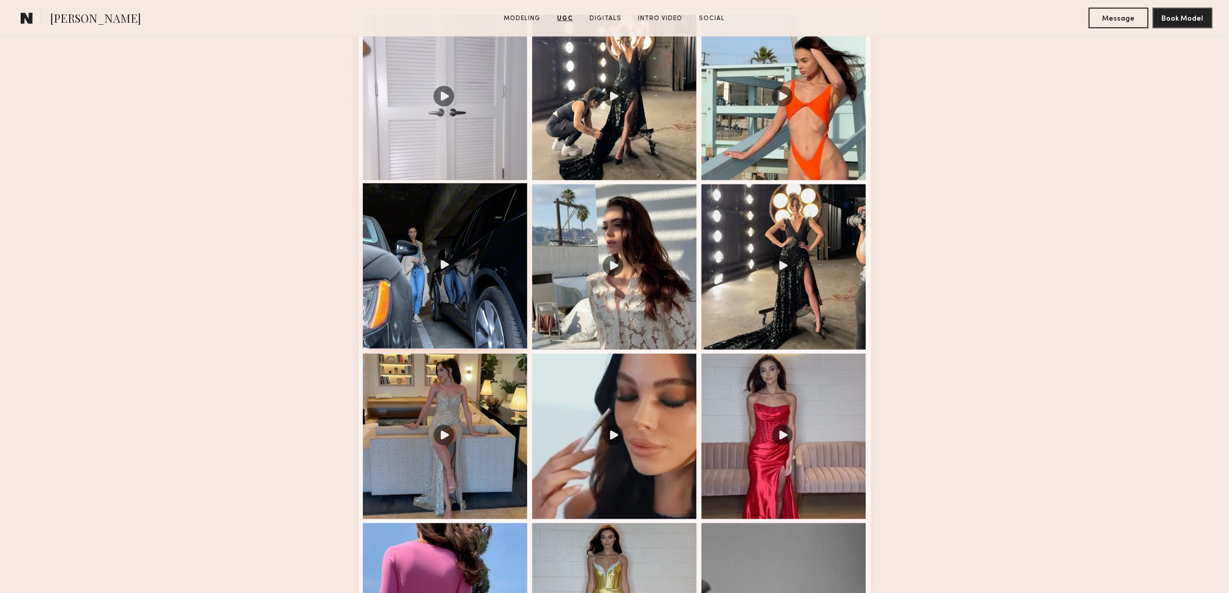
click at [453, 266] on div at bounding box center [445, 265] width 165 height 165
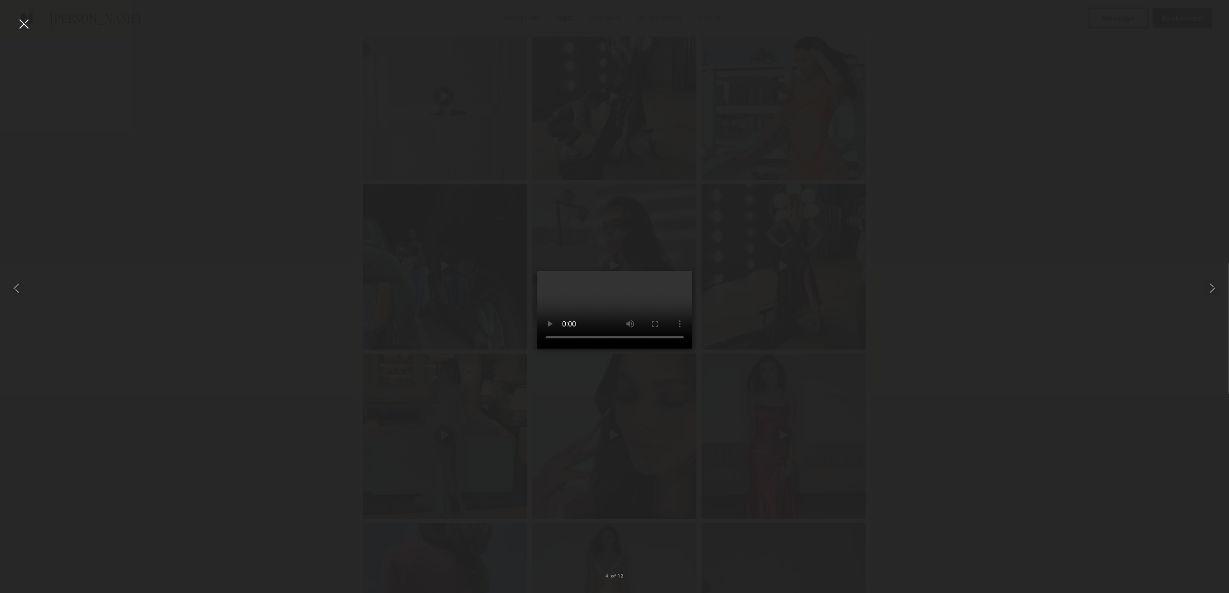
click at [19, 19] on div at bounding box center [23, 23] width 17 height 17
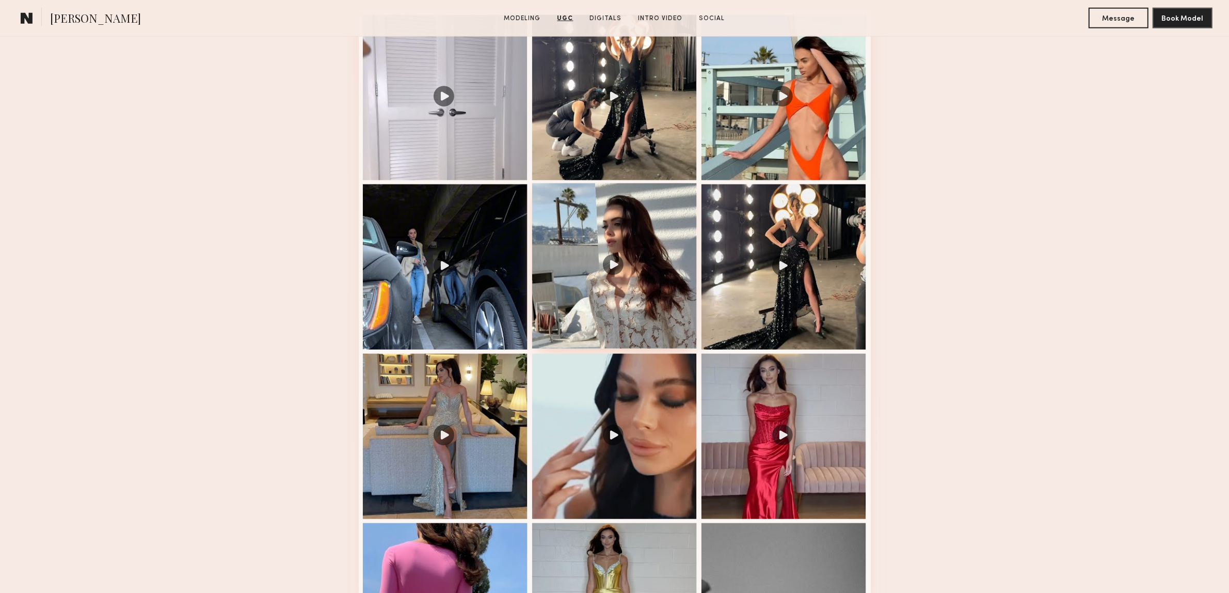
click at [608, 277] on div at bounding box center [614, 265] width 165 height 165
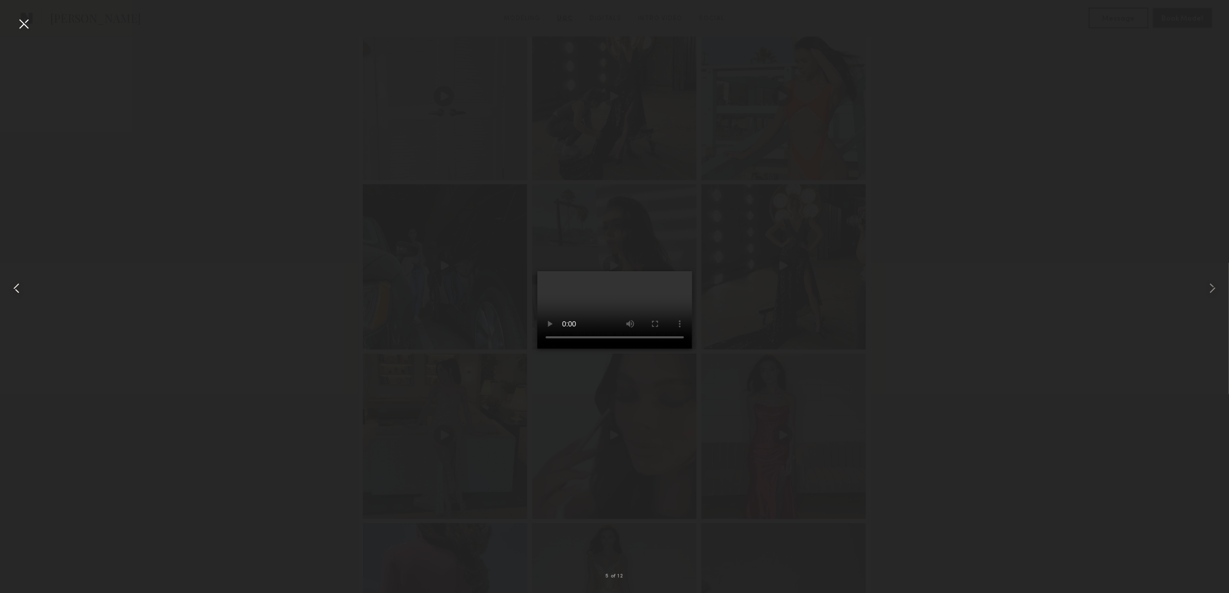
click at [11, 23] on div at bounding box center [24, 288] width 49 height 543
click at [24, 13] on nb-gallery-light "4 of 12" at bounding box center [614, 296] width 1229 height 593
click at [24, 32] on div at bounding box center [24, 288] width 49 height 543
click at [26, 22] on div at bounding box center [23, 23] width 17 height 17
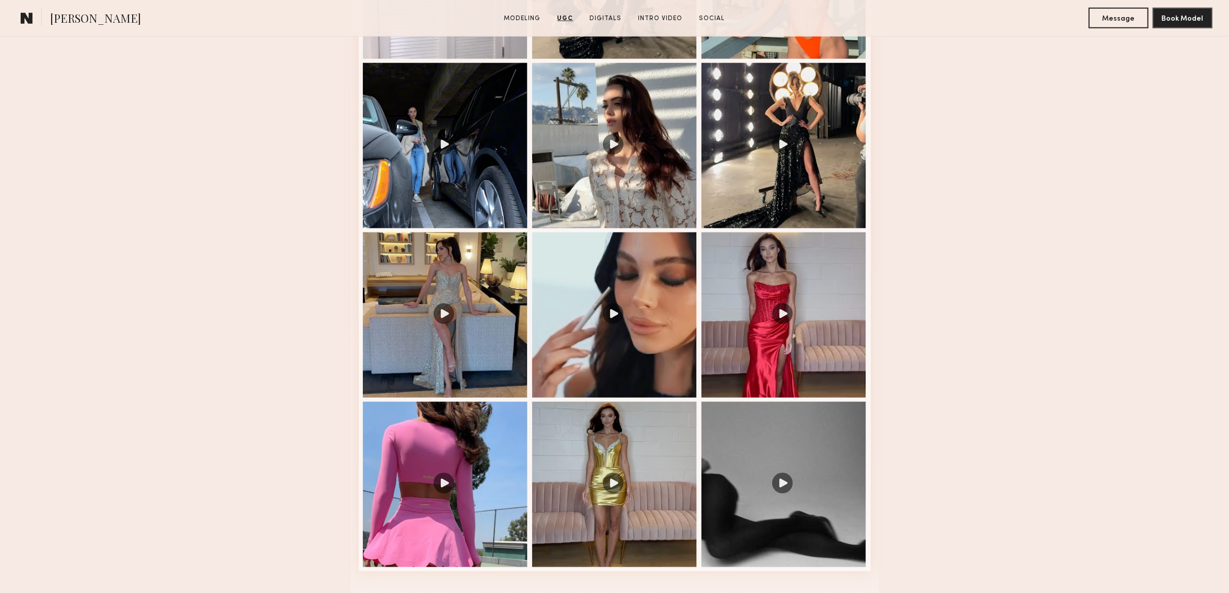
scroll to position [1549, 0]
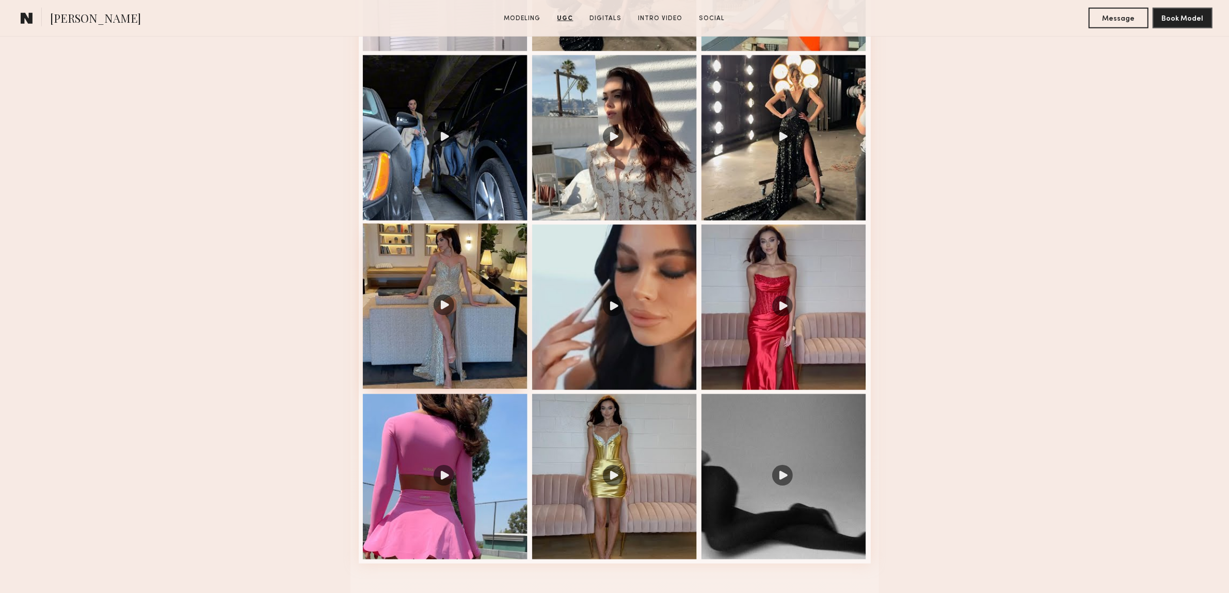
click at [450, 312] on div at bounding box center [445, 306] width 165 height 165
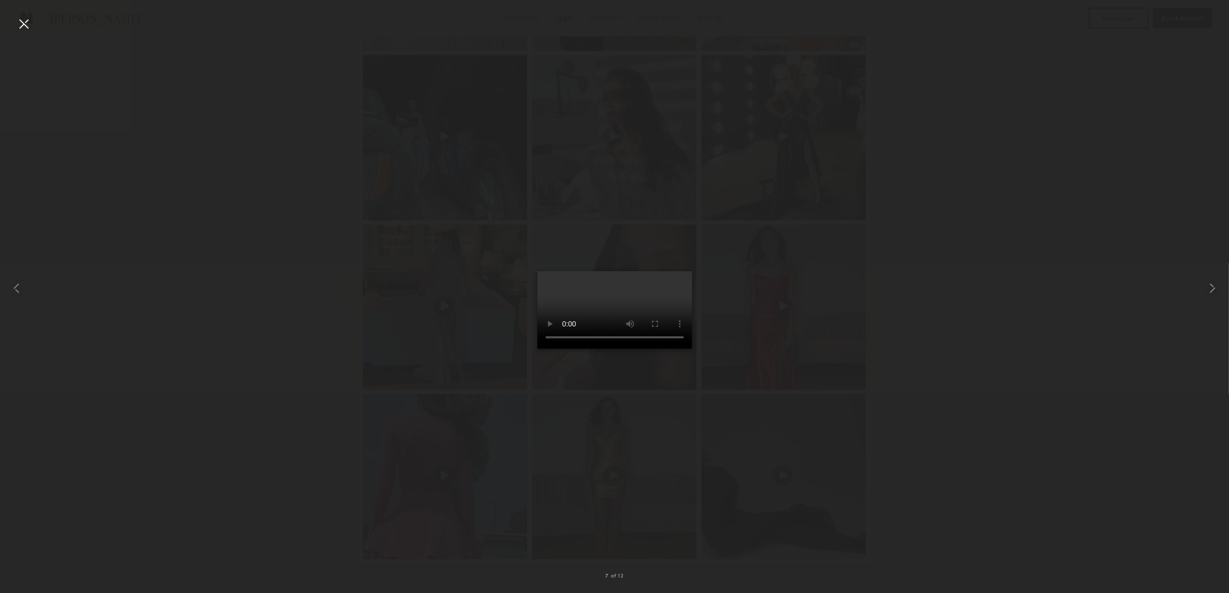
click at [22, 27] on div at bounding box center [23, 23] width 17 height 17
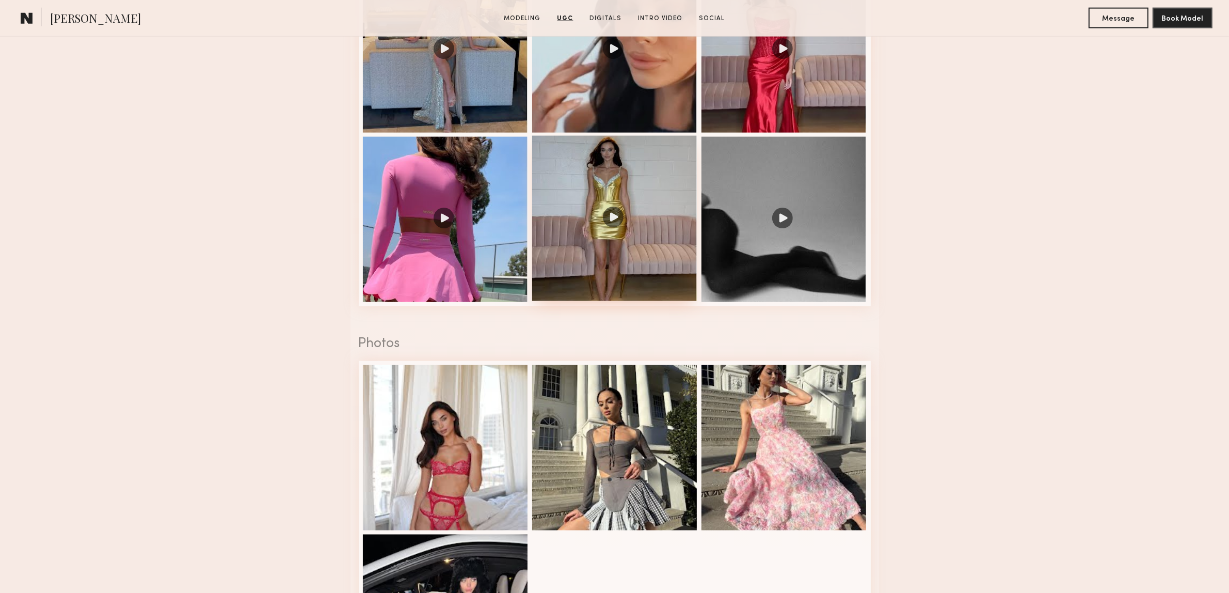
scroll to position [1807, 0]
click at [618, 225] on div at bounding box center [614, 217] width 165 height 165
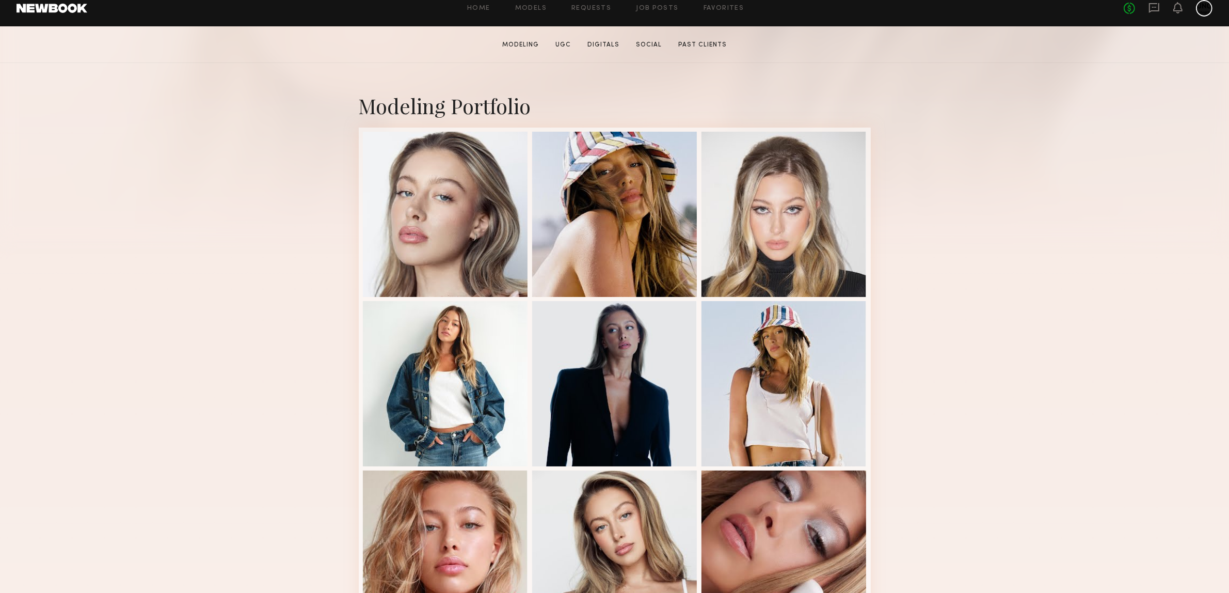
scroll to position [194, 0]
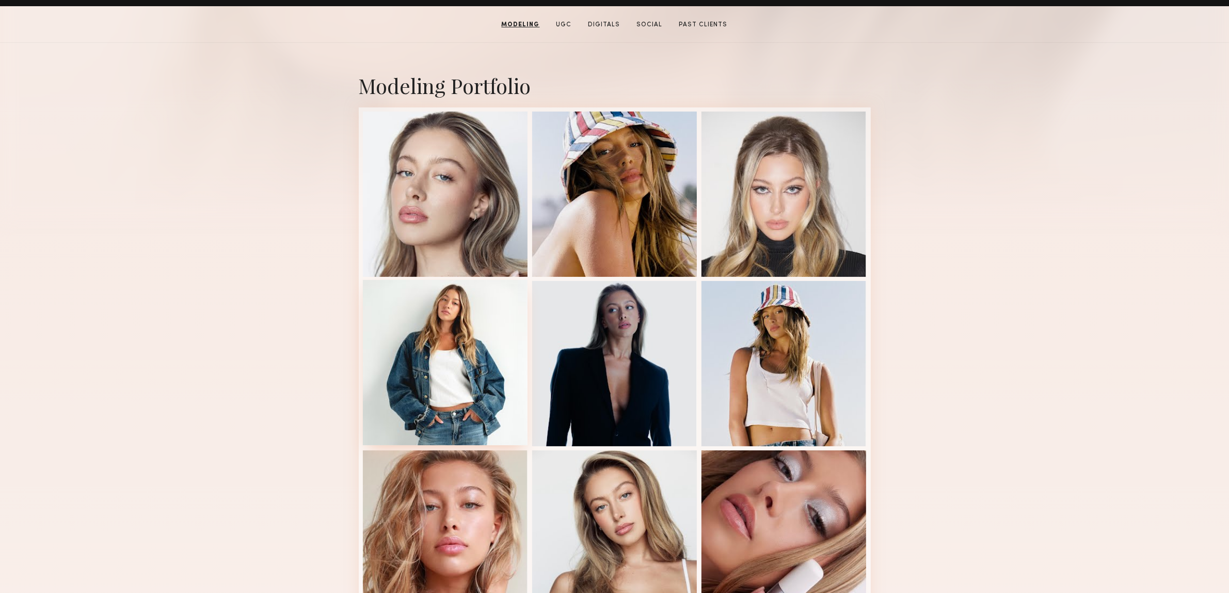
click at [390, 324] on div at bounding box center [445, 362] width 165 height 165
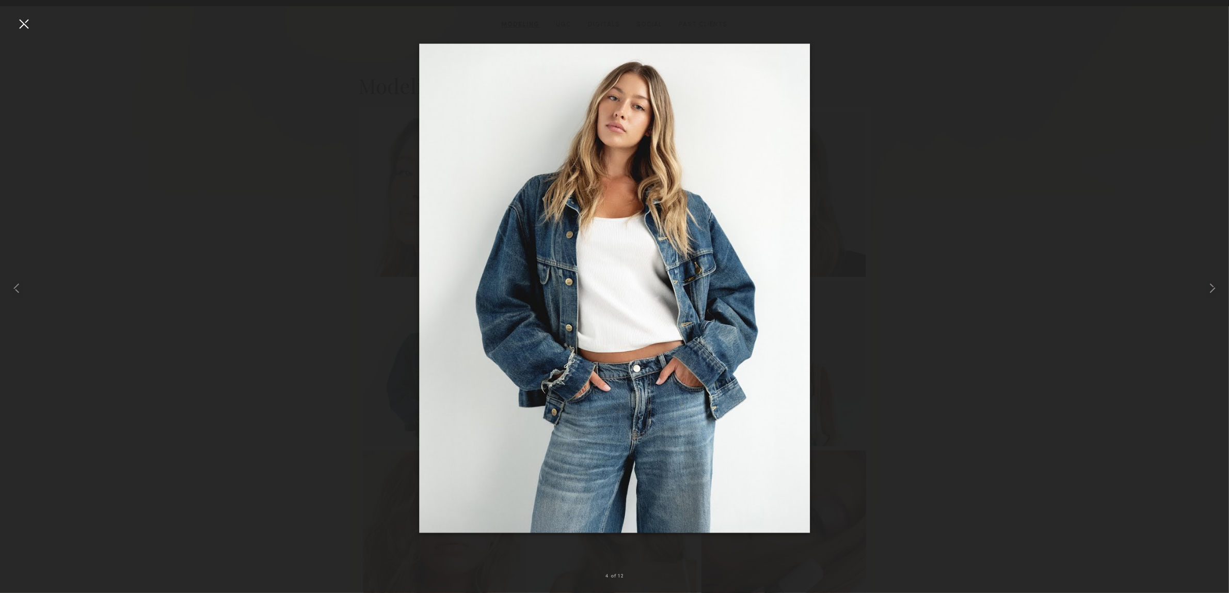
click at [22, 20] on div at bounding box center [23, 23] width 17 height 17
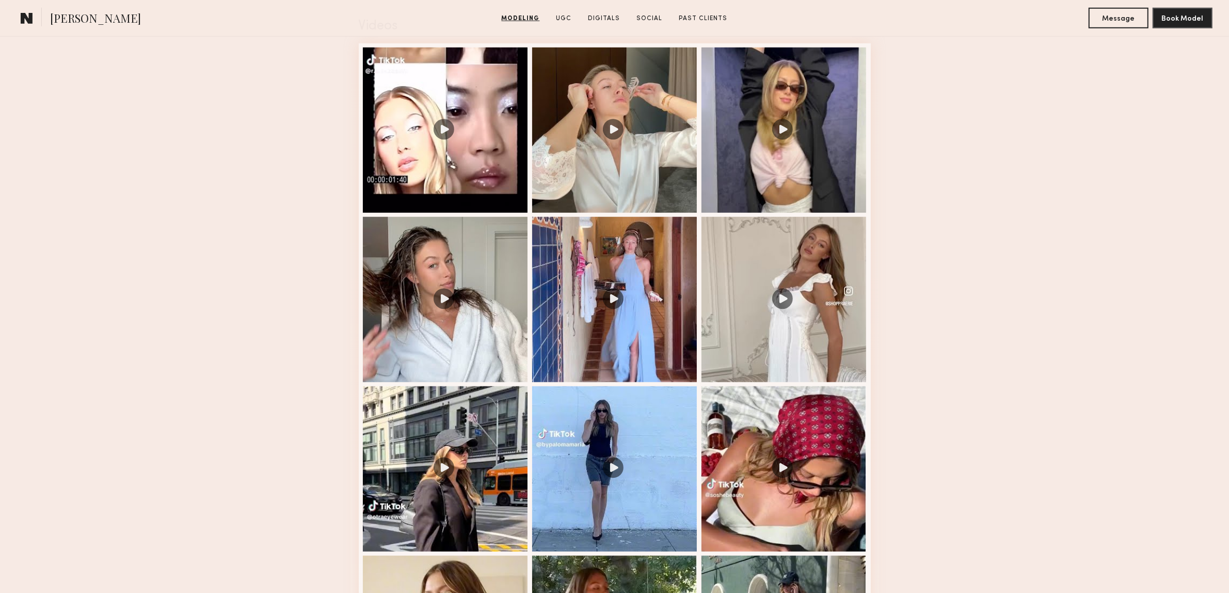
scroll to position [1097, 0]
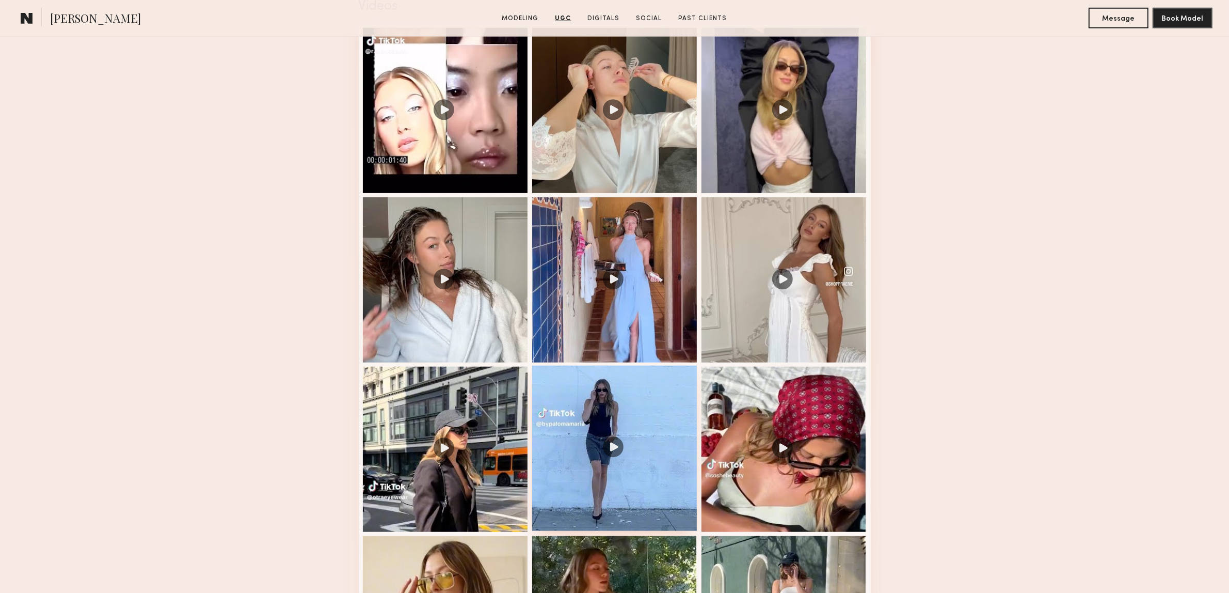
click at [628, 442] on div at bounding box center [614, 448] width 165 height 165
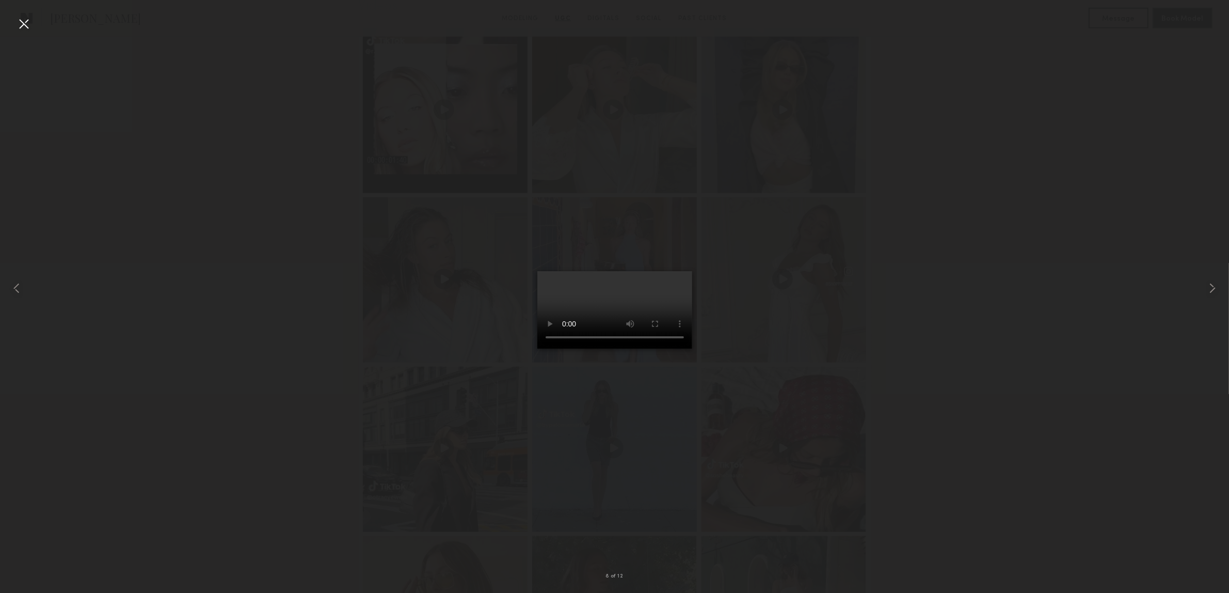
click at [971, 277] on div at bounding box center [614, 288] width 1229 height 543
click at [19, 27] on div at bounding box center [23, 23] width 17 height 17
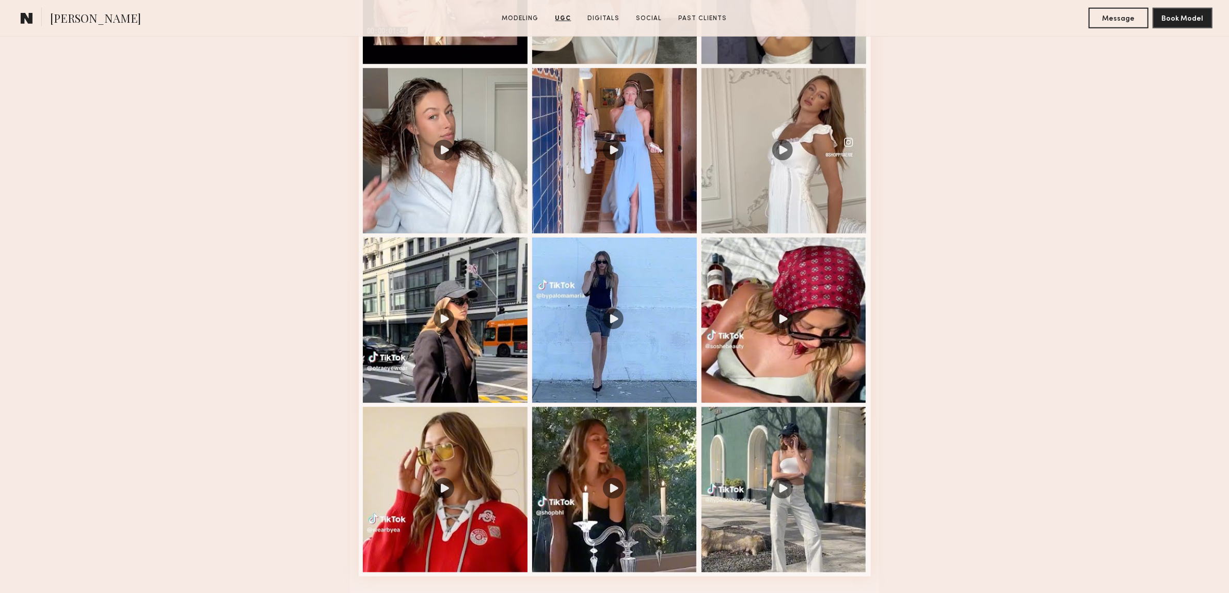
scroll to position [1291, 0]
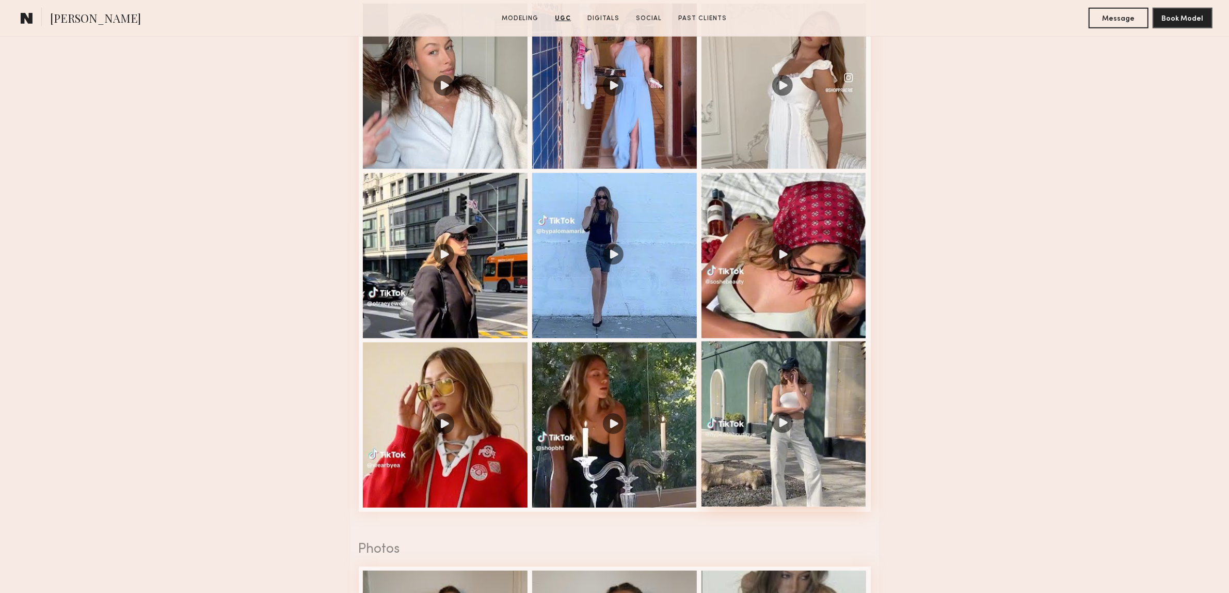
click at [781, 434] on div at bounding box center [784, 423] width 165 height 165
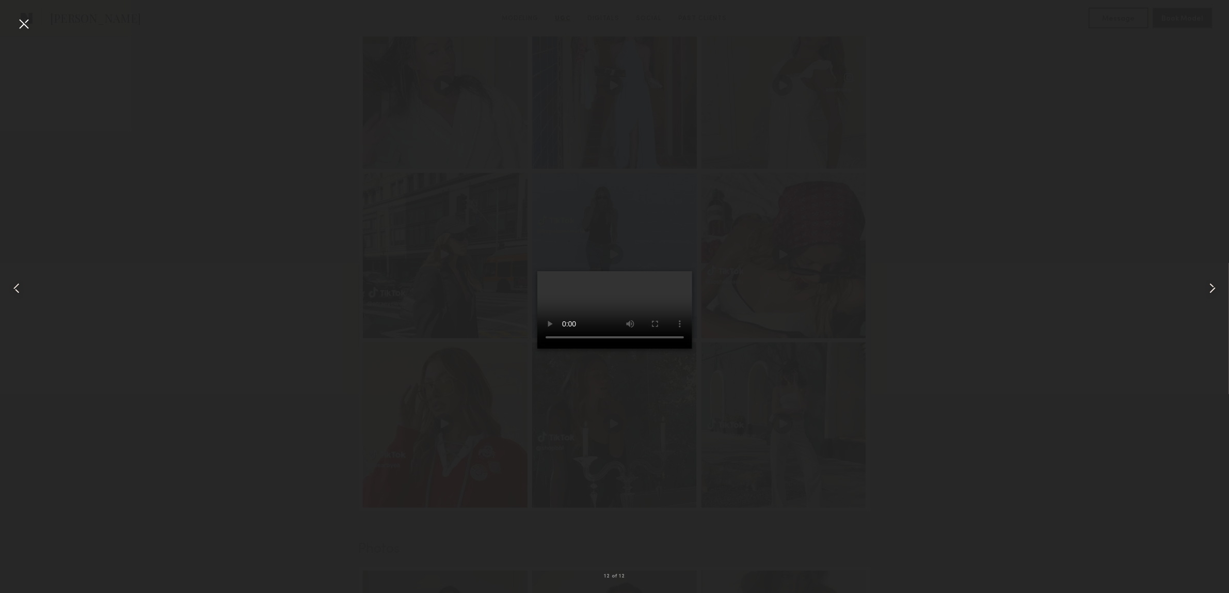
click at [24, 22] on div at bounding box center [23, 23] width 17 height 17
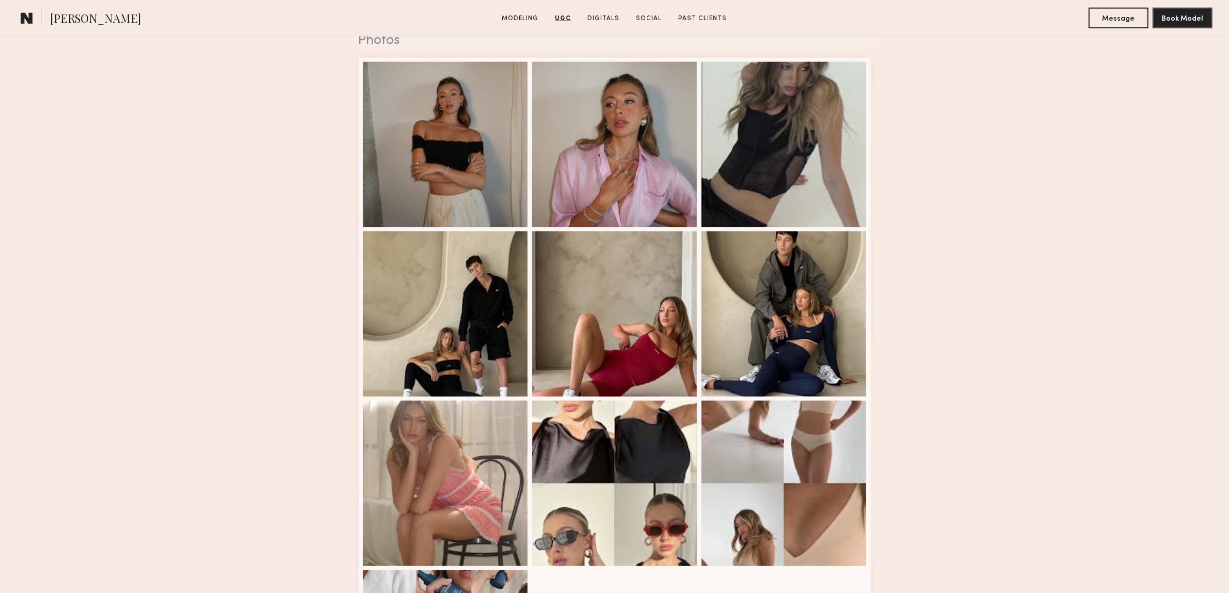
scroll to position [1807, 0]
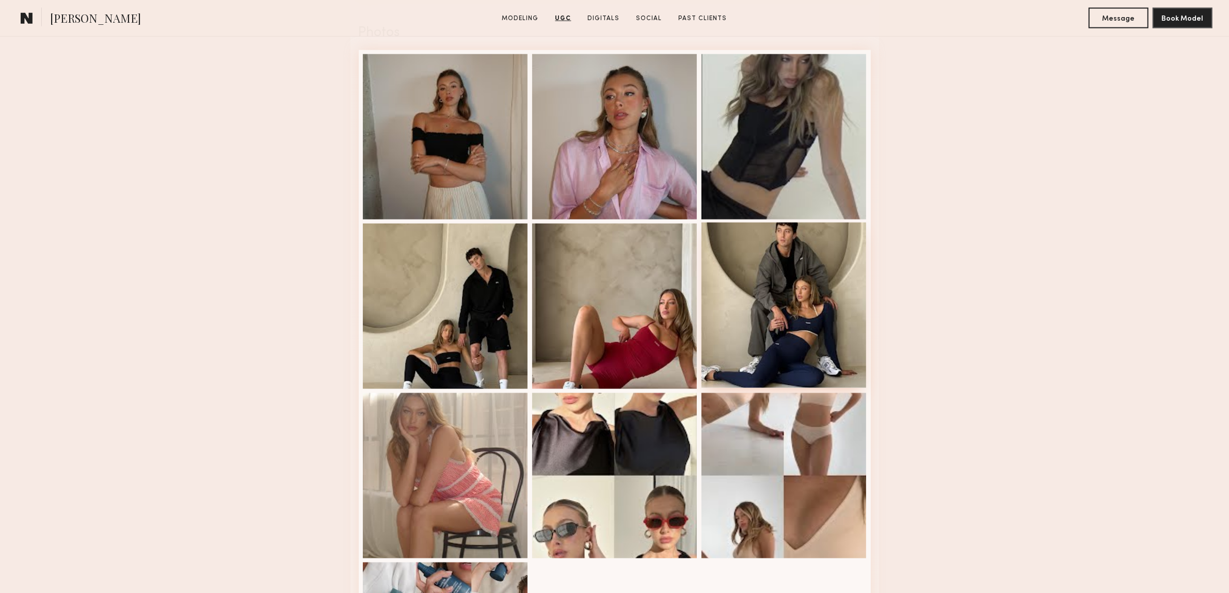
click at [718, 282] on div at bounding box center [784, 305] width 165 height 165
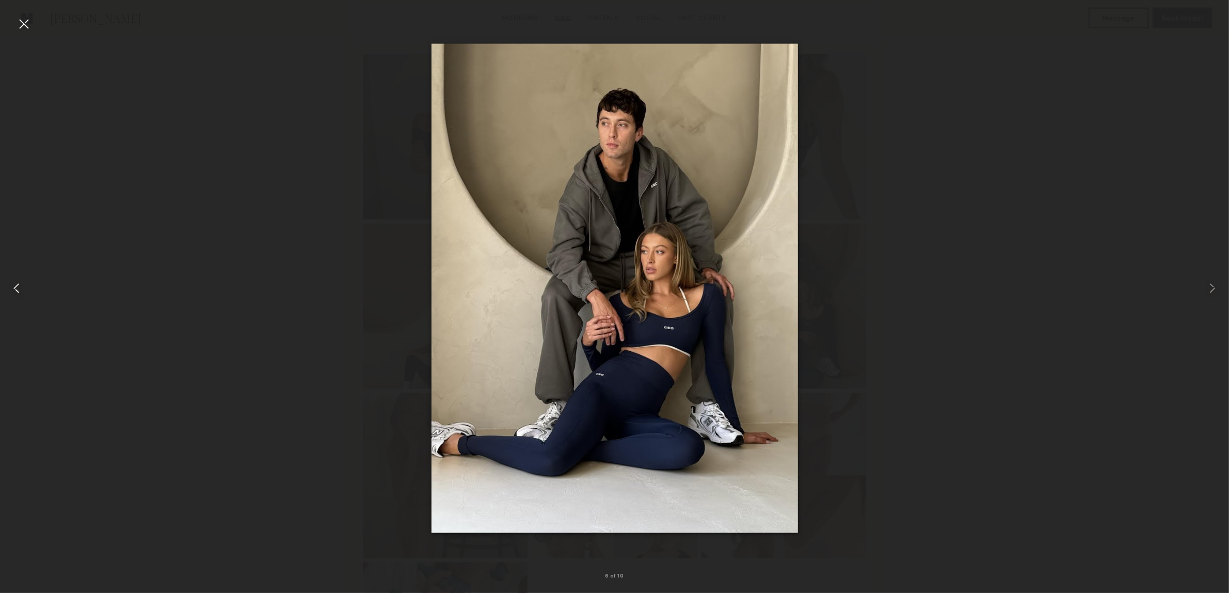
click at [1, 24] on div at bounding box center [24, 288] width 49 height 543
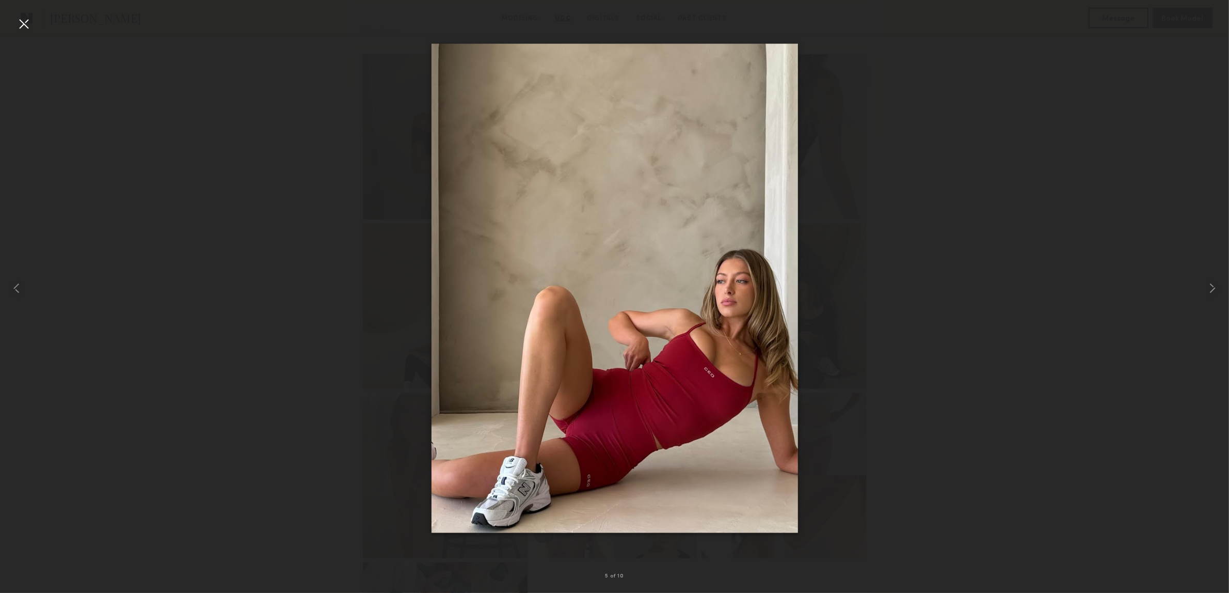
click at [26, 21] on div at bounding box center [23, 23] width 17 height 17
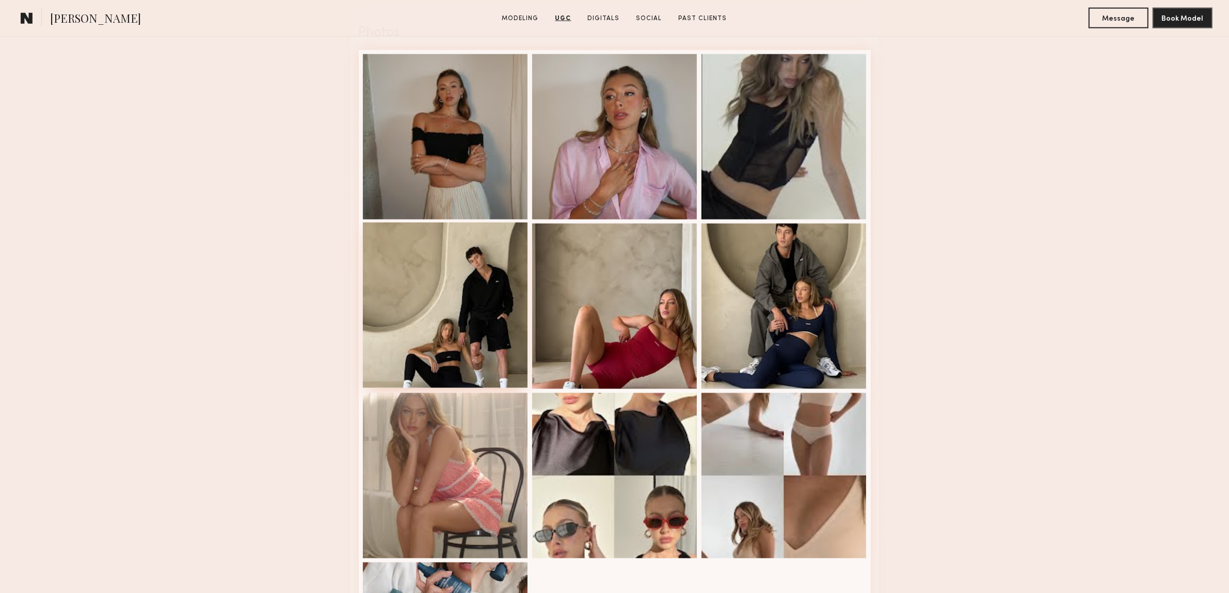
click at [461, 315] on div at bounding box center [445, 305] width 165 height 165
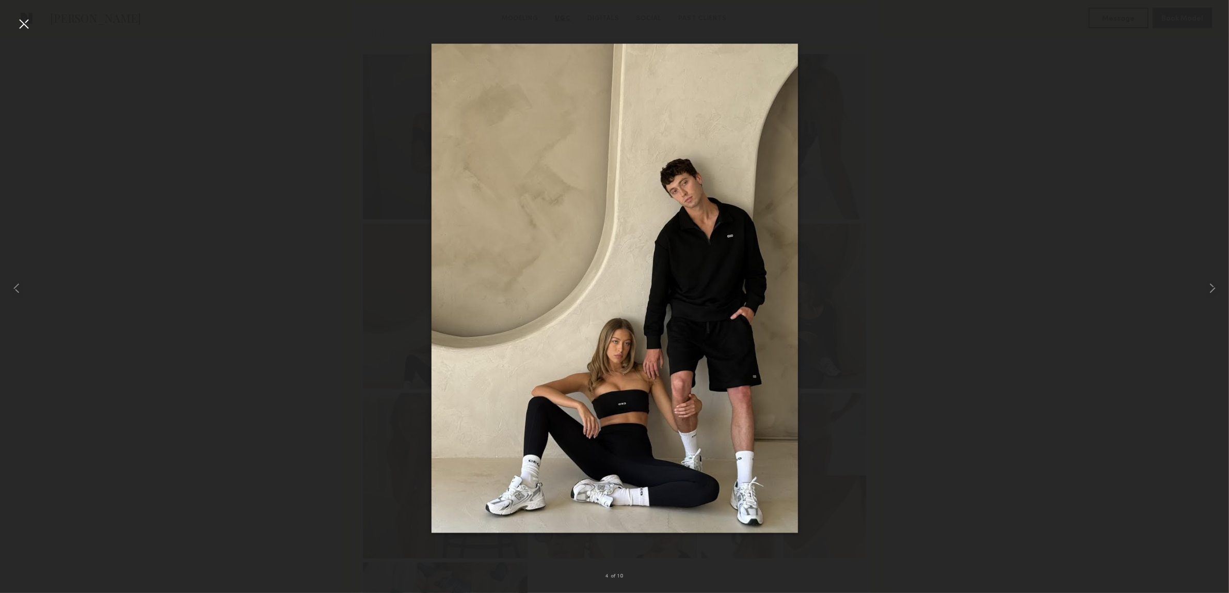
click at [22, 22] on div at bounding box center [23, 23] width 17 height 17
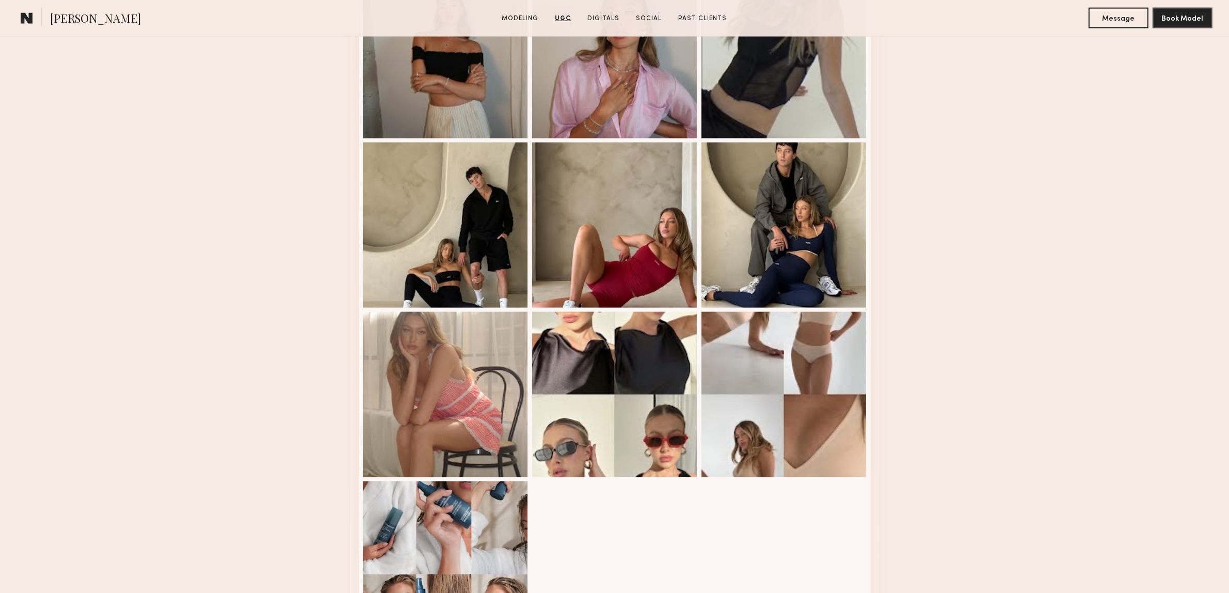
scroll to position [2001, 0]
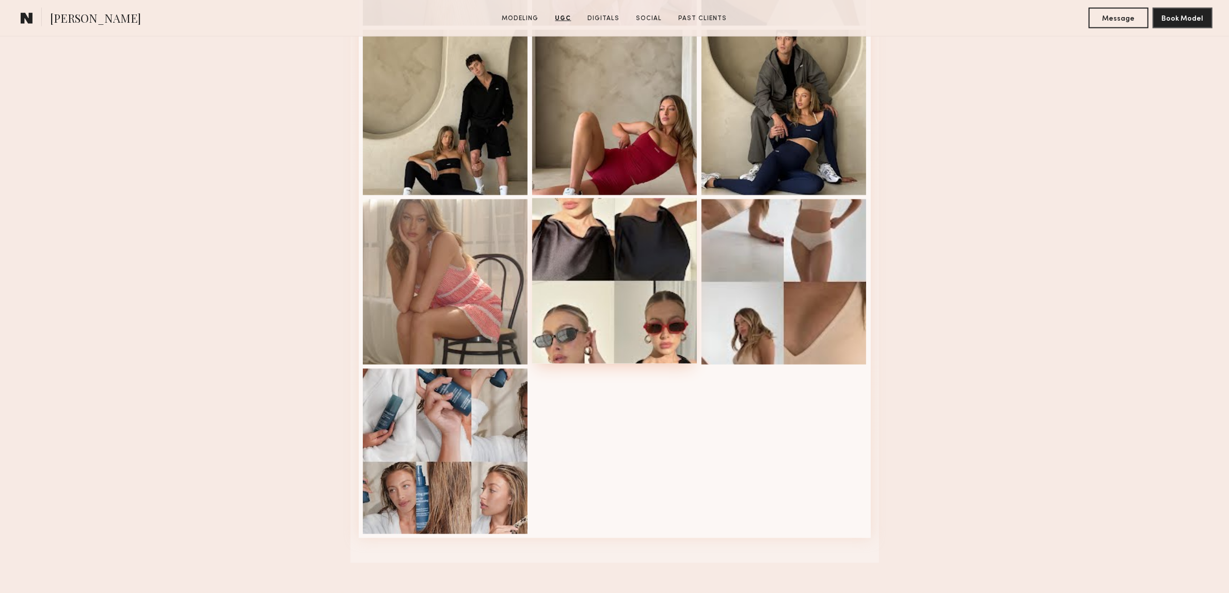
click at [607, 311] on div at bounding box center [614, 280] width 165 height 165
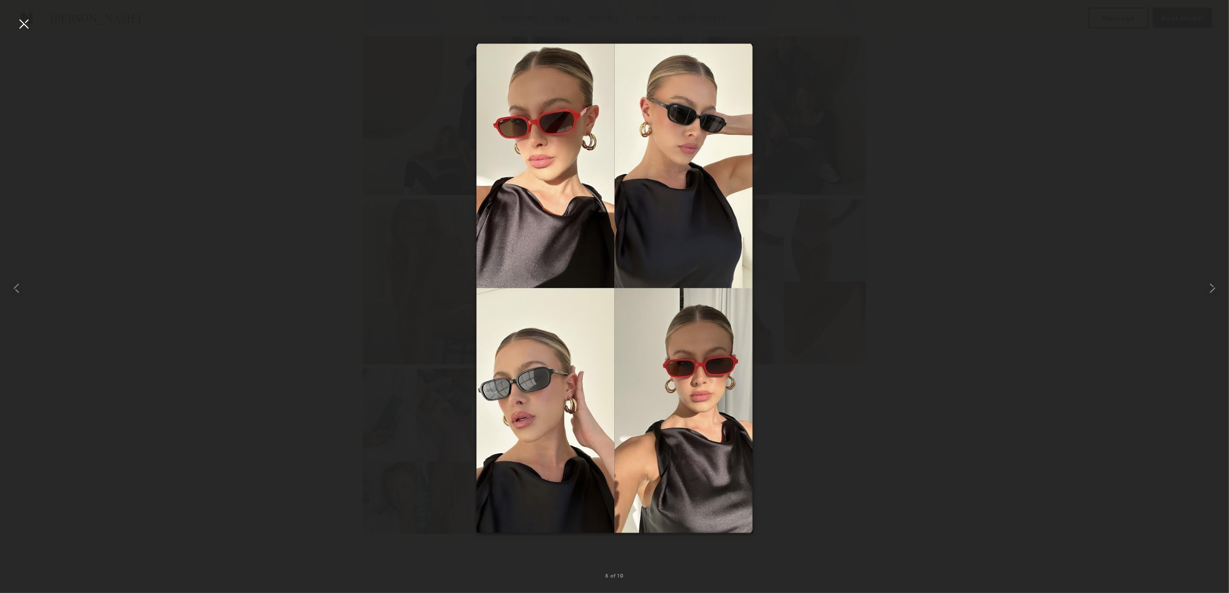
click at [19, 15] on div at bounding box center [23, 23] width 17 height 17
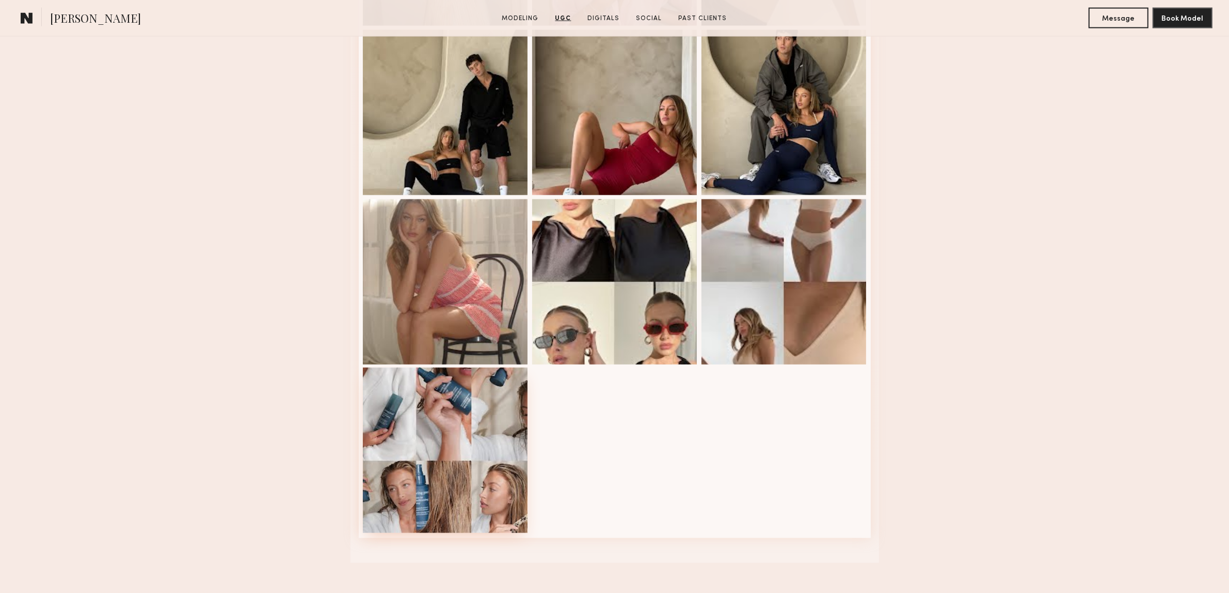
click at [425, 507] on div at bounding box center [445, 450] width 165 height 165
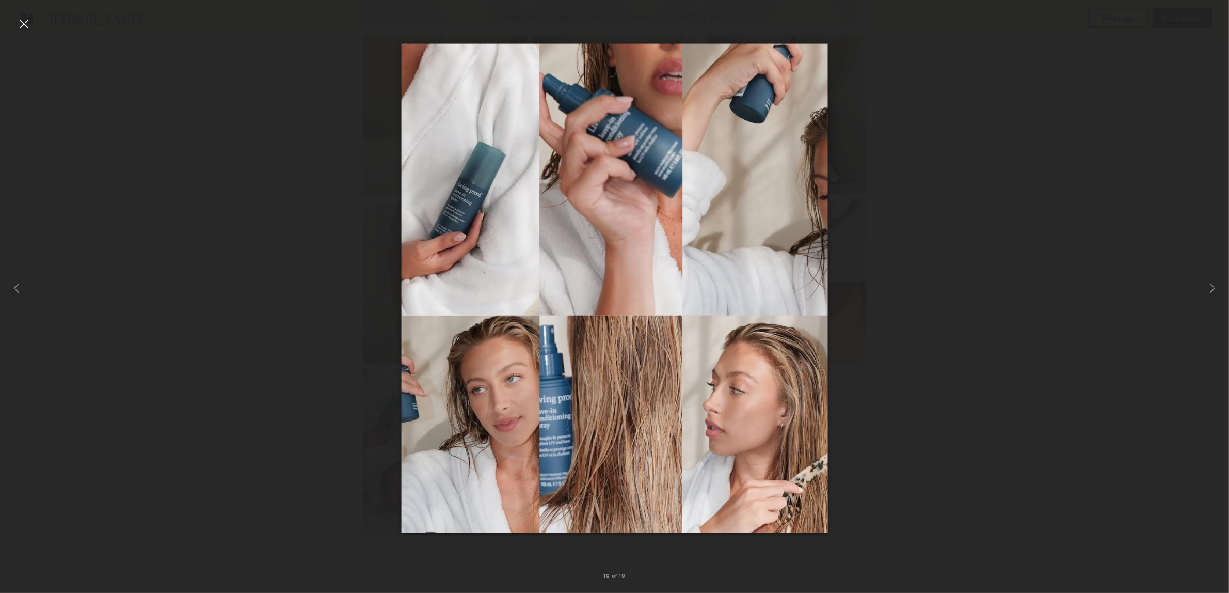
click at [21, 24] on div at bounding box center [23, 23] width 17 height 17
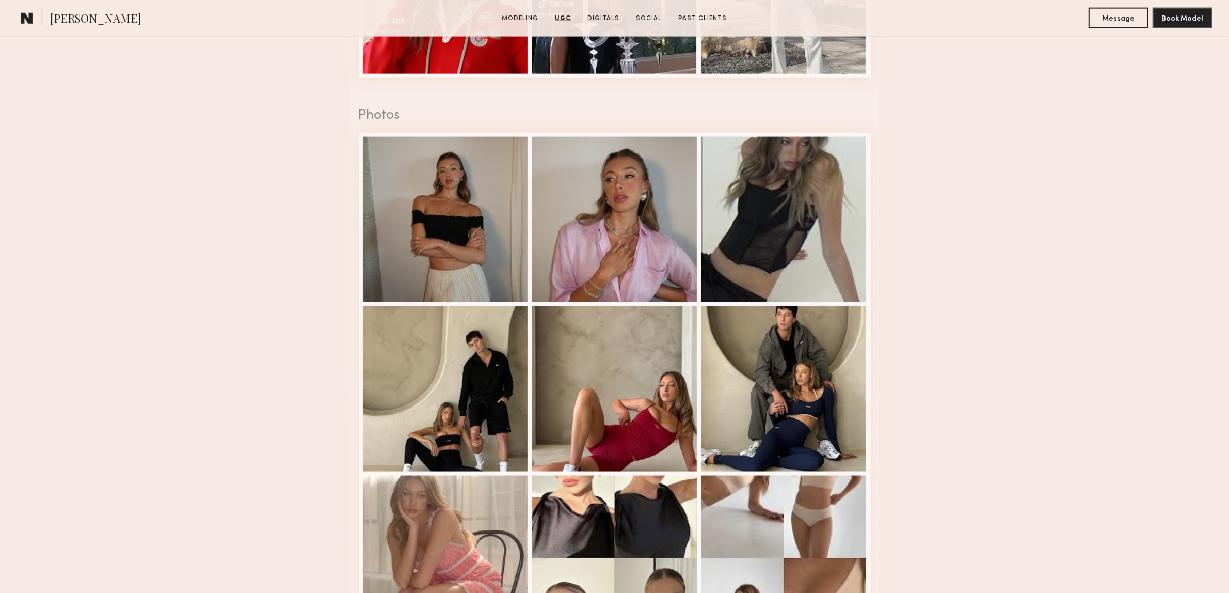
scroll to position [1678, 0]
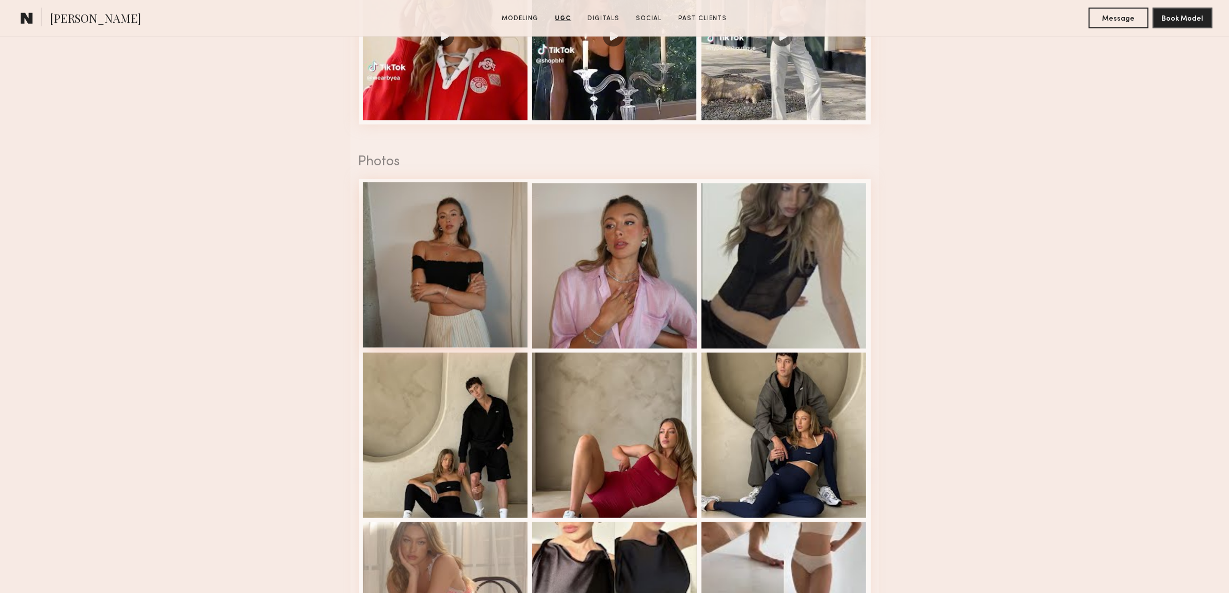
click at [445, 227] on div at bounding box center [445, 264] width 165 height 165
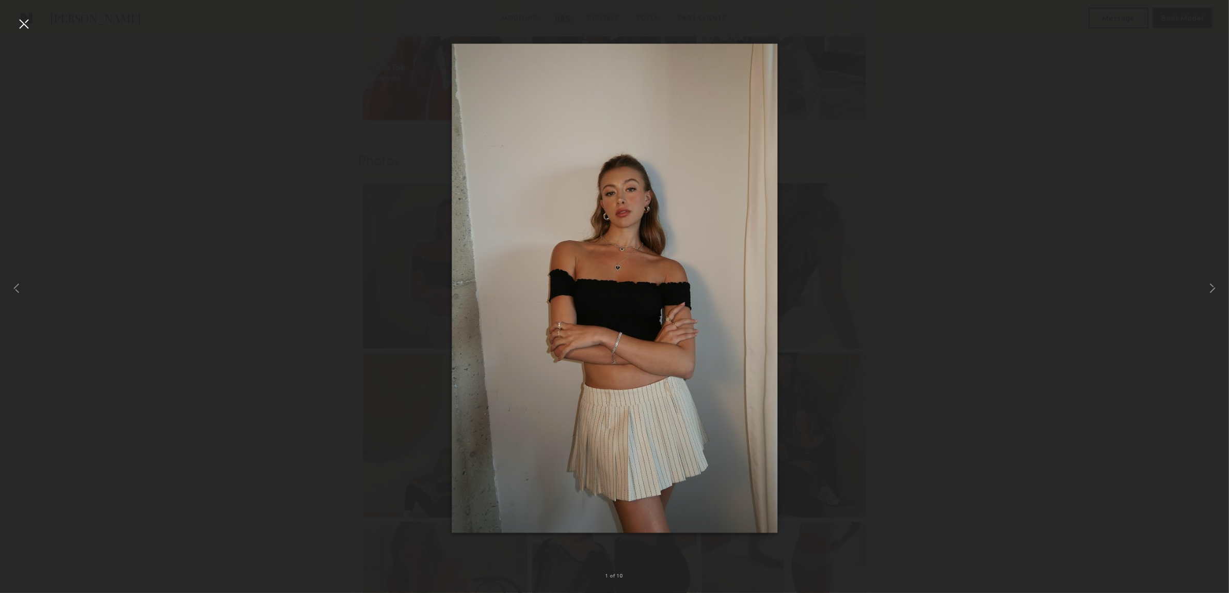
click at [17, 22] on div at bounding box center [23, 23] width 17 height 17
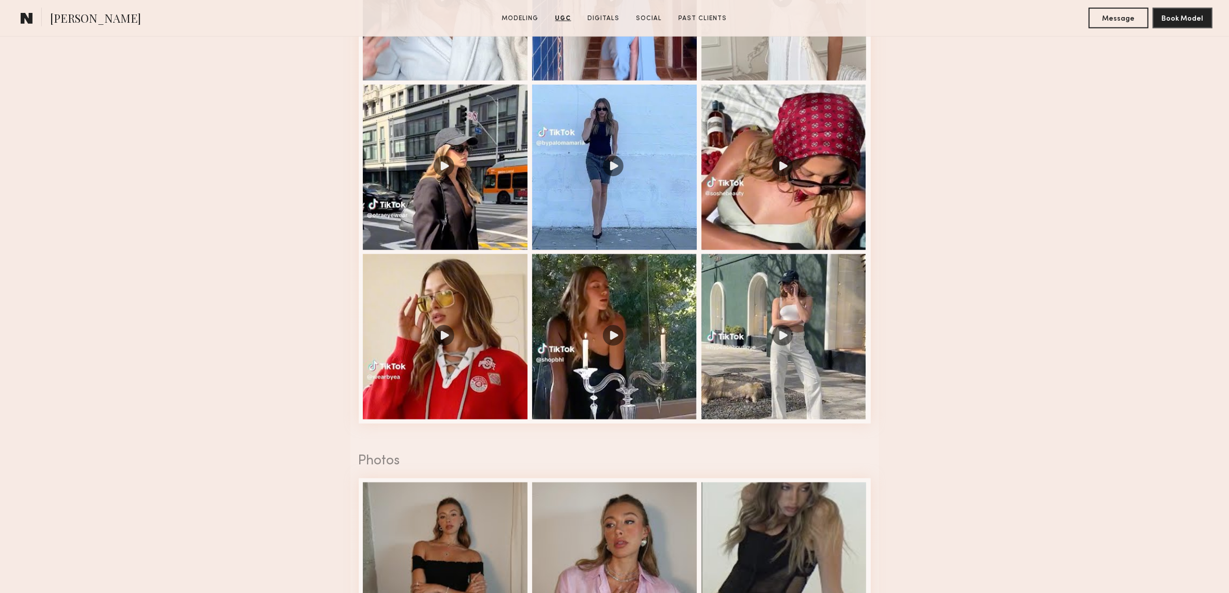
scroll to position [1355, 0]
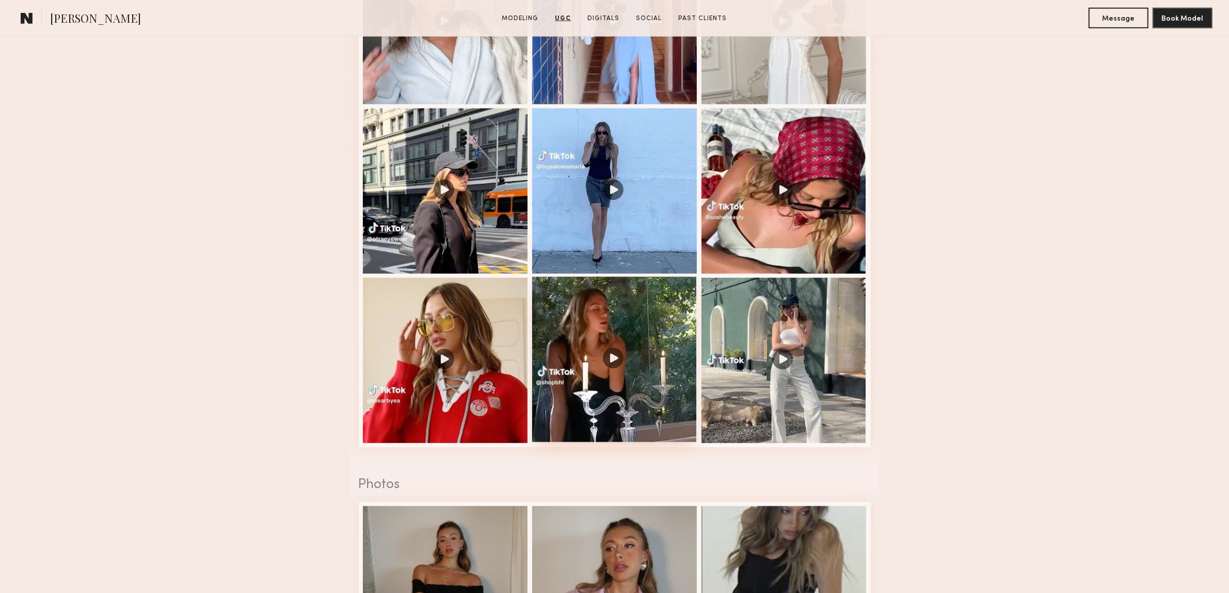
click at [640, 369] on div at bounding box center [614, 359] width 165 height 165
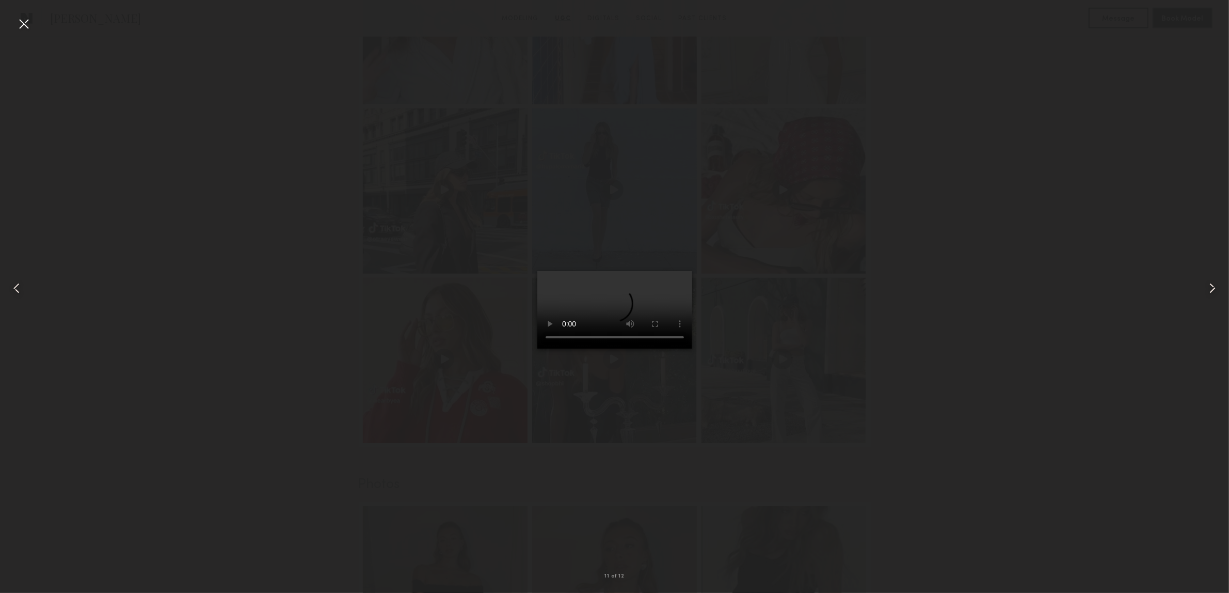
click at [17, 22] on div at bounding box center [23, 23] width 17 height 17
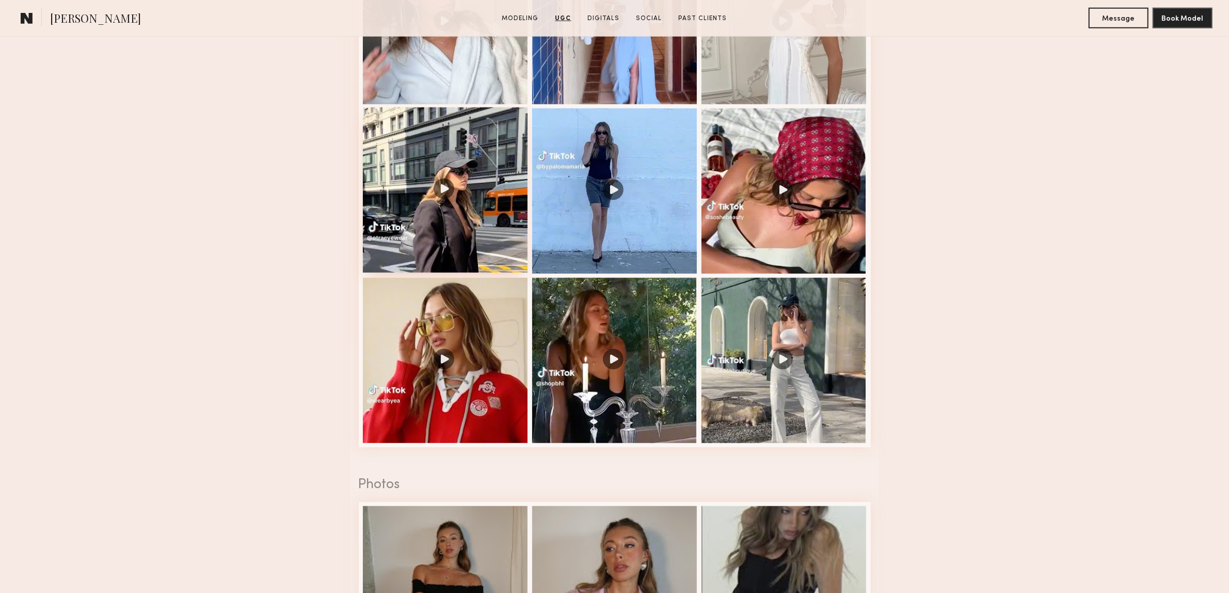
click at [452, 186] on div at bounding box center [445, 189] width 165 height 165
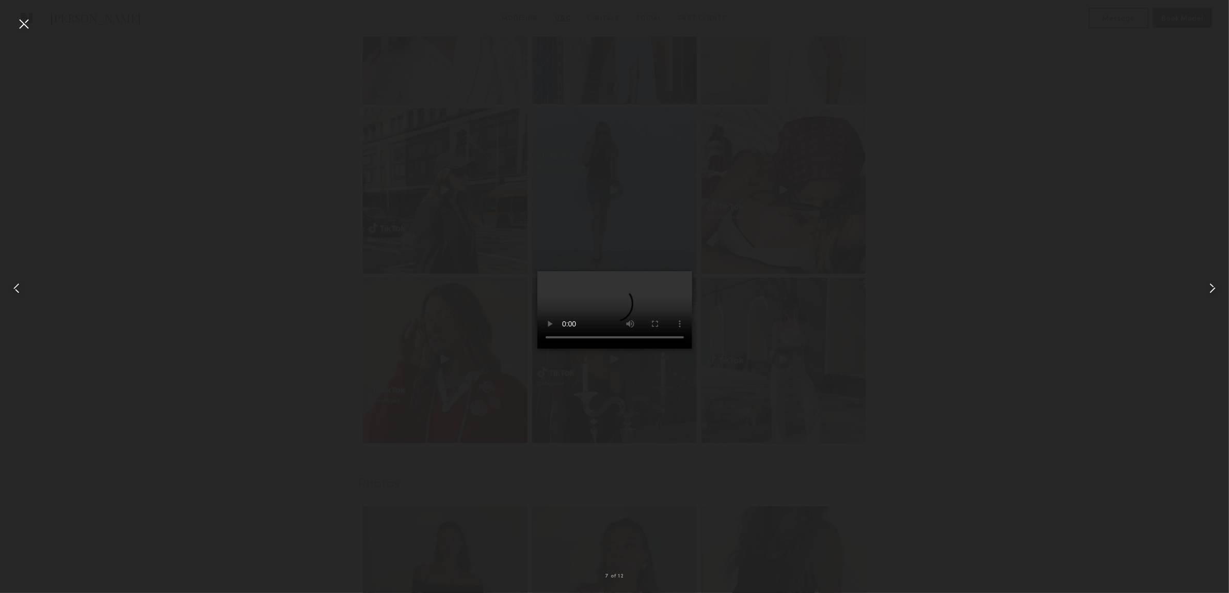
click at [27, 25] on div at bounding box center [23, 23] width 17 height 17
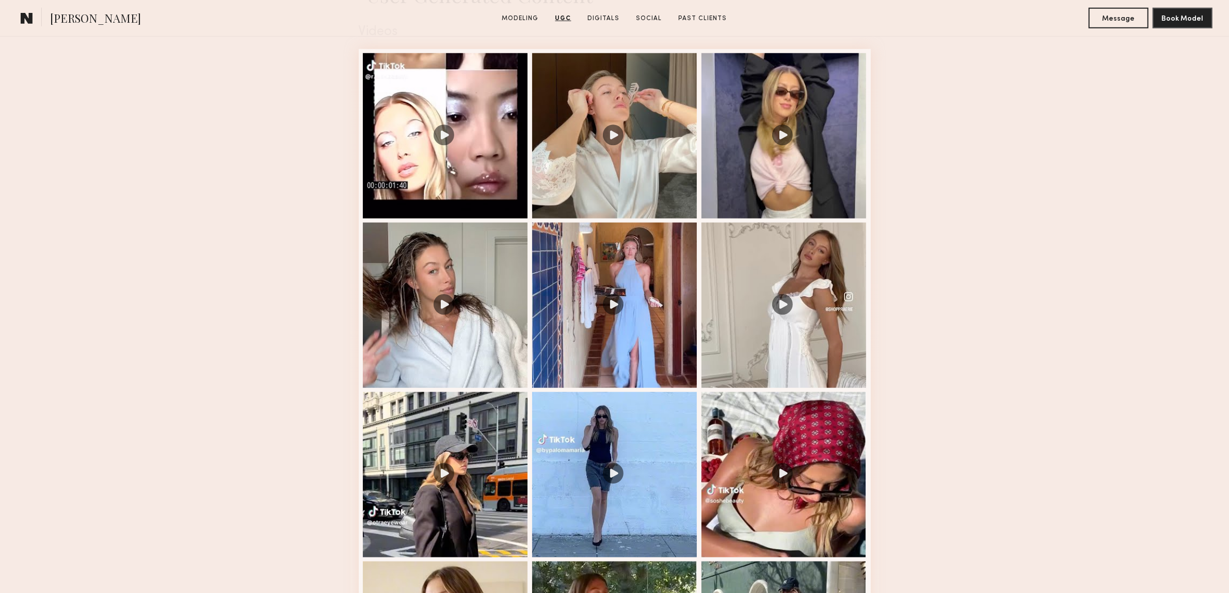
scroll to position [1033, 0]
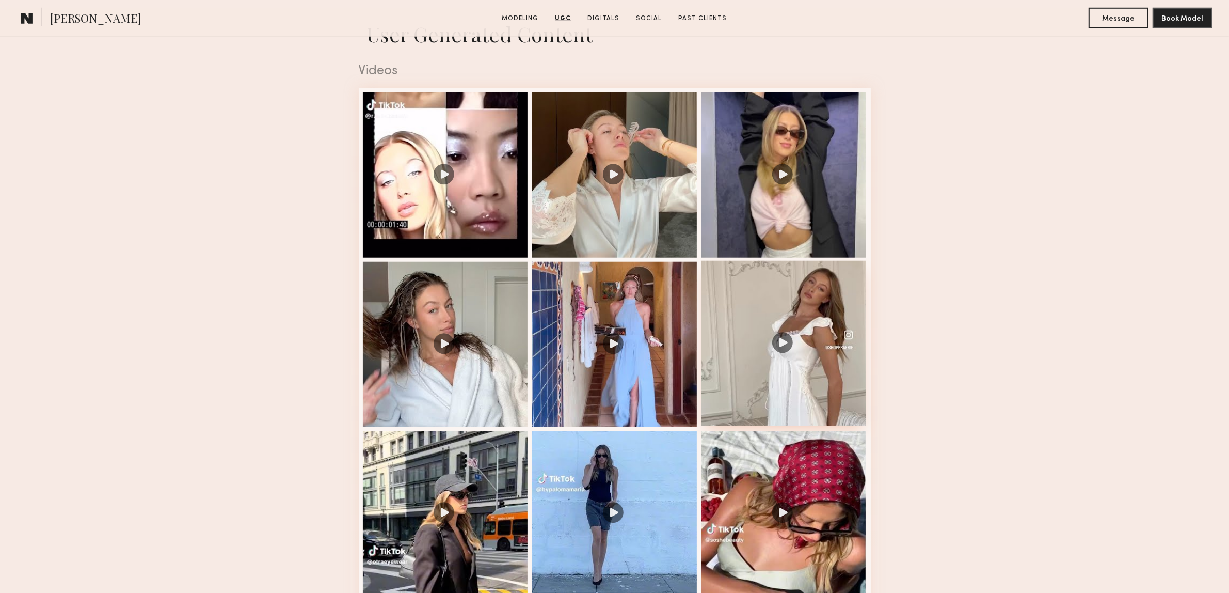
click at [787, 346] on div at bounding box center [784, 343] width 165 height 165
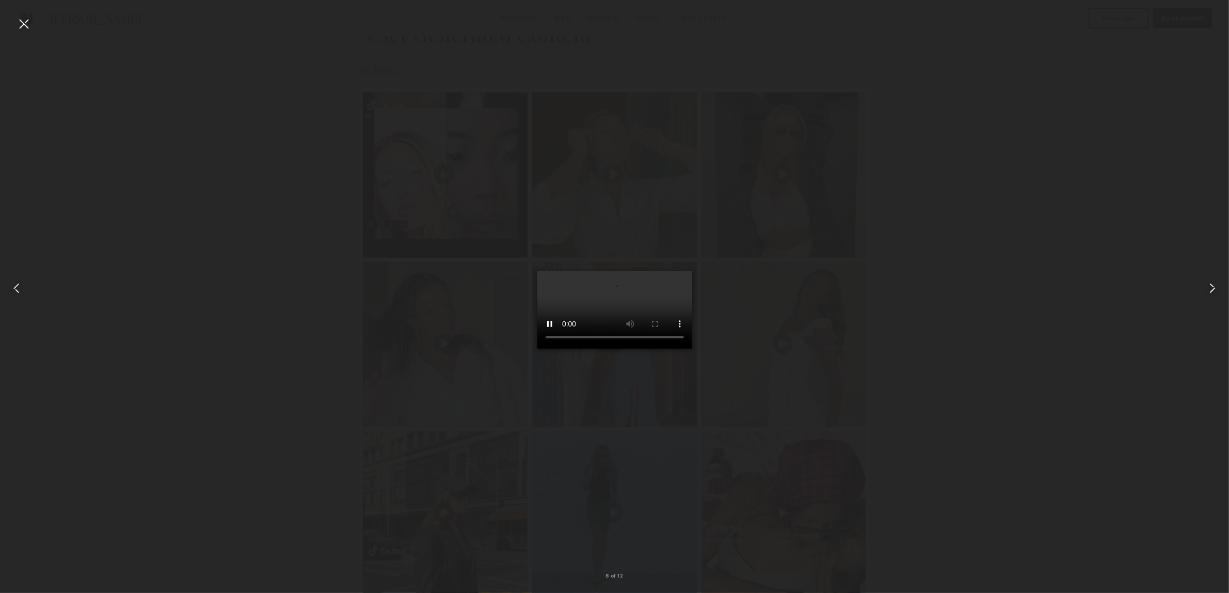
click at [19, 22] on div at bounding box center [23, 23] width 17 height 17
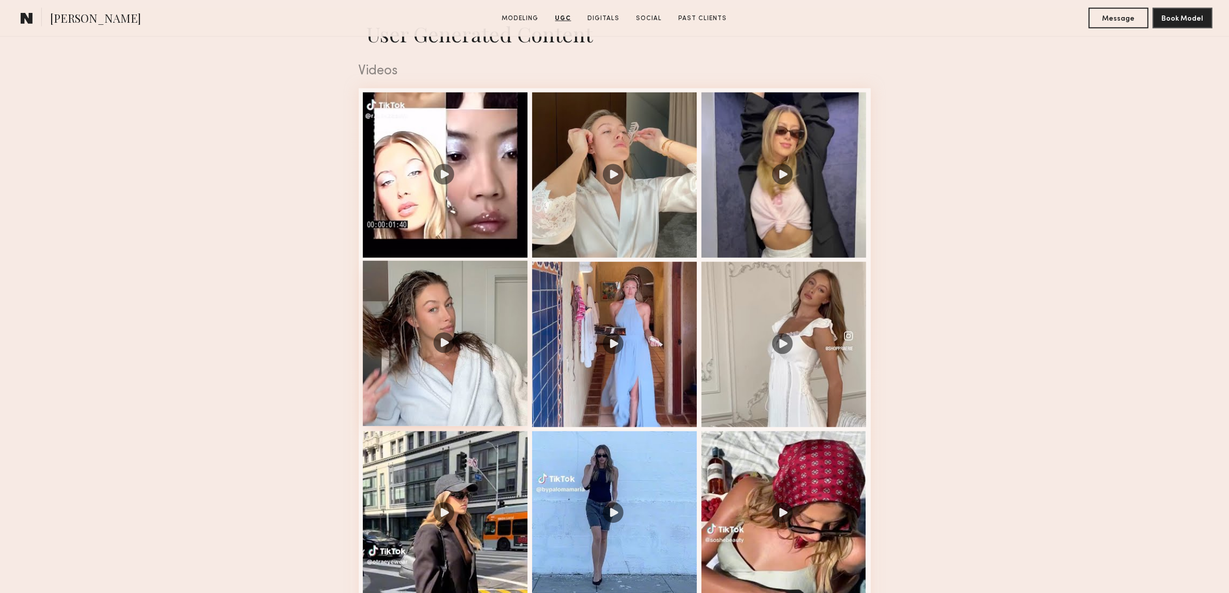
click at [452, 346] on div at bounding box center [445, 343] width 165 height 165
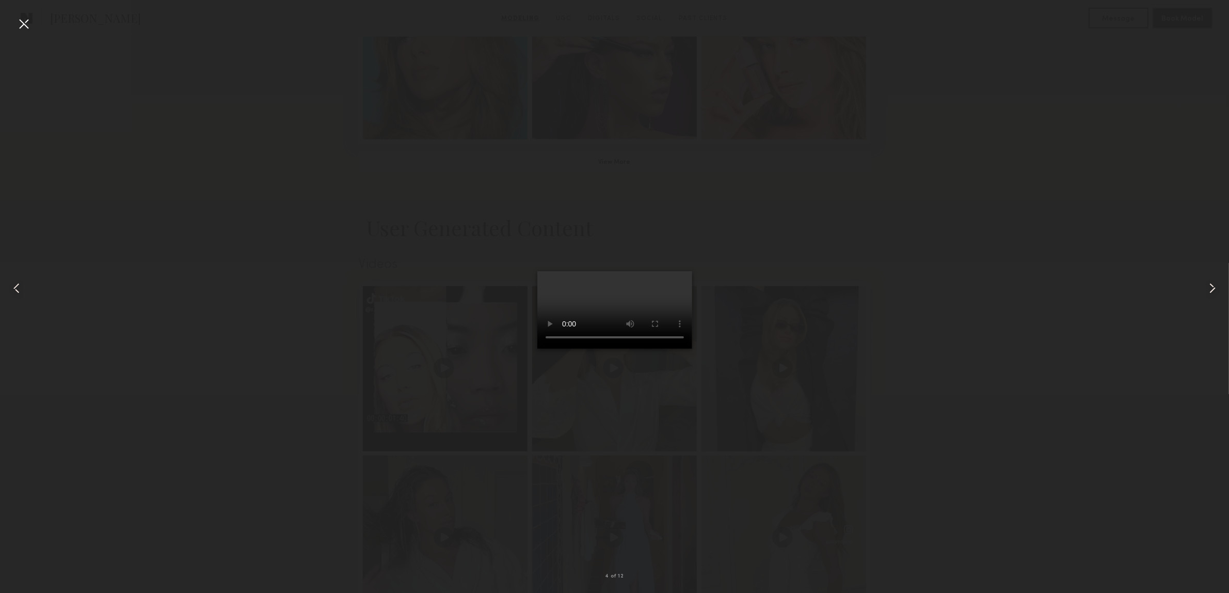
click at [304, 329] on div at bounding box center [614, 288] width 1229 height 543
click at [369, 234] on div at bounding box center [614, 288] width 1229 height 543
click at [29, 24] on div at bounding box center [23, 23] width 17 height 17
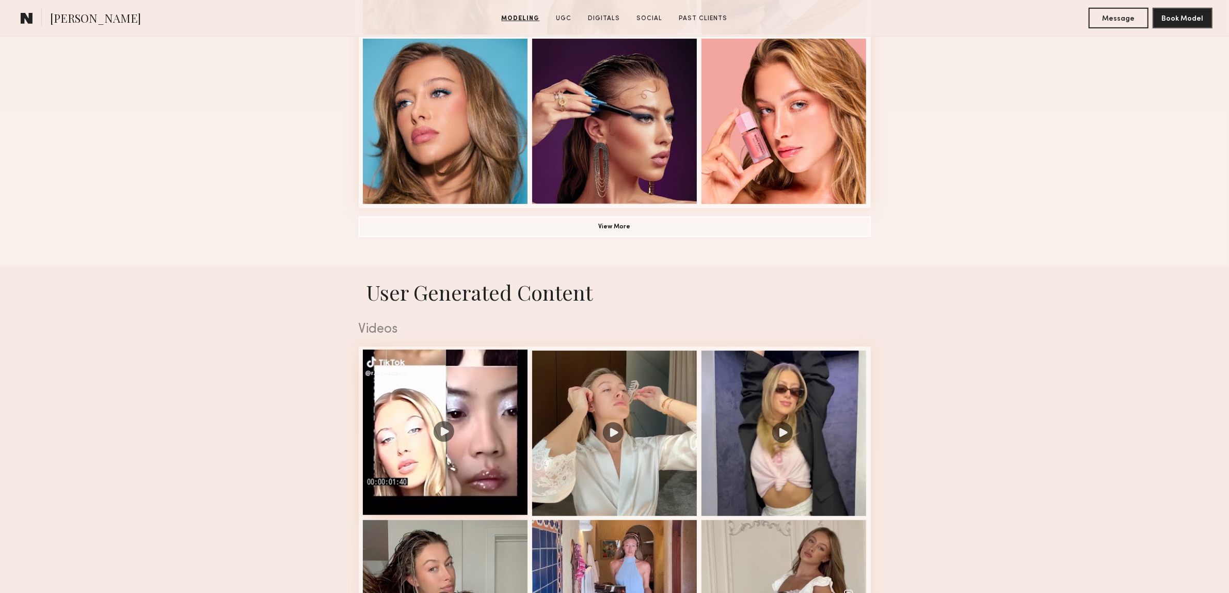
click at [440, 422] on div at bounding box center [445, 432] width 165 height 165
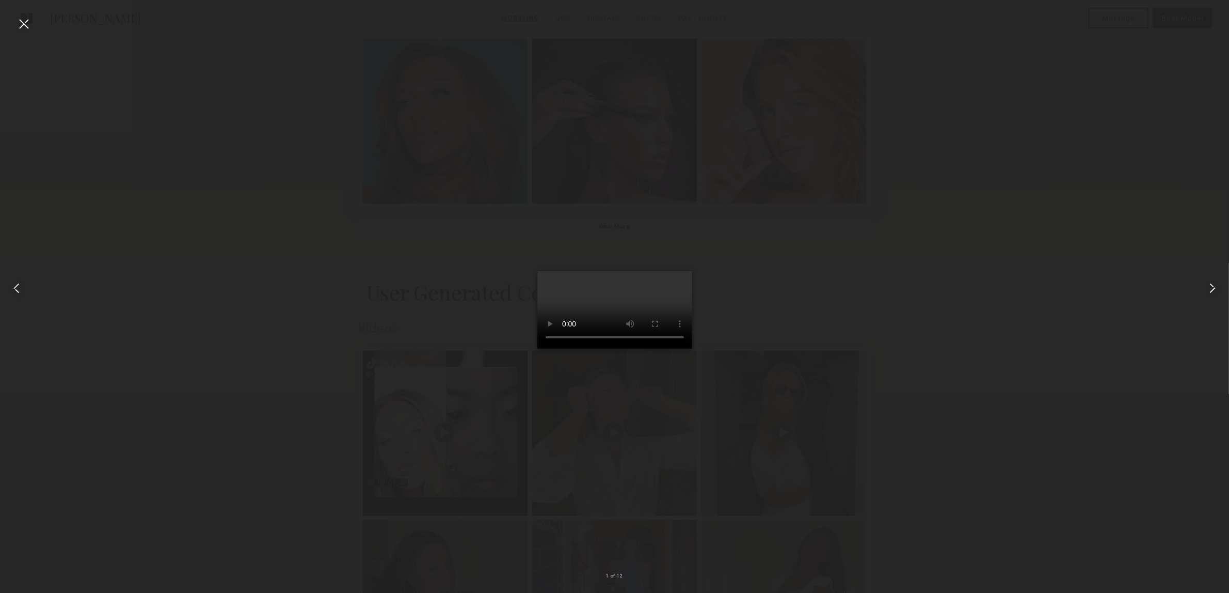
click at [20, 21] on div at bounding box center [23, 23] width 17 height 17
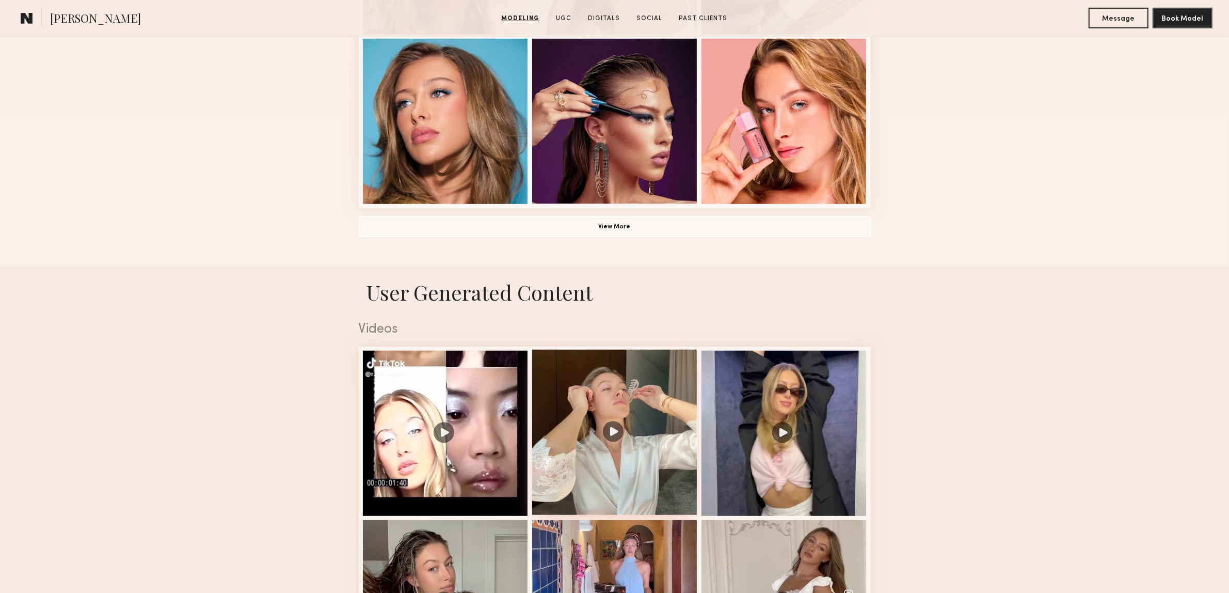
click at [626, 440] on div at bounding box center [614, 432] width 165 height 165
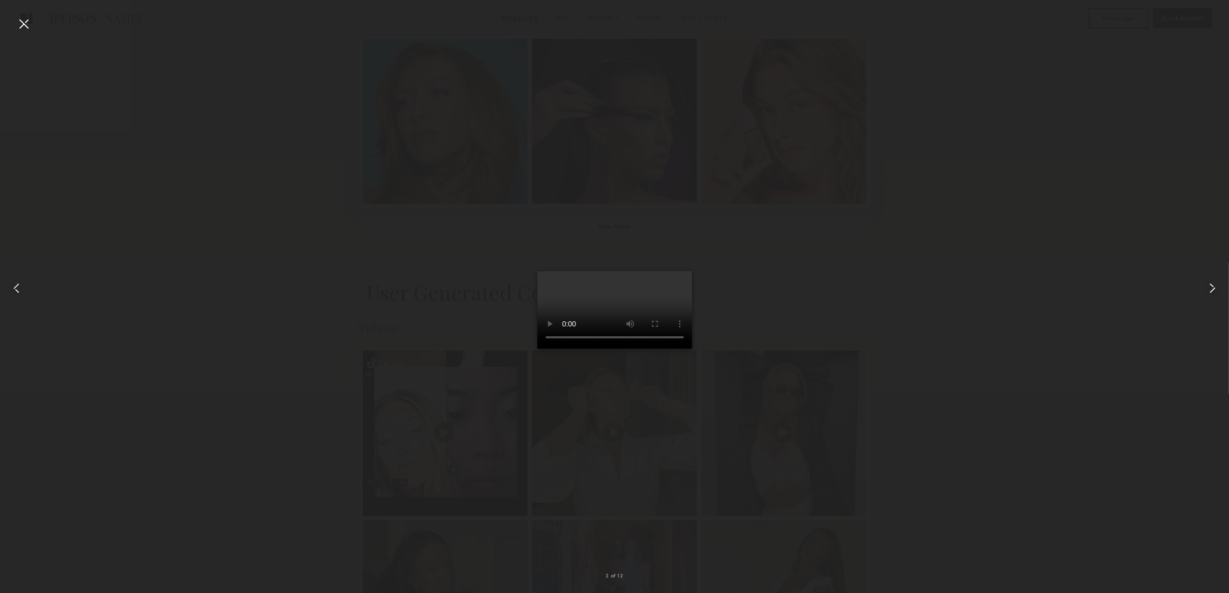
click at [19, 21] on div at bounding box center [23, 23] width 17 height 17
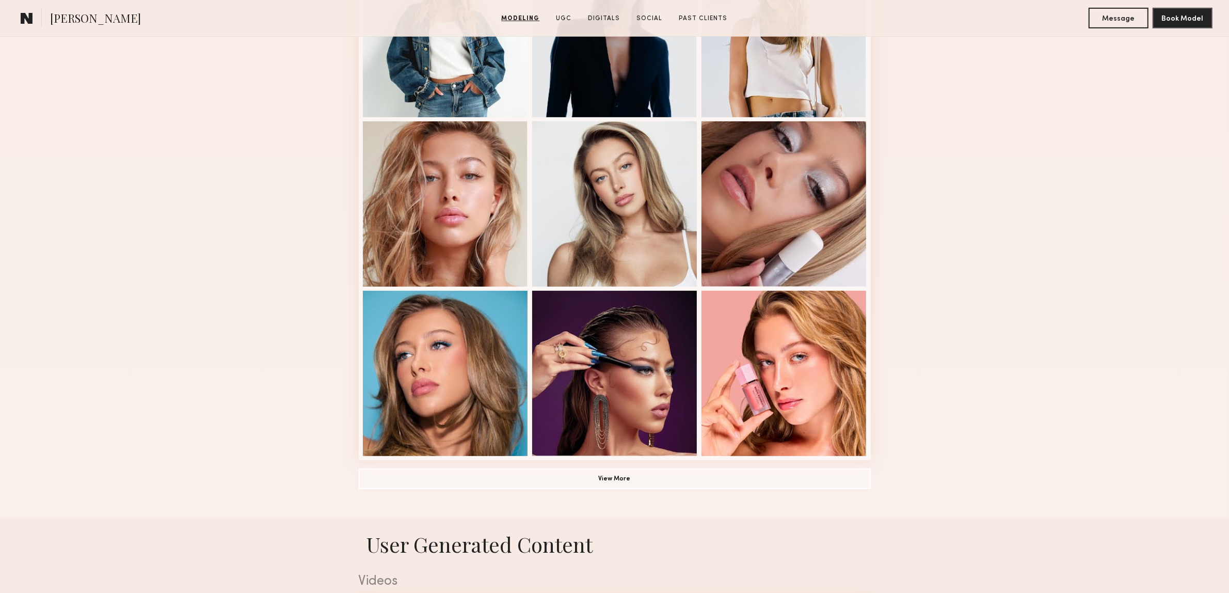
scroll to position [516, 0]
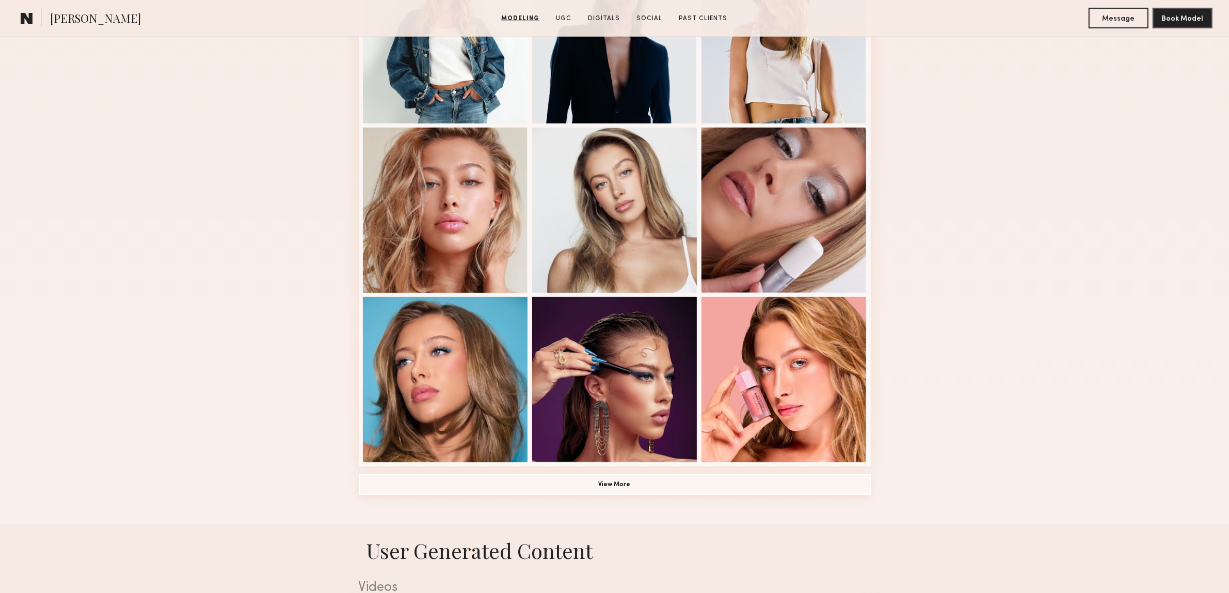
click at [645, 481] on button "View More" at bounding box center [615, 484] width 512 height 21
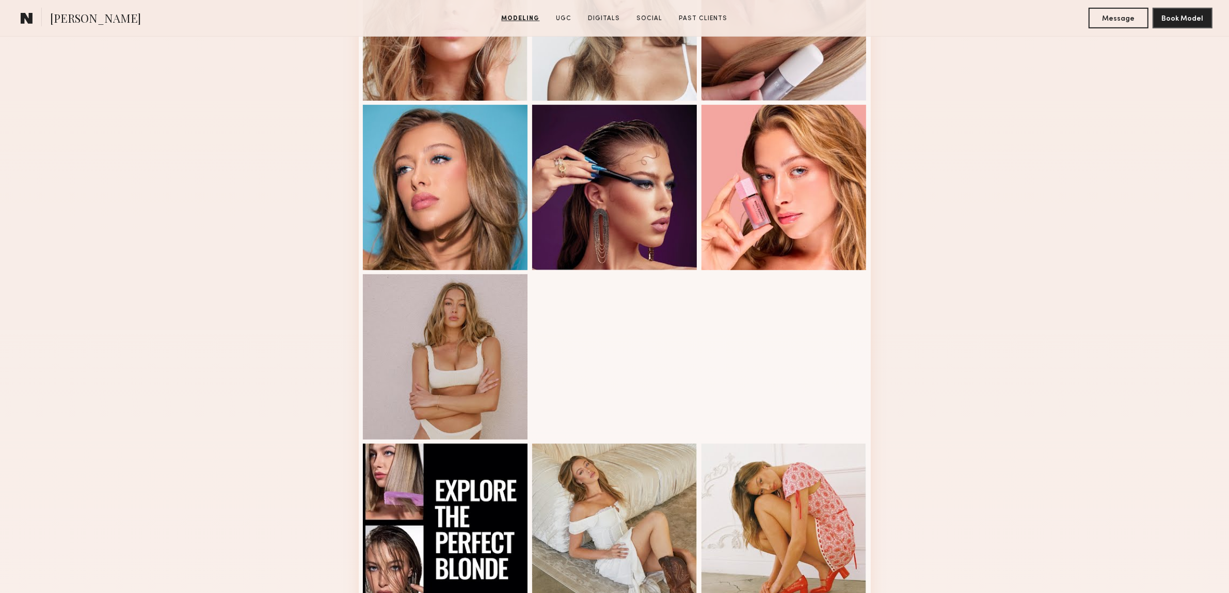
scroll to position [710, 0]
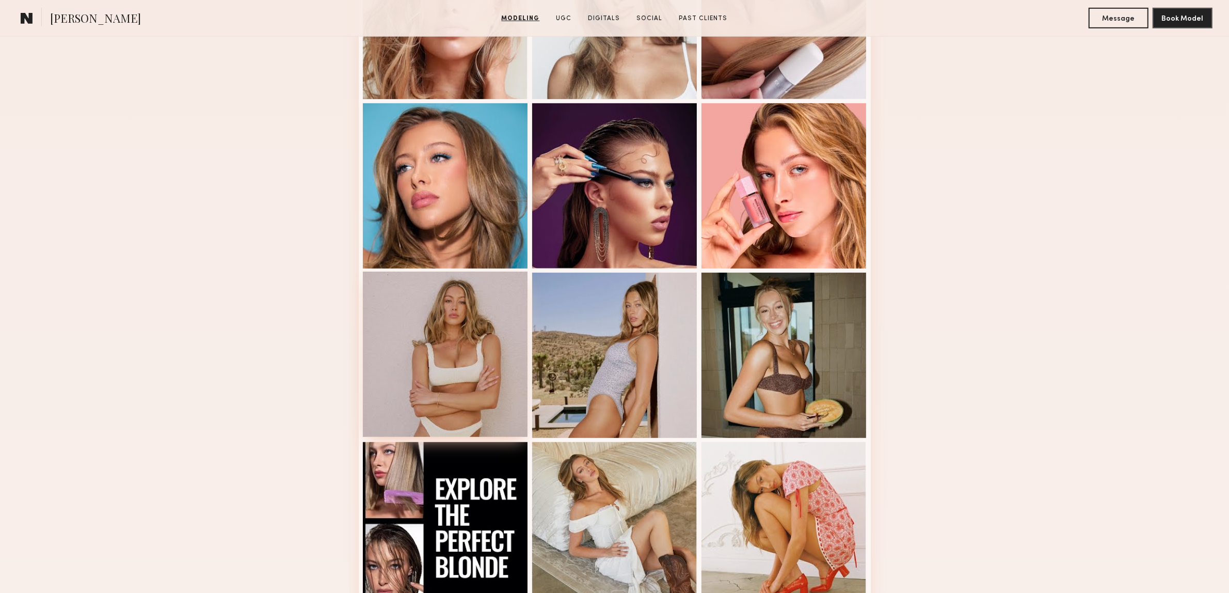
click at [405, 369] on div at bounding box center [445, 354] width 165 height 165
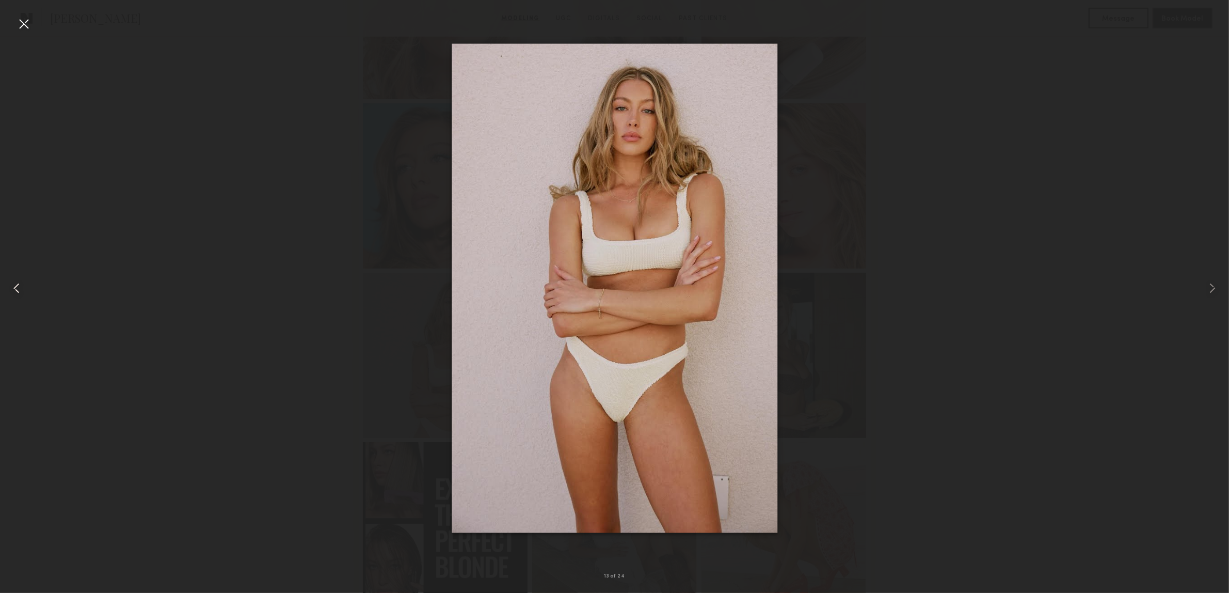
click at [14, 19] on div at bounding box center [24, 288] width 49 height 543
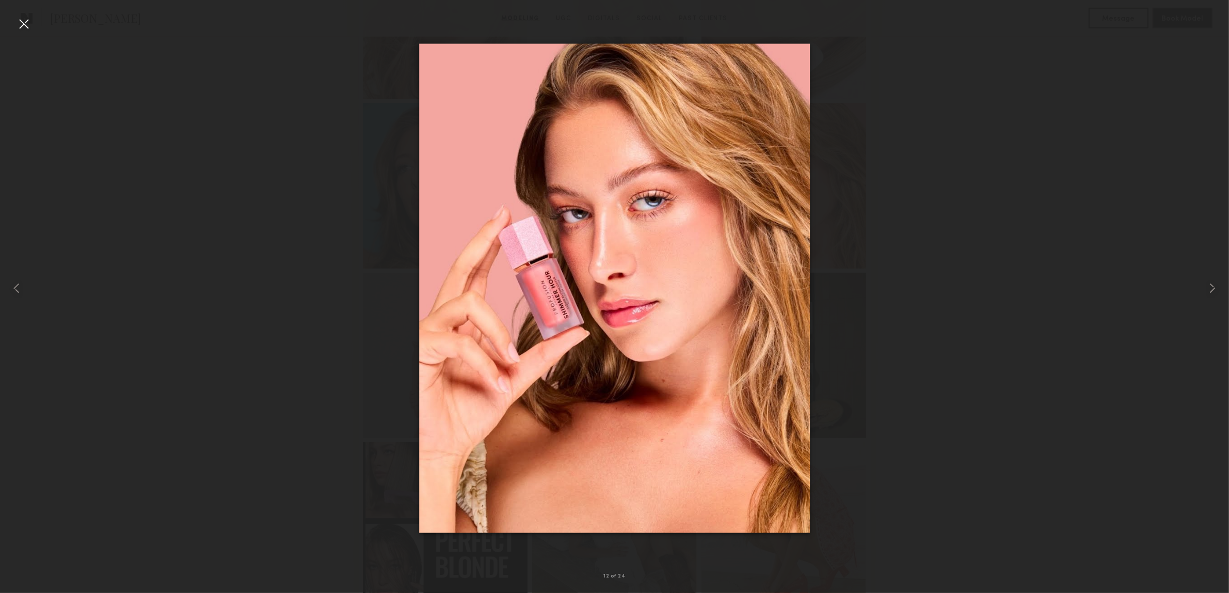
click at [23, 22] on div at bounding box center [23, 23] width 17 height 17
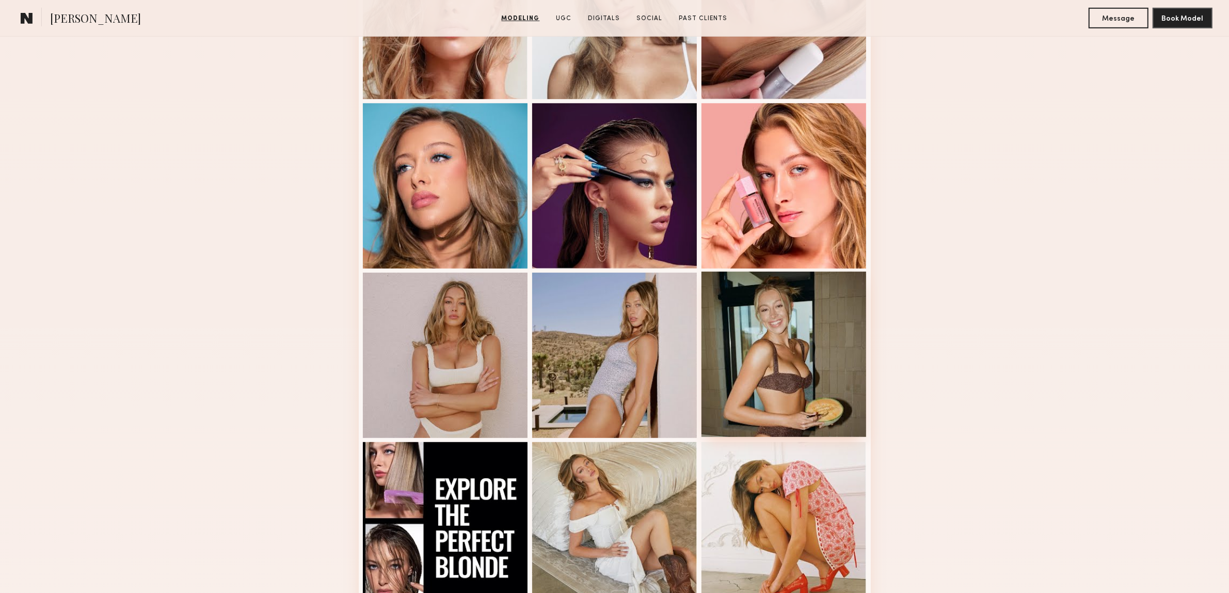
click at [773, 365] on div at bounding box center [784, 354] width 165 height 165
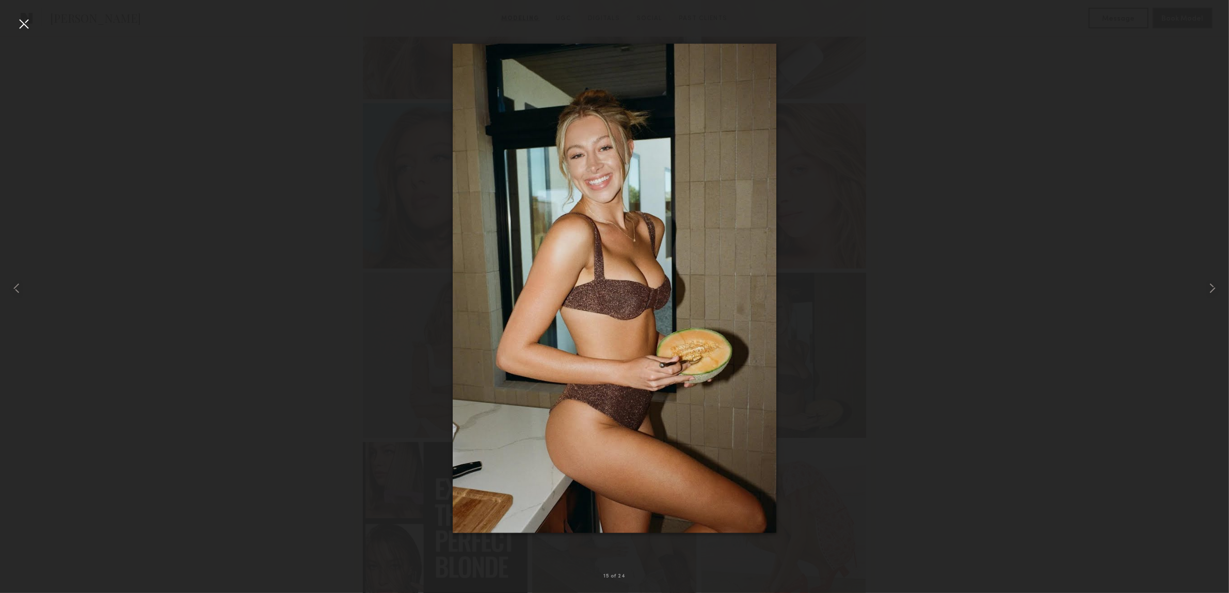
click at [21, 26] on div at bounding box center [23, 23] width 17 height 17
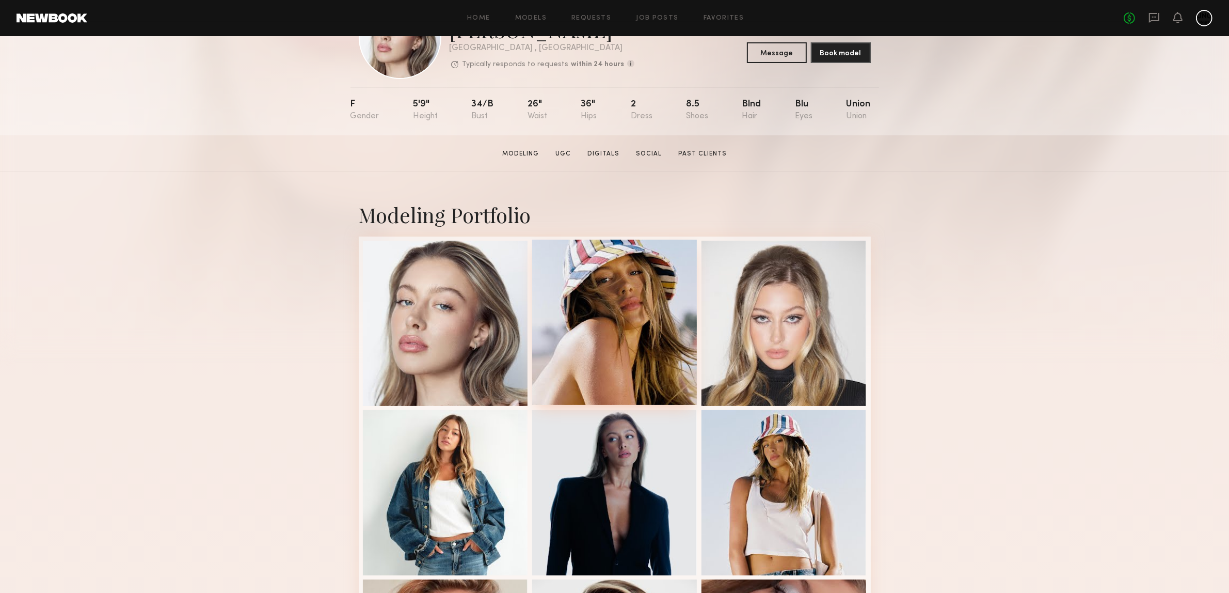
scroll to position [0, 0]
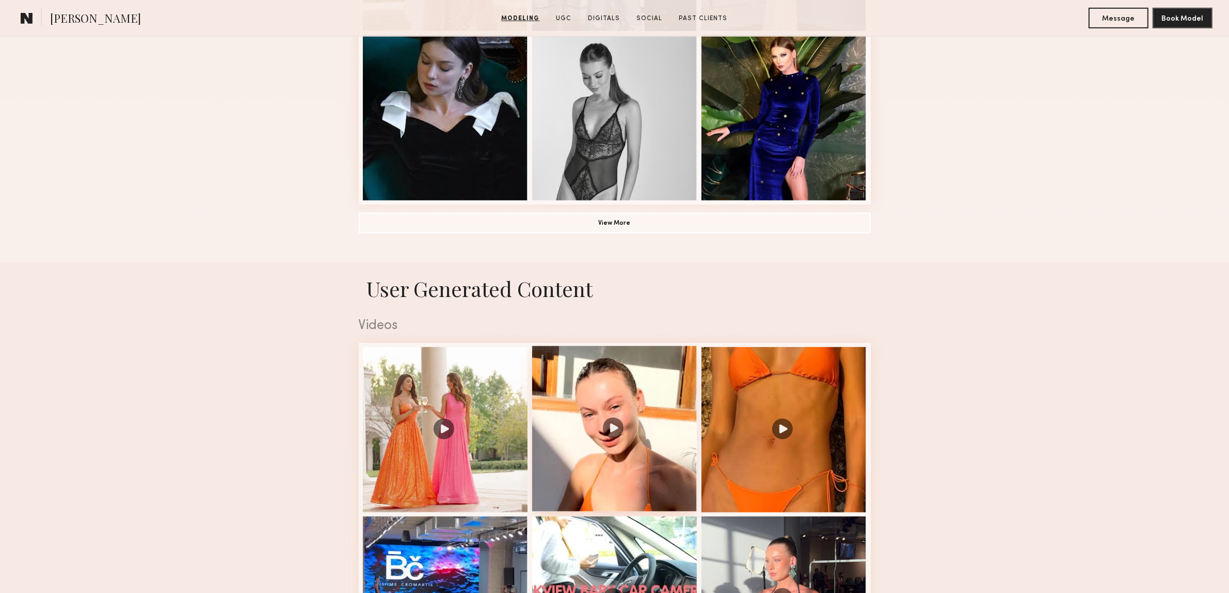
scroll to position [968, 0]
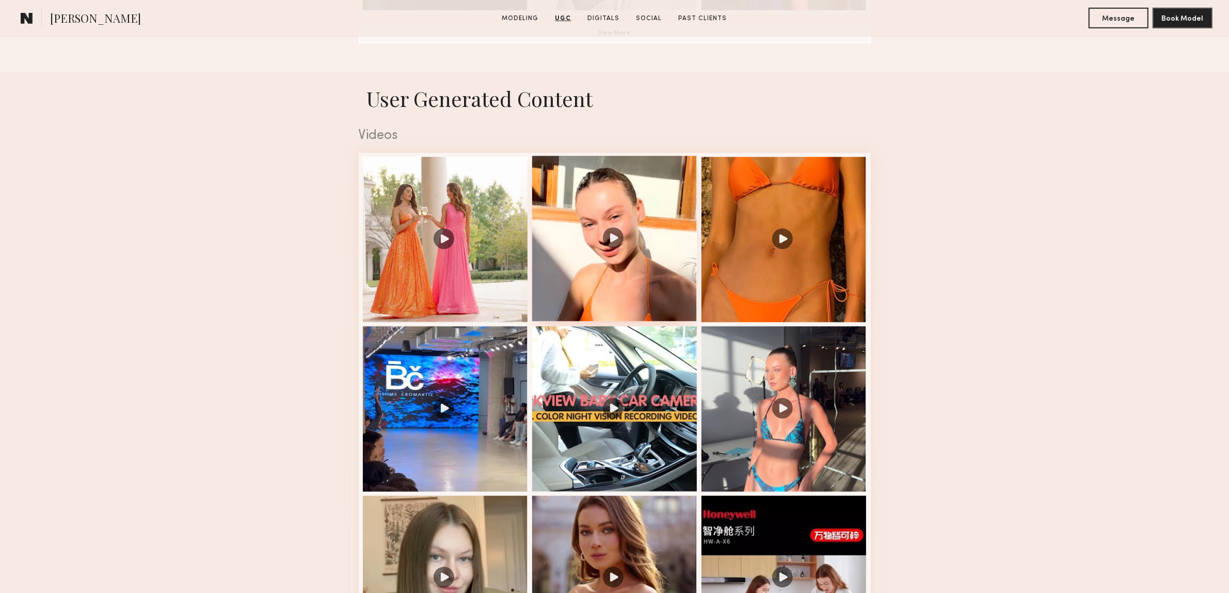
click at [620, 244] on div at bounding box center [614, 238] width 165 height 165
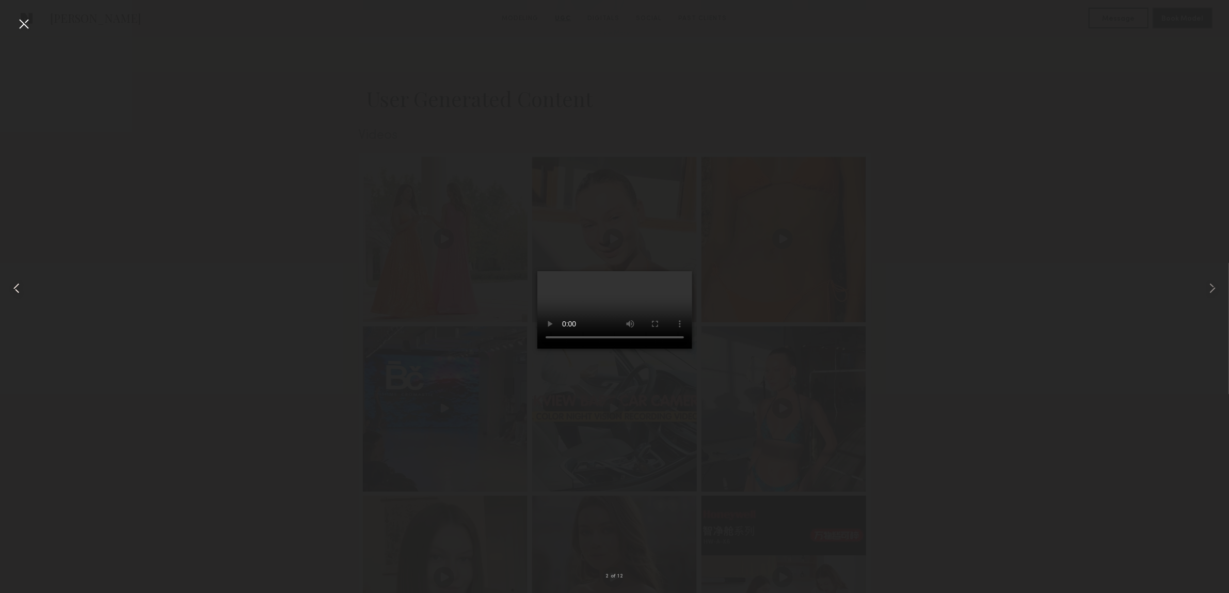
click at [13, 24] on div at bounding box center [24, 288] width 49 height 543
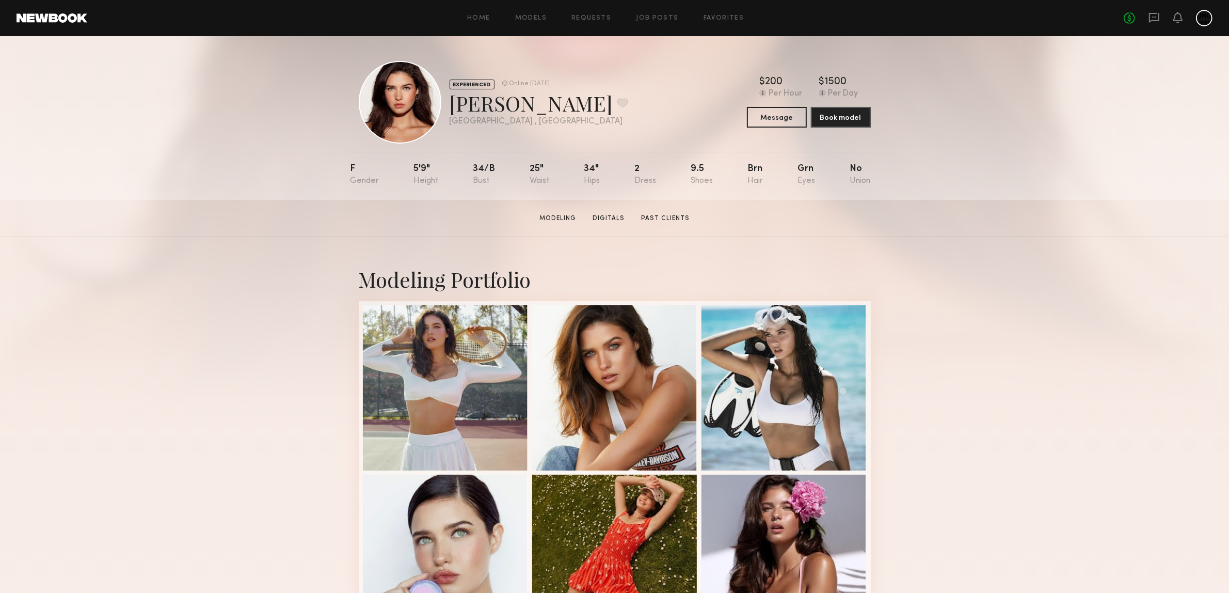
click at [771, 114] on button "Message" at bounding box center [777, 116] width 60 height 21
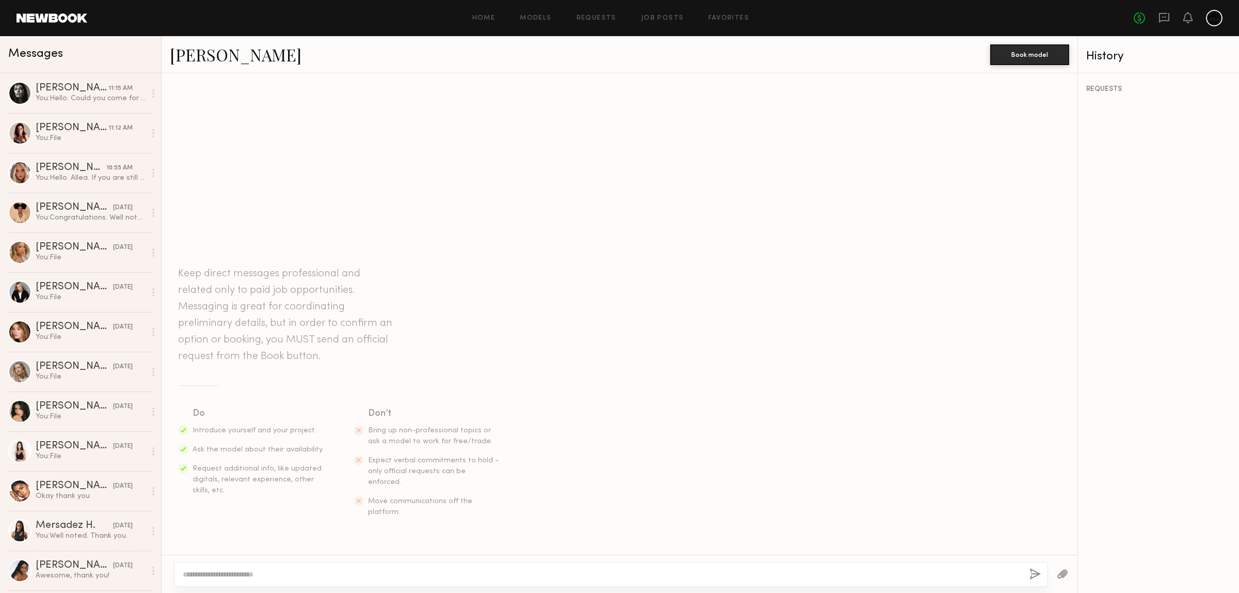
click at [303, 569] on div at bounding box center [602, 574] width 839 height 10
click at [218, 574] on textarea at bounding box center [602, 574] width 839 height 10
click at [212, 569] on div at bounding box center [602, 574] width 839 height 10
click at [217, 577] on textarea at bounding box center [602, 574] width 839 height 10
paste textarea "**********"
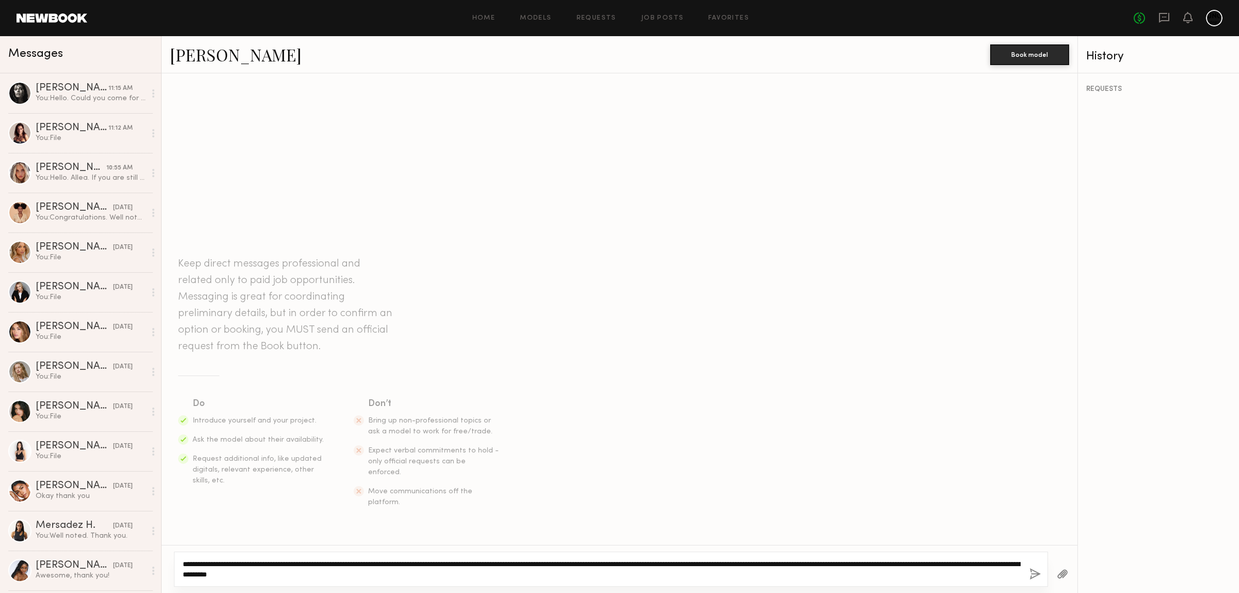
type textarea "**********"
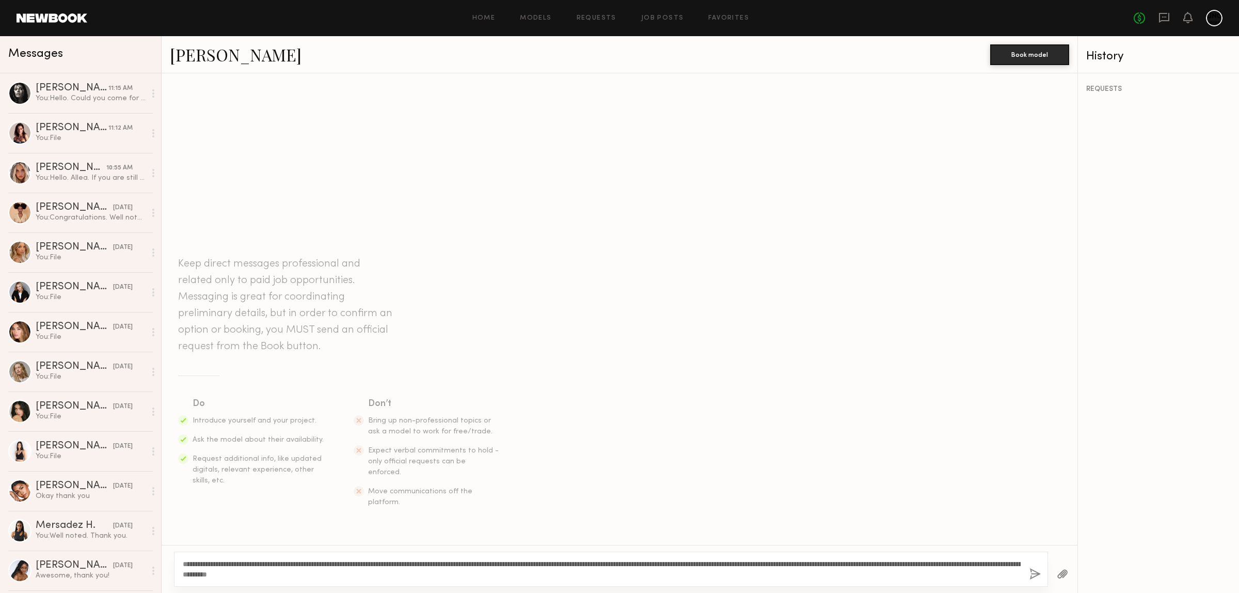
click at [1034, 571] on button "button" at bounding box center [1035, 574] width 11 height 13
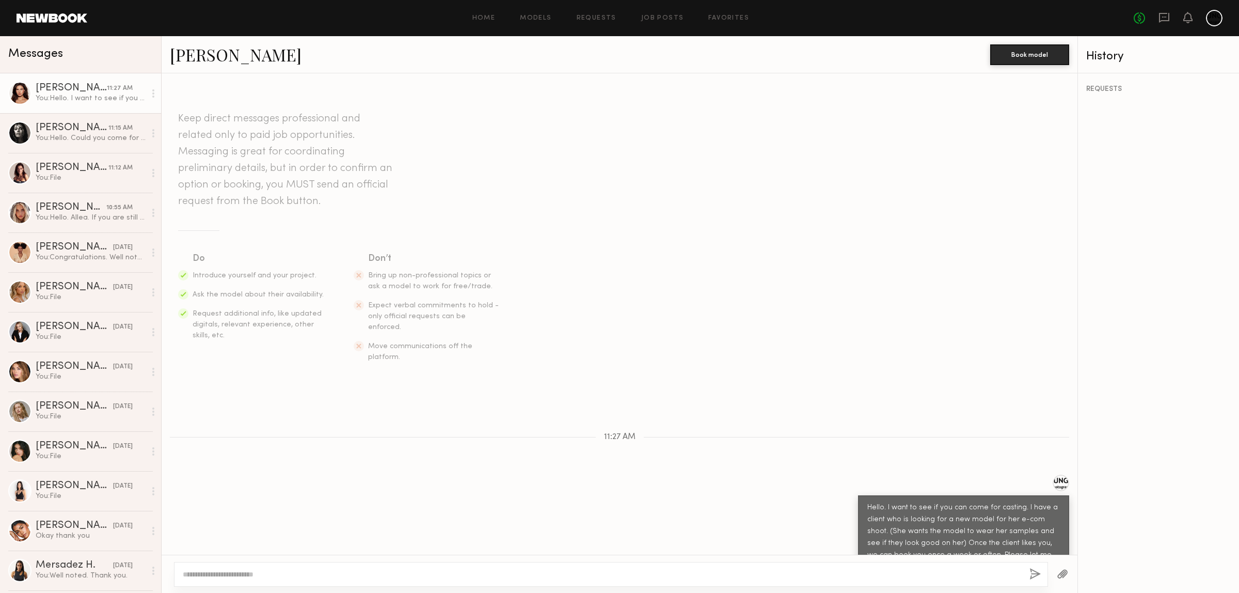
scroll to position [20, 0]
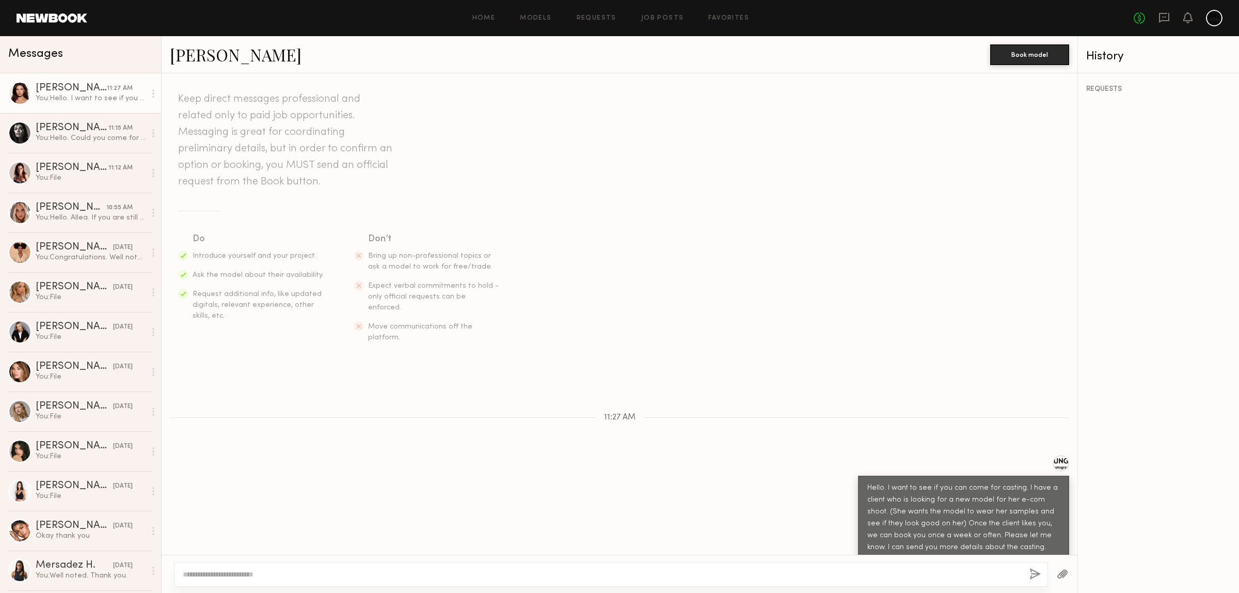
click at [1062, 571] on button "button" at bounding box center [1062, 574] width 11 height 13
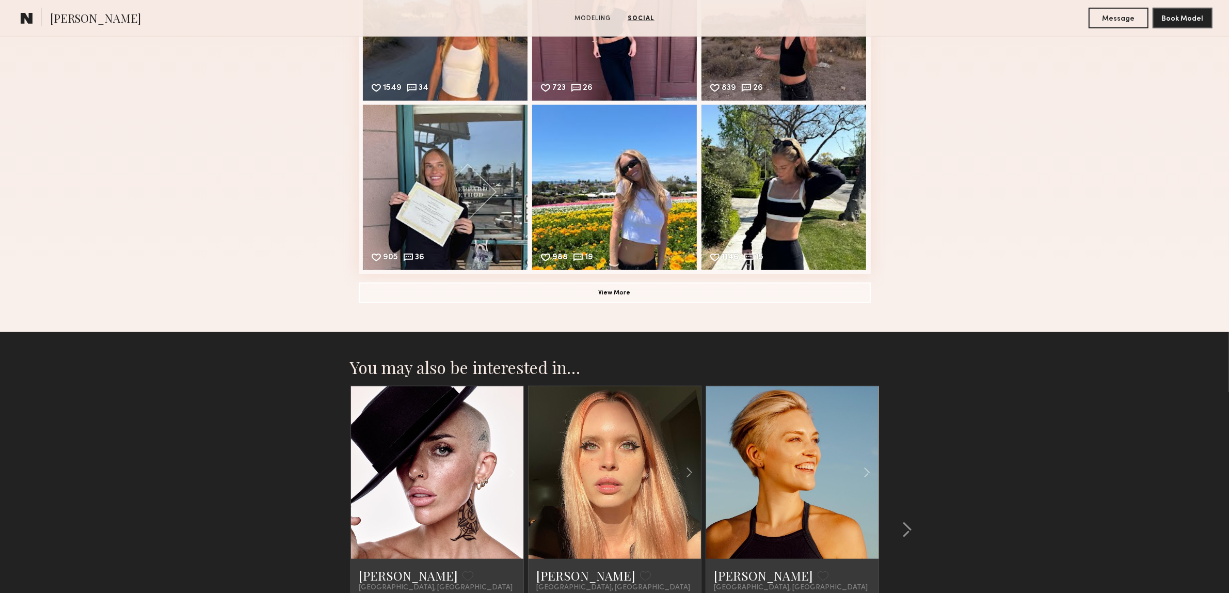
scroll to position [1291, 0]
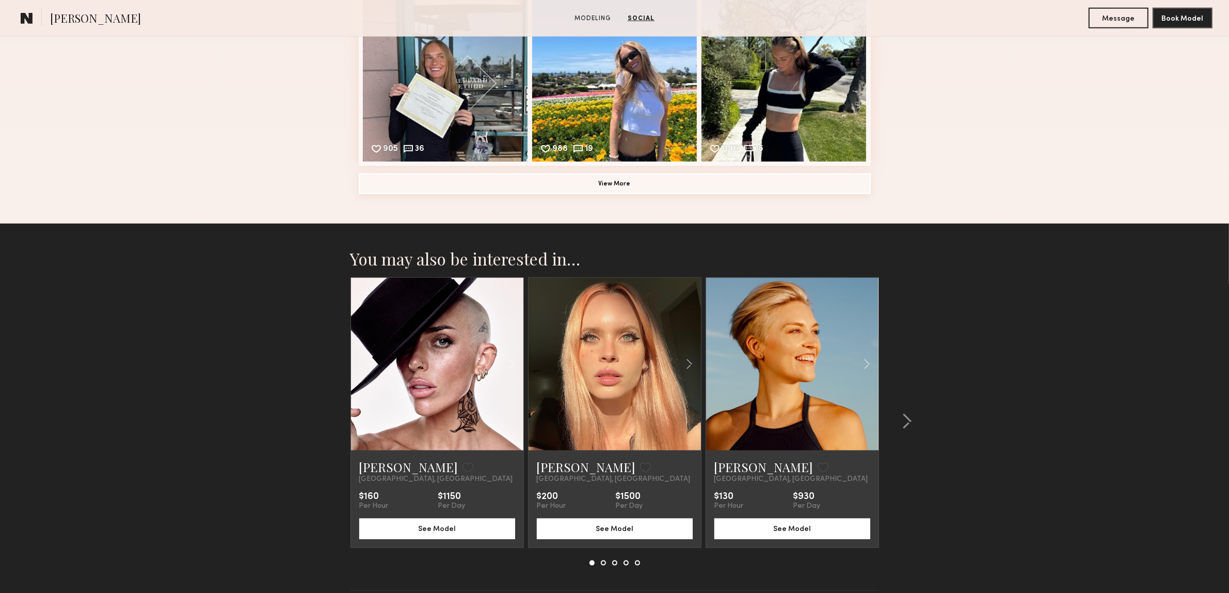
click at [704, 194] on button "View More" at bounding box center [615, 183] width 512 height 21
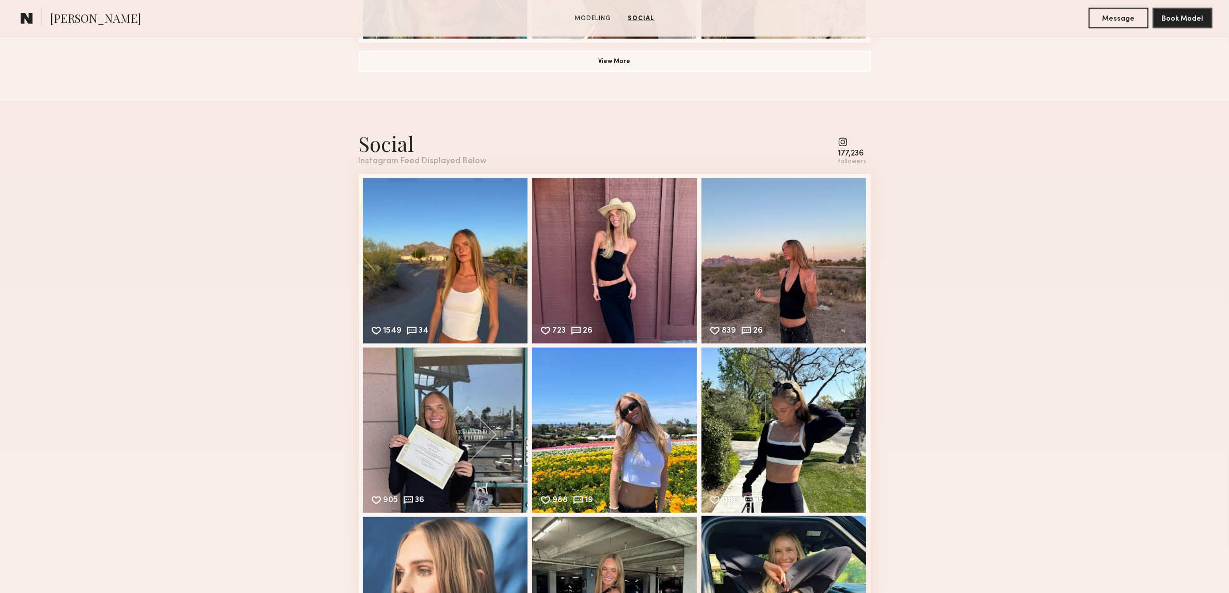
scroll to position [775, 0]
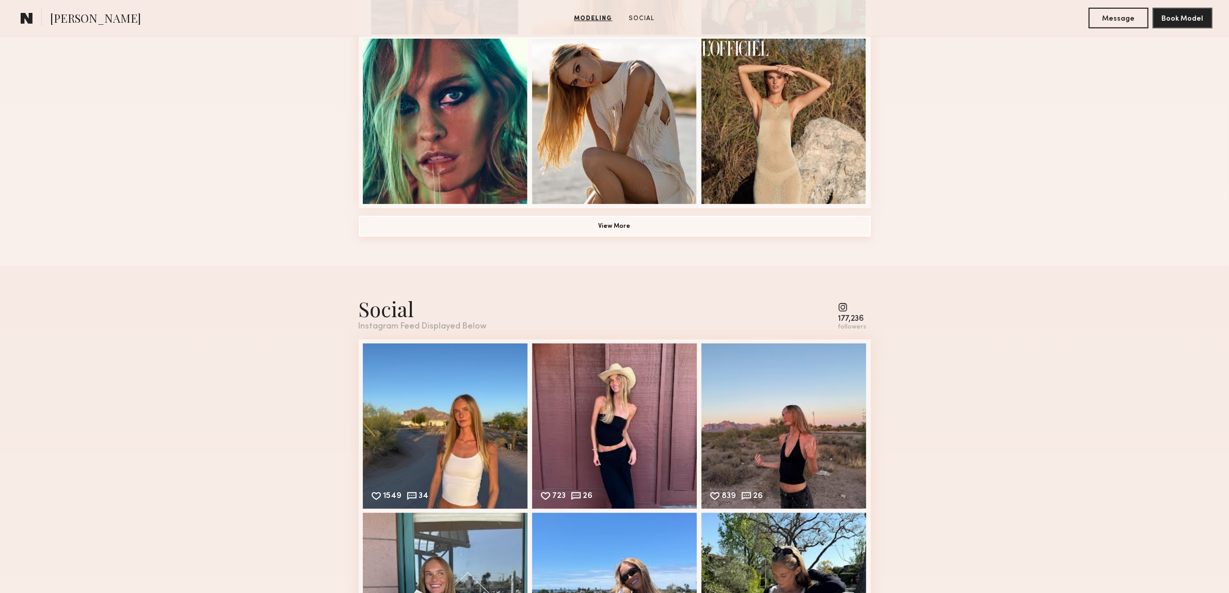
click at [689, 235] on button "View More" at bounding box center [615, 226] width 512 height 21
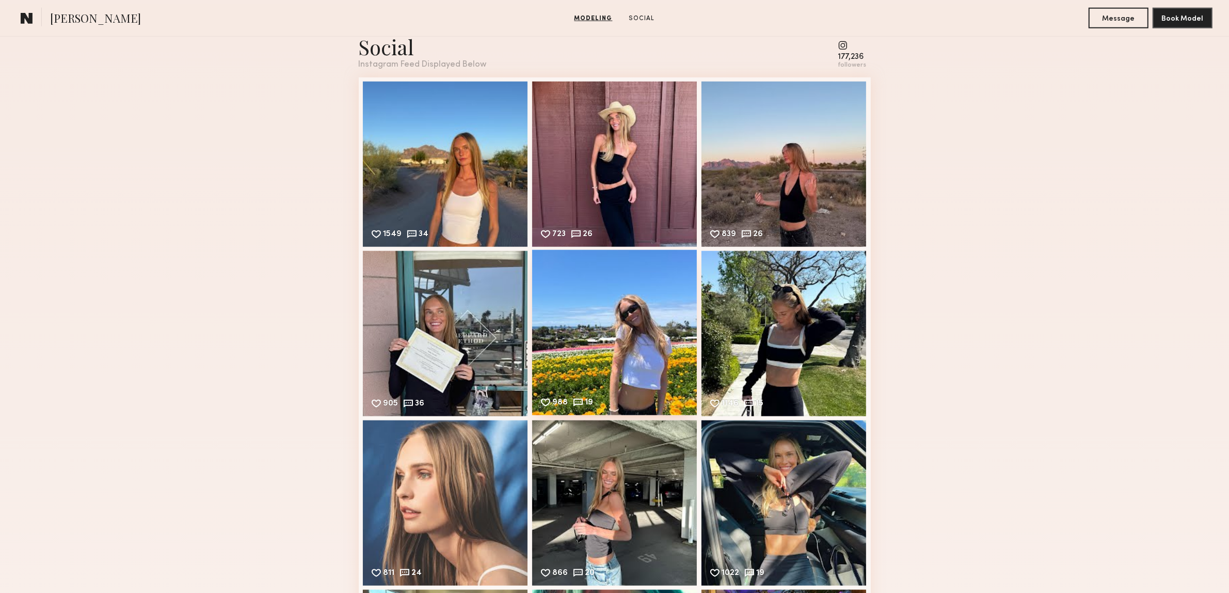
scroll to position [1355, 0]
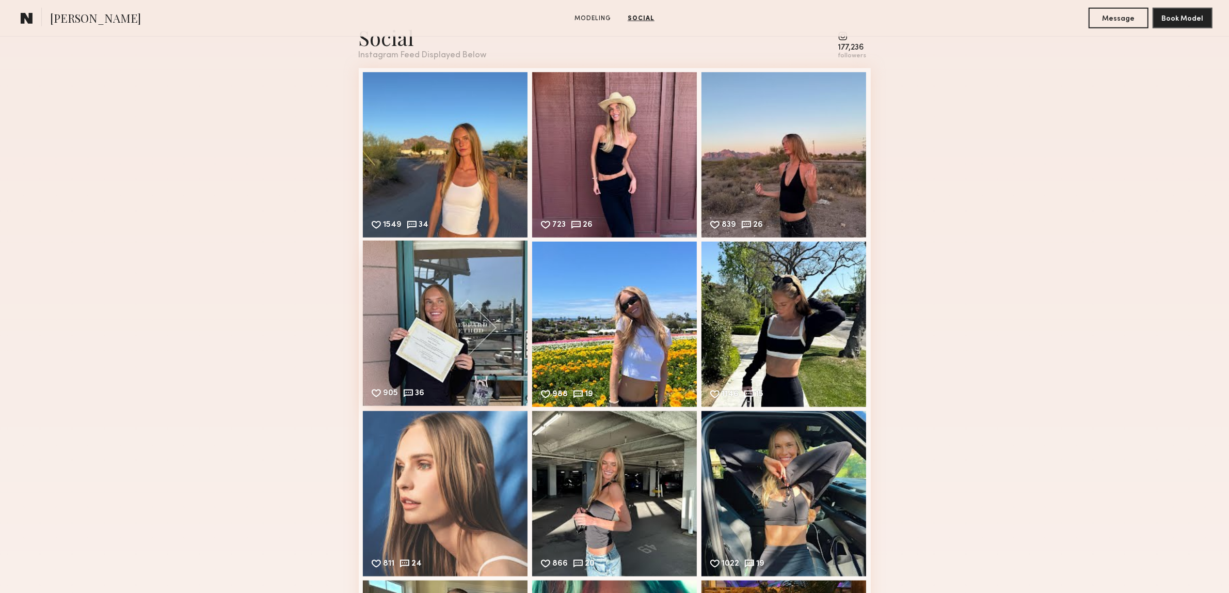
click at [475, 338] on div "905 36 Likes & comments displayed to show model’s engagement" at bounding box center [445, 323] width 165 height 165
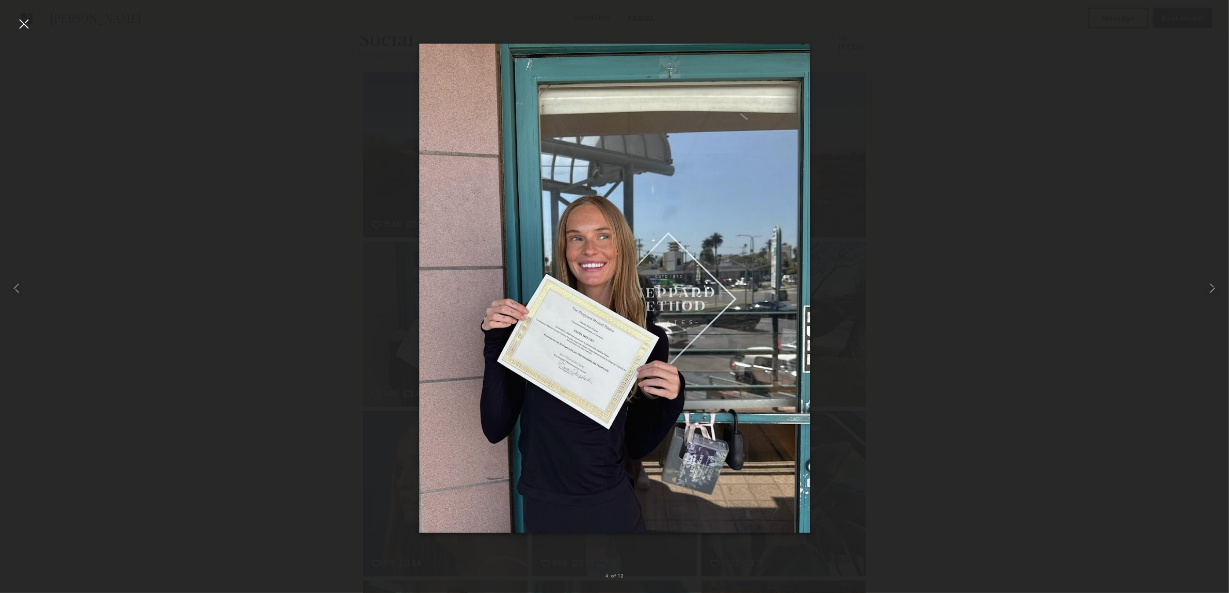
click at [19, 19] on div at bounding box center [23, 23] width 17 height 17
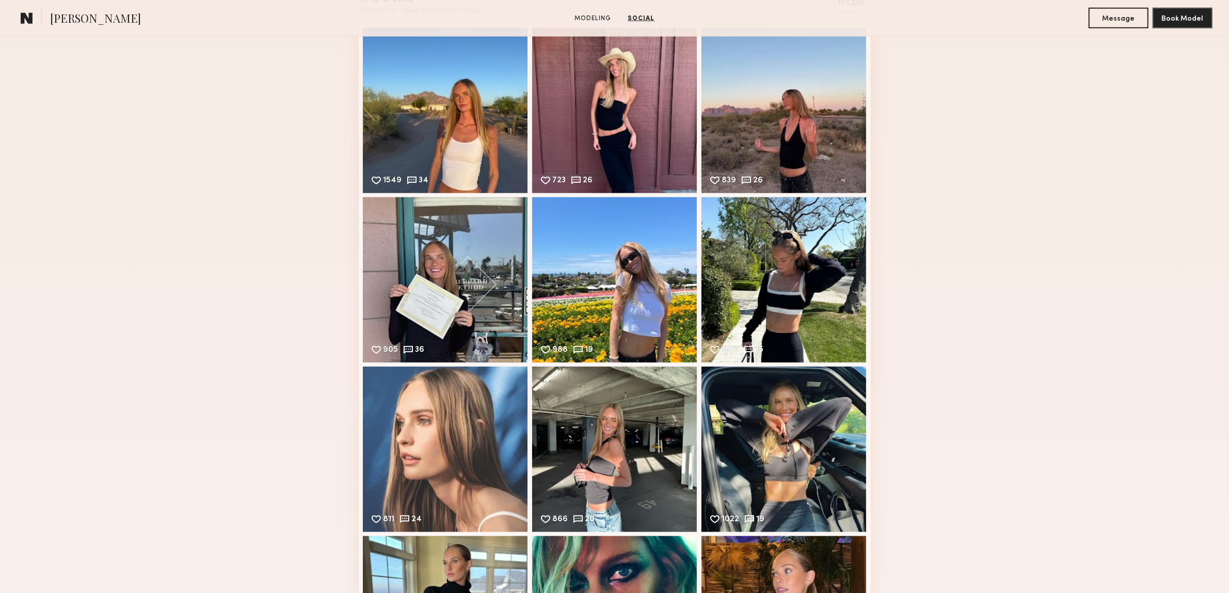
scroll to position [1420, 0]
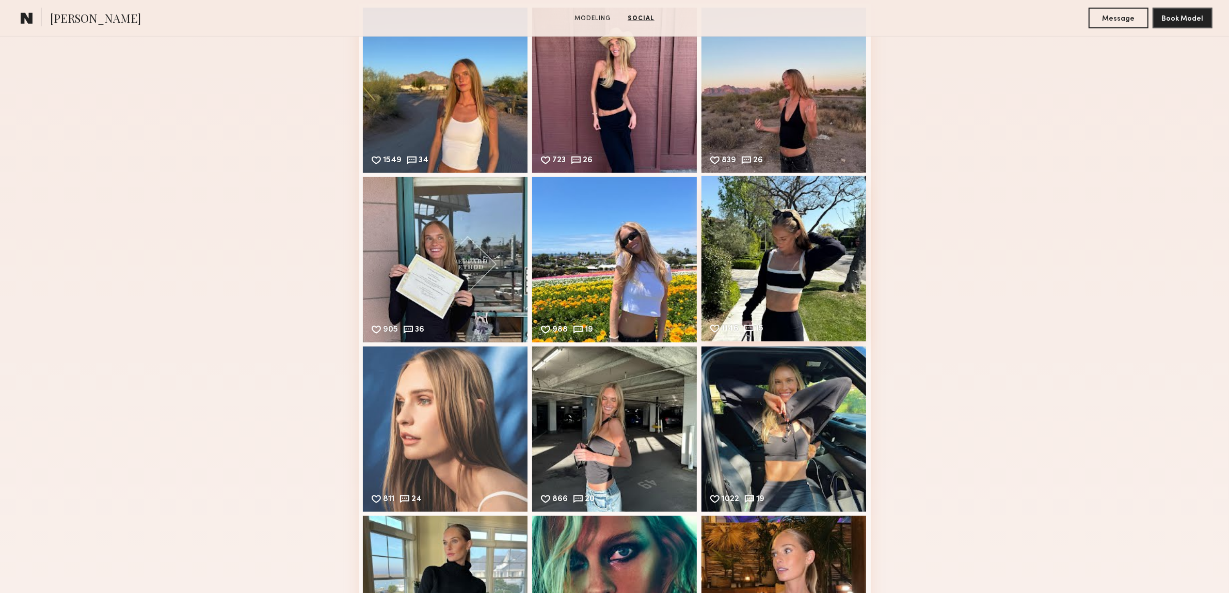
click at [809, 239] on div "1146 15 Likes & comments displayed to show model’s engagement" at bounding box center [784, 258] width 165 height 165
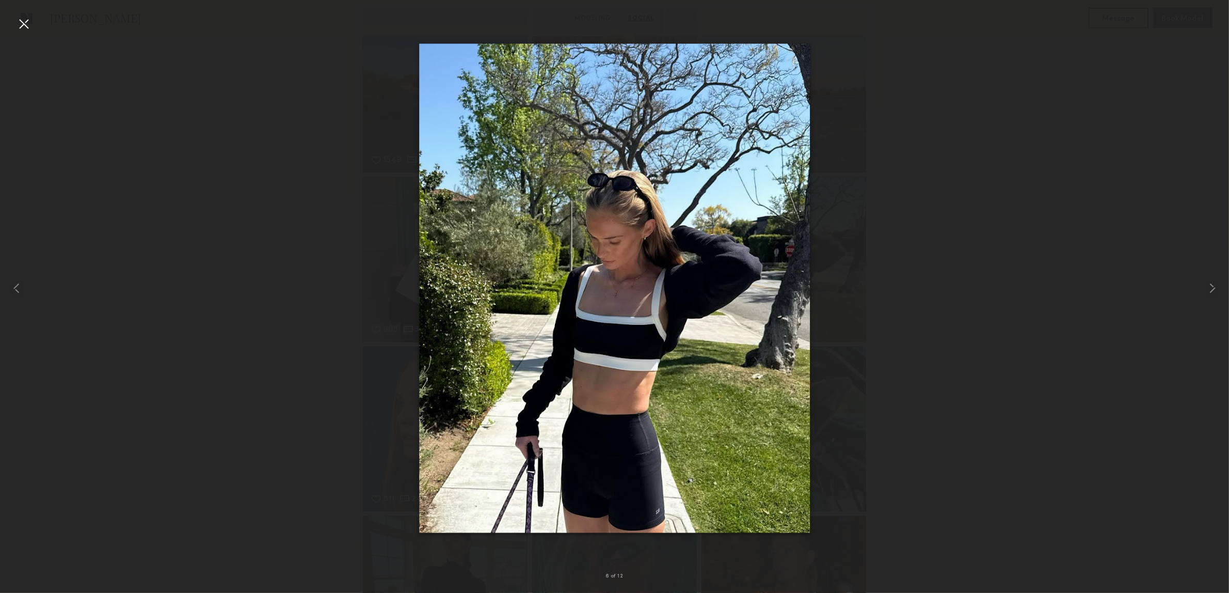
click at [26, 13] on nb-gallery-light "6 of 12" at bounding box center [614, 296] width 1229 height 593
click at [21, 23] on div at bounding box center [23, 23] width 17 height 17
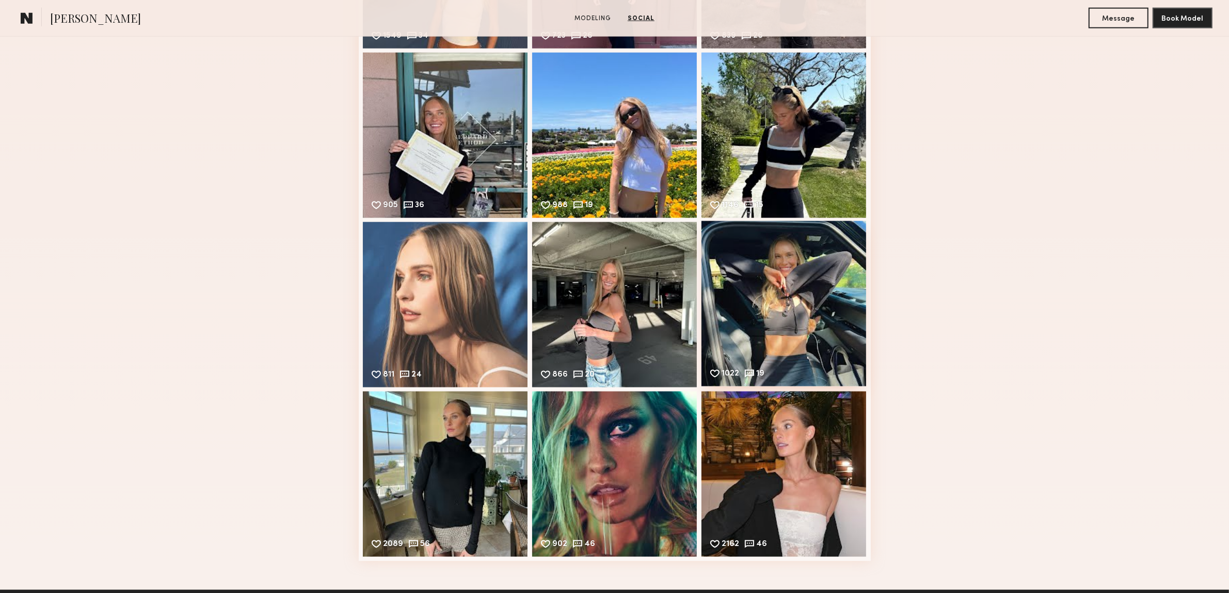
scroll to position [1549, 0]
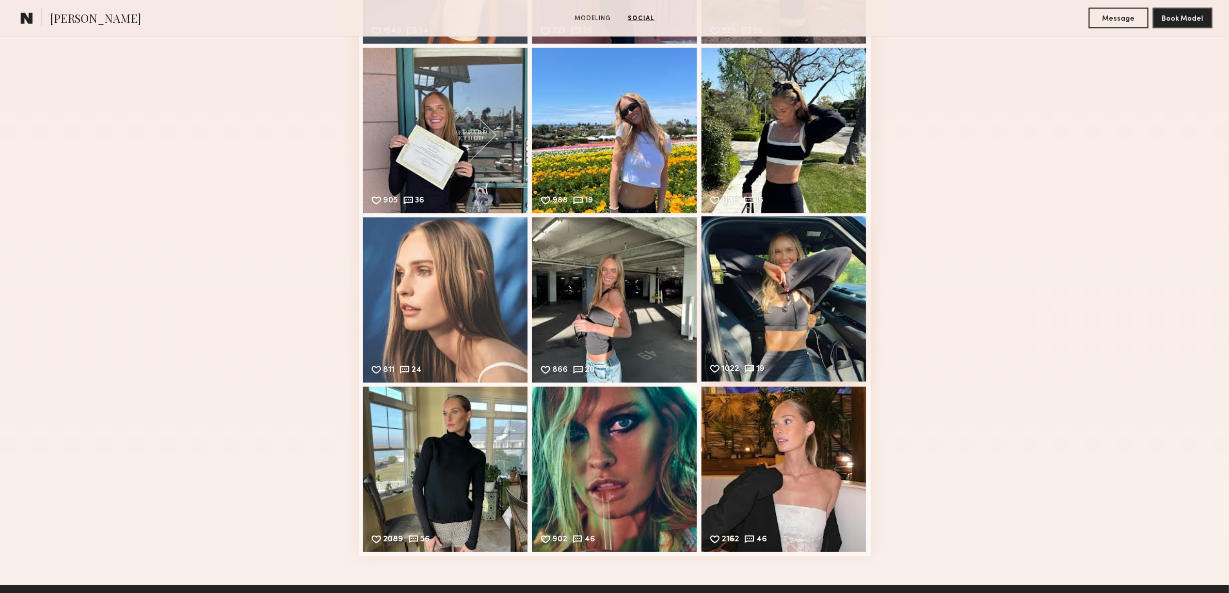
click at [830, 289] on div "1022 19 Likes & comments displayed to show model’s engagement" at bounding box center [784, 298] width 165 height 165
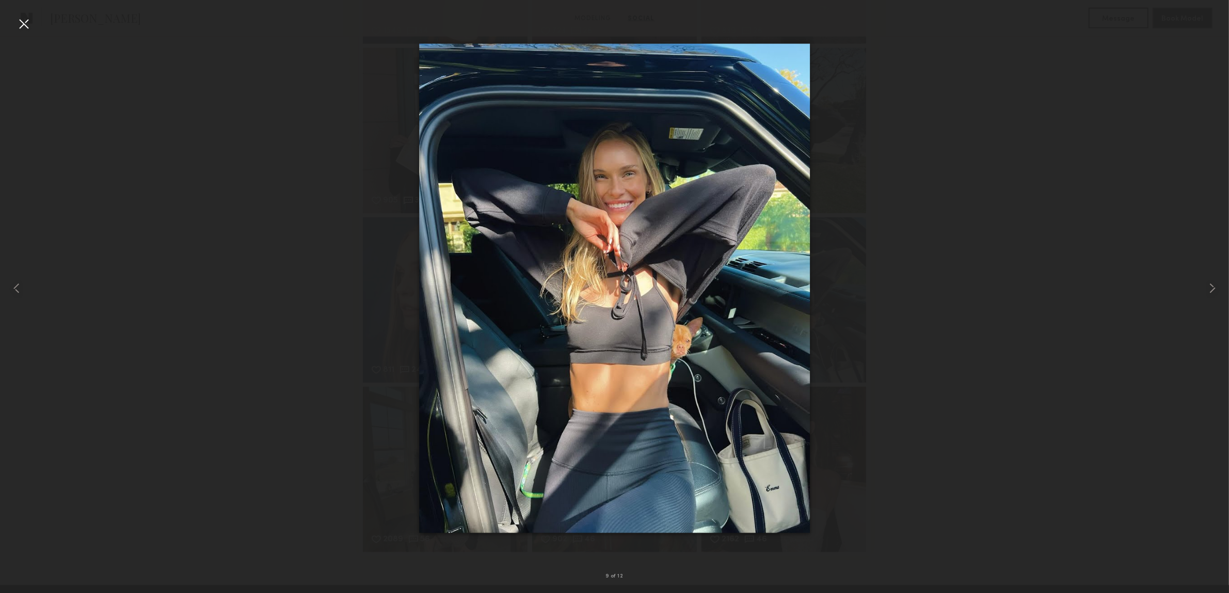
click at [21, 21] on div at bounding box center [23, 23] width 17 height 17
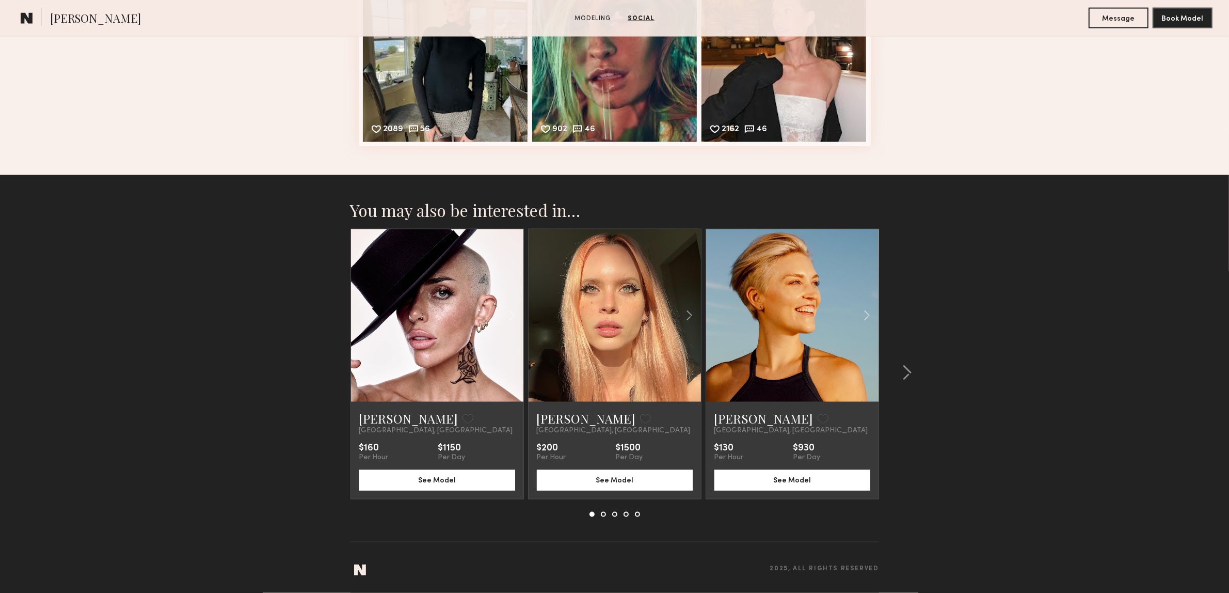
scroll to position [1963, 0]
click at [906, 371] on common-icon at bounding box center [907, 373] width 10 height 17
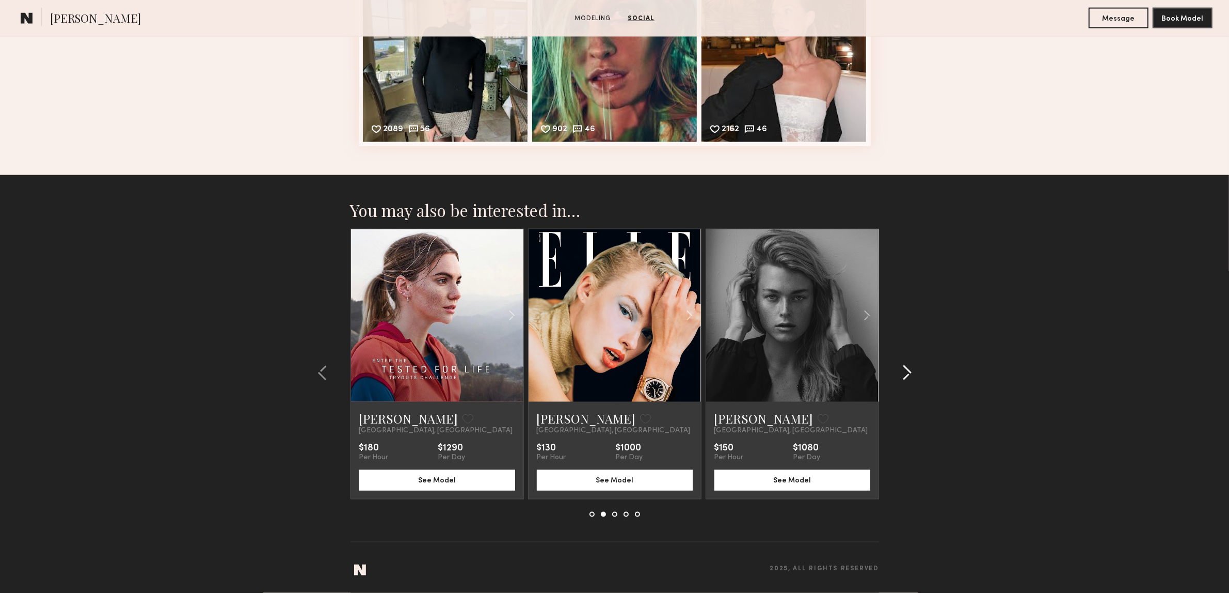
click at [898, 367] on button at bounding box center [904, 373] width 17 height 17
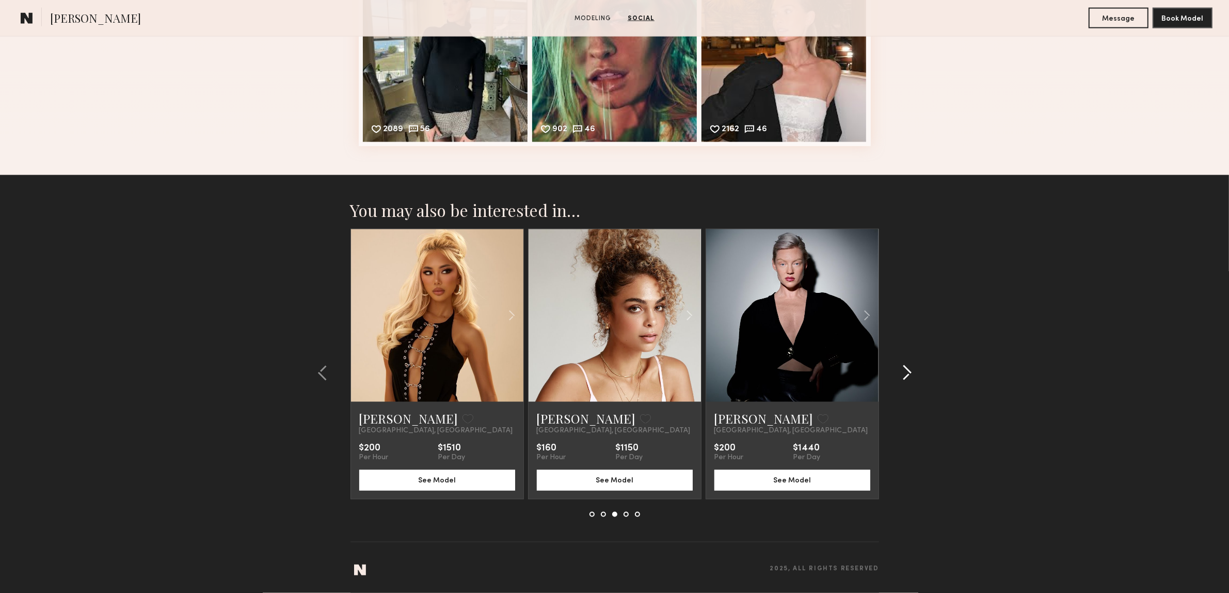
click at [910, 377] on common-icon at bounding box center [907, 373] width 10 height 17
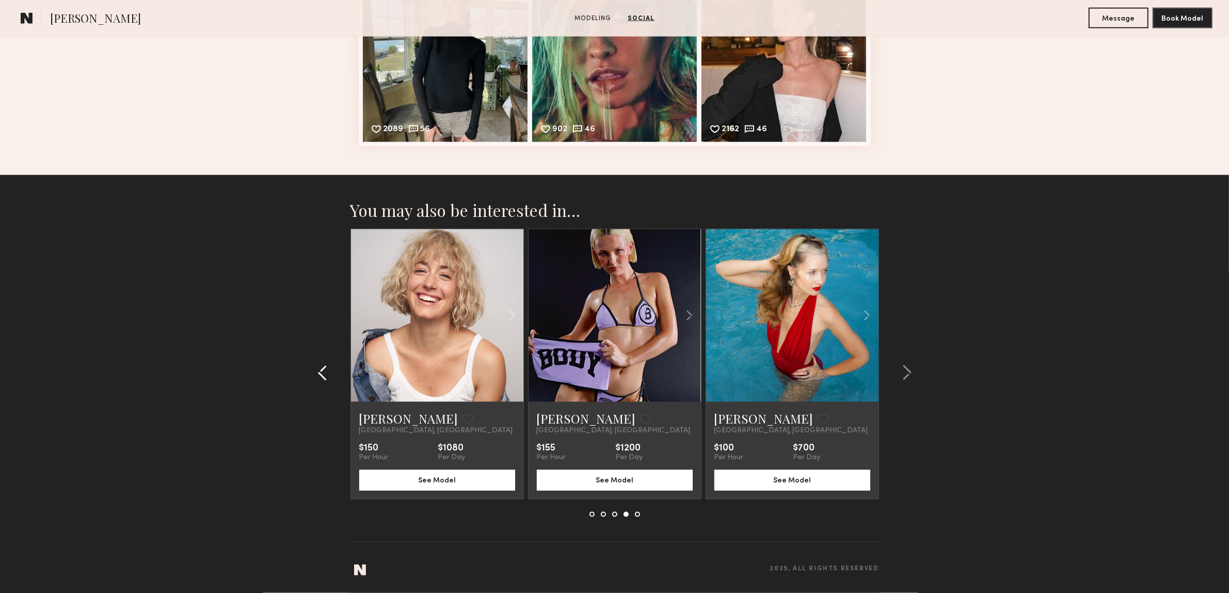
click at [319, 362] on div at bounding box center [326, 373] width 50 height 288
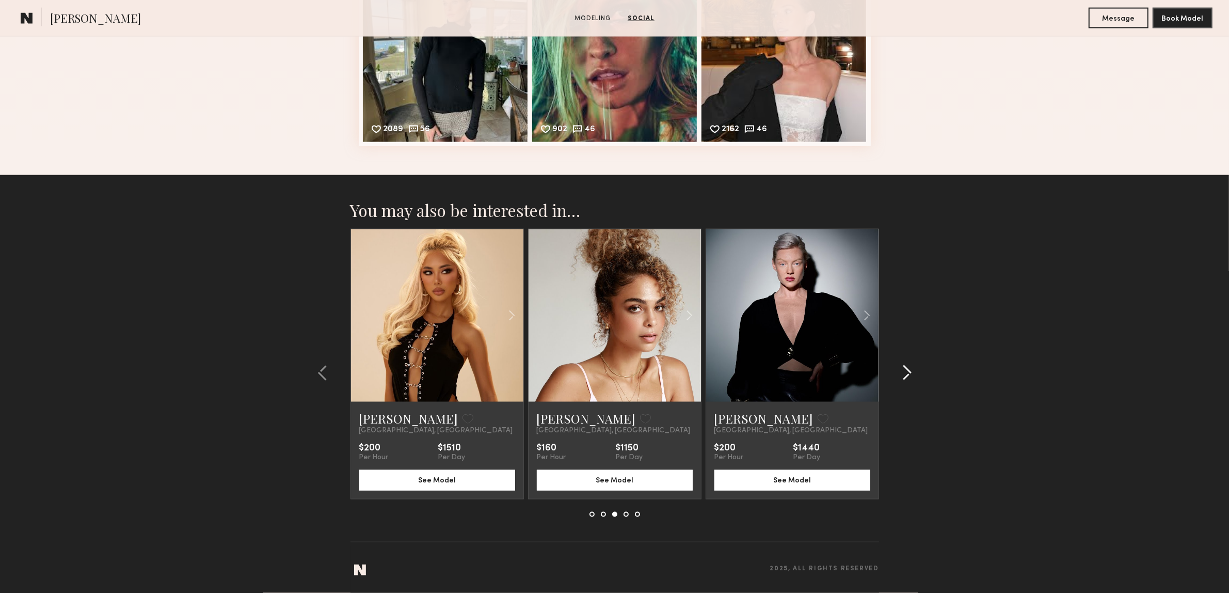
click at [903, 371] on common-icon at bounding box center [907, 373] width 10 height 17
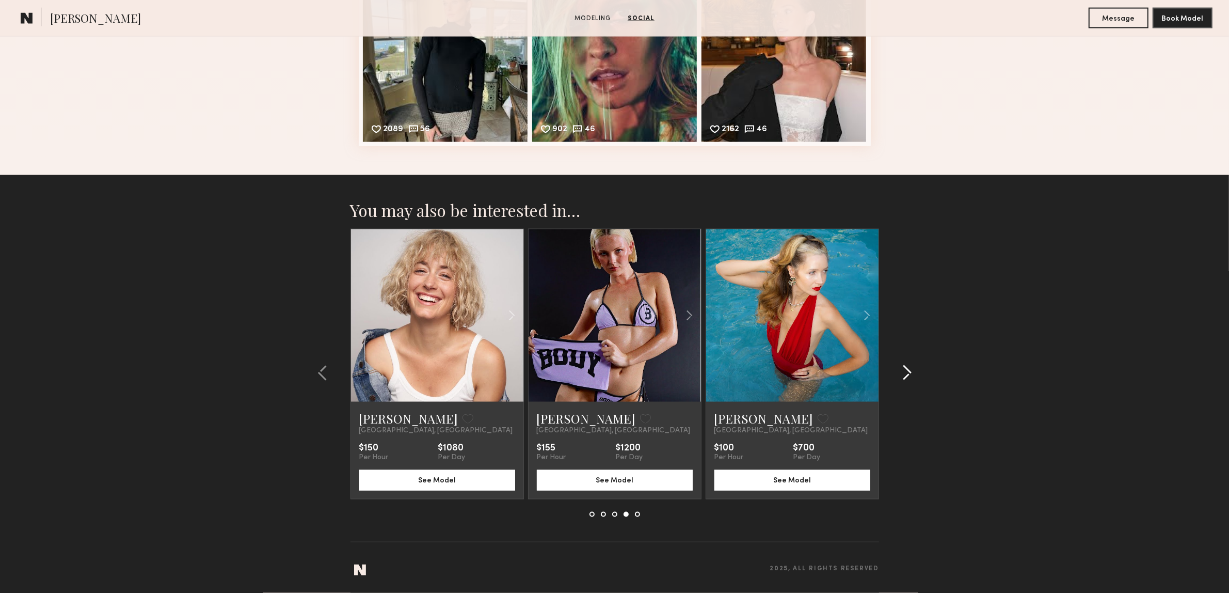
click at [907, 371] on common-icon at bounding box center [907, 373] width 10 height 17
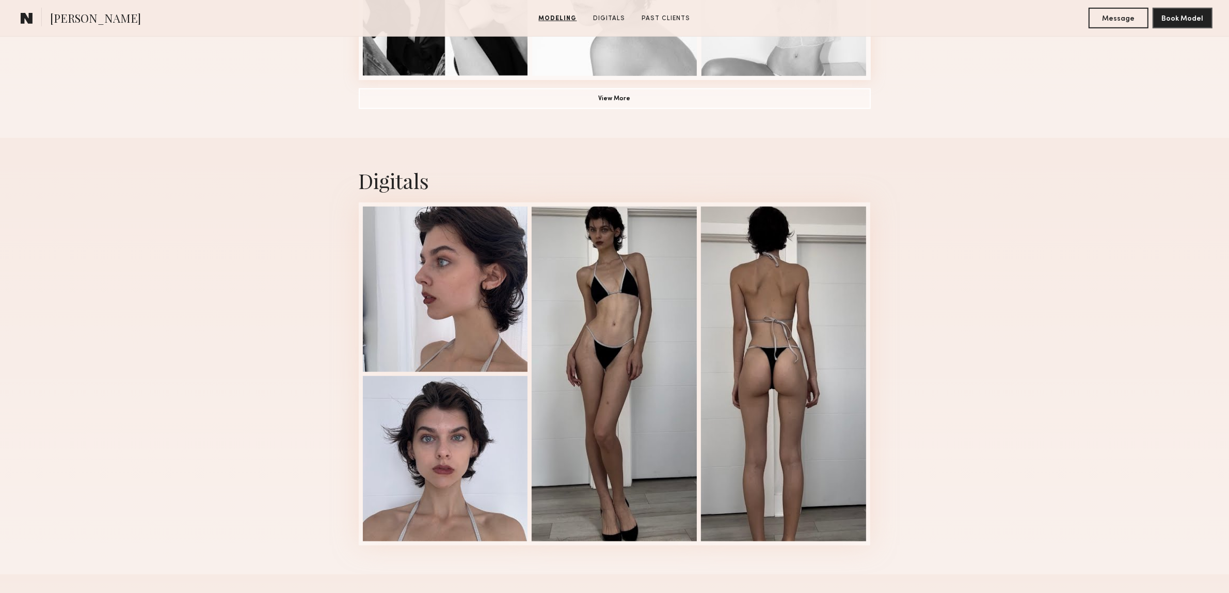
scroll to position [904, 0]
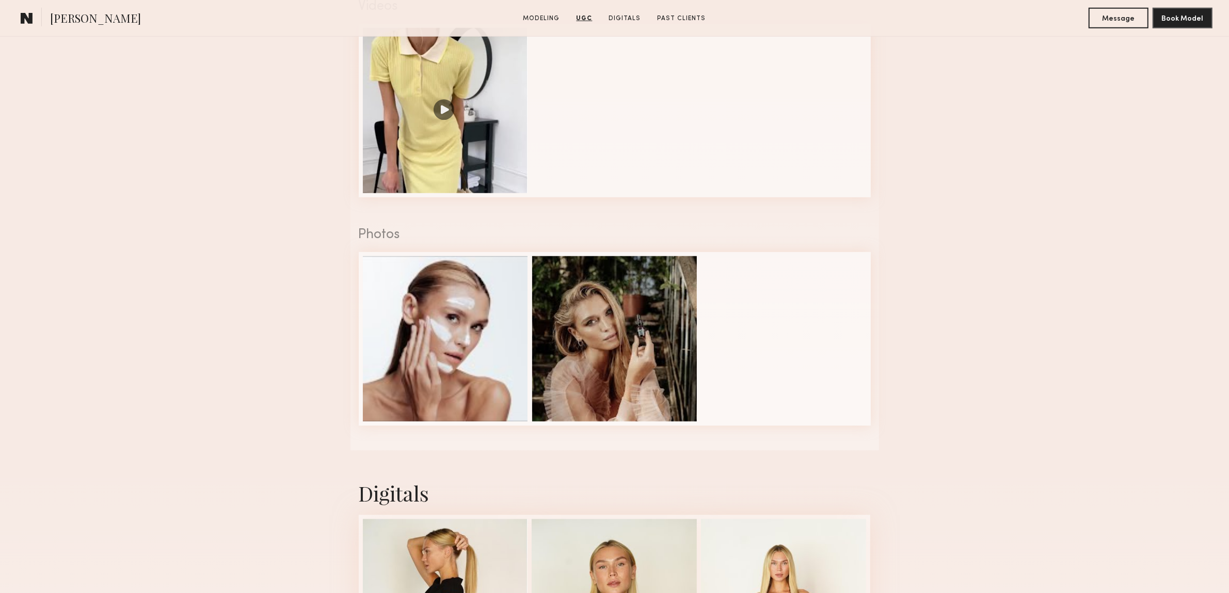
scroll to position [710, 0]
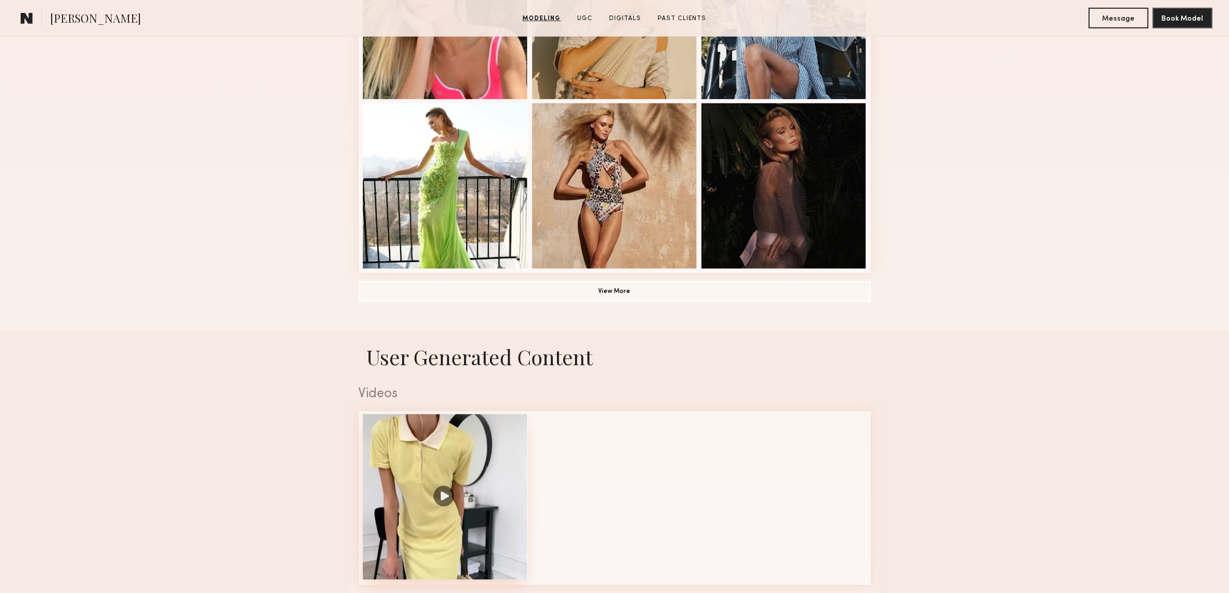
click at [439, 506] on div at bounding box center [445, 496] width 165 height 165
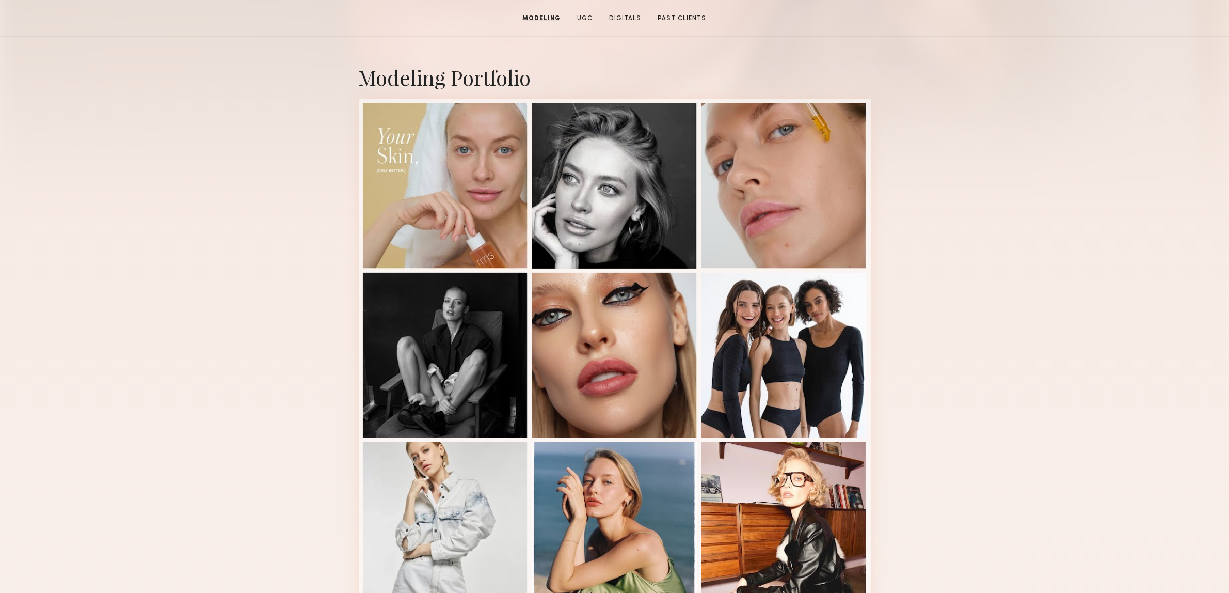
scroll to position [258, 0]
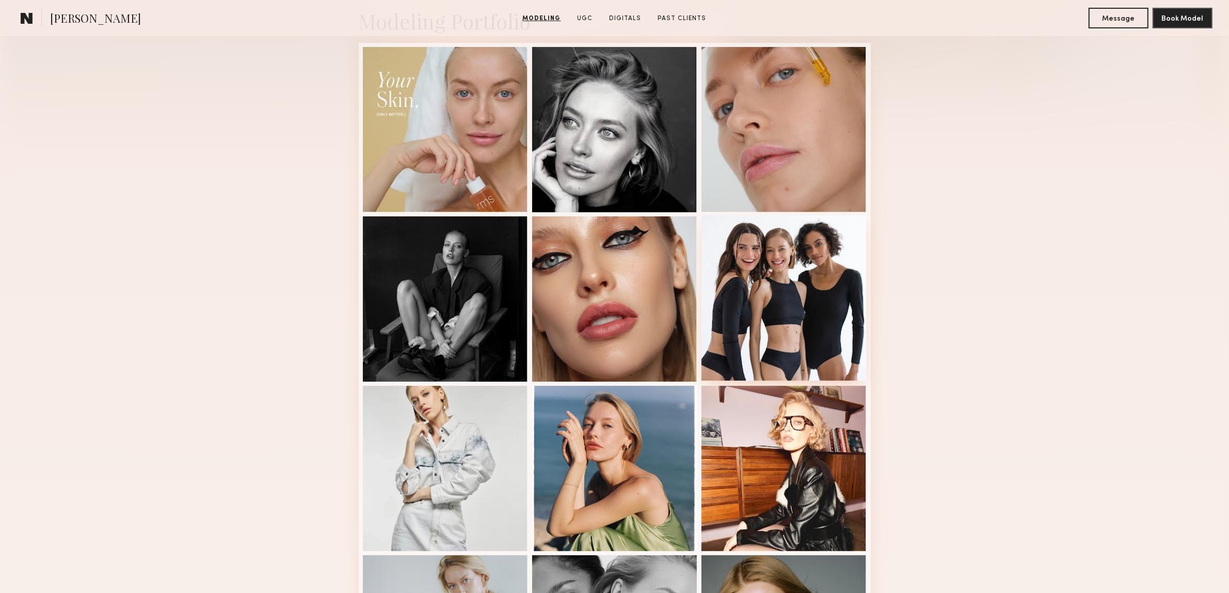
click at [844, 257] on div at bounding box center [784, 297] width 165 height 165
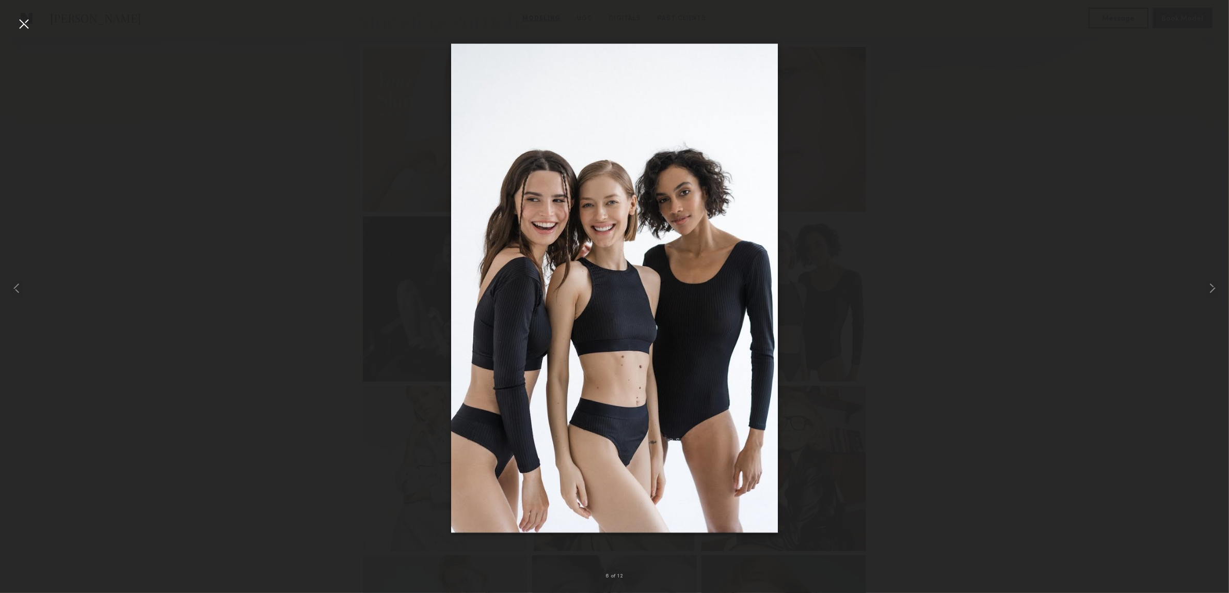
click at [1056, 153] on div at bounding box center [614, 288] width 1229 height 543
click at [19, 22] on div at bounding box center [23, 23] width 17 height 17
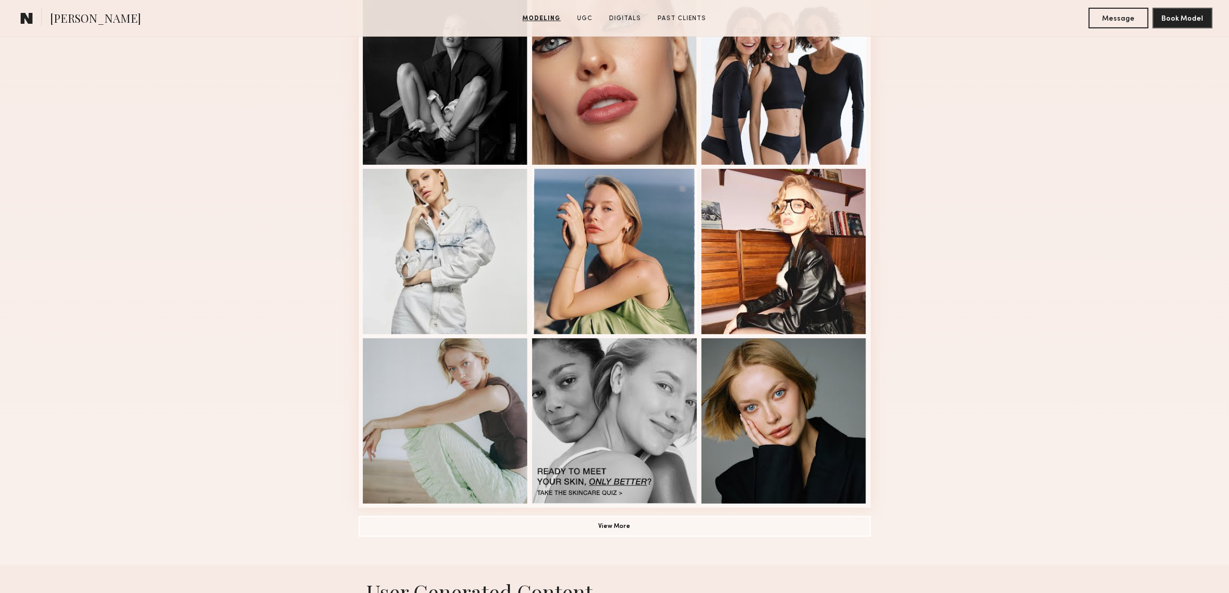
scroll to position [516, 0]
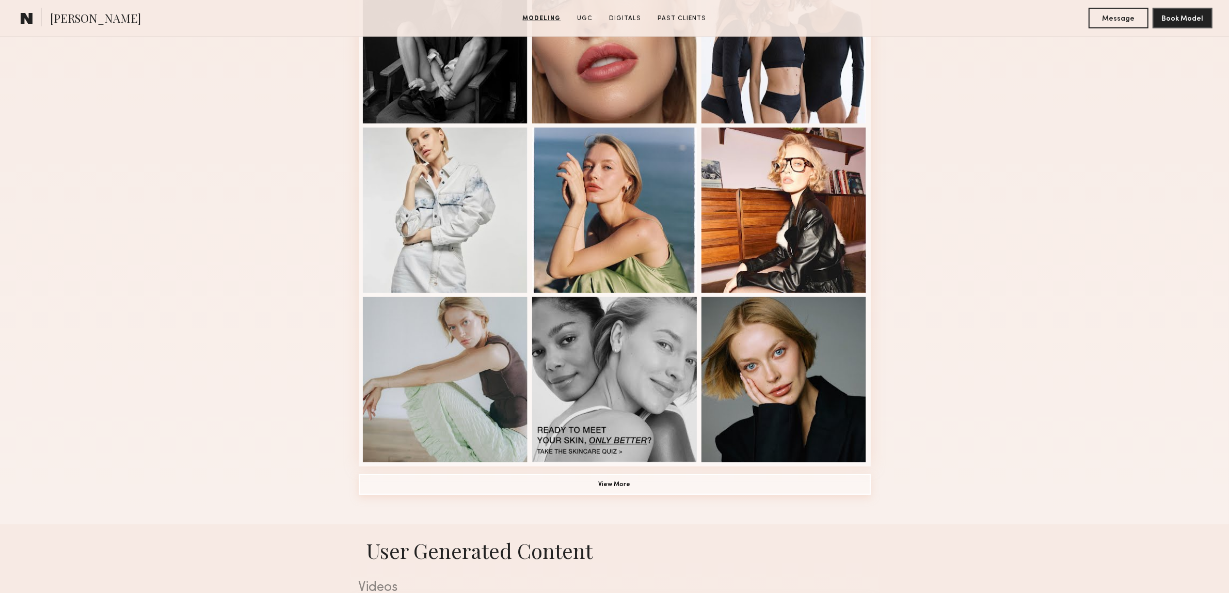
click at [625, 495] on button "View More" at bounding box center [615, 484] width 512 height 21
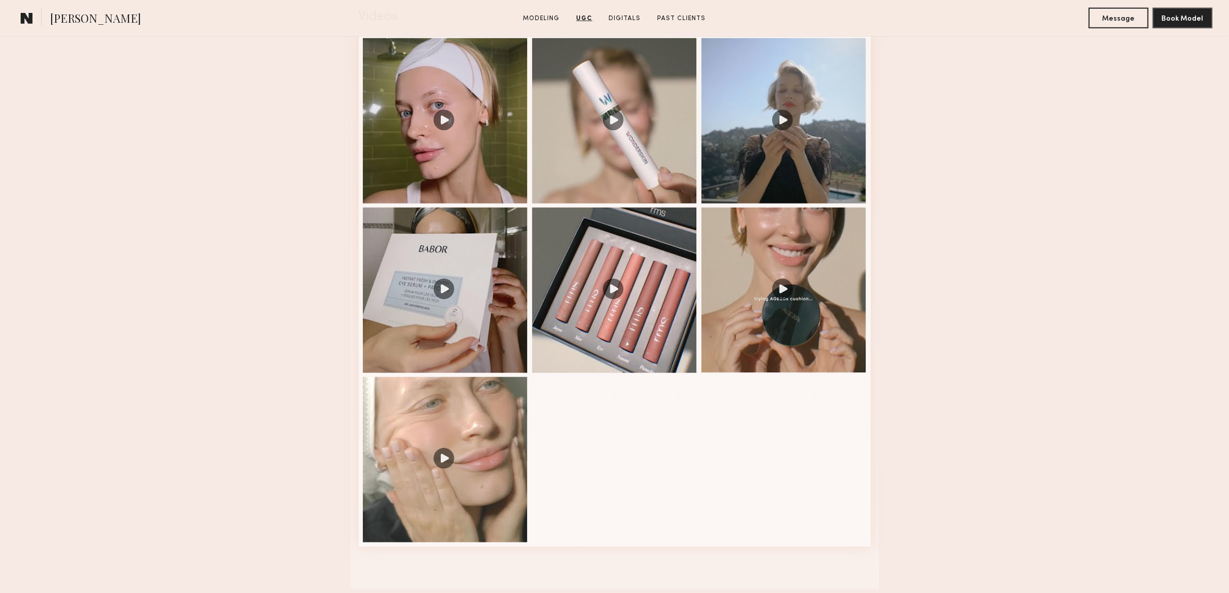
scroll to position [1226, 0]
click at [451, 128] on div at bounding box center [445, 120] width 165 height 165
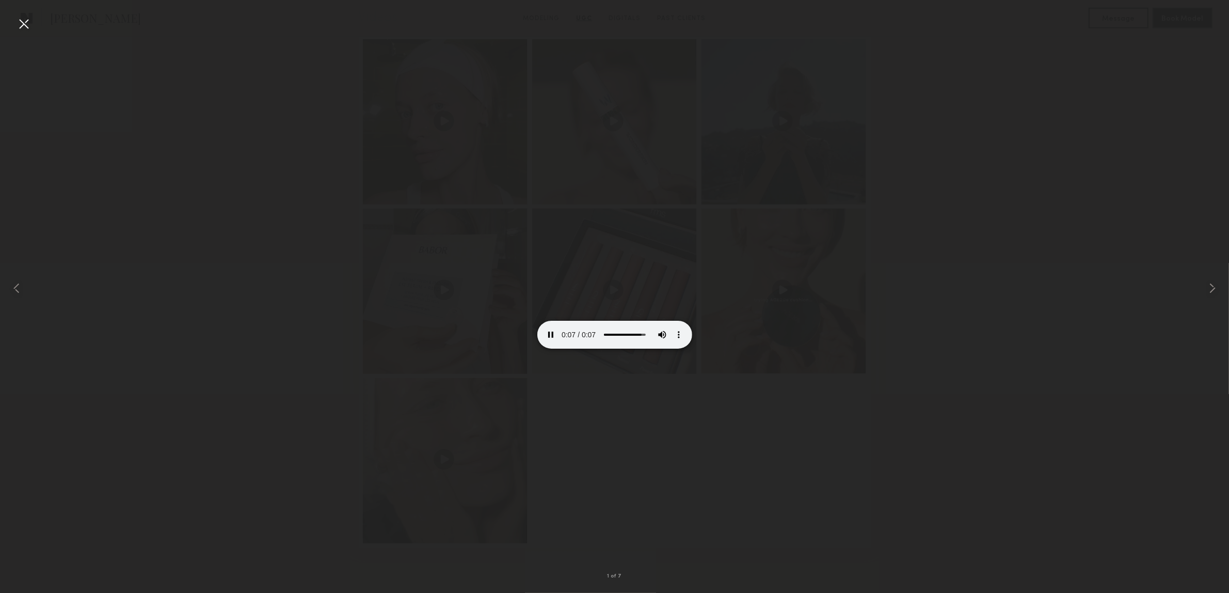
click at [26, 24] on div at bounding box center [23, 23] width 17 height 17
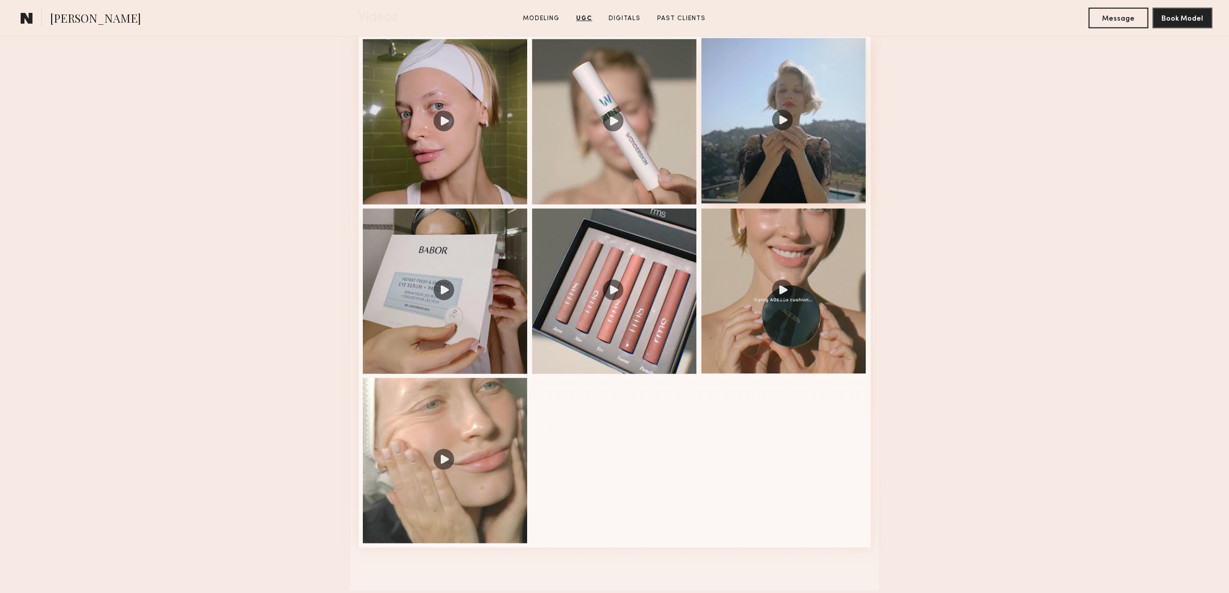
click at [786, 118] on div at bounding box center [784, 120] width 165 height 165
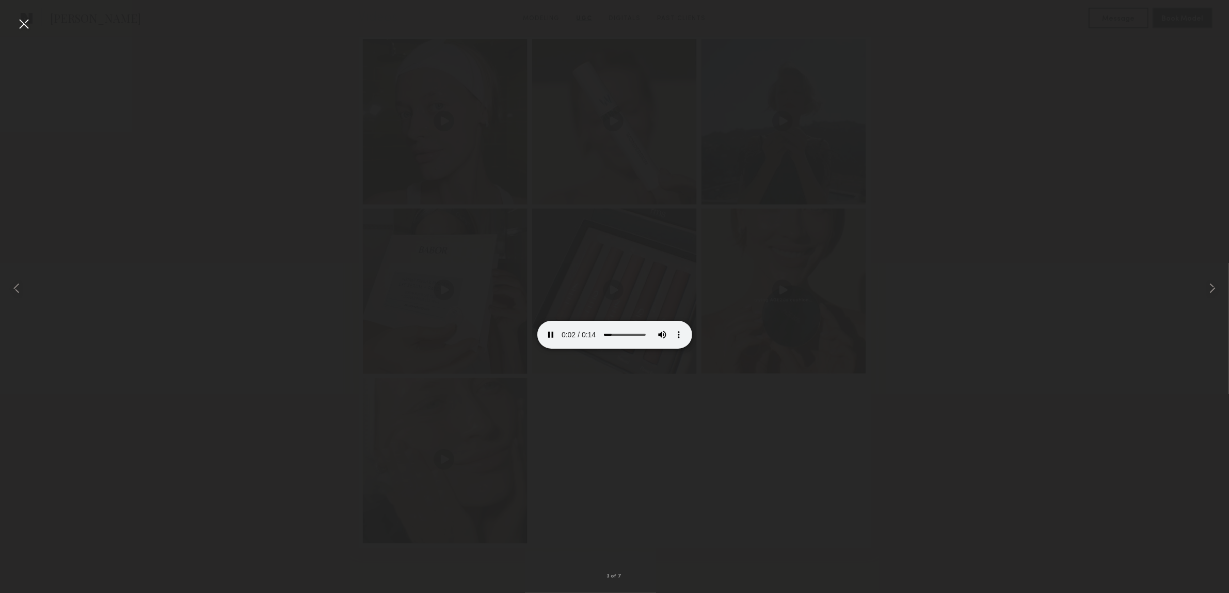
click at [22, 24] on div at bounding box center [23, 23] width 17 height 17
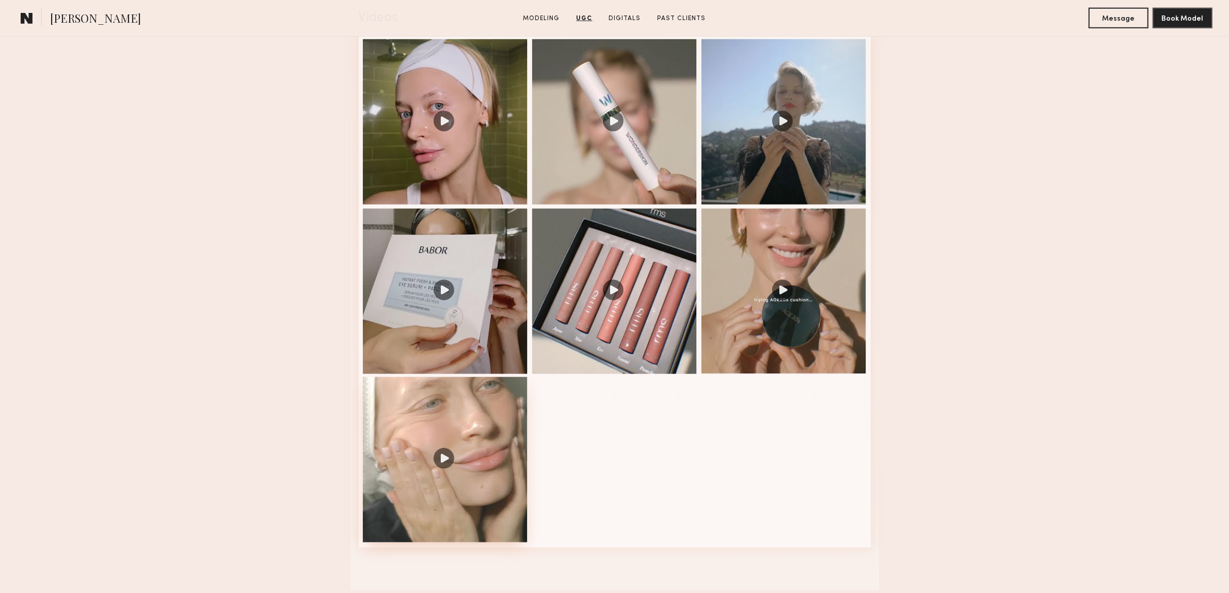
click at [442, 462] on div at bounding box center [445, 459] width 165 height 165
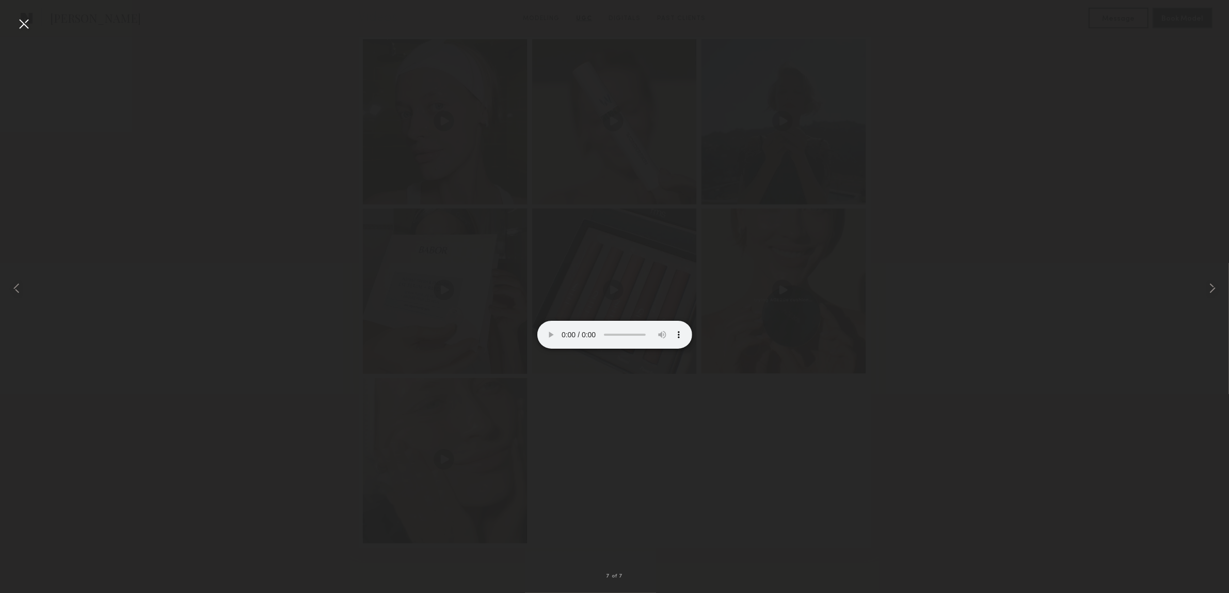
click at [23, 27] on div at bounding box center [23, 23] width 17 height 17
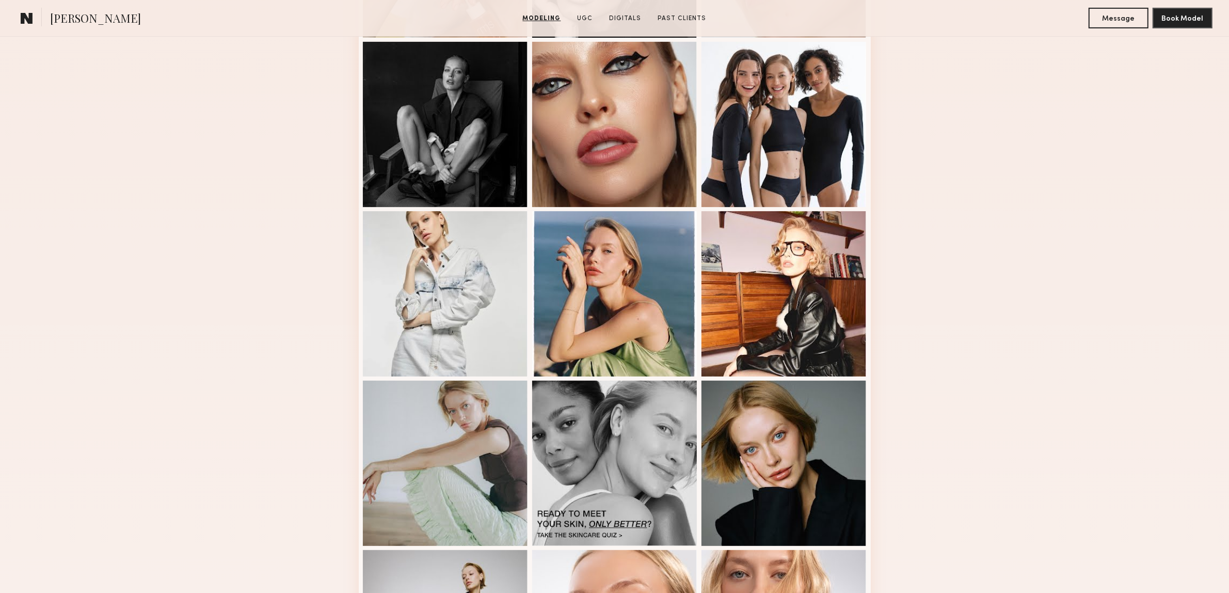
scroll to position [258, 0]
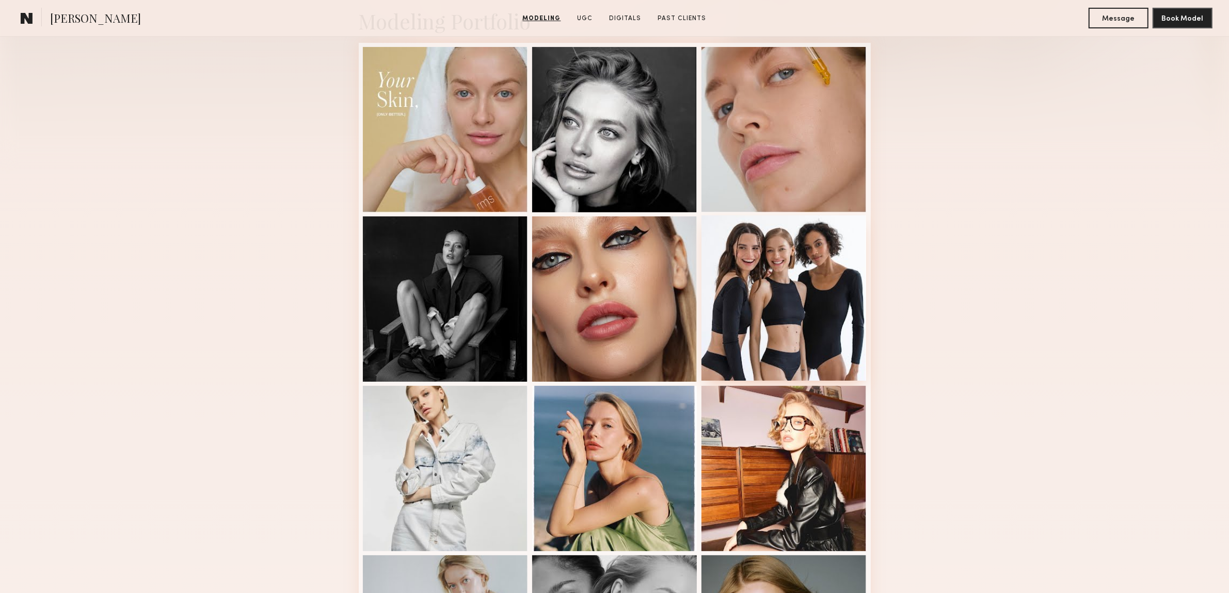
click at [724, 294] on div at bounding box center [784, 297] width 165 height 165
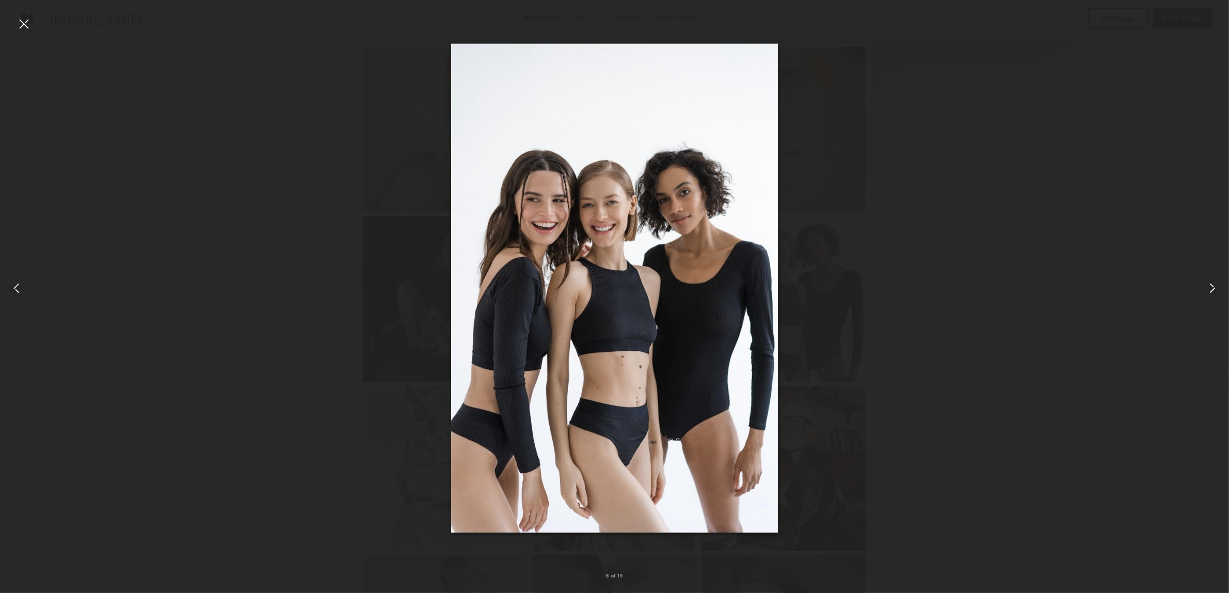
click at [918, 305] on div at bounding box center [614, 288] width 1229 height 543
click at [32, 23] on div at bounding box center [24, 288] width 49 height 543
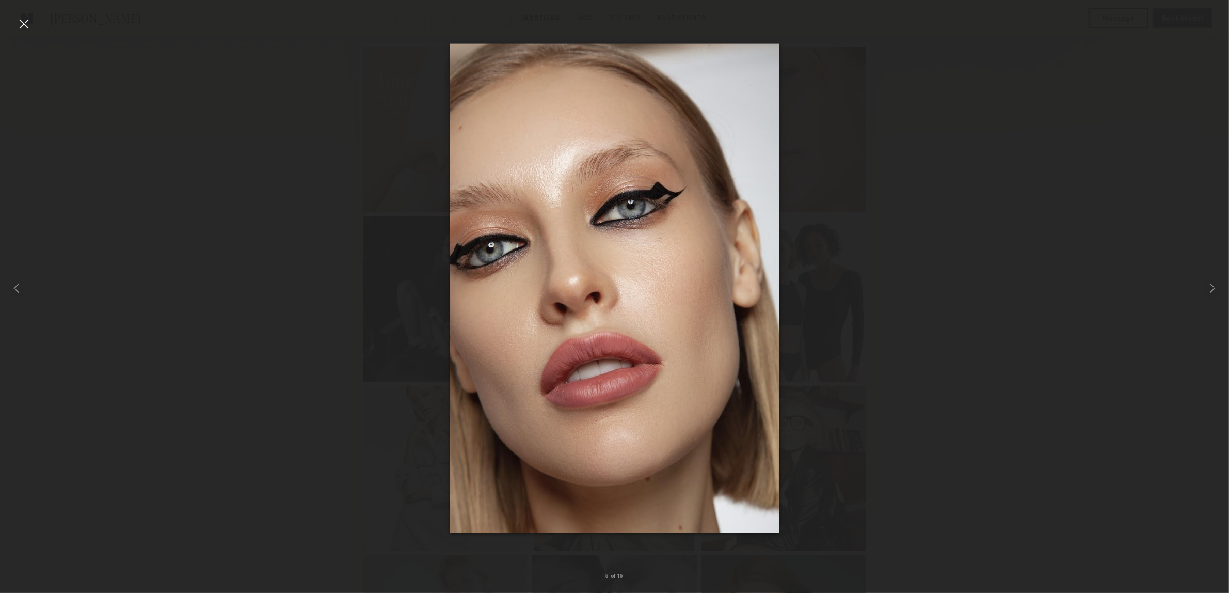
click at [25, 24] on div at bounding box center [23, 23] width 17 height 17
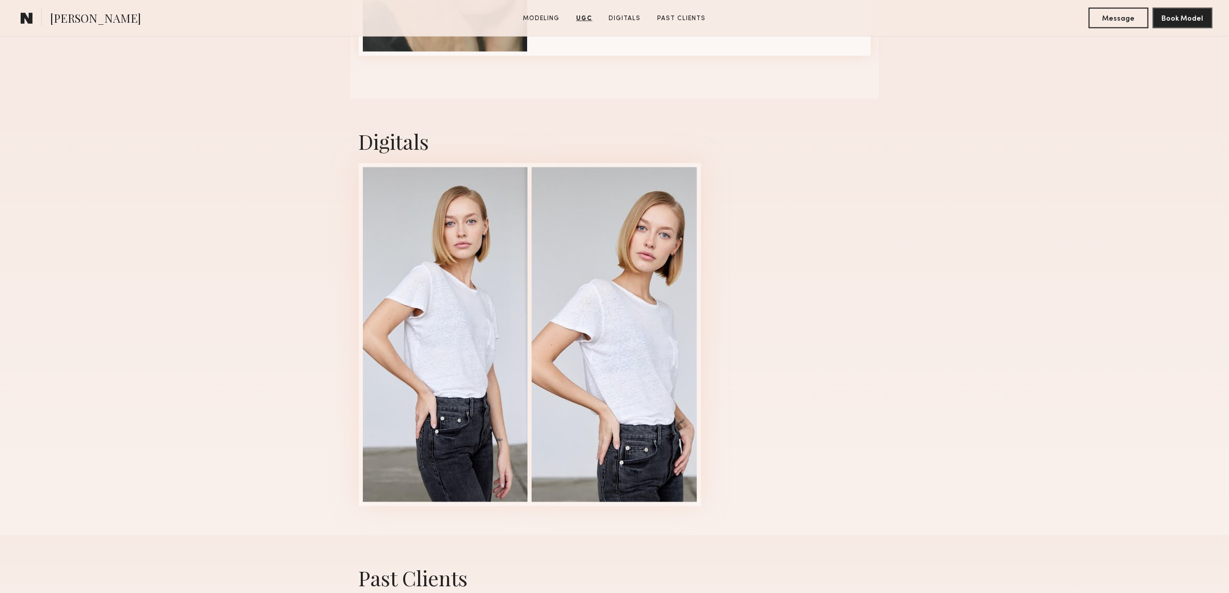
scroll to position [1743, 0]
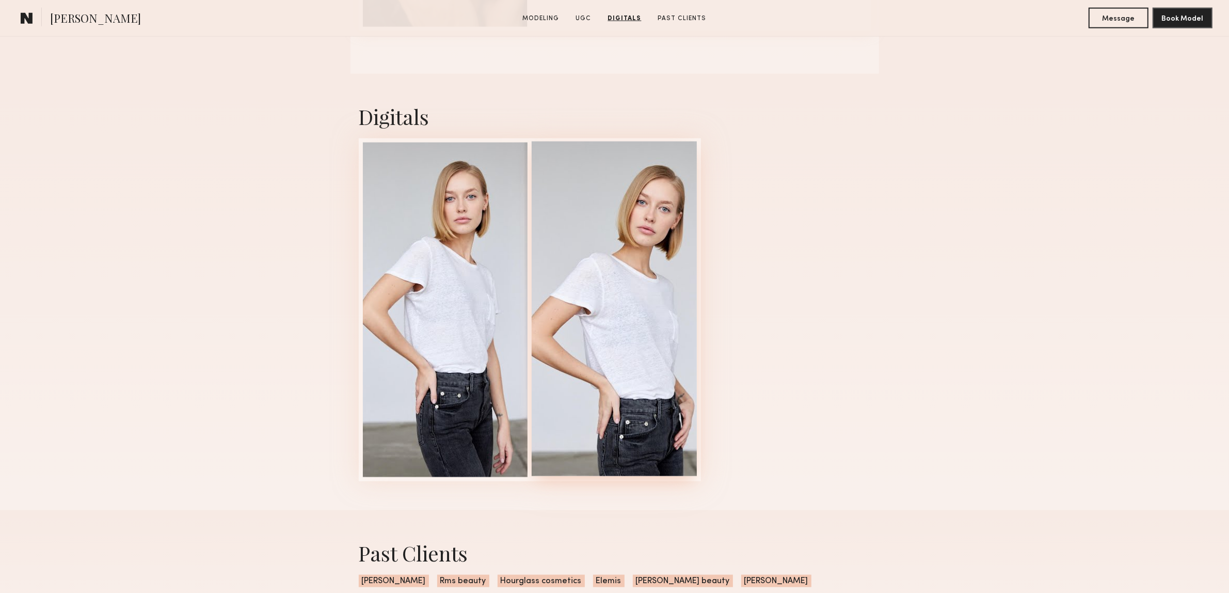
click at [587, 217] on div at bounding box center [614, 308] width 165 height 335
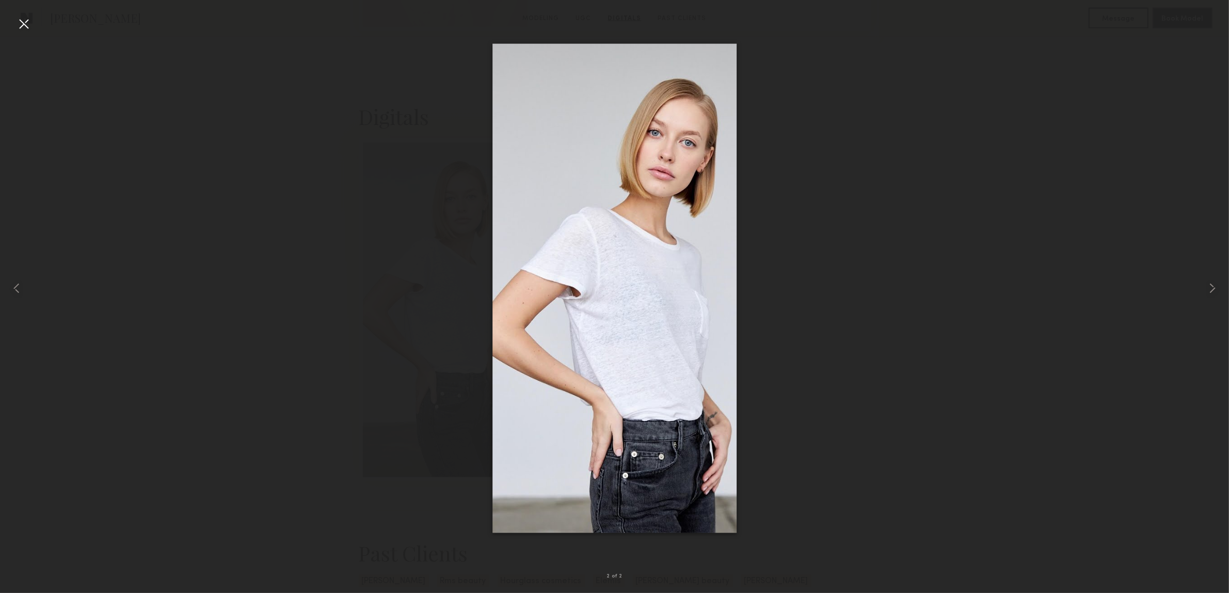
click at [21, 17] on div at bounding box center [23, 23] width 17 height 17
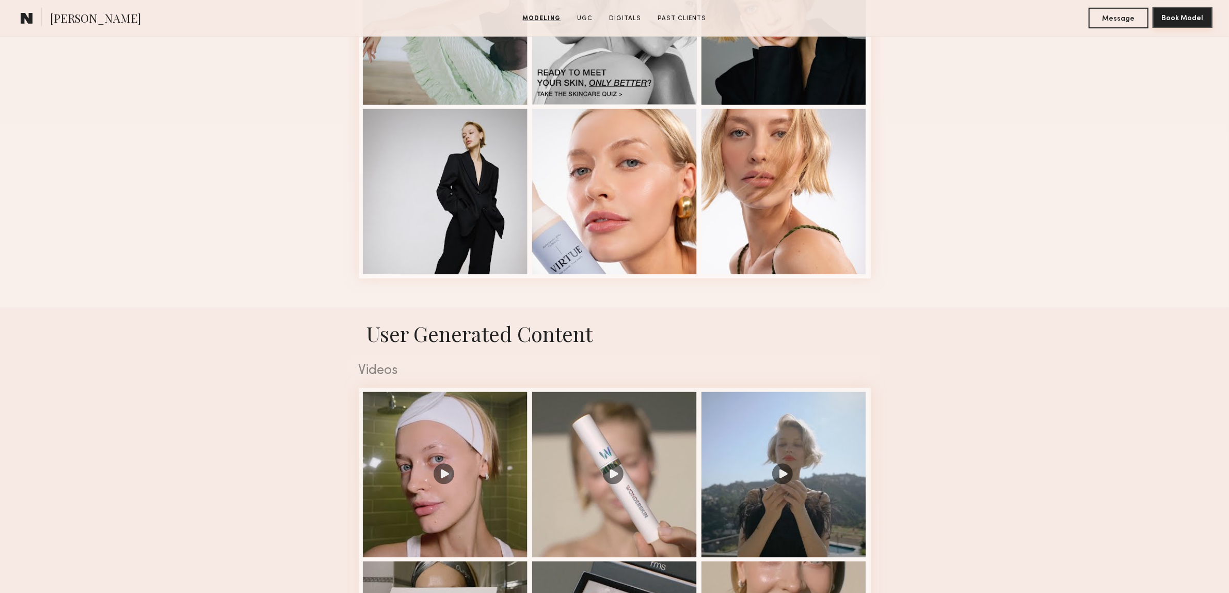
scroll to position [710, 0]
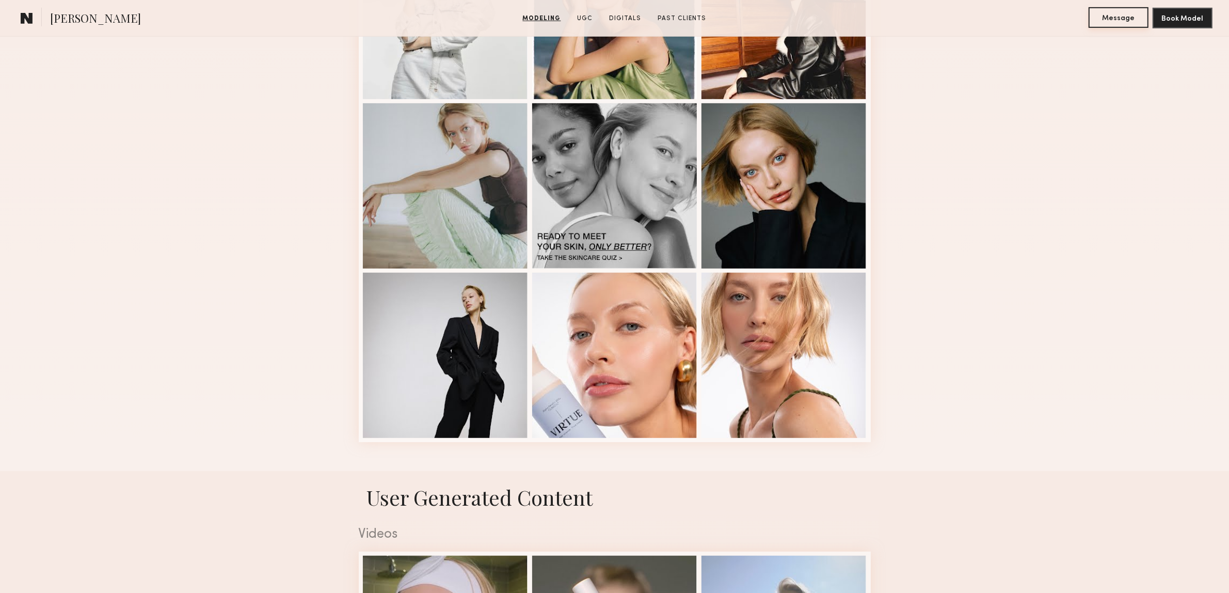
click at [1112, 8] on button "Message" at bounding box center [1119, 17] width 60 height 21
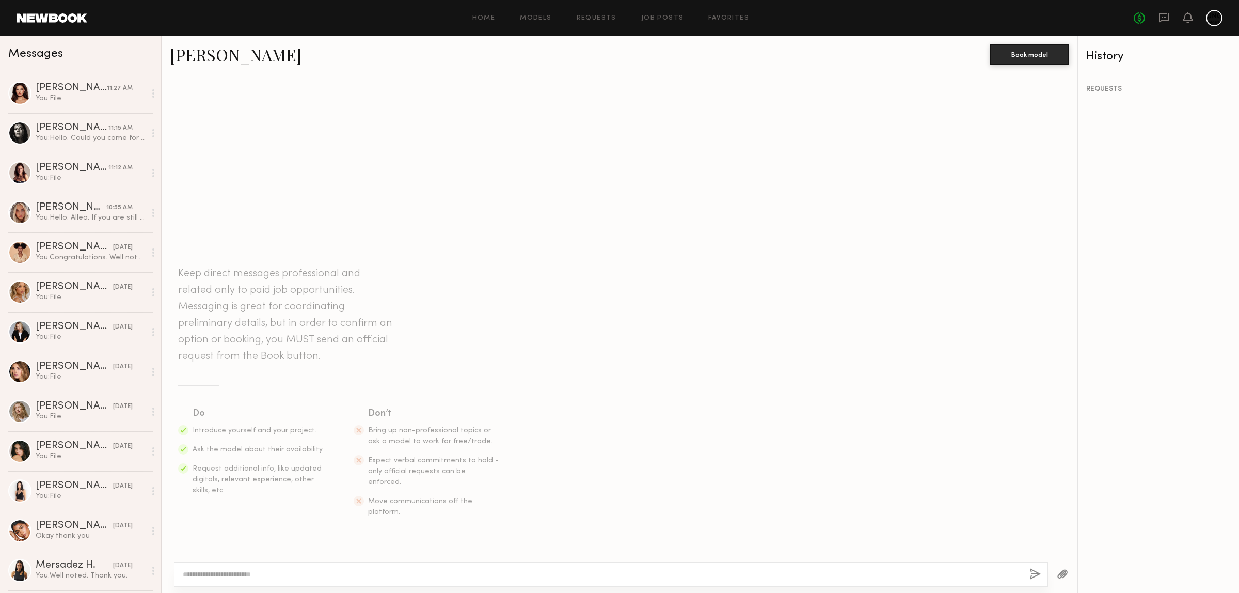
click at [300, 571] on textarea at bounding box center [602, 574] width 839 height 10
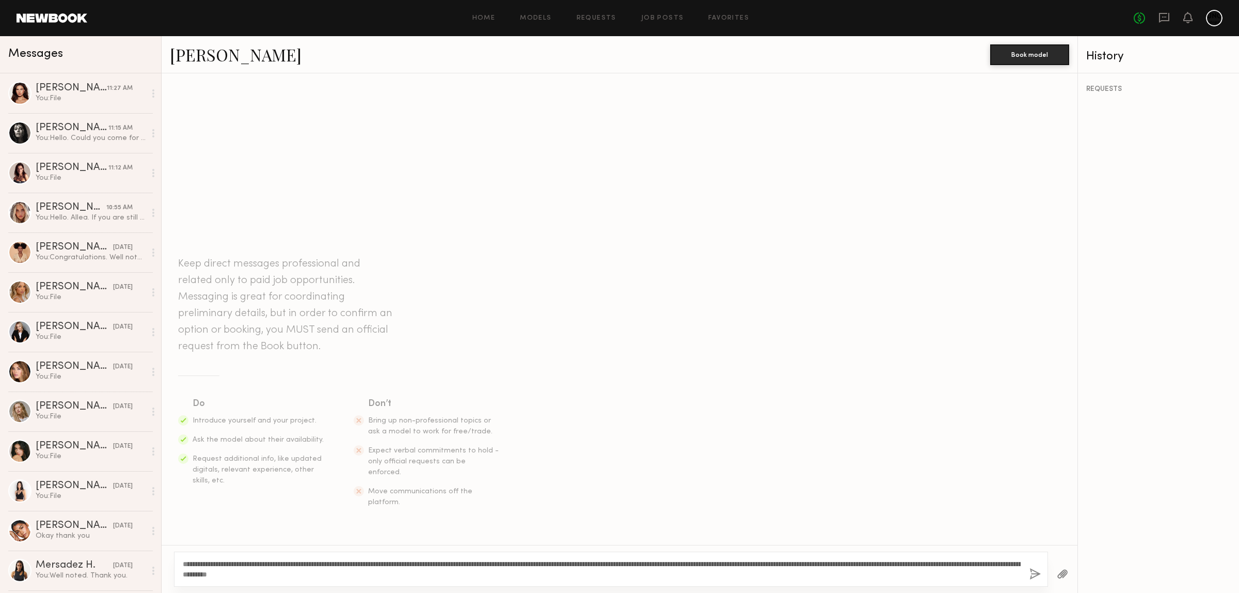
type textarea "**********"
click at [1030, 569] on button "button" at bounding box center [1035, 574] width 11 height 13
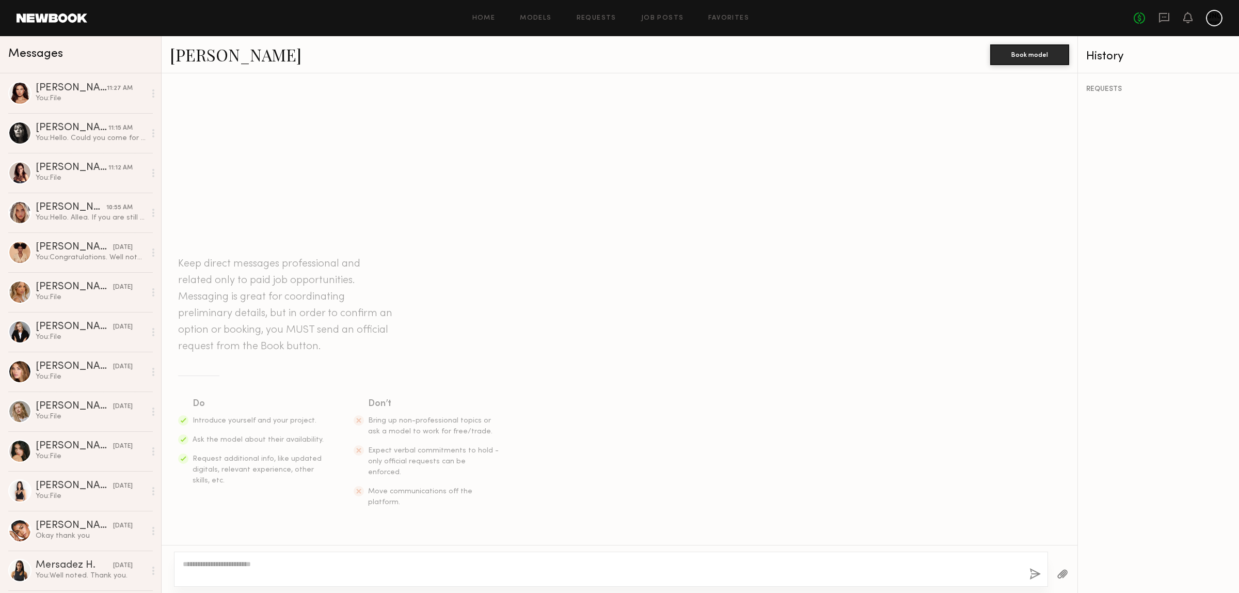
scroll to position [20, 0]
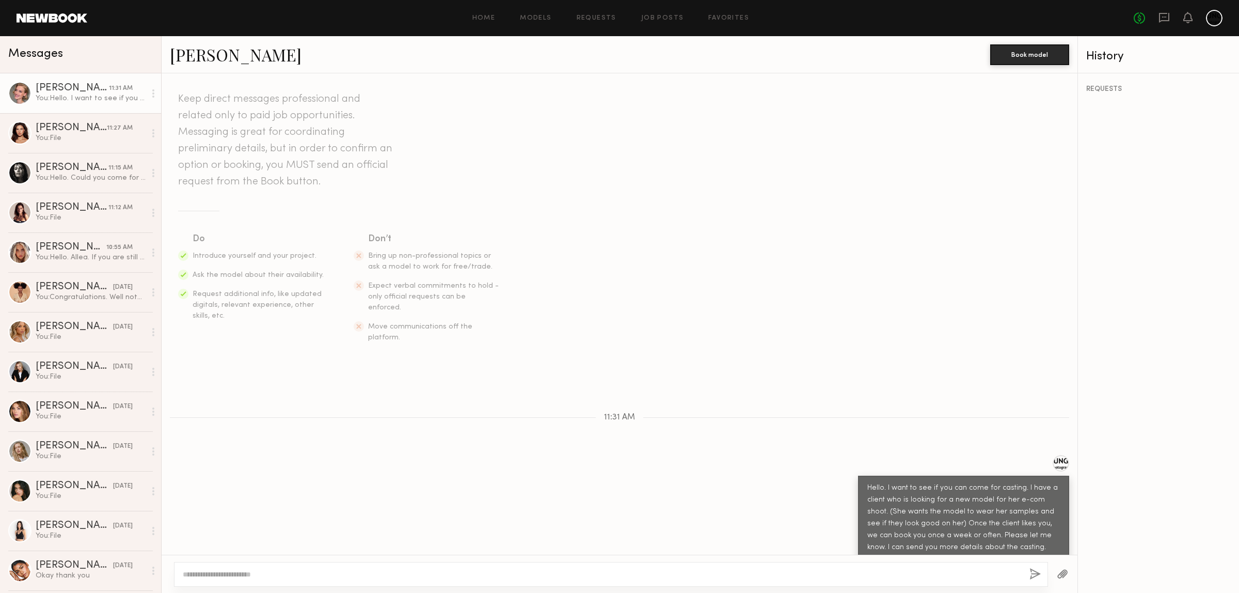
click at [1057, 573] on button "button" at bounding box center [1062, 574] width 11 height 13
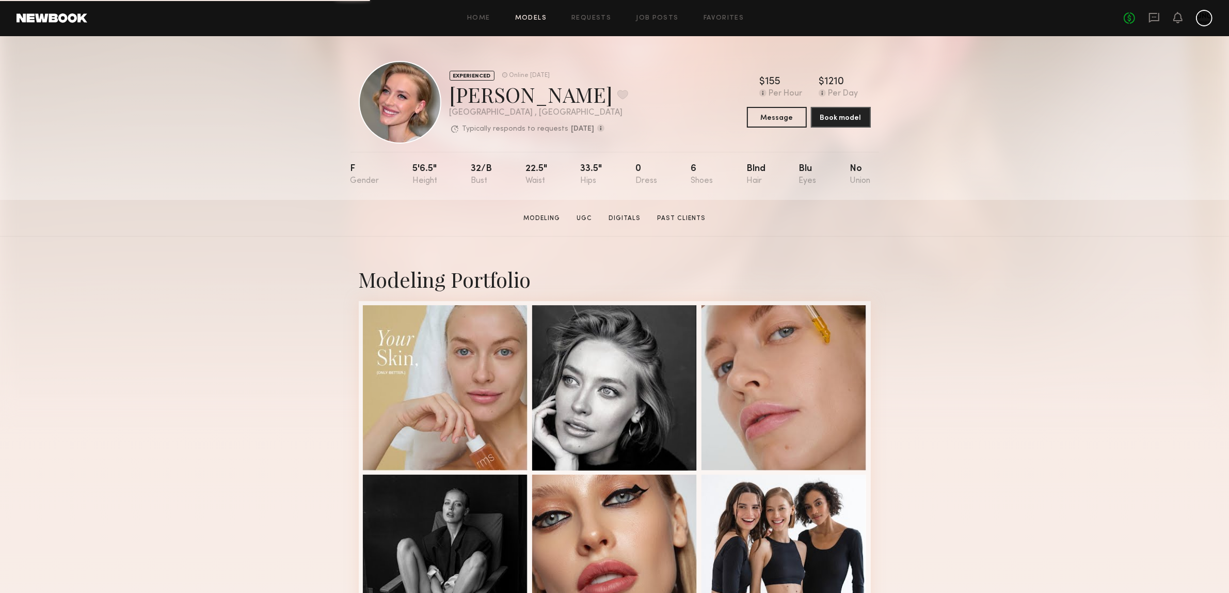
click at [532, 21] on link "Models" at bounding box center [530, 18] width 31 height 7
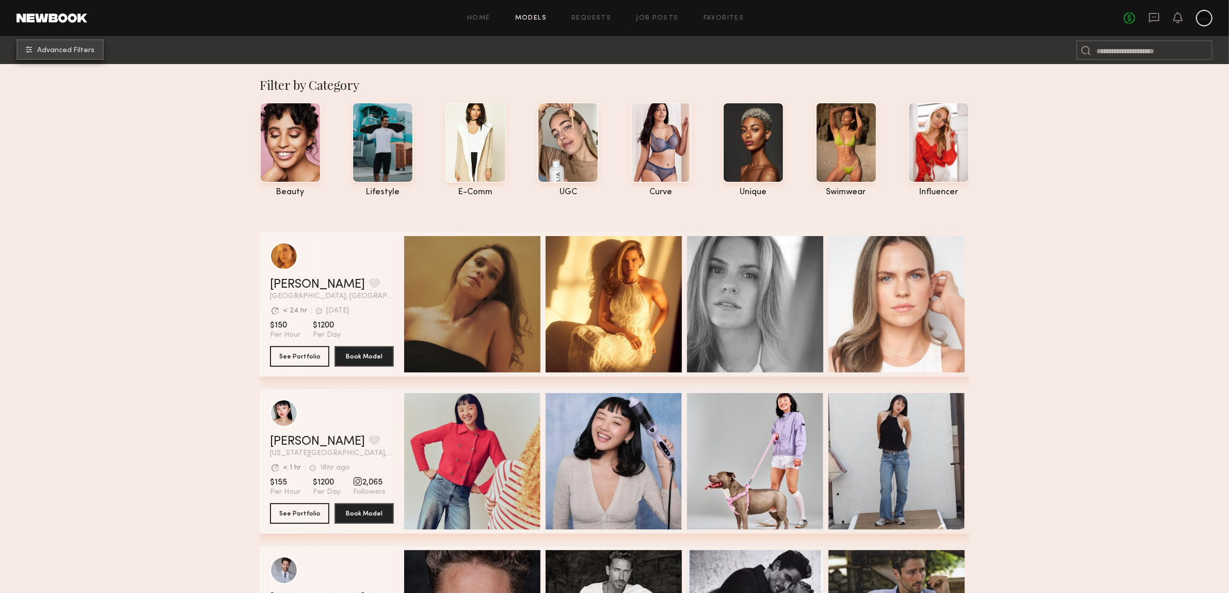
click at [62, 50] on span "Advanced Filters" at bounding box center [65, 50] width 57 height 7
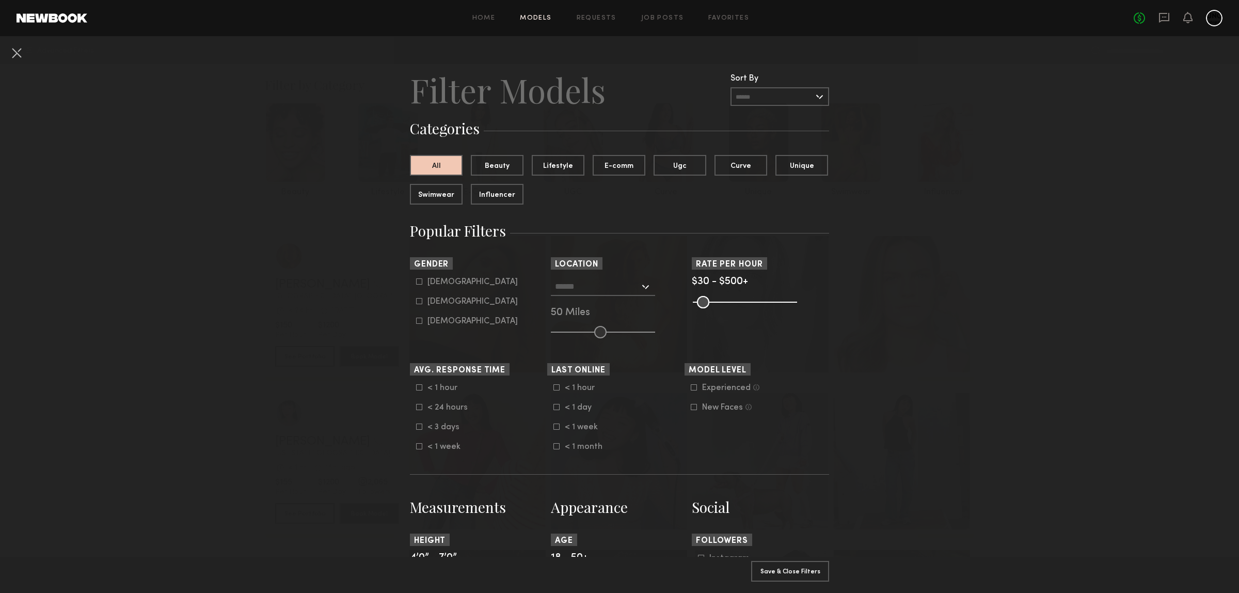
click at [417, 304] on label "Female" at bounding box center [467, 301] width 102 height 6
type input "**"
click at [634, 298] on div "Los Angeles, CA New York City, NY Brooklyn, NY Chicago, IL 50 Miles" at bounding box center [619, 307] width 137 height 61
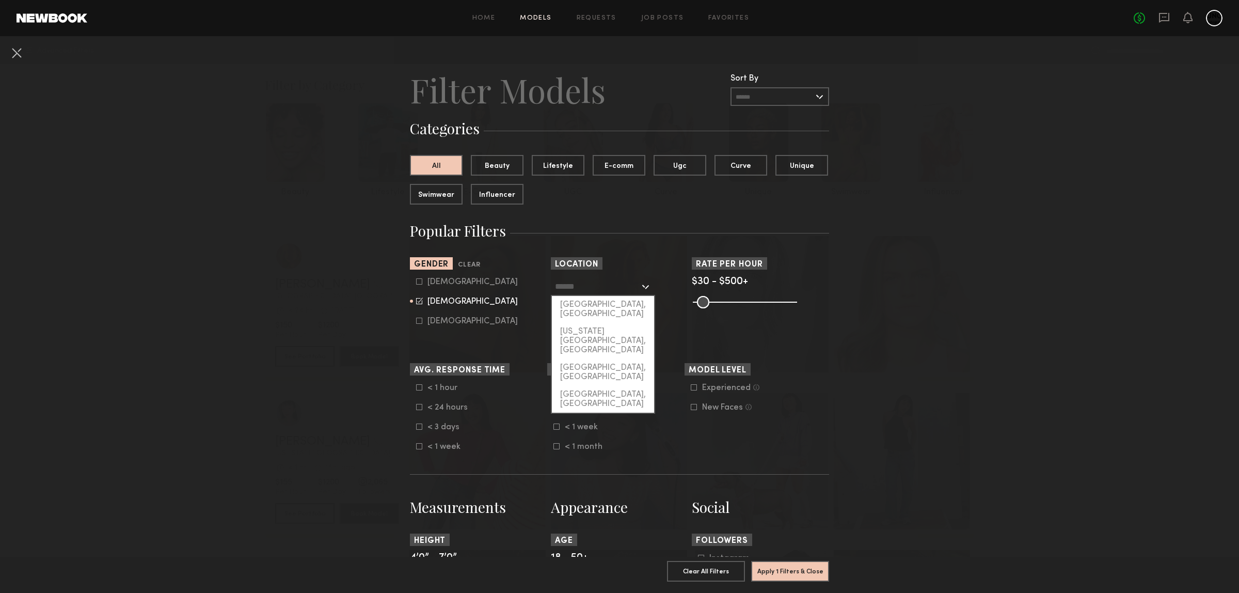
click at [634, 279] on input "text" at bounding box center [597, 286] width 85 height 18
click at [585, 309] on div "[GEOGRAPHIC_DATA], [GEOGRAPHIC_DATA]" at bounding box center [603, 309] width 102 height 27
type input "**********"
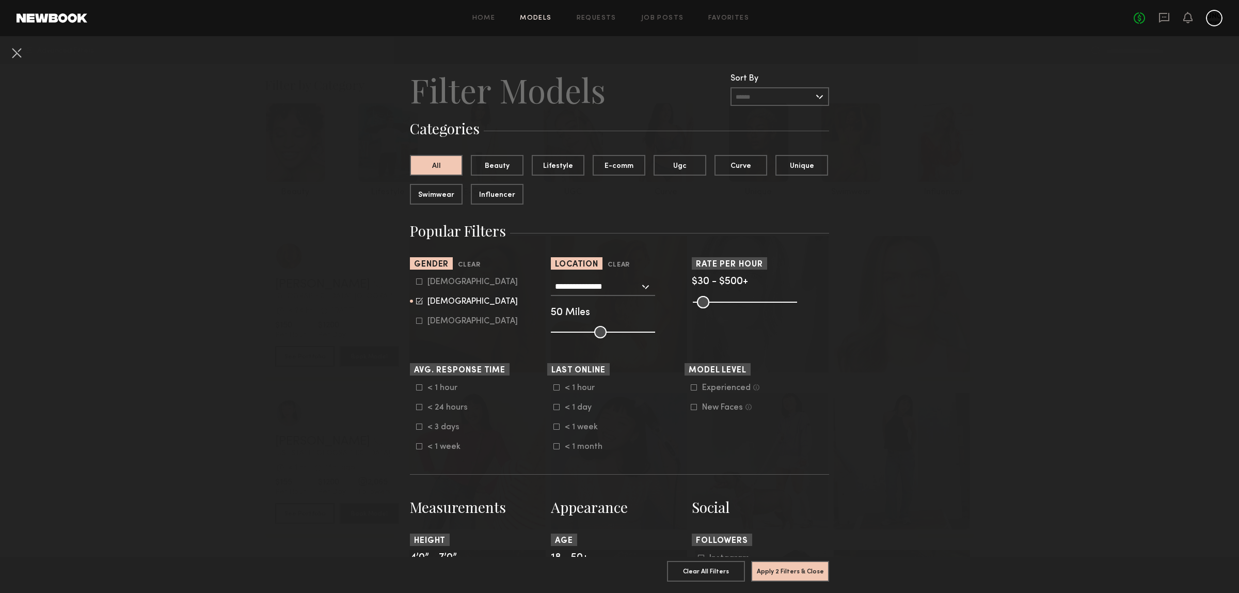
click at [355, 417] on nb-browse-filters "**********" at bounding box center [619, 602] width 1239 height 1132
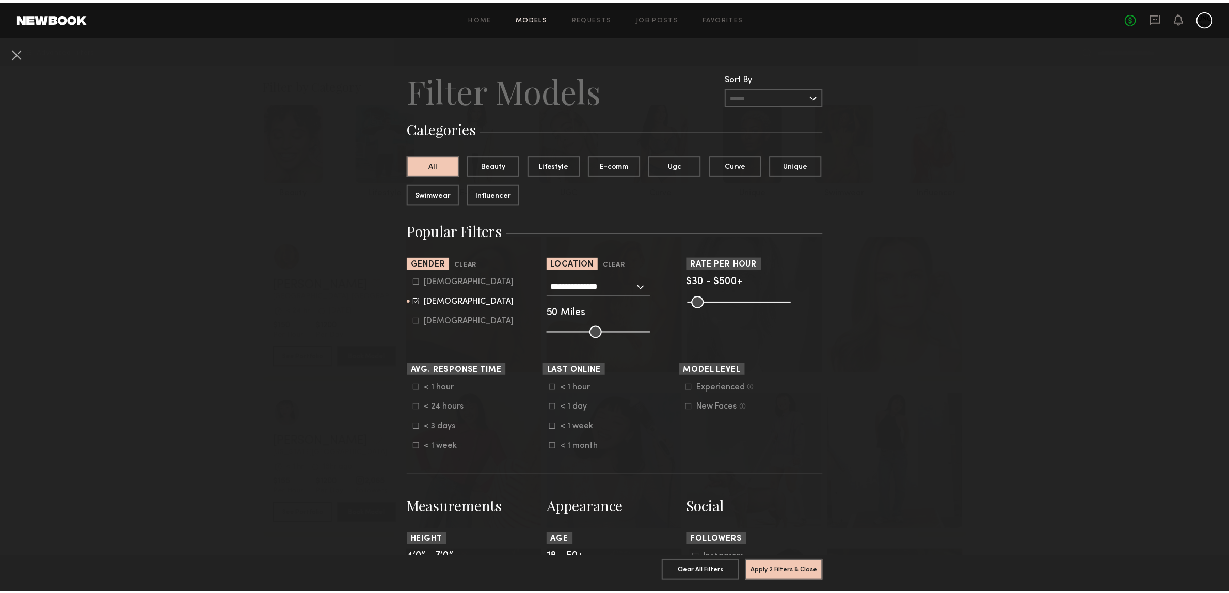
scroll to position [258, 0]
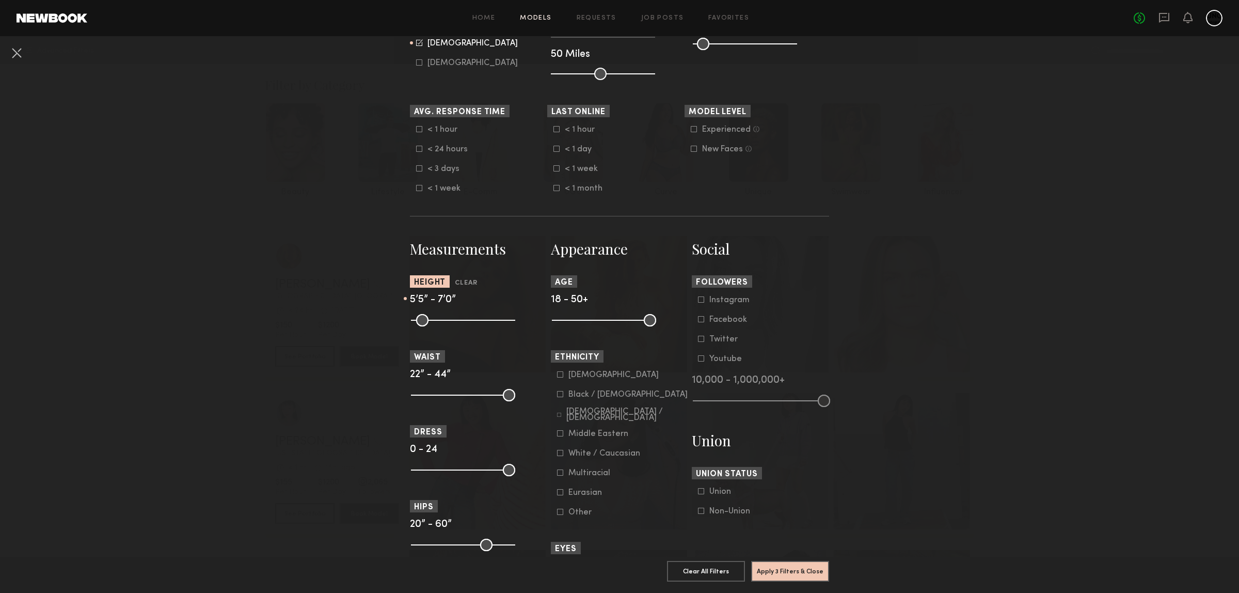
drag, startPoint x: 412, startPoint y: 327, endPoint x: 457, endPoint y: 337, distance: 46.1
type input "**"
click at [457, 326] on input "range" at bounding box center [463, 320] width 104 height 12
click at [778, 564] on button "Apply 3 Filters & Close" at bounding box center [790, 570] width 78 height 21
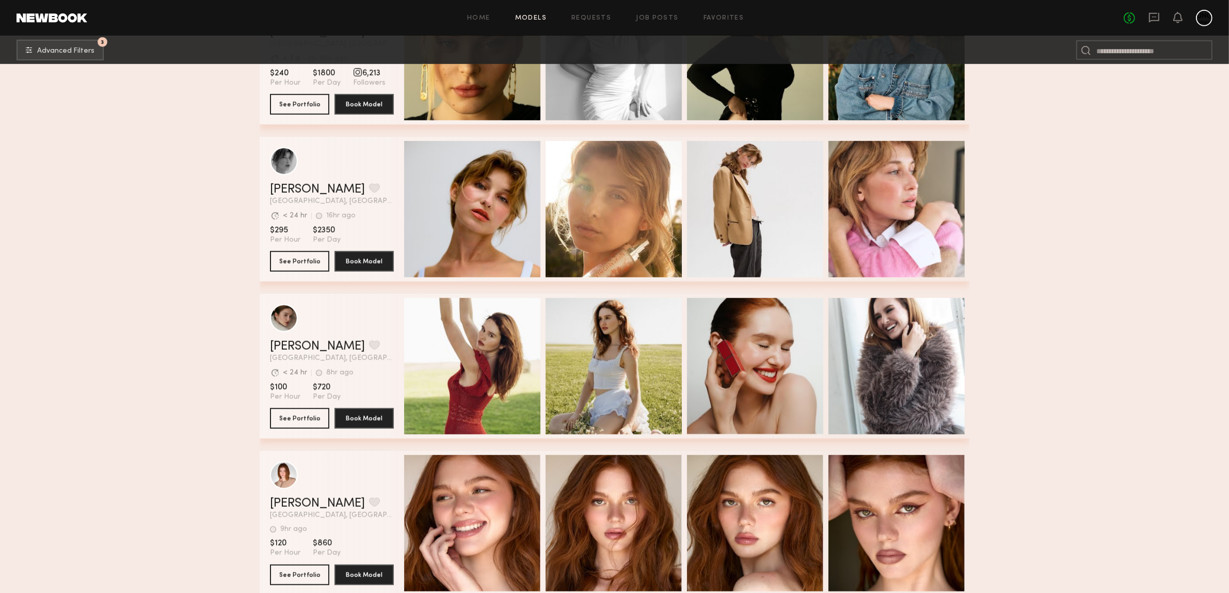
scroll to position [6235, 0]
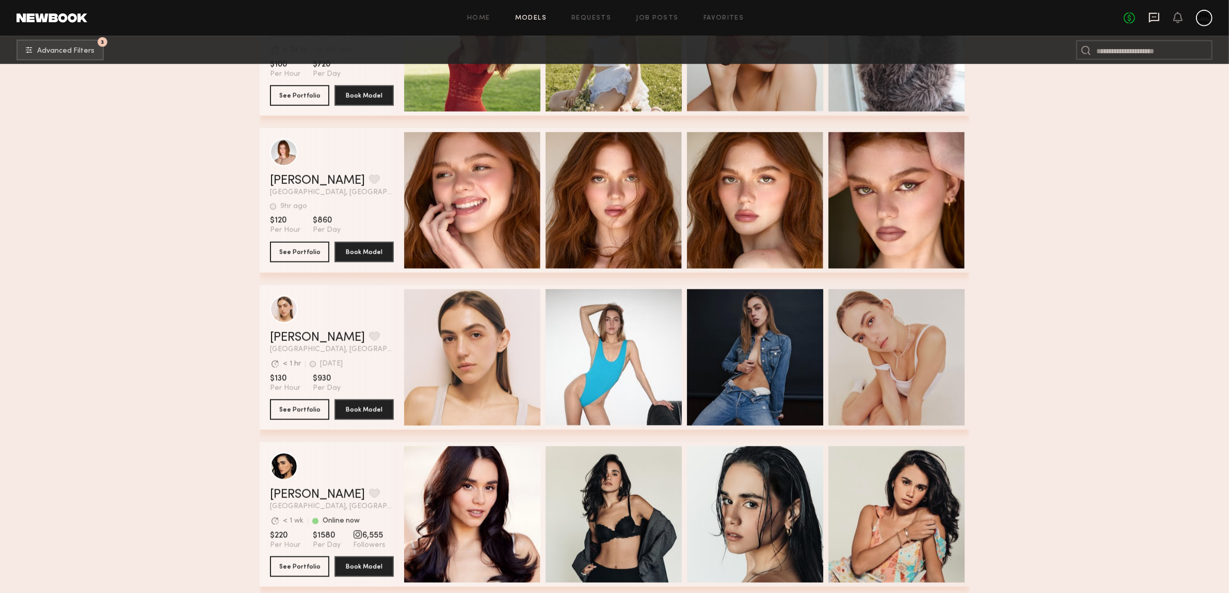
click at [1152, 14] on icon at bounding box center [1154, 17] width 11 height 11
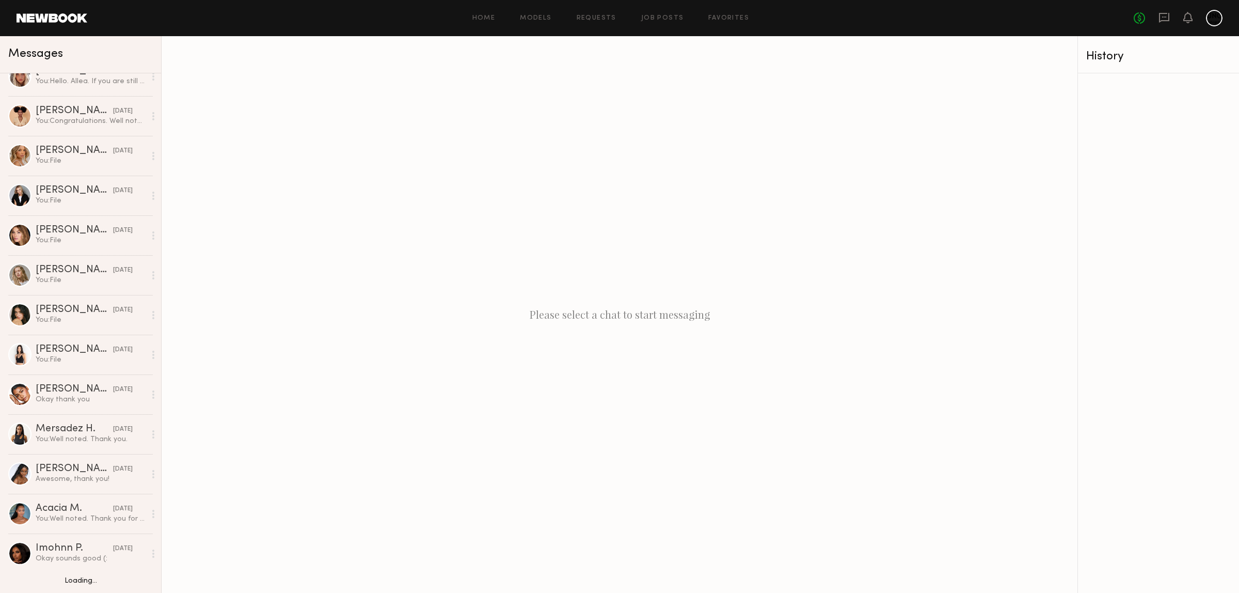
scroll to position [194, 0]
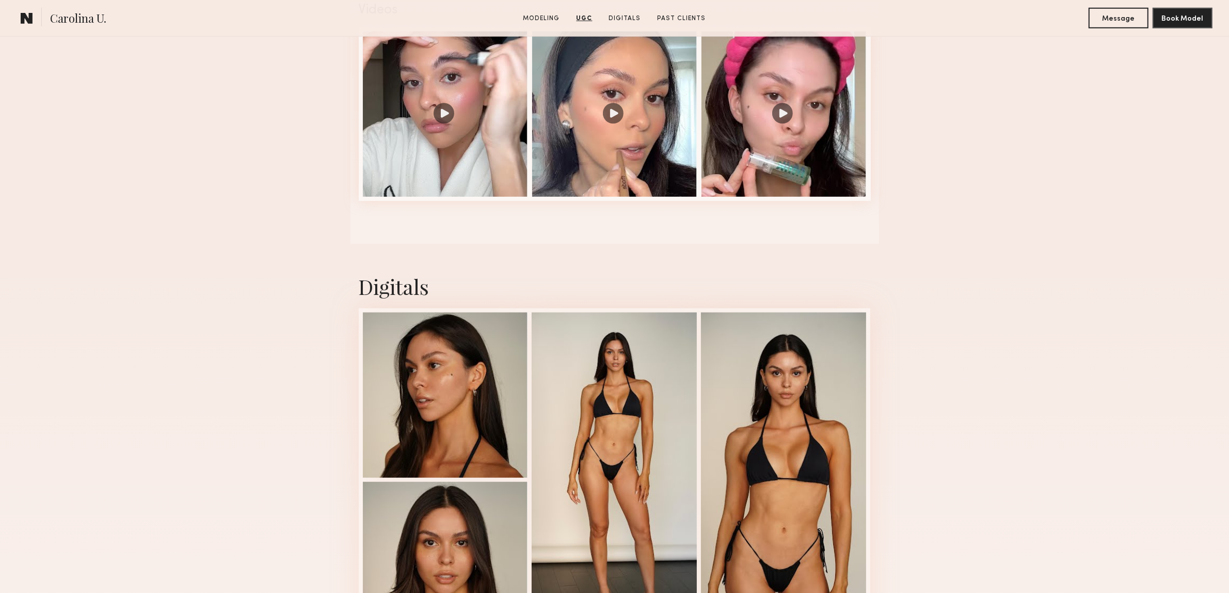
scroll to position [775, 0]
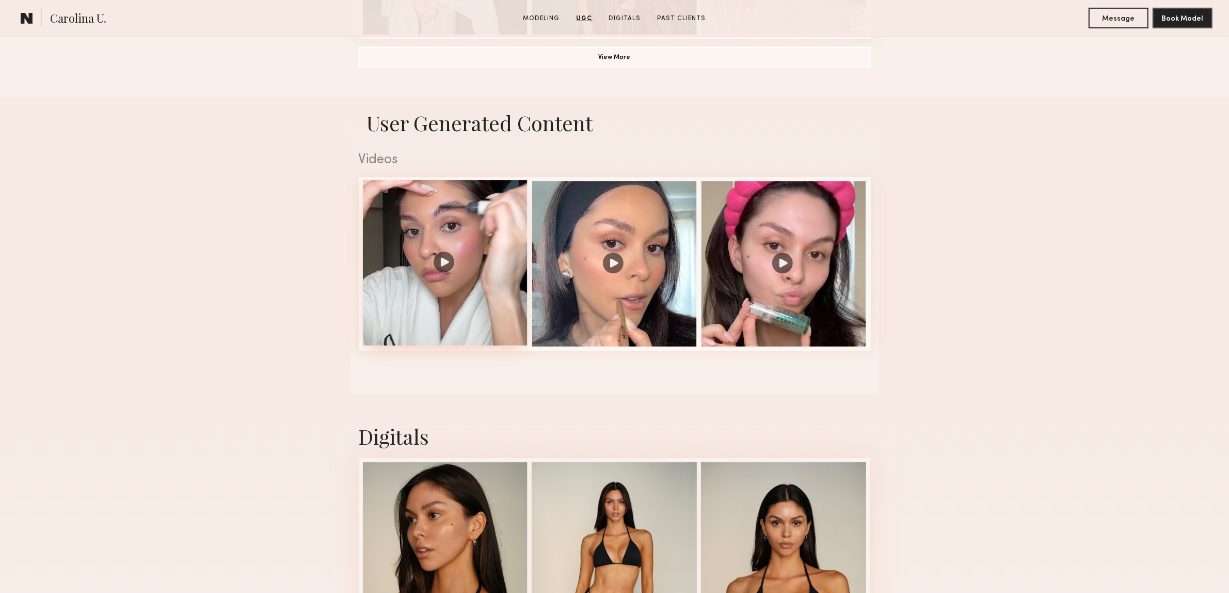
click at [438, 265] on div at bounding box center [445, 262] width 165 height 165
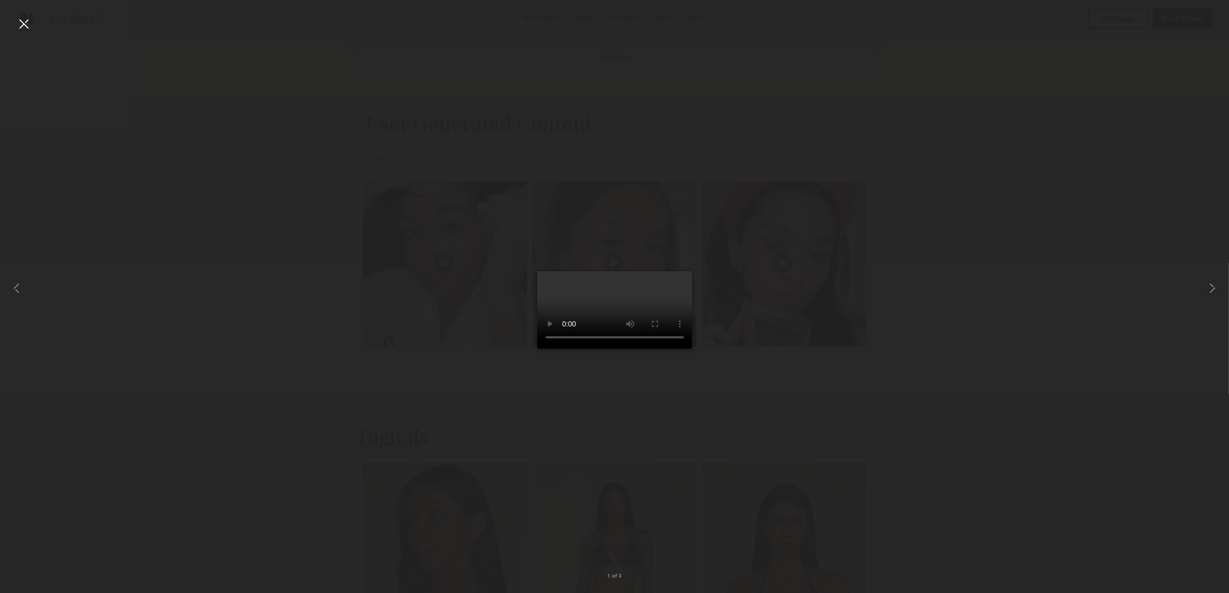
click at [26, 21] on div at bounding box center [23, 23] width 17 height 17
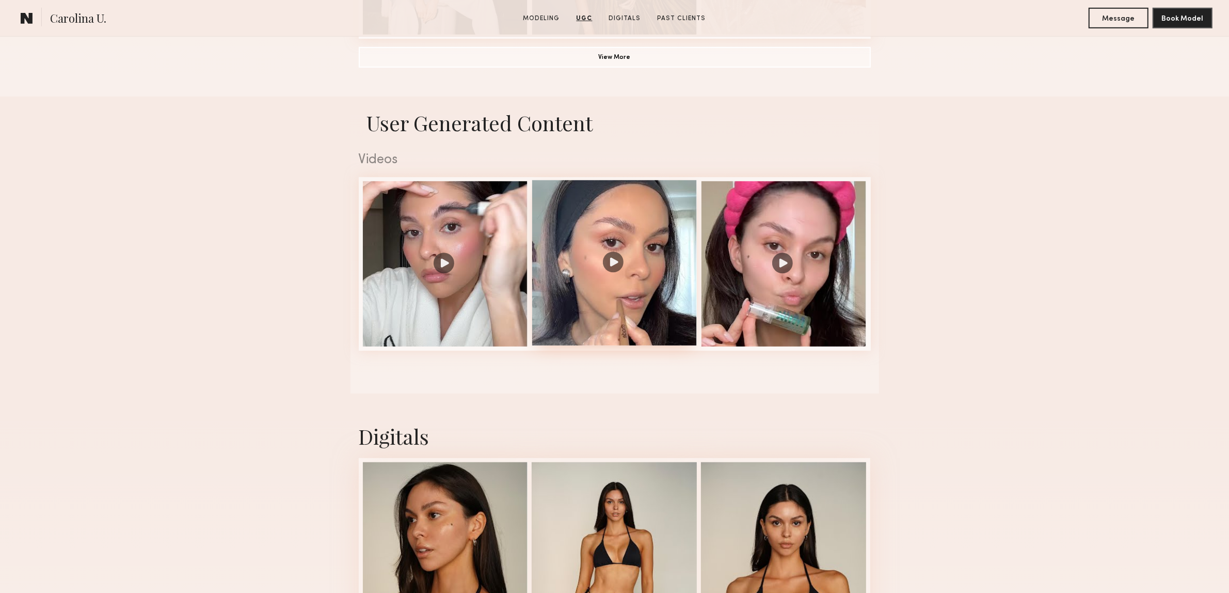
click at [618, 259] on div at bounding box center [614, 262] width 165 height 165
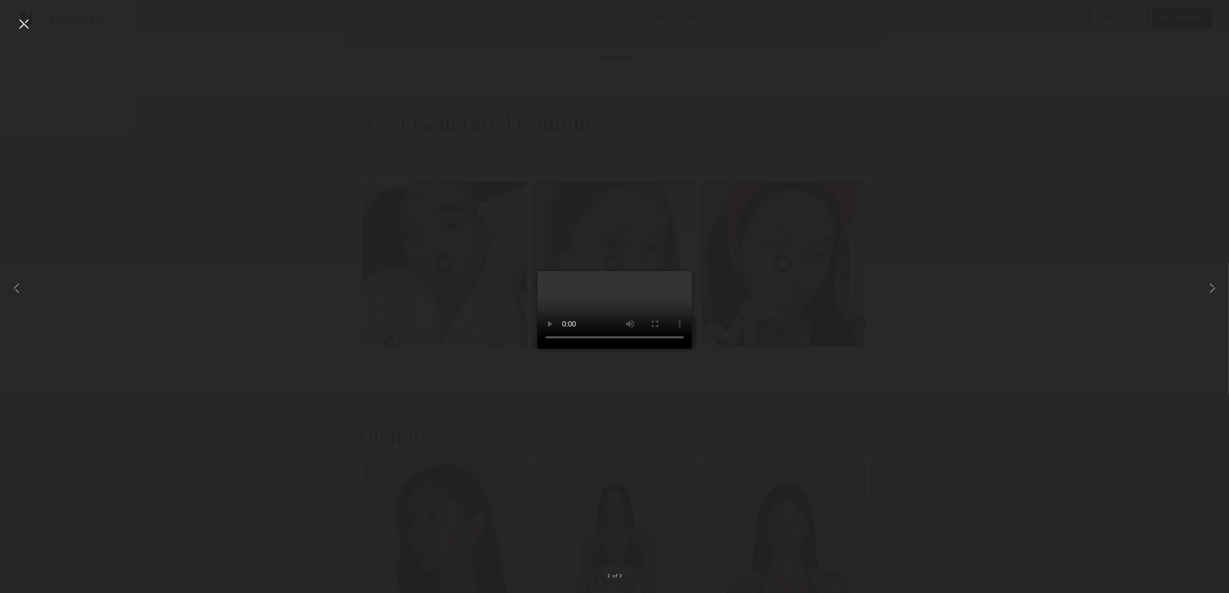
click at [29, 21] on div at bounding box center [23, 23] width 17 height 17
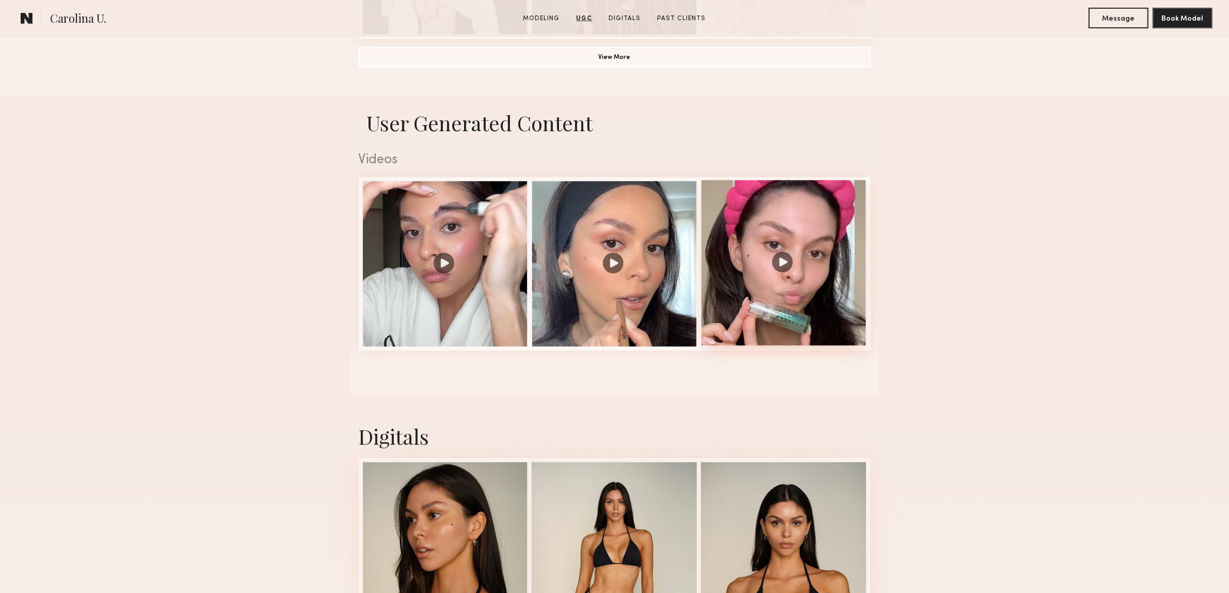
click at [781, 269] on div at bounding box center [784, 262] width 165 height 165
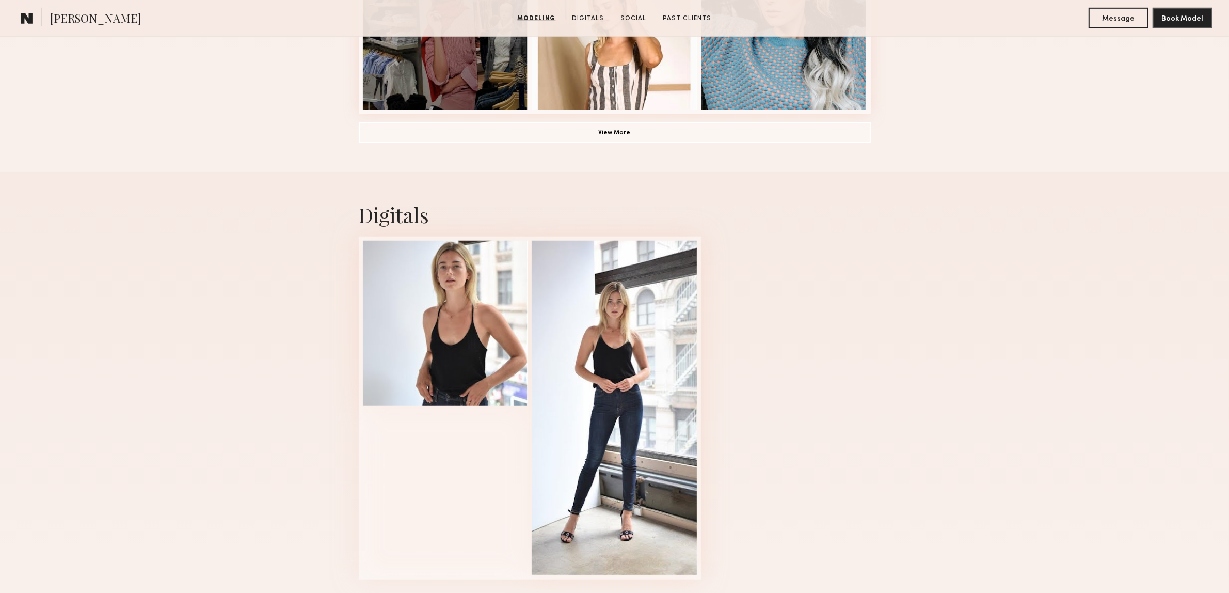
scroll to position [904, 0]
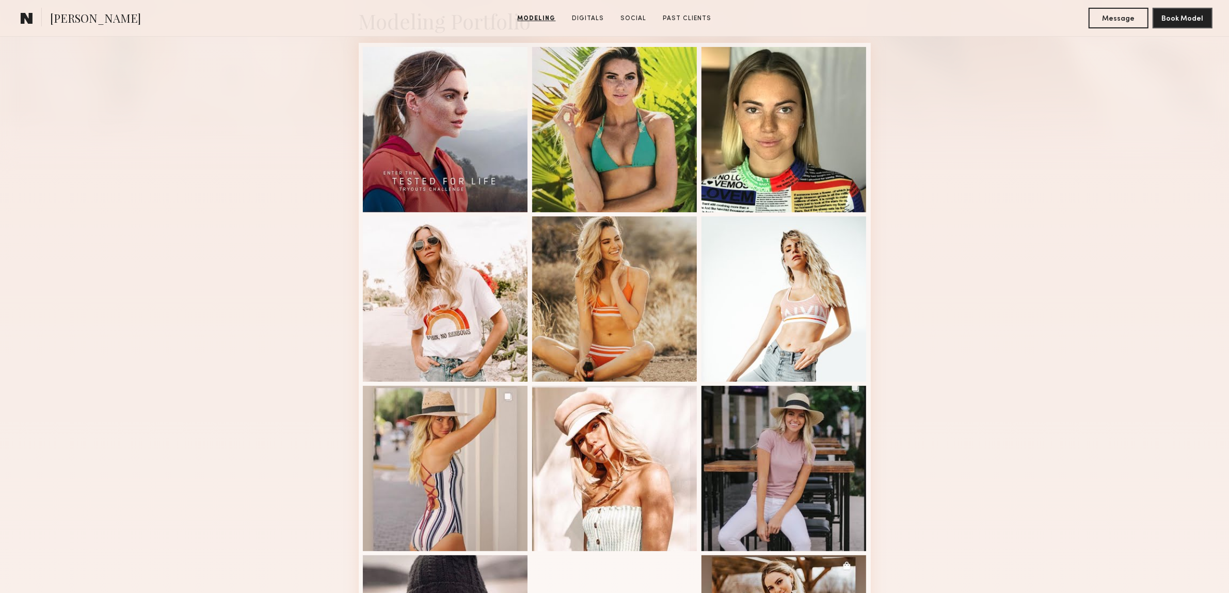
scroll to position [516, 0]
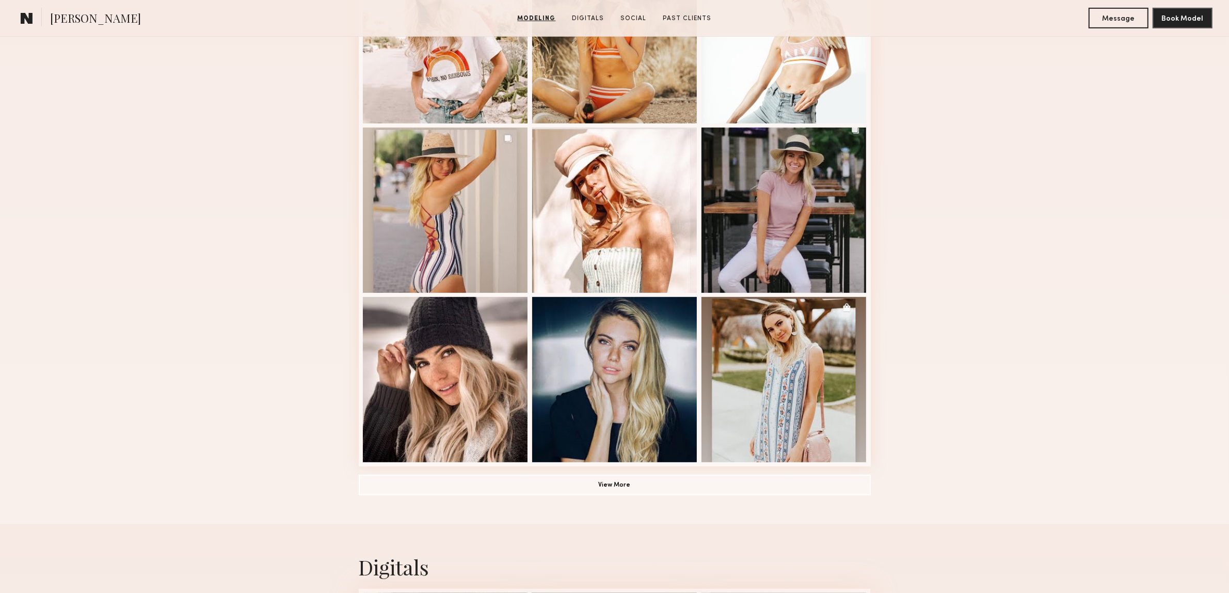
click at [513, 473] on div "Modeling Portfolio View More" at bounding box center [615, 122] width 512 height 804
click at [515, 483] on button "View More" at bounding box center [615, 484] width 512 height 21
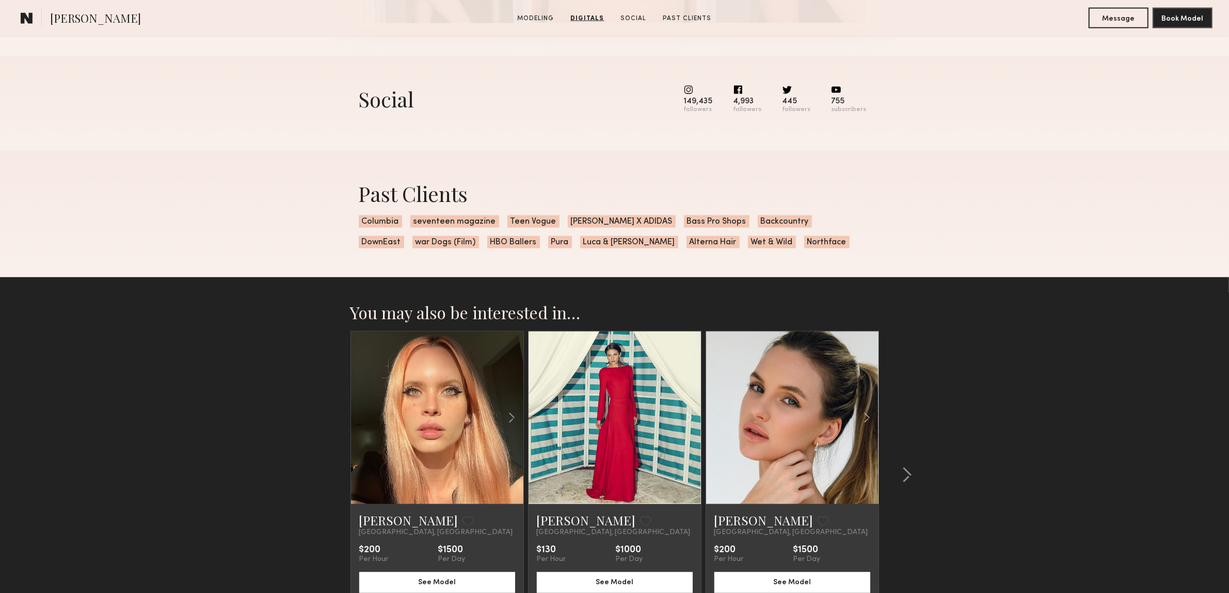
scroll to position [2177, 0]
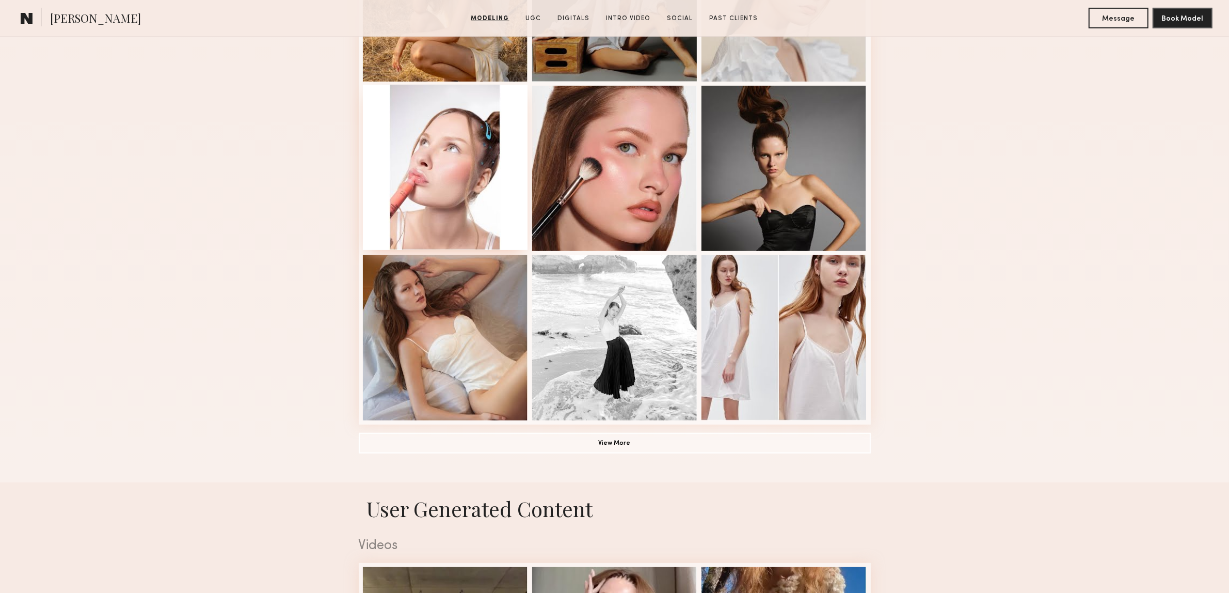
scroll to position [581, 0]
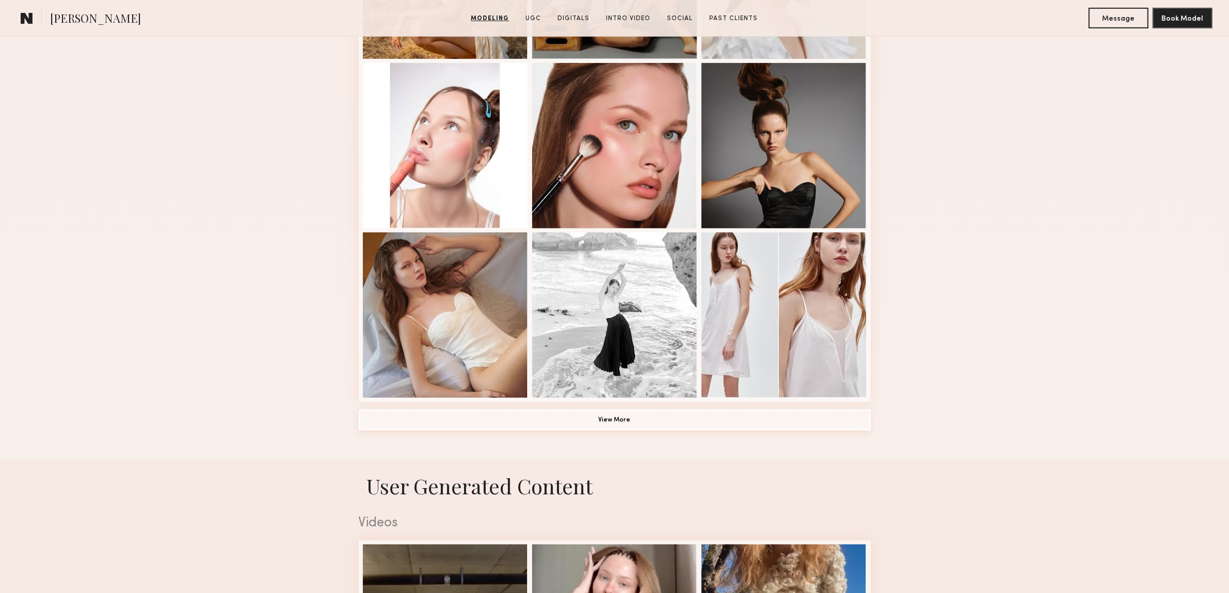
click at [599, 429] on button "View More" at bounding box center [615, 419] width 512 height 21
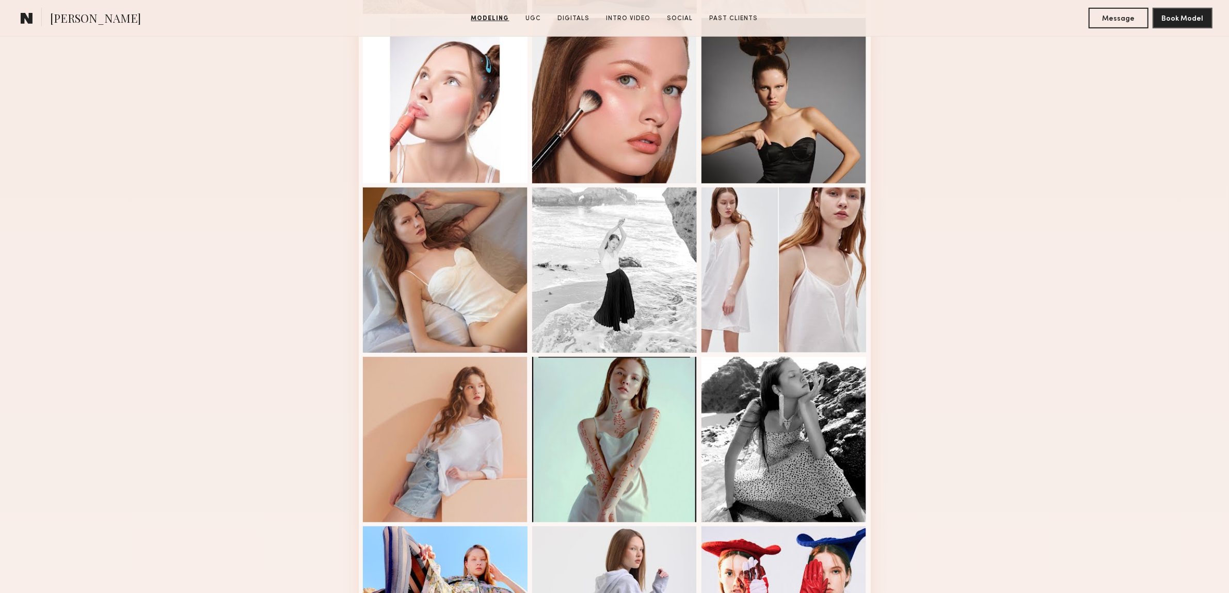
scroll to position [645, 0]
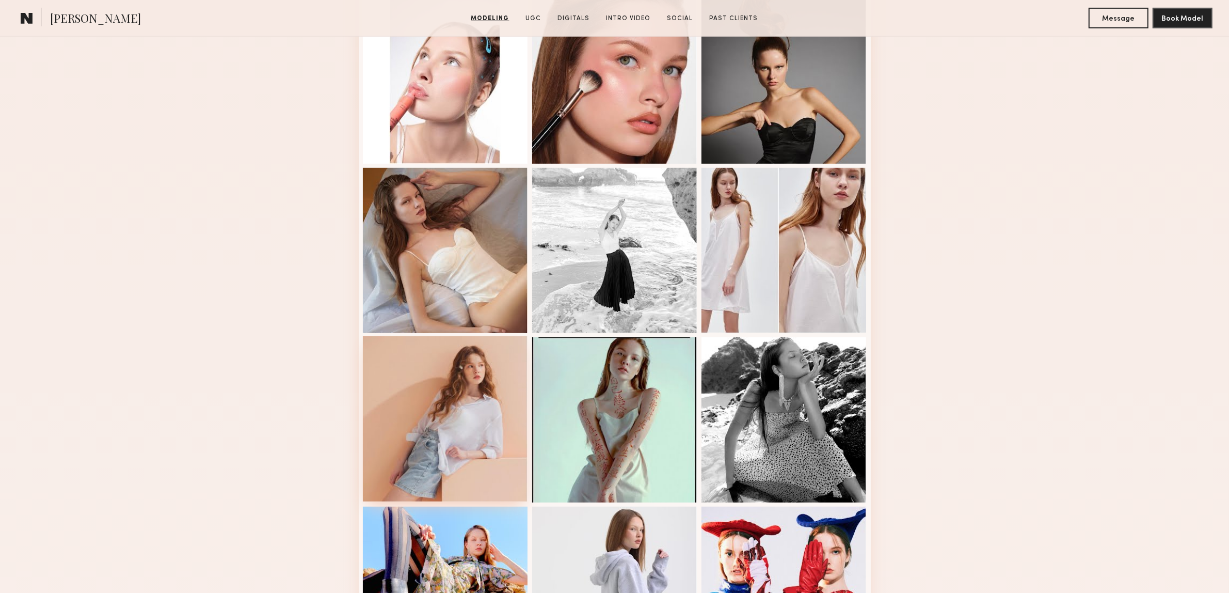
click at [450, 359] on div at bounding box center [445, 418] width 165 height 165
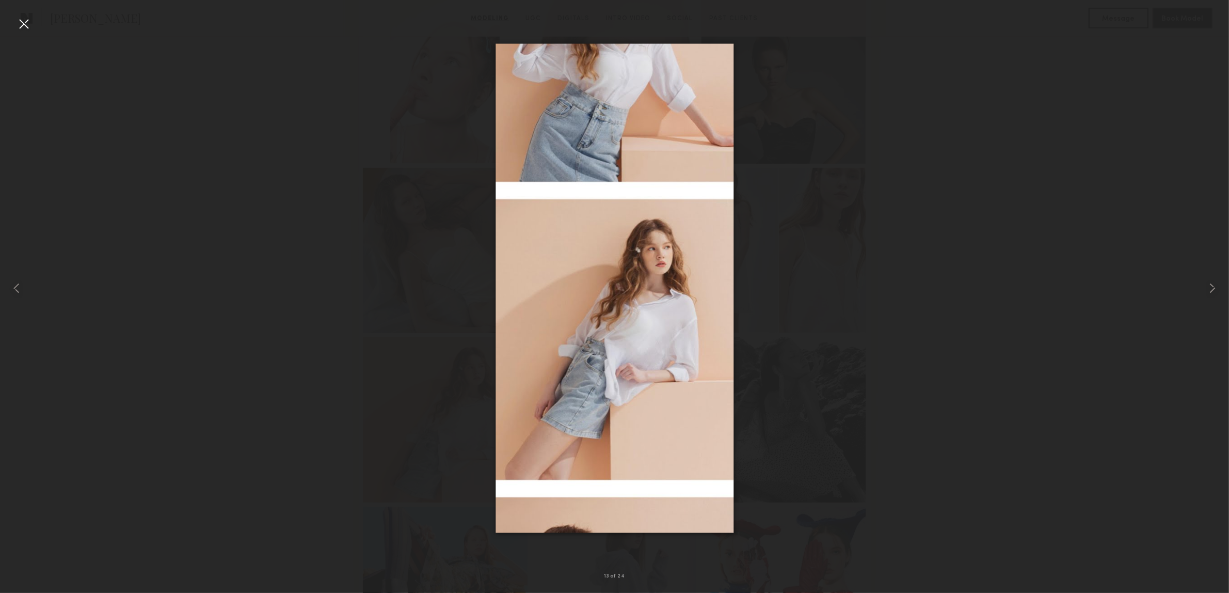
click at [27, 13] on nb-gallery-light "13 of 24" at bounding box center [614, 296] width 1229 height 593
click at [18, 21] on div at bounding box center [23, 23] width 17 height 17
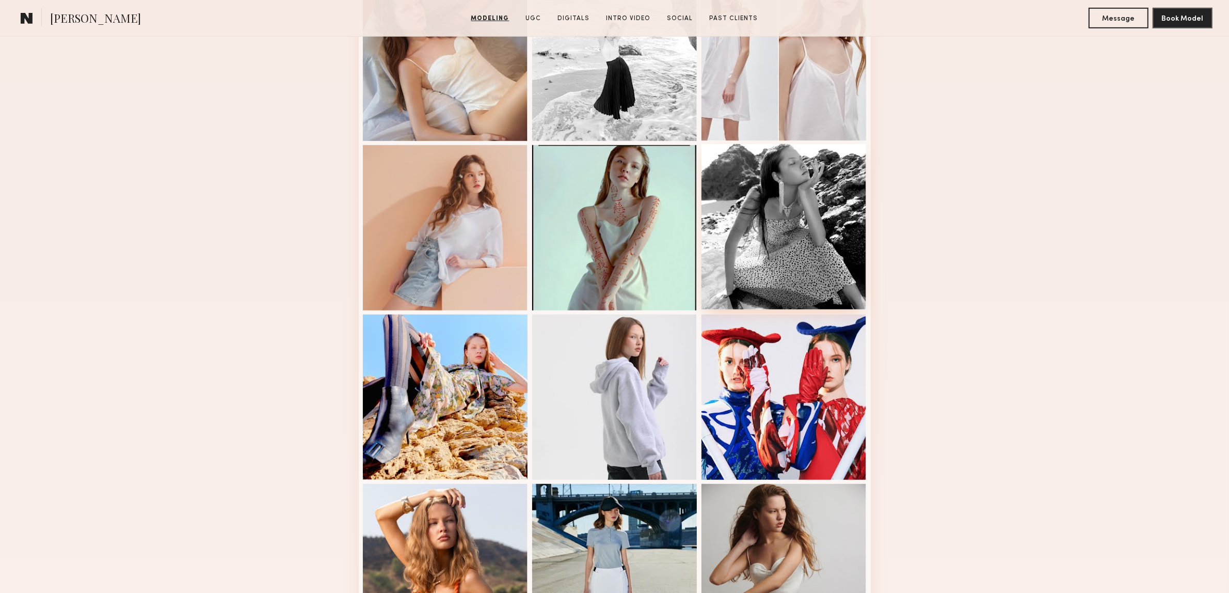
scroll to position [839, 0]
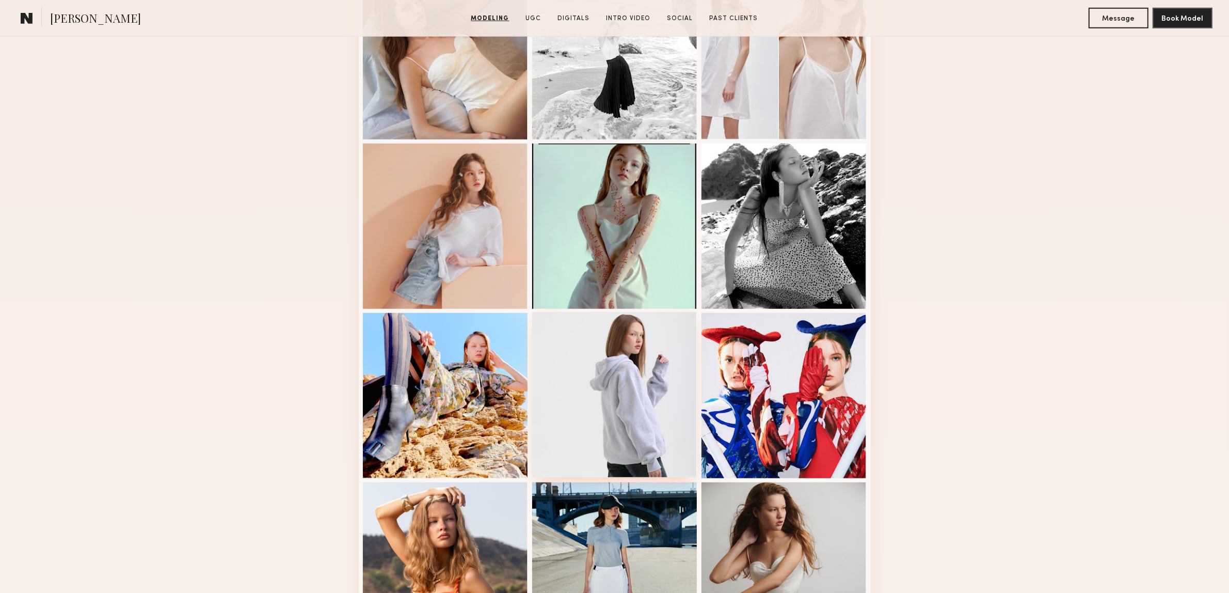
click at [638, 398] on div at bounding box center [614, 394] width 165 height 165
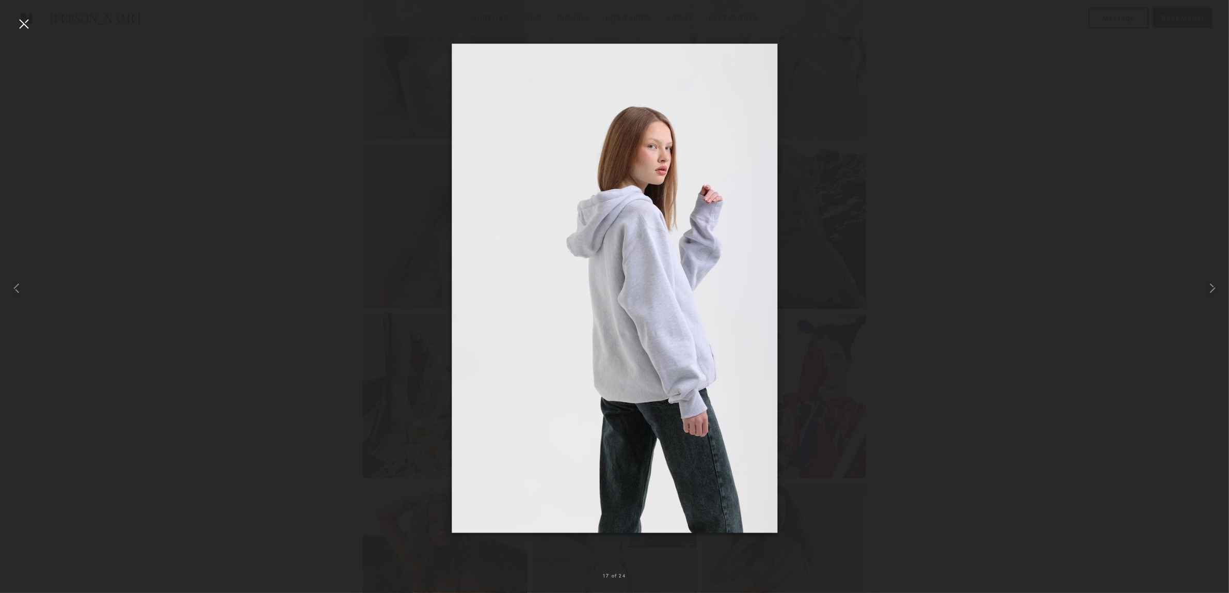
click at [25, 27] on div at bounding box center [23, 23] width 17 height 17
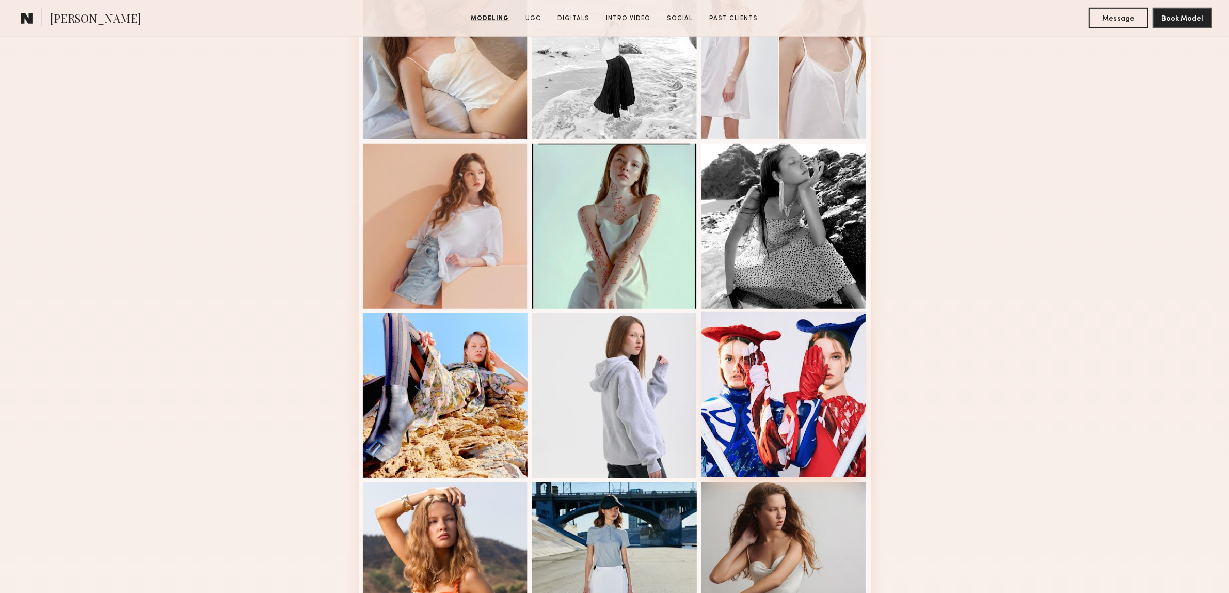
click at [834, 394] on div at bounding box center [784, 394] width 165 height 165
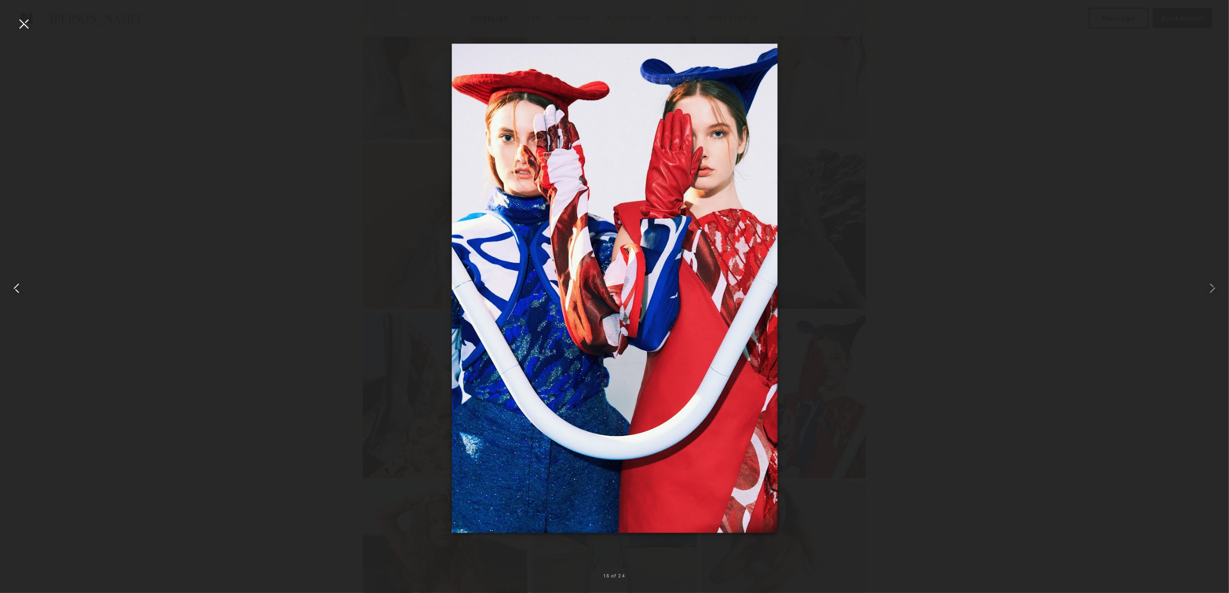
click at [42, 18] on div at bounding box center [24, 288] width 49 height 543
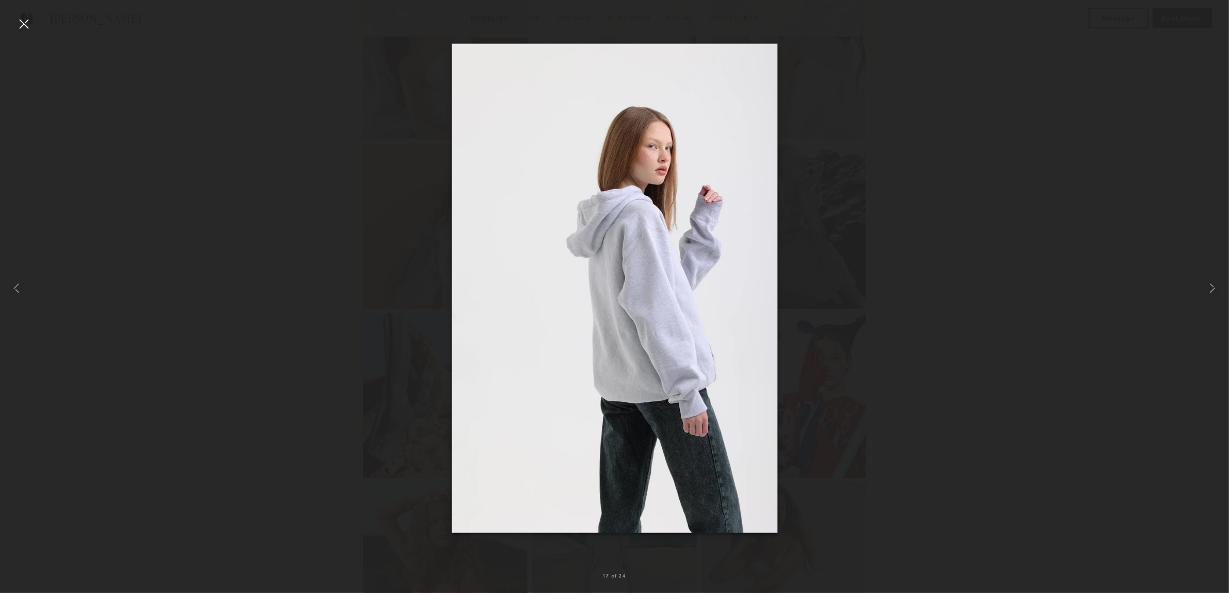
click at [19, 19] on div at bounding box center [23, 23] width 17 height 17
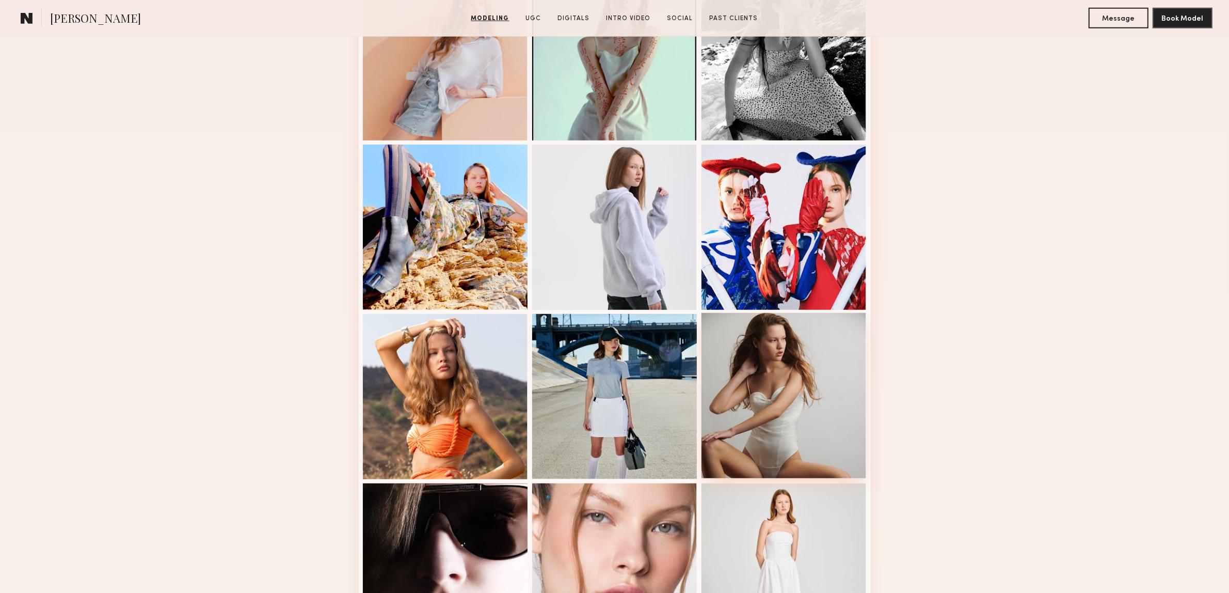
scroll to position [1097, 0]
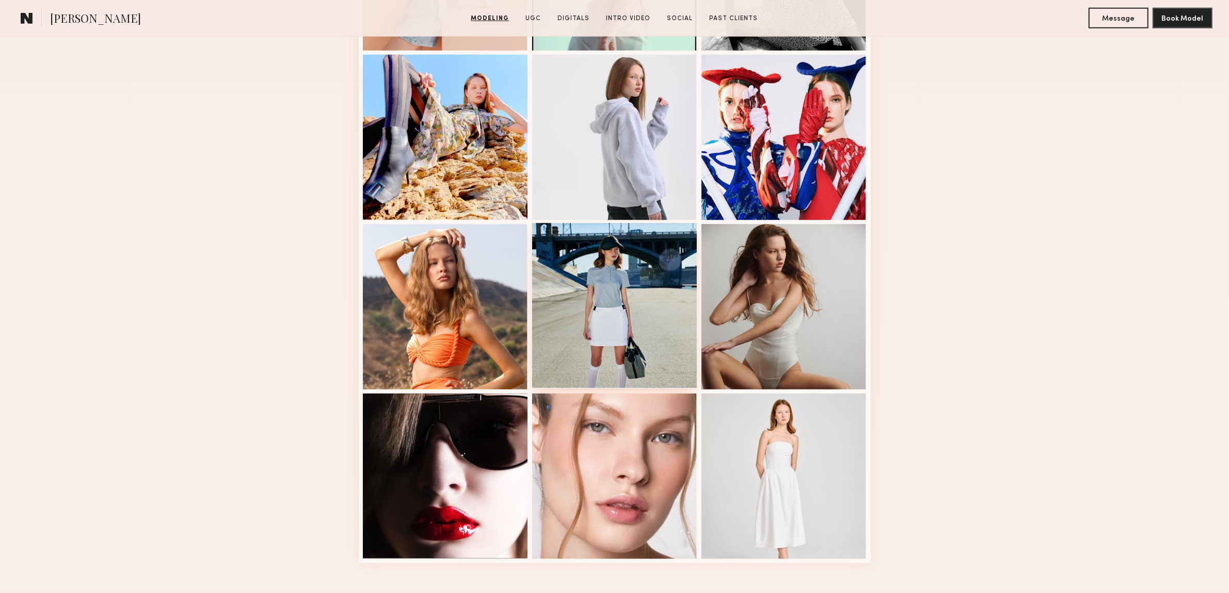
click at [639, 332] on div at bounding box center [614, 305] width 165 height 165
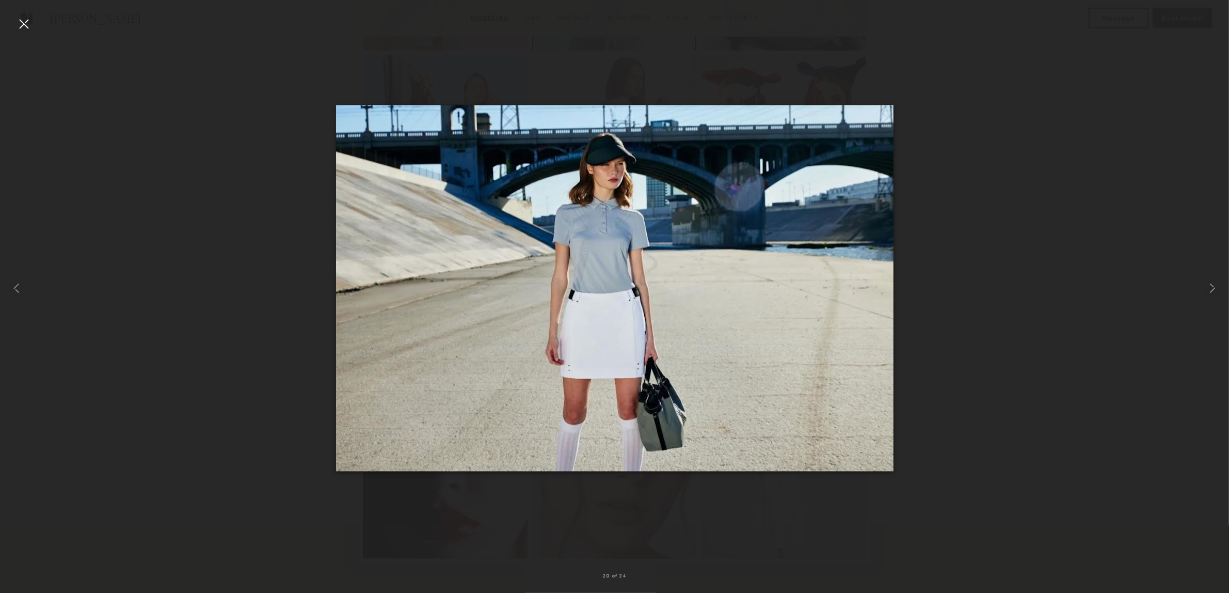
click at [22, 24] on div at bounding box center [23, 23] width 17 height 17
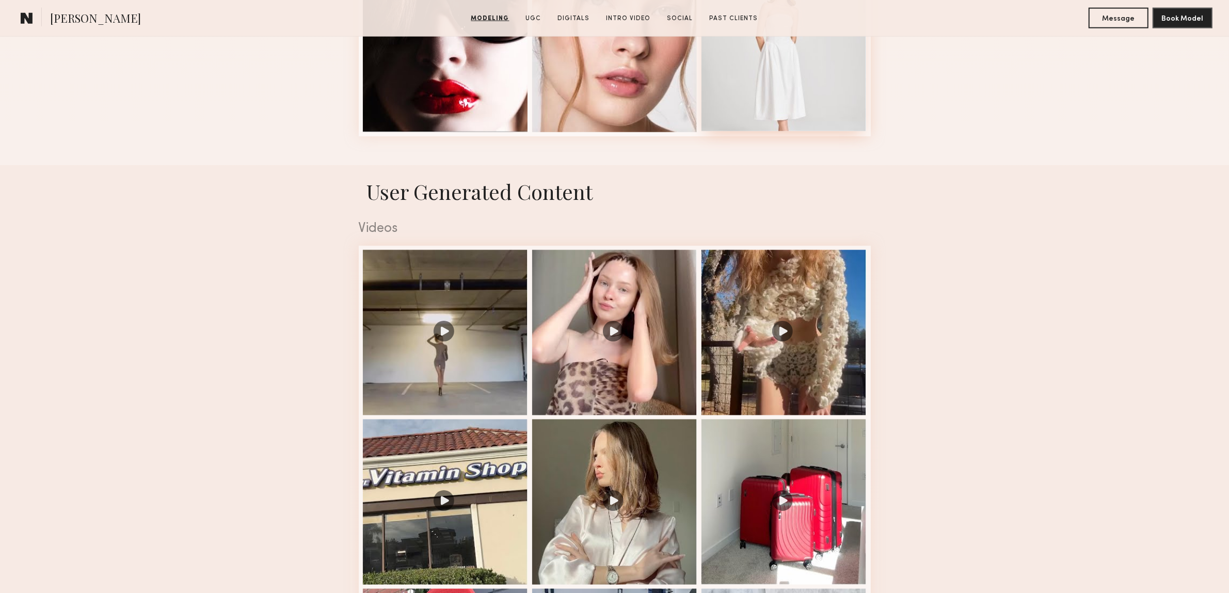
scroll to position [1678, 0]
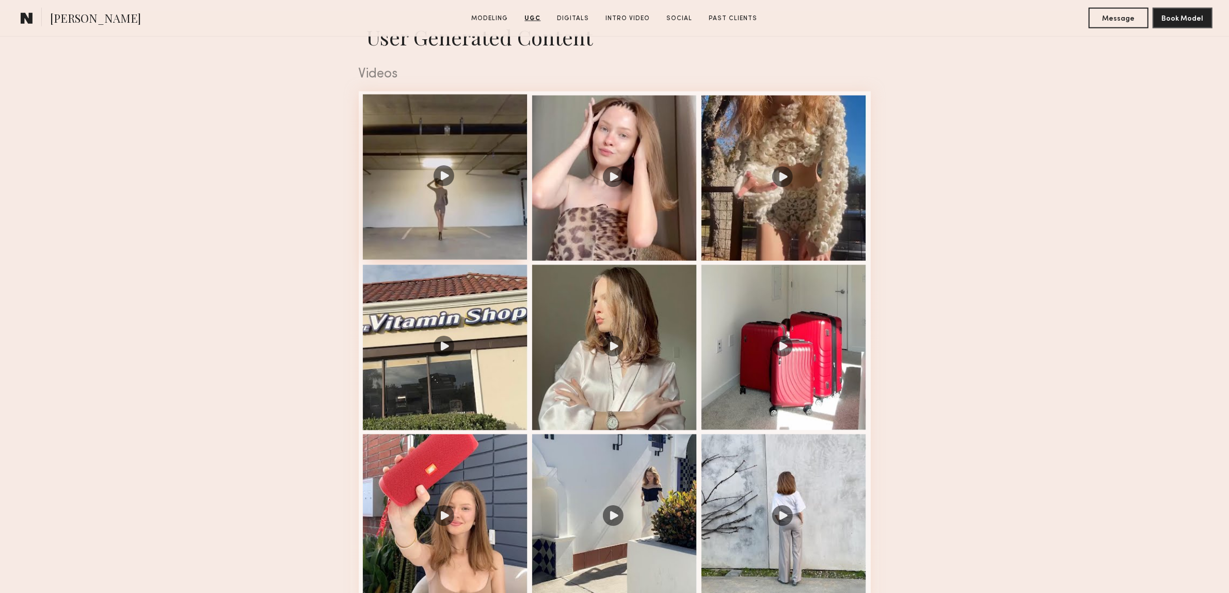
click at [436, 182] on div at bounding box center [445, 176] width 165 height 165
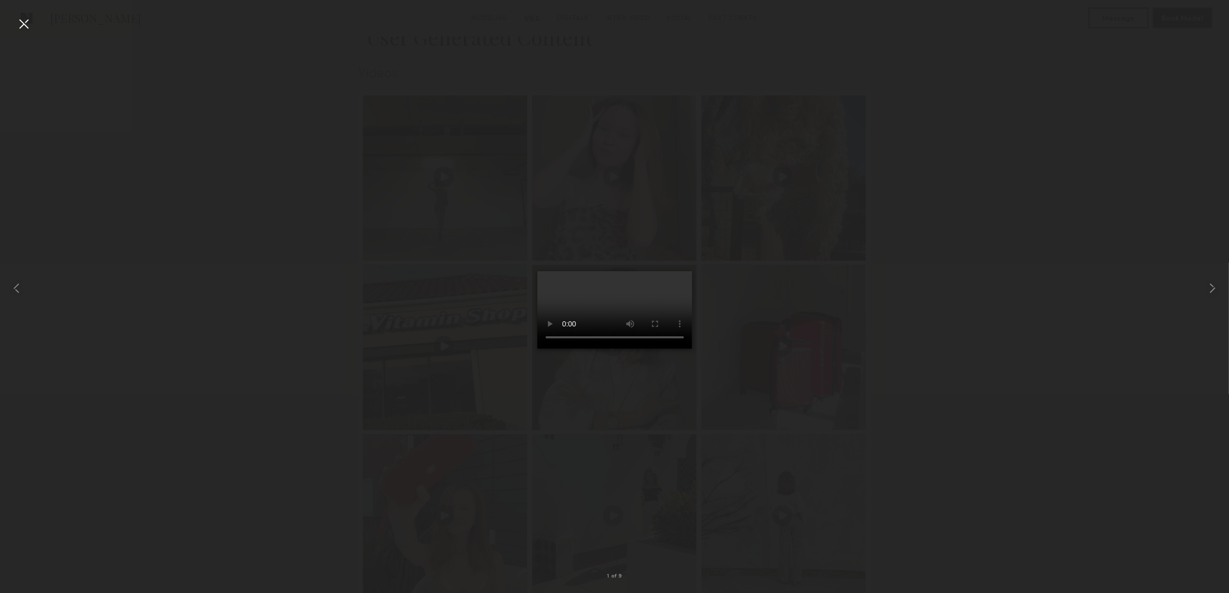
click at [53, 19] on div at bounding box center [614, 288] width 1229 height 543
click at [25, 20] on div at bounding box center [23, 23] width 17 height 17
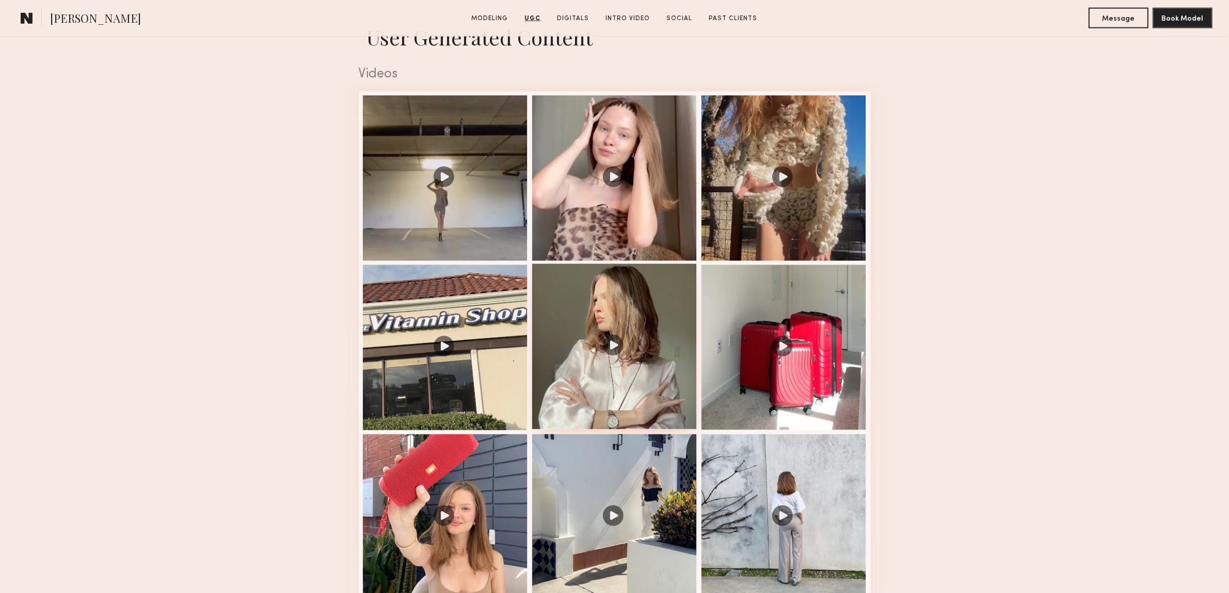
click at [640, 357] on div at bounding box center [614, 346] width 165 height 165
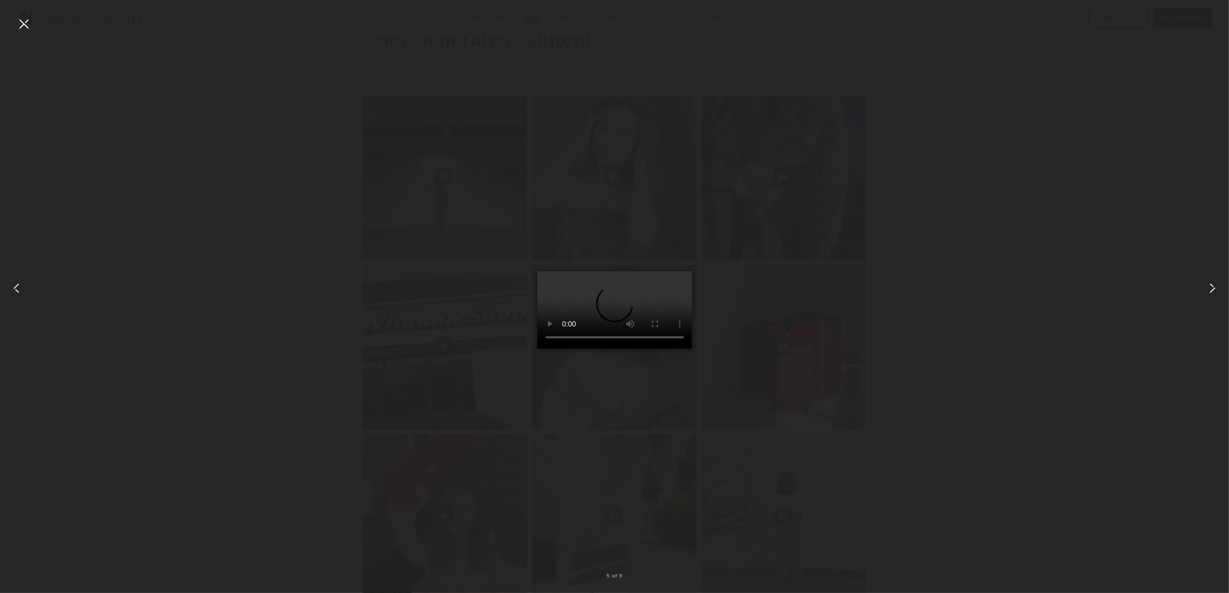
click at [28, 24] on div at bounding box center [23, 23] width 17 height 17
